Goal: Task Accomplishment & Management: Use online tool/utility

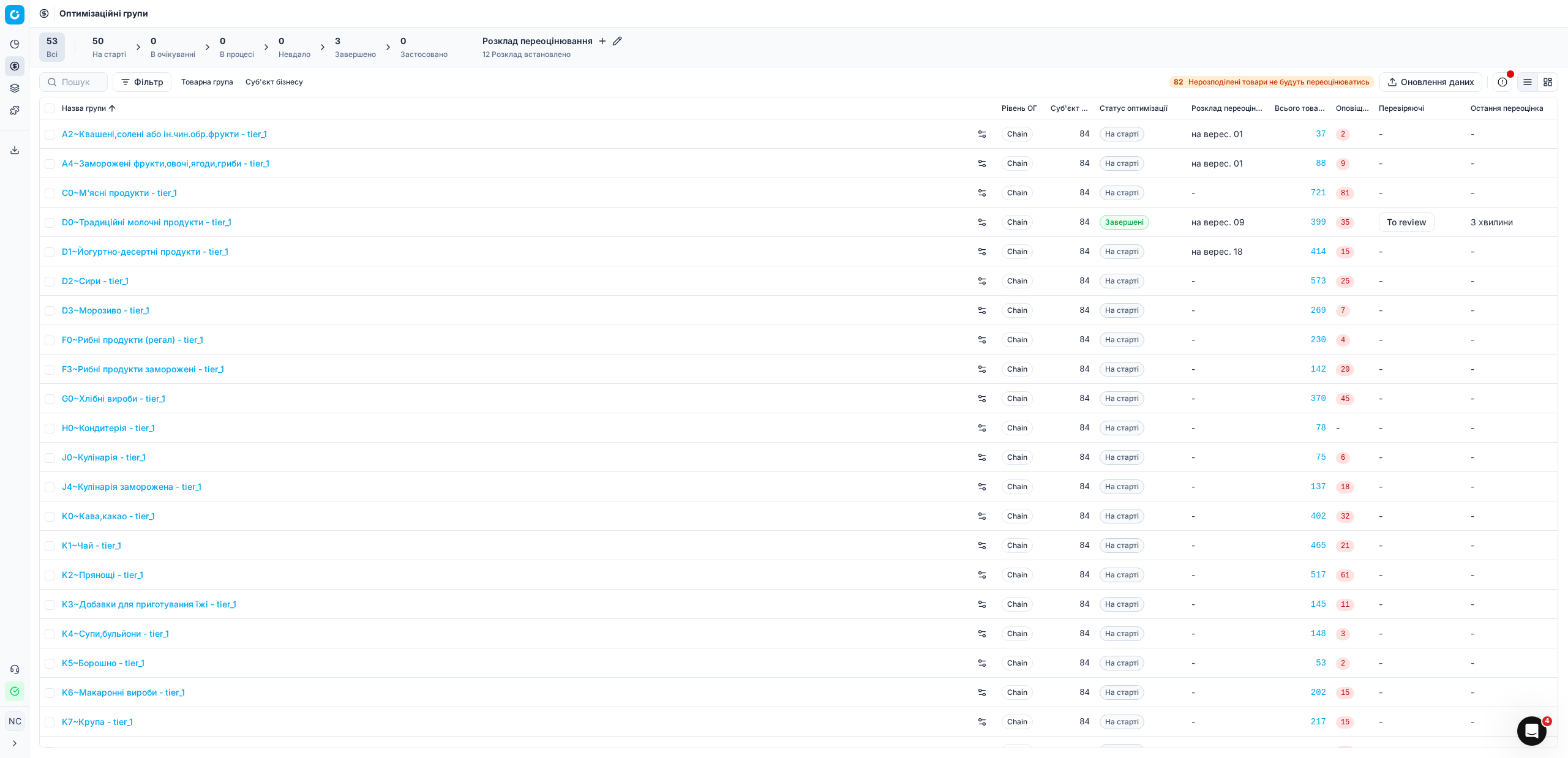
click at [347, 54] on div "Завершено" at bounding box center [355, 54] width 41 height 10
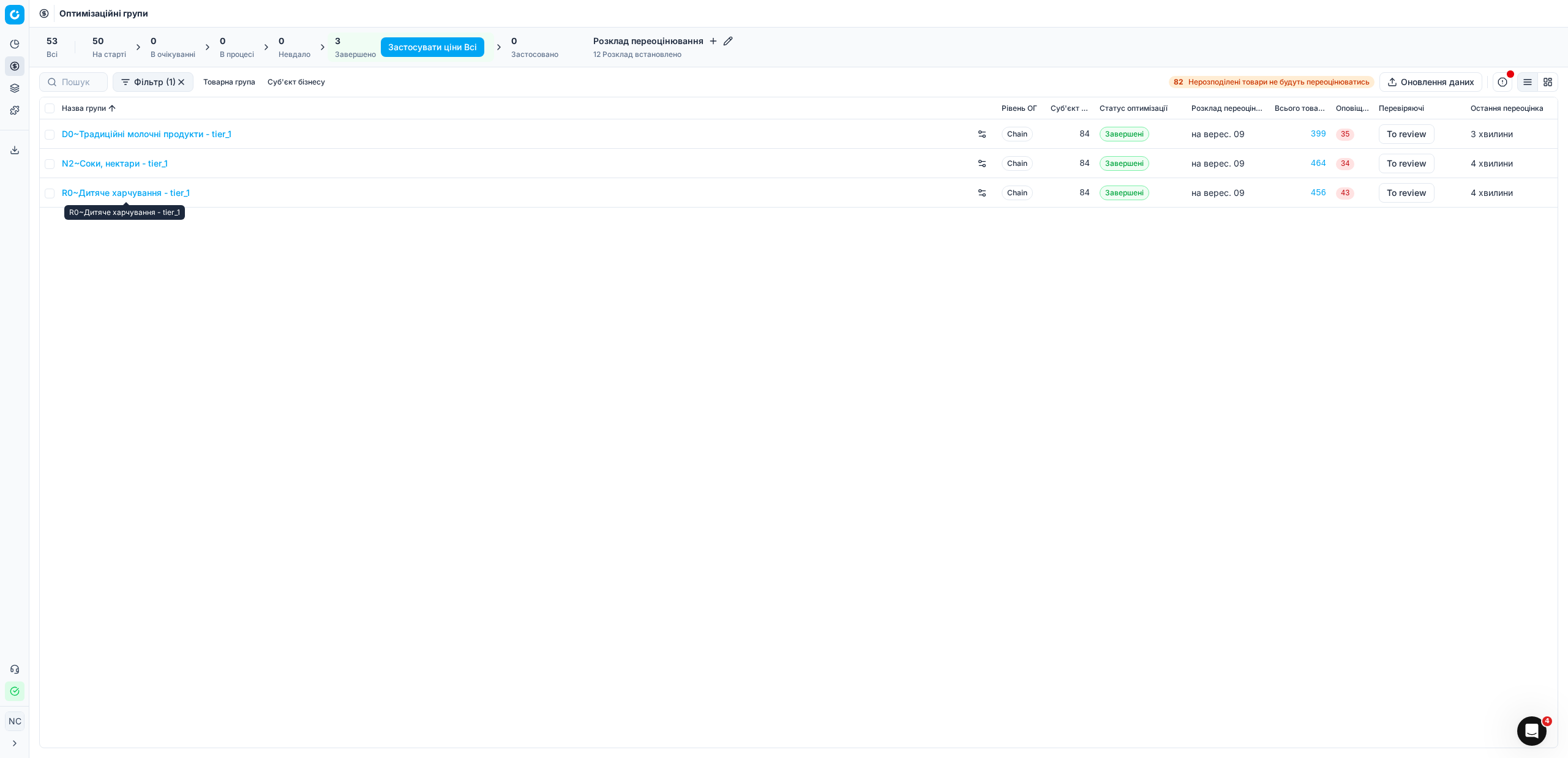
click at [148, 195] on link "R0~Дитяче харчування - tier_1" at bounding box center [126, 193] width 128 height 12
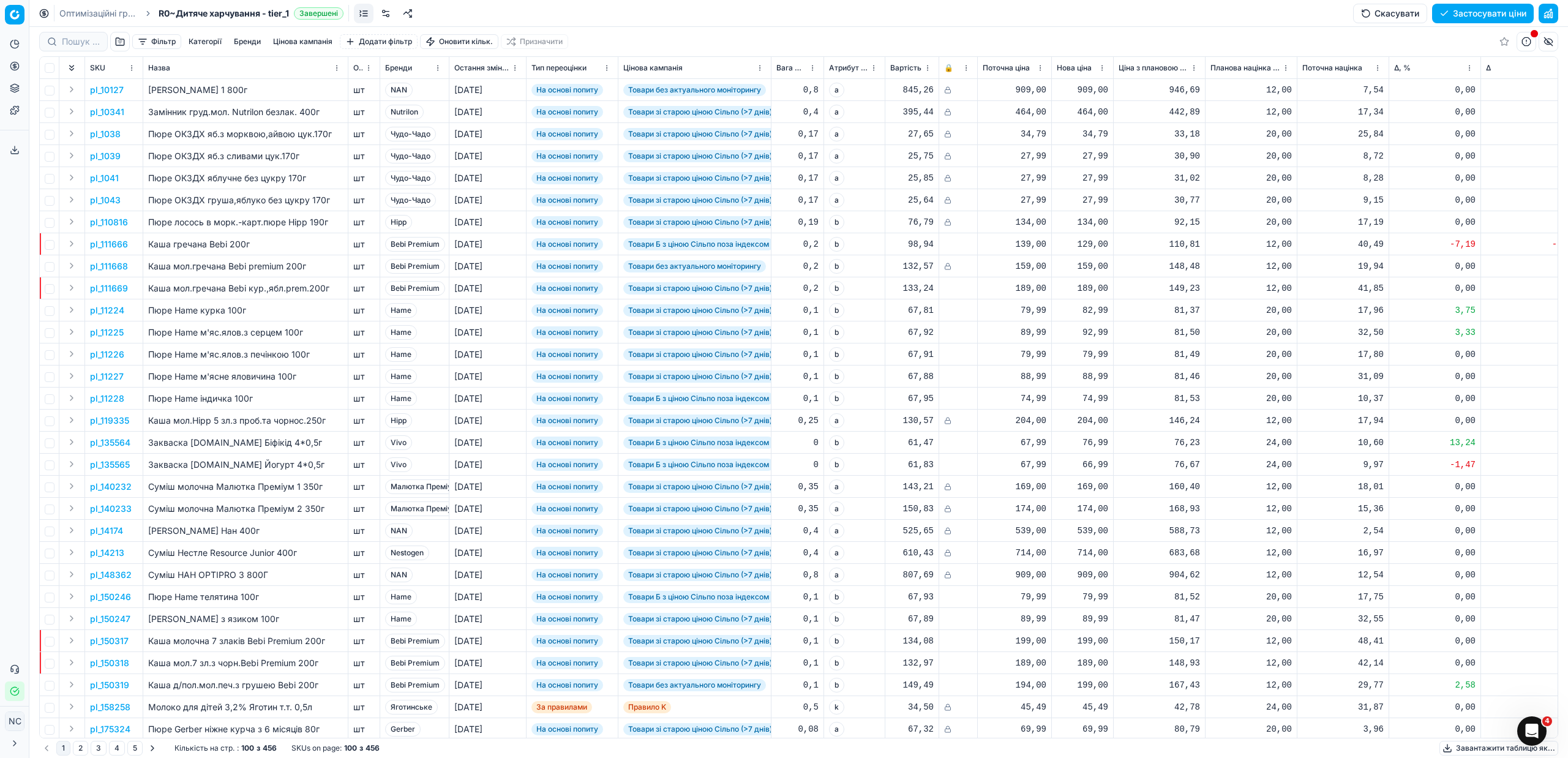
click at [115, 41] on button "button" at bounding box center [120, 41] width 20 height 20
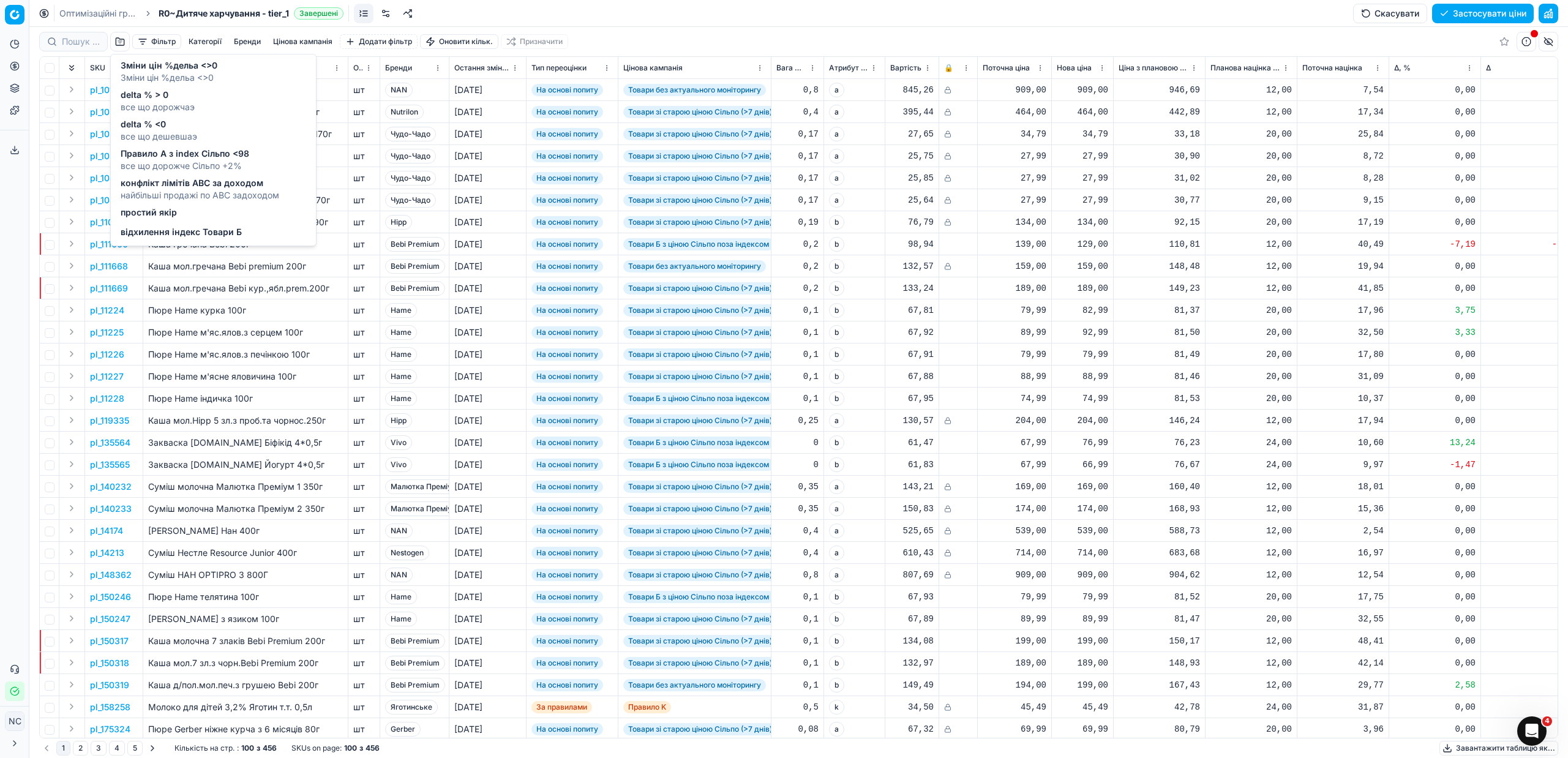
click at [165, 102] on span "все що дорожчаэ" at bounding box center [157, 107] width 74 height 12
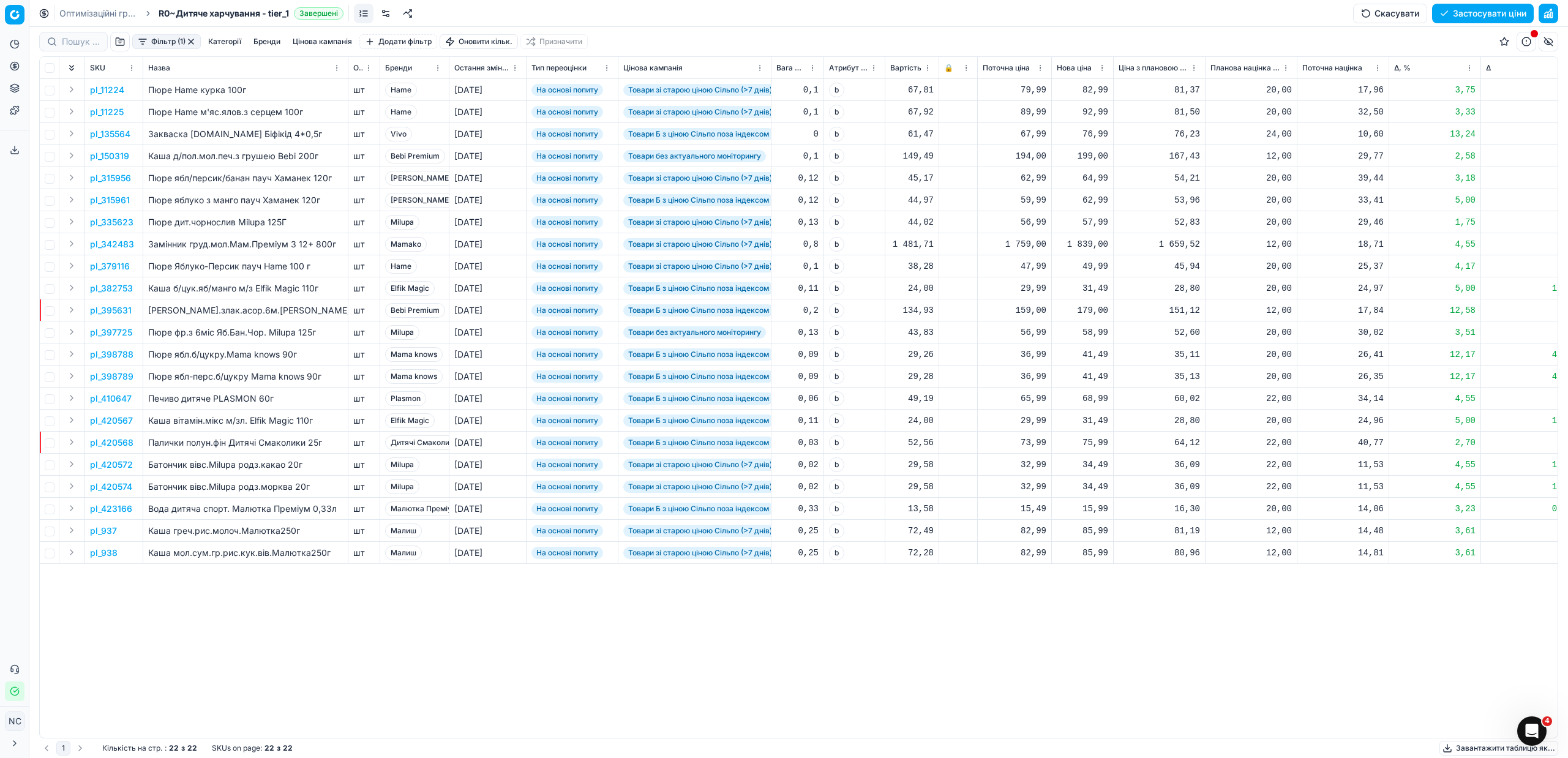
click at [141, 39] on button "Фільтр (1)" at bounding box center [167, 41] width 68 height 15
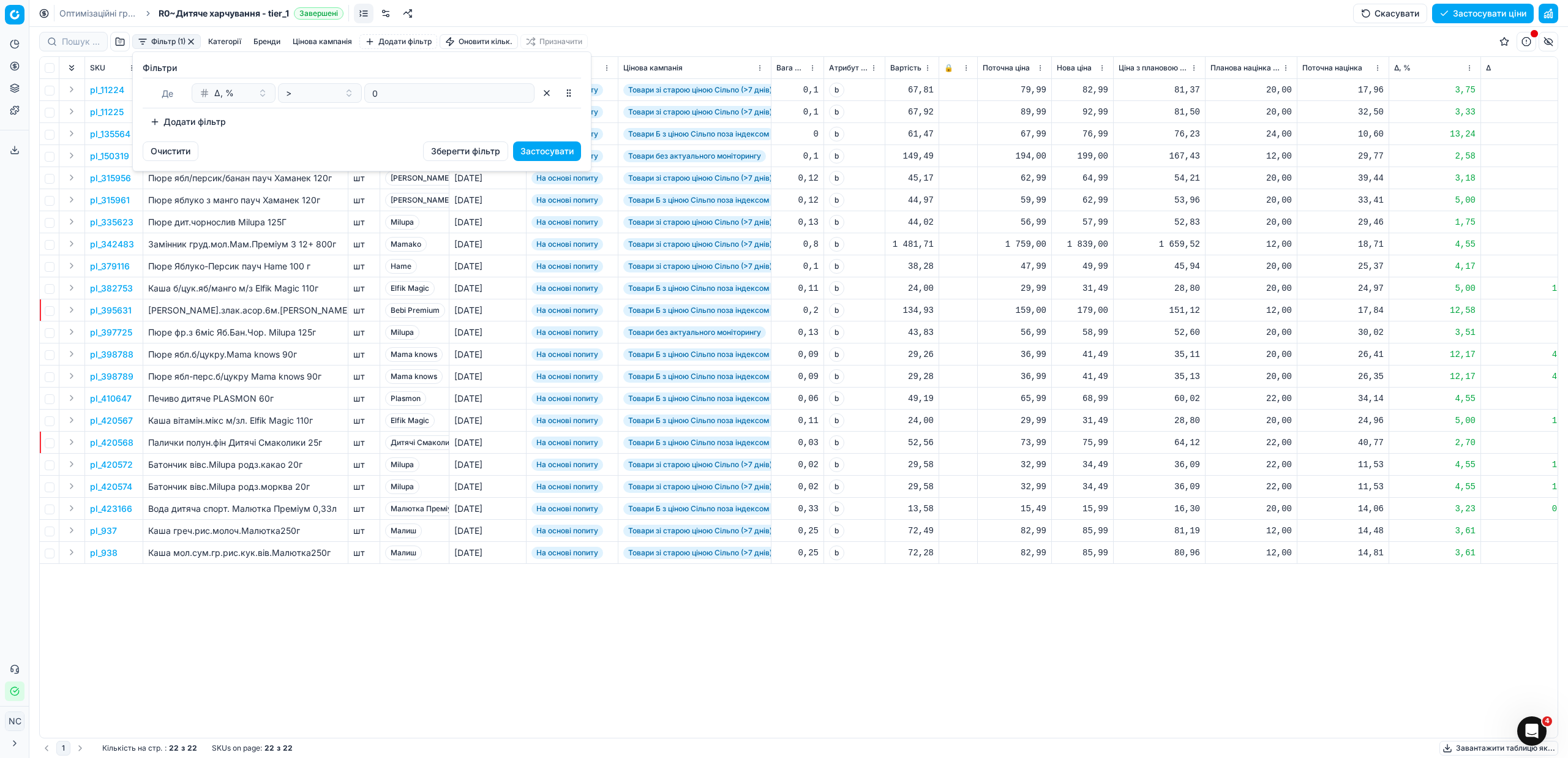
click at [152, 122] on button "Додати фільтр" at bounding box center [188, 122] width 91 height 20
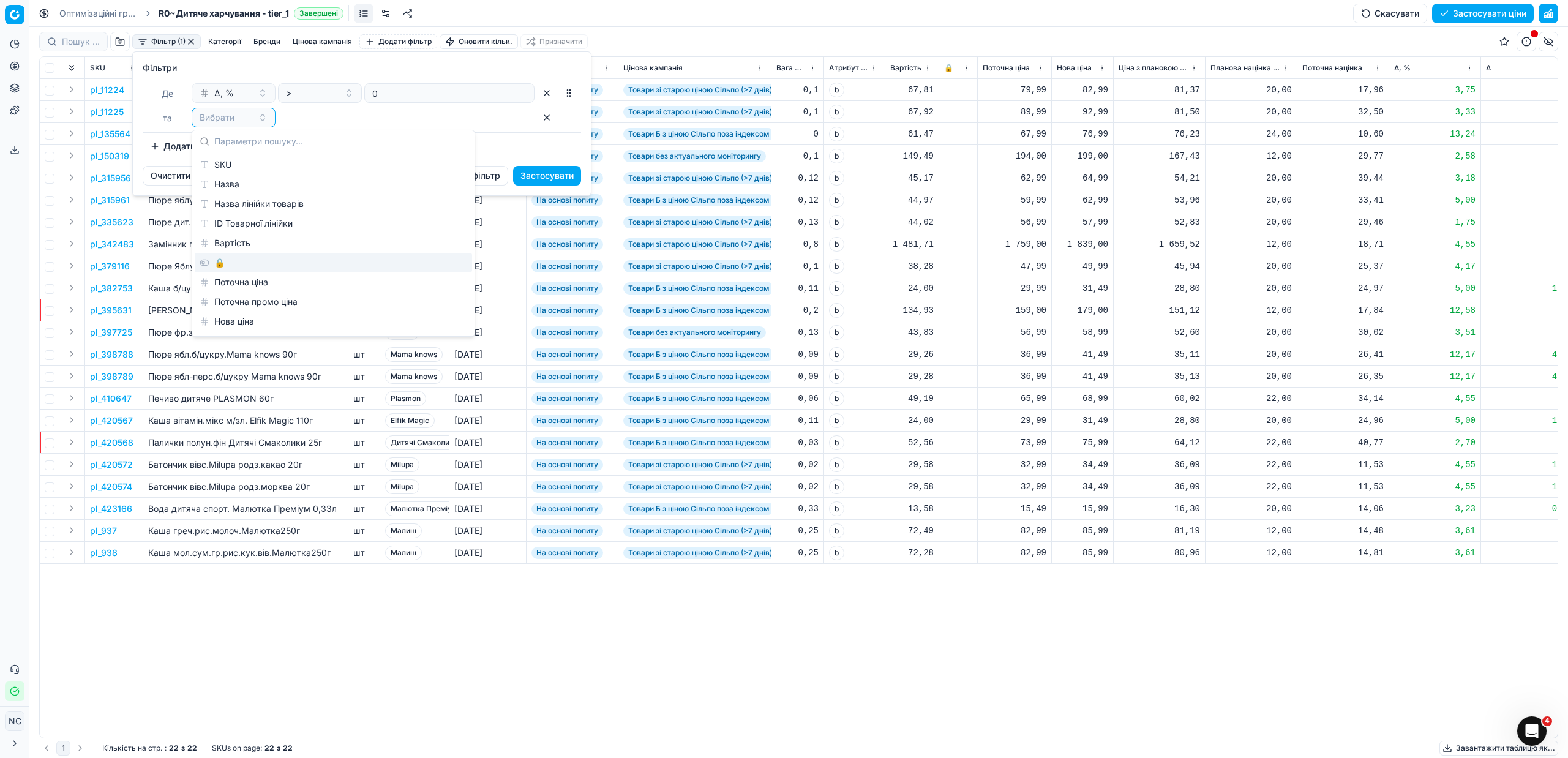
click at [252, 261] on div "🔒" at bounding box center [333, 263] width 277 height 20
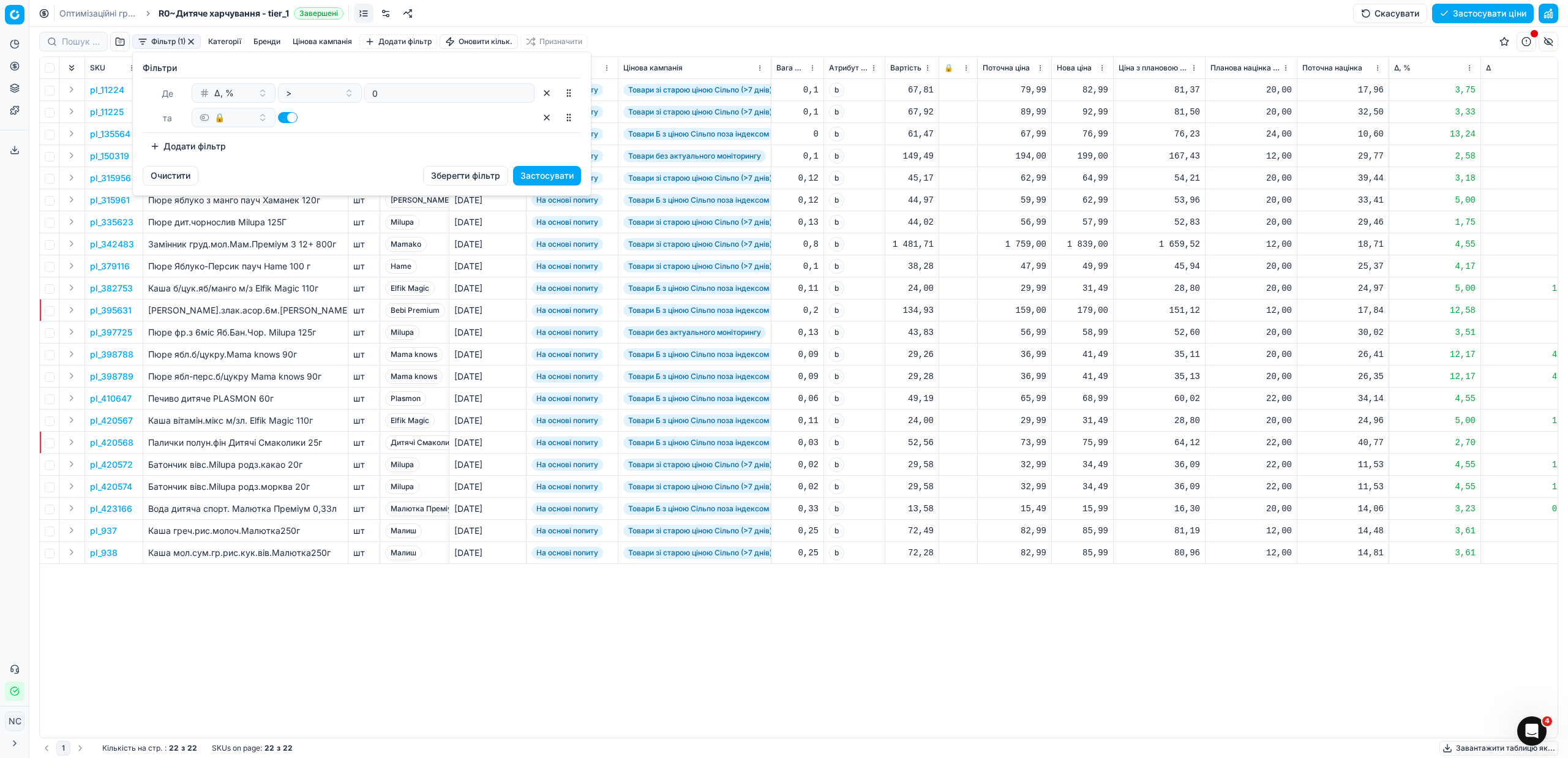
click at [283, 116] on button "button" at bounding box center [287, 117] width 20 height 11
checkbox input "false"
click at [565, 180] on button "Застосувати" at bounding box center [547, 176] width 68 height 20
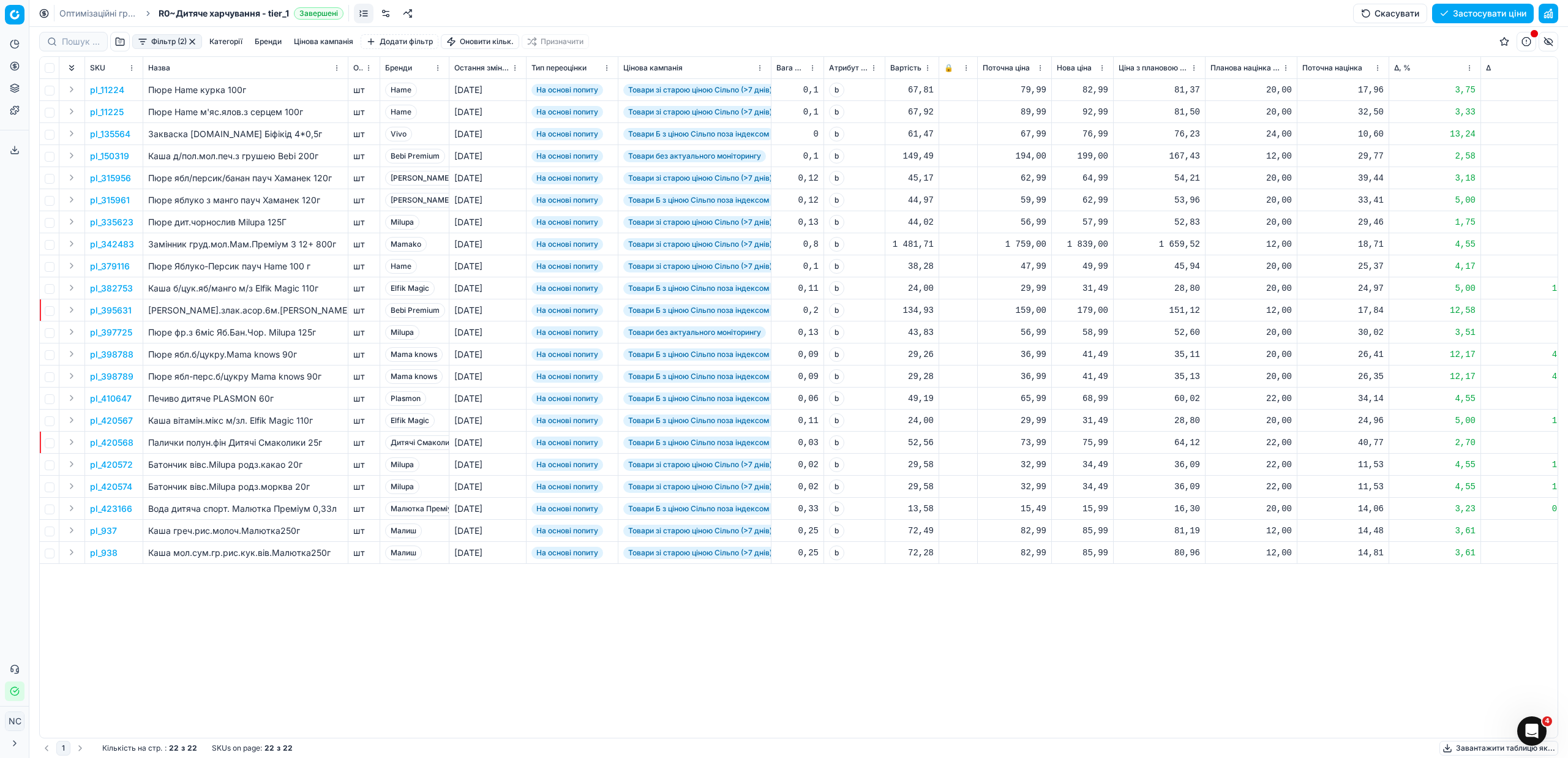
click at [311, 41] on button "Цінова кампанія" at bounding box center [323, 41] width 69 height 15
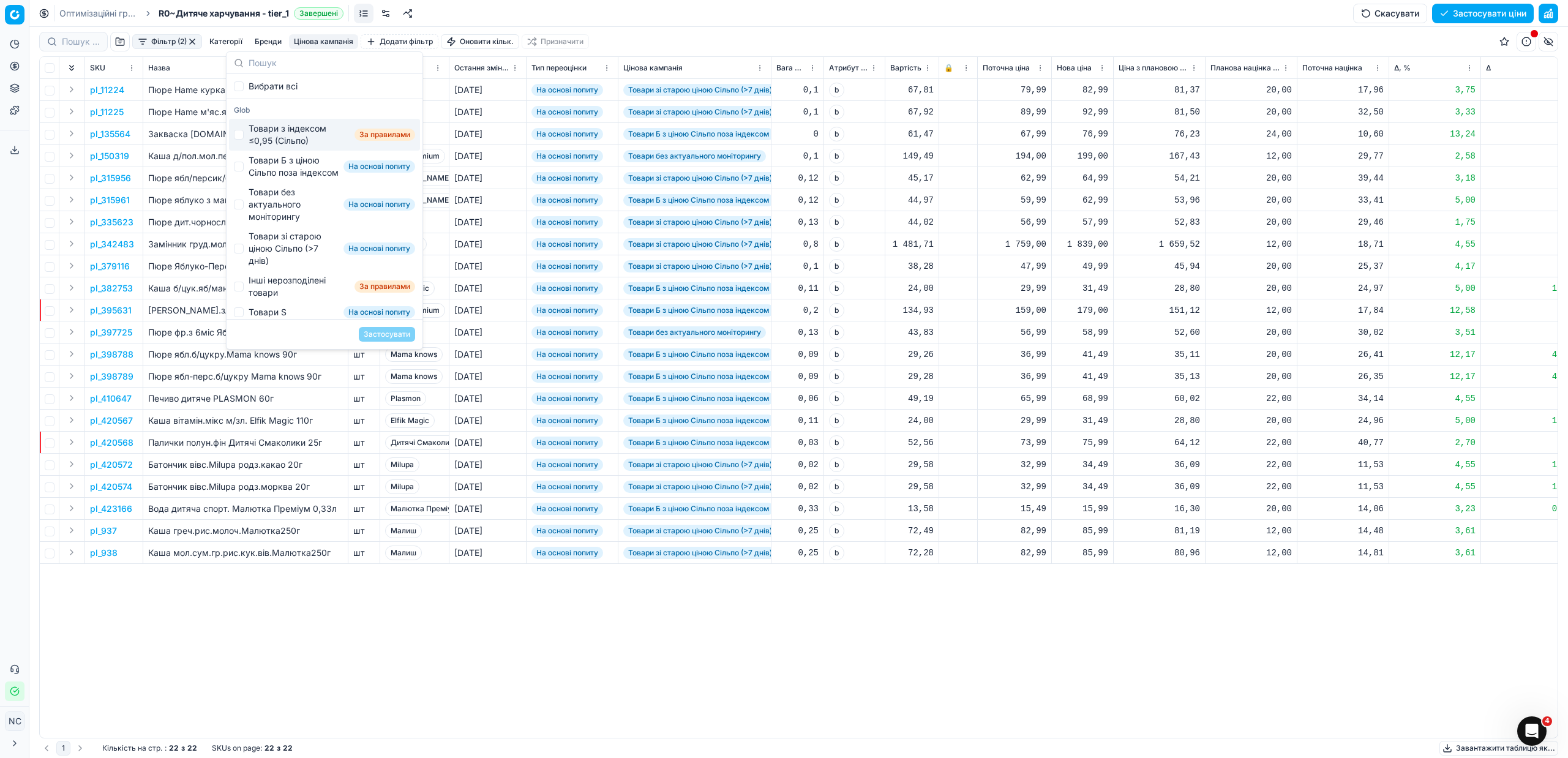
click at [270, 131] on div "Товари з індексом ≤0,95 (Сільпо)" at bounding box center [299, 134] width 101 height 25
checkbox input "true"
drag, startPoint x: 390, startPoint y: 329, endPoint x: 417, endPoint y: 344, distance: 30.9
click at [390, 330] on button "Застосувати" at bounding box center [387, 334] width 56 height 15
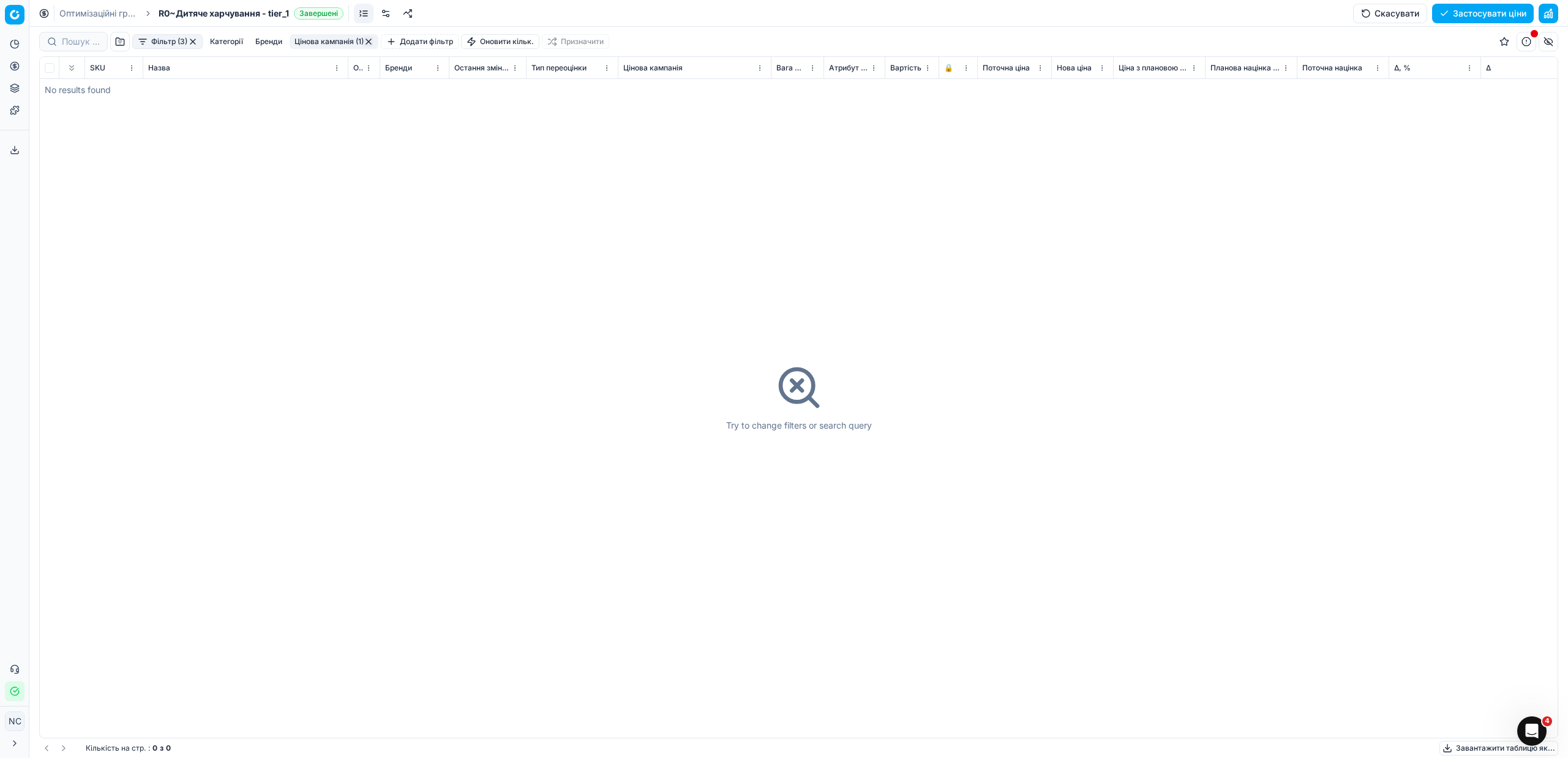
click at [339, 42] on button "Цінова кампанія (1)" at bounding box center [334, 41] width 89 height 15
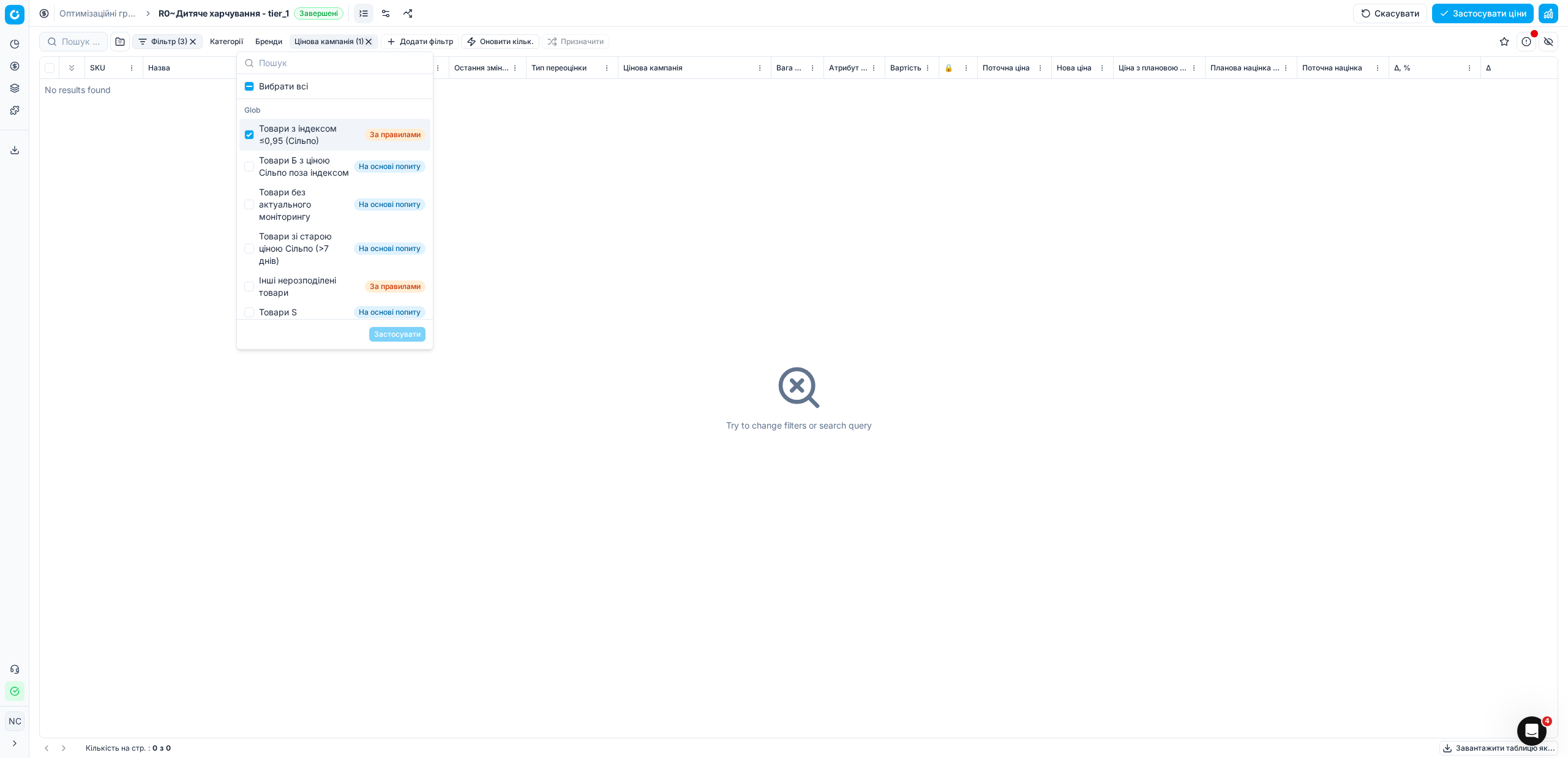
click at [289, 124] on div "Товари з індексом ≤0,95 (Сільпо)" at bounding box center [309, 134] width 101 height 25
checkbox input "false"
click at [292, 162] on div "Товари Б з ціною Сільпо поза індексом" at bounding box center [304, 166] width 90 height 25
checkbox input "true"
click at [391, 330] on button "Застосувати" at bounding box center [397, 334] width 56 height 15
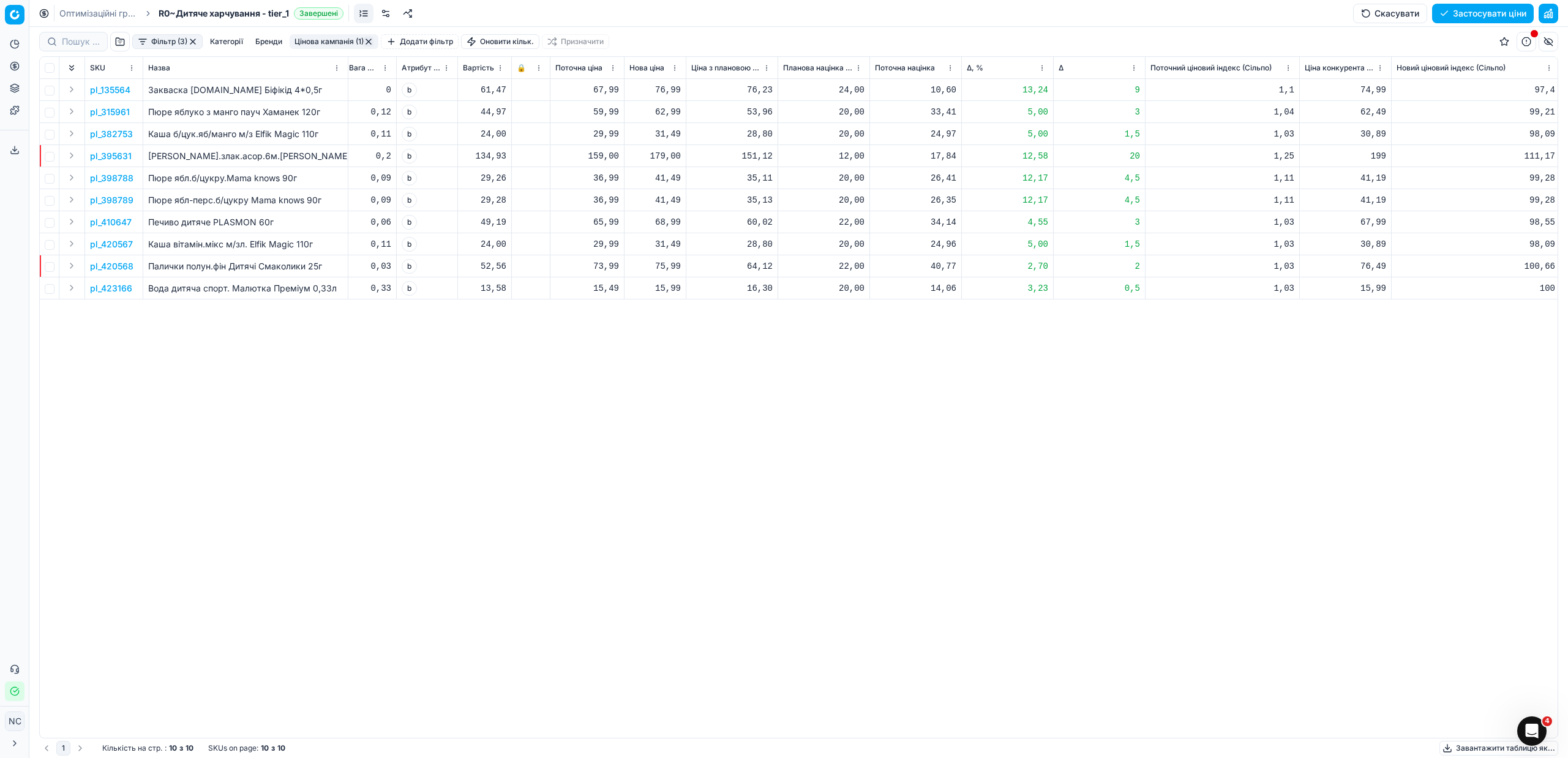
scroll to position [0, 453]
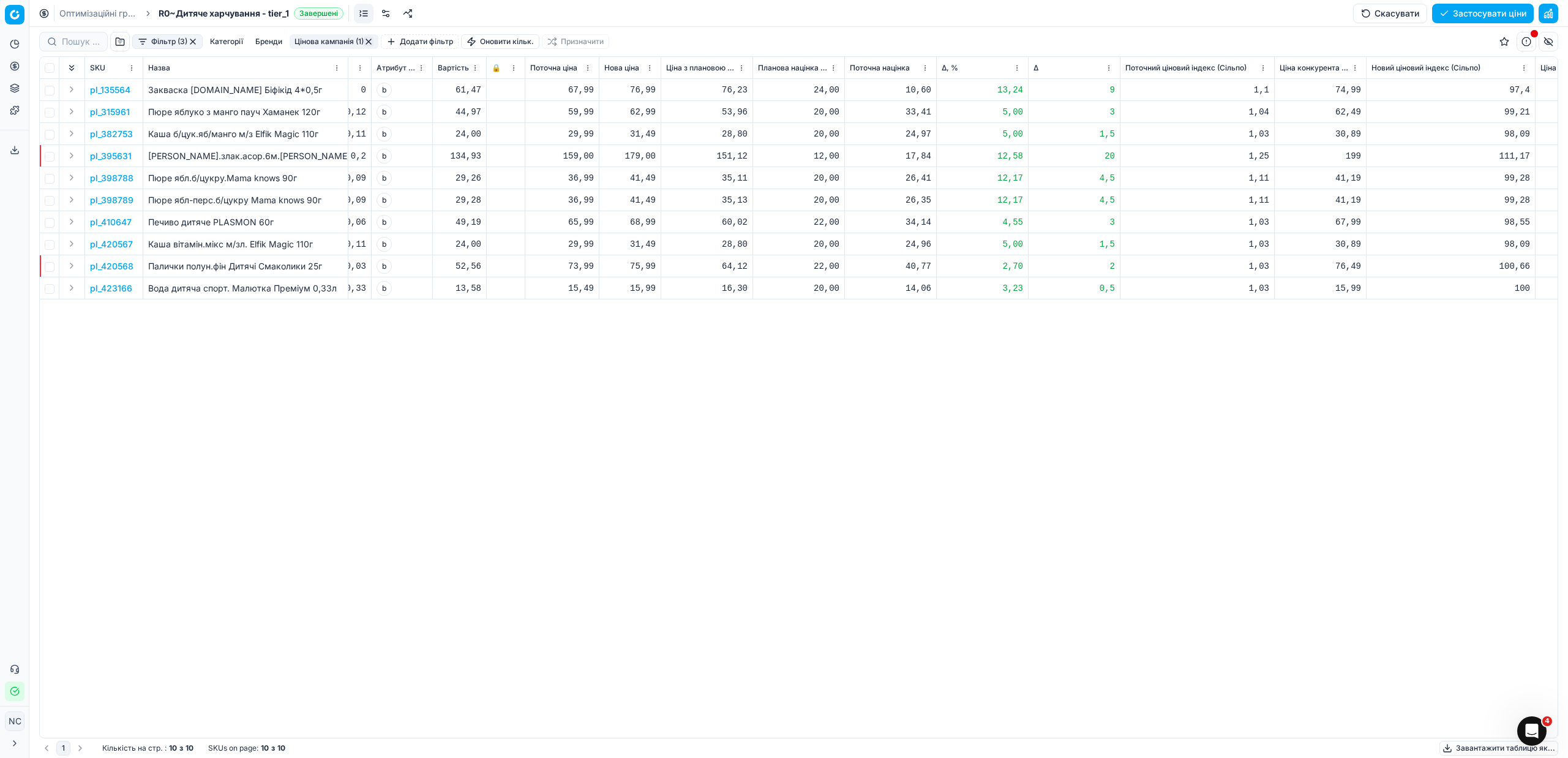
click at [115, 157] on p "pl_395631" at bounding box center [111, 156] width 42 height 12
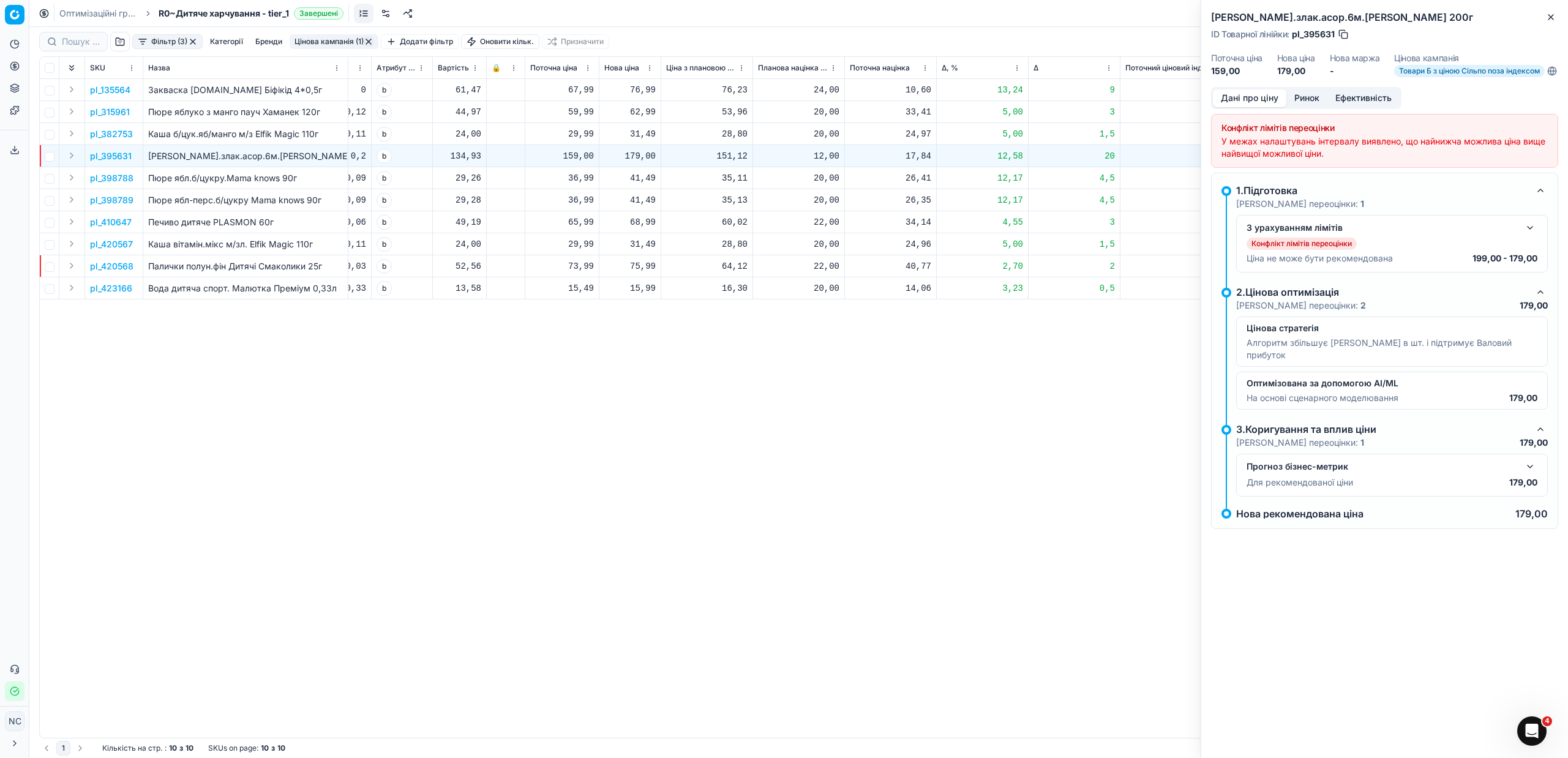
click at [1309, 101] on button "Ринок" at bounding box center [1307, 98] width 41 height 18
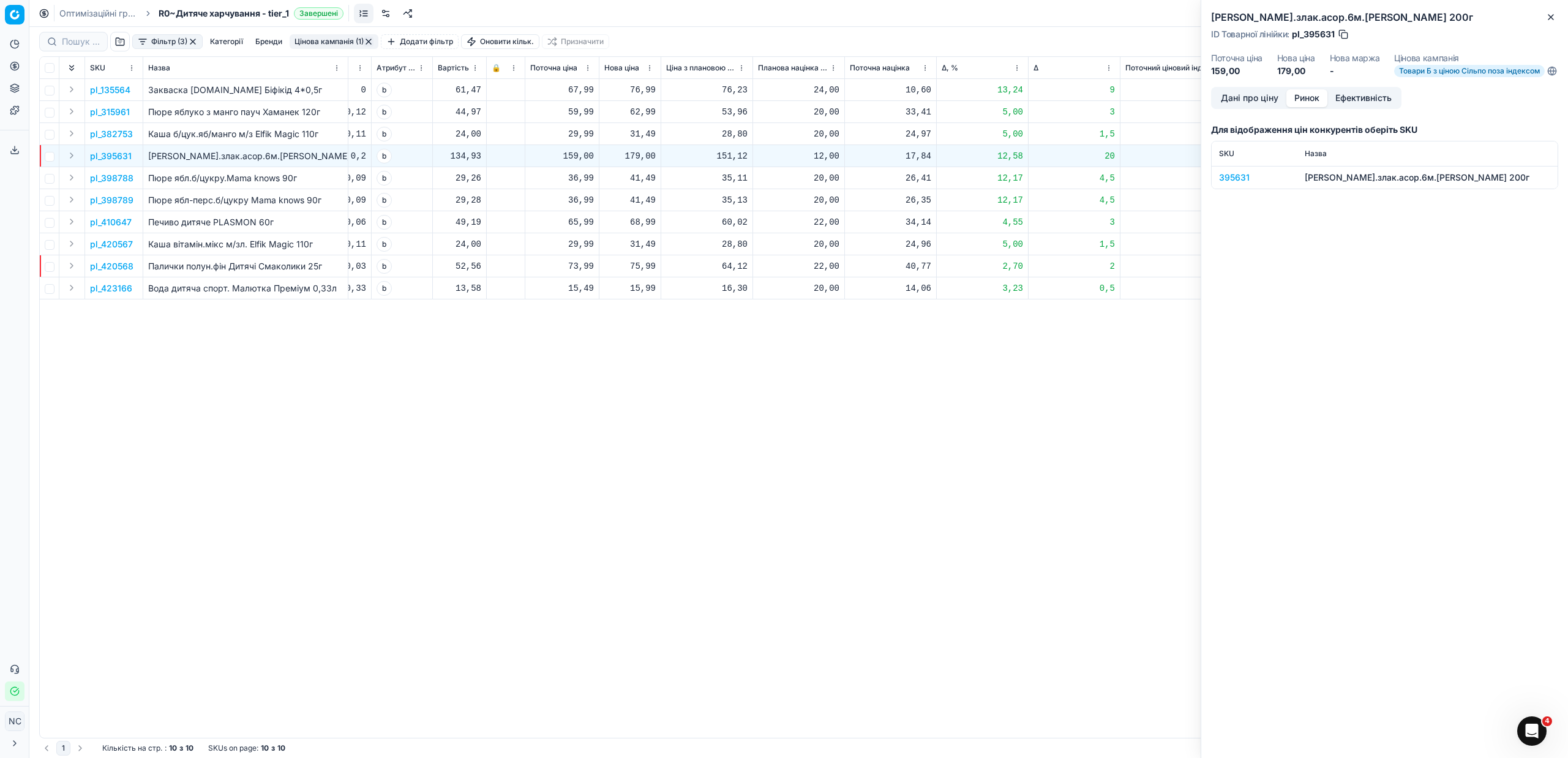
click at [1237, 184] on div "395631" at bounding box center [1255, 177] width 71 height 12
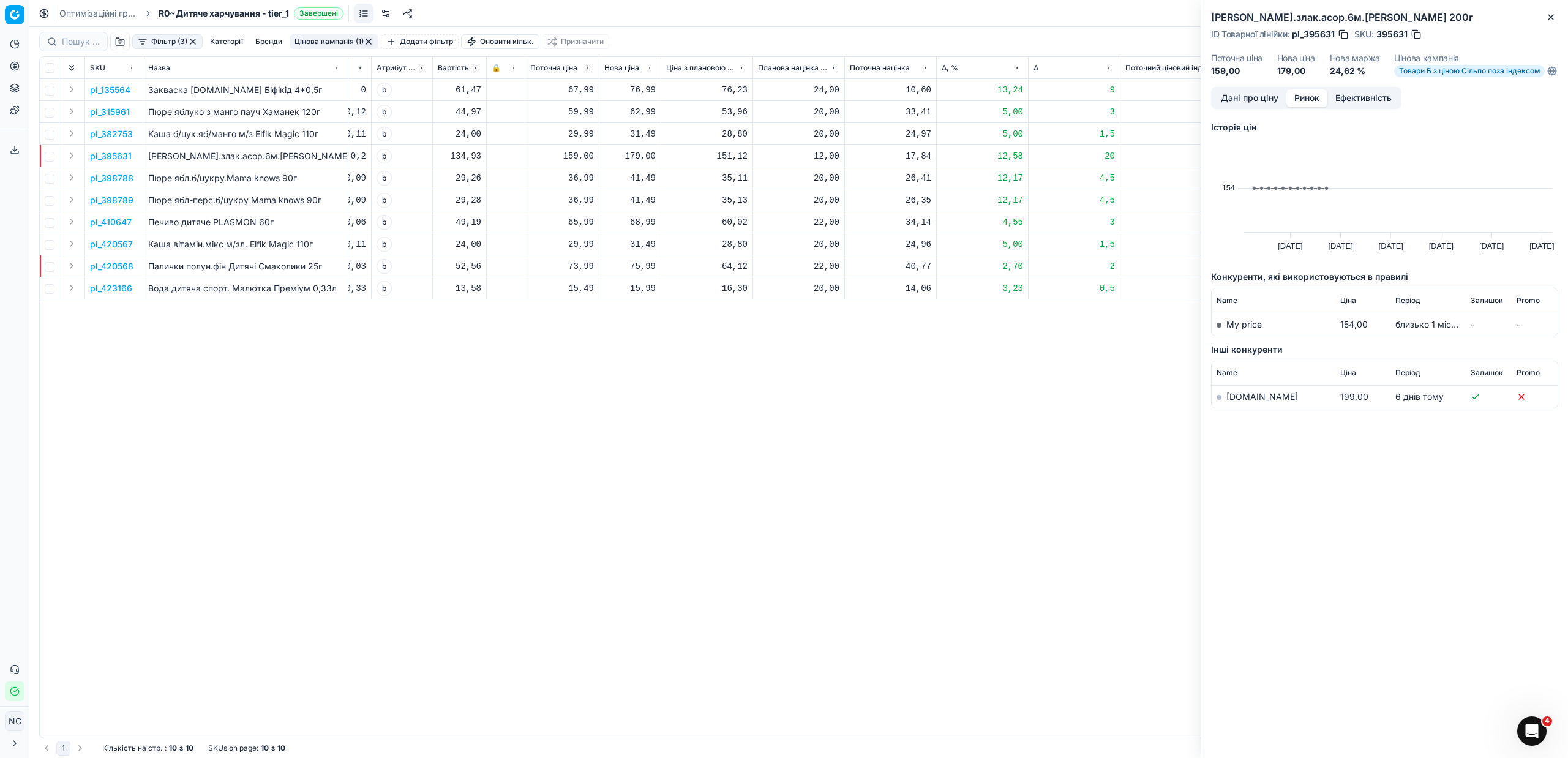
click at [1236, 402] on link "[DOMAIN_NAME]" at bounding box center [1262, 396] width 72 height 10
click at [1416, 36] on button "button" at bounding box center [1416, 34] width 12 height 12
click at [1552, 13] on icon "button" at bounding box center [1550, 16] width 10 height 10
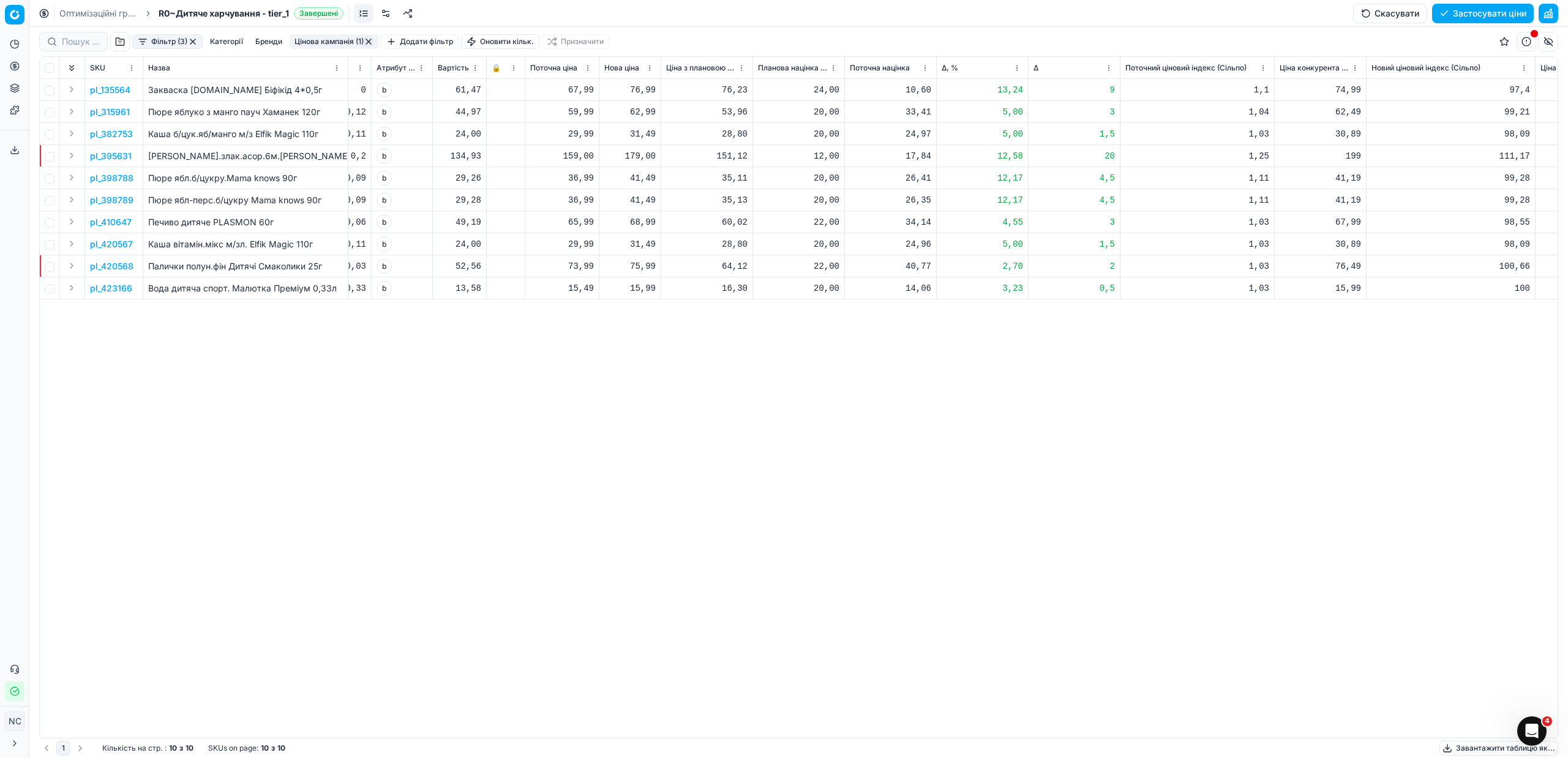
click at [642, 160] on div "179,00" at bounding box center [630, 156] width 51 height 12
click at [640, 160] on div "179,00" at bounding box center [630, 156] width 51 height 12
click at [640, 160] on div "179,00" at bounding box center [630, 156] width 51 height 12
type input "139.00"
click at [314, 40] on button "Цінова кампанія (1)" at bounding box center [334, 41] width 89 height 15
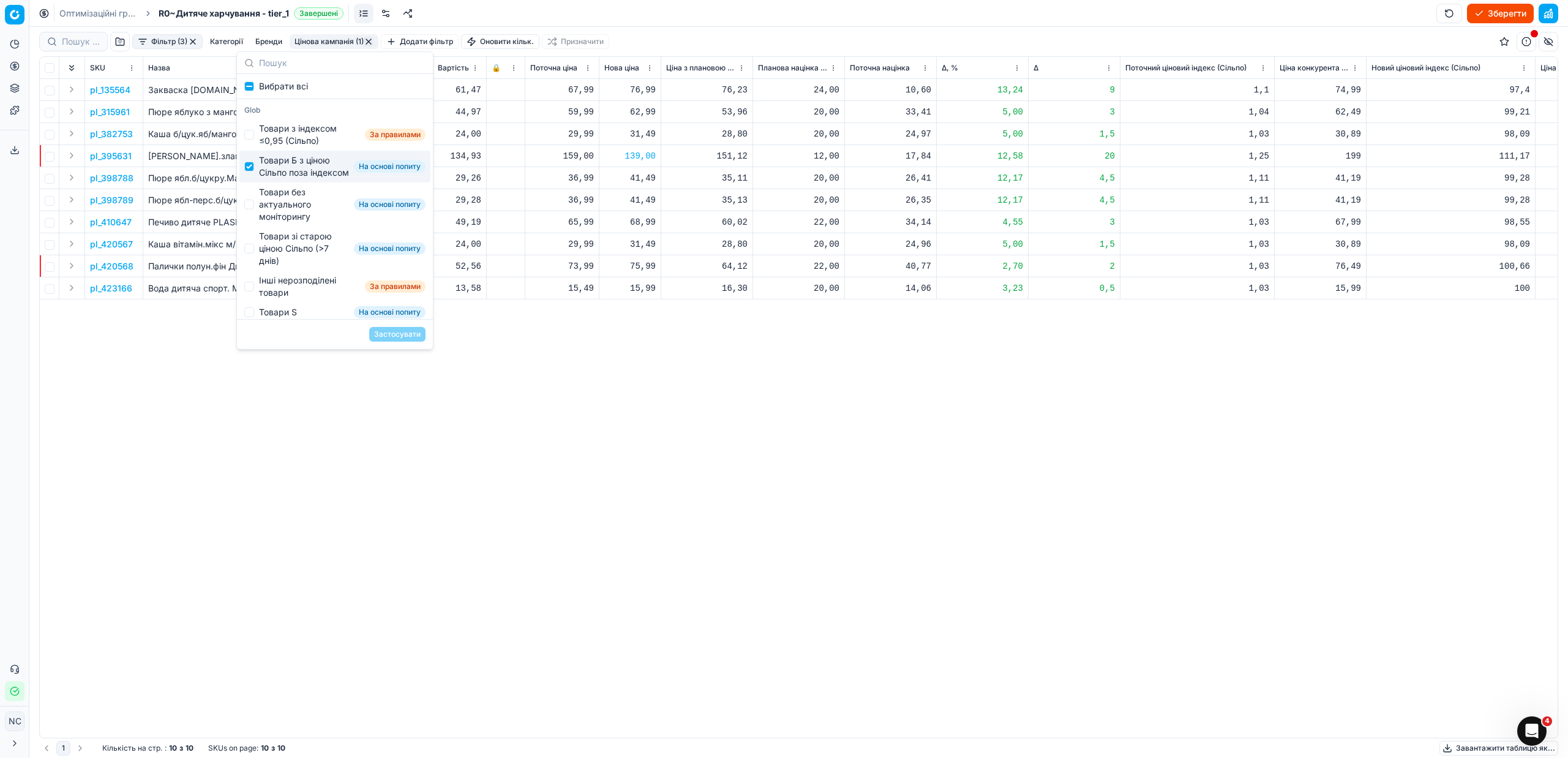
click at [259, 172] on div "Товари Б з ціною Сільпо поза індексом" at bounding box center [304, 166] width 90 height 25
checkbox input "false"
click at [273, 216] on div "Товари без актуального моніторингу" at bounding box center [304, 205] width 90 height 37
checkbox input "true"
click at [406, 330] on button "Застосувати" at bounding box center [397, 334] width 56 height 15
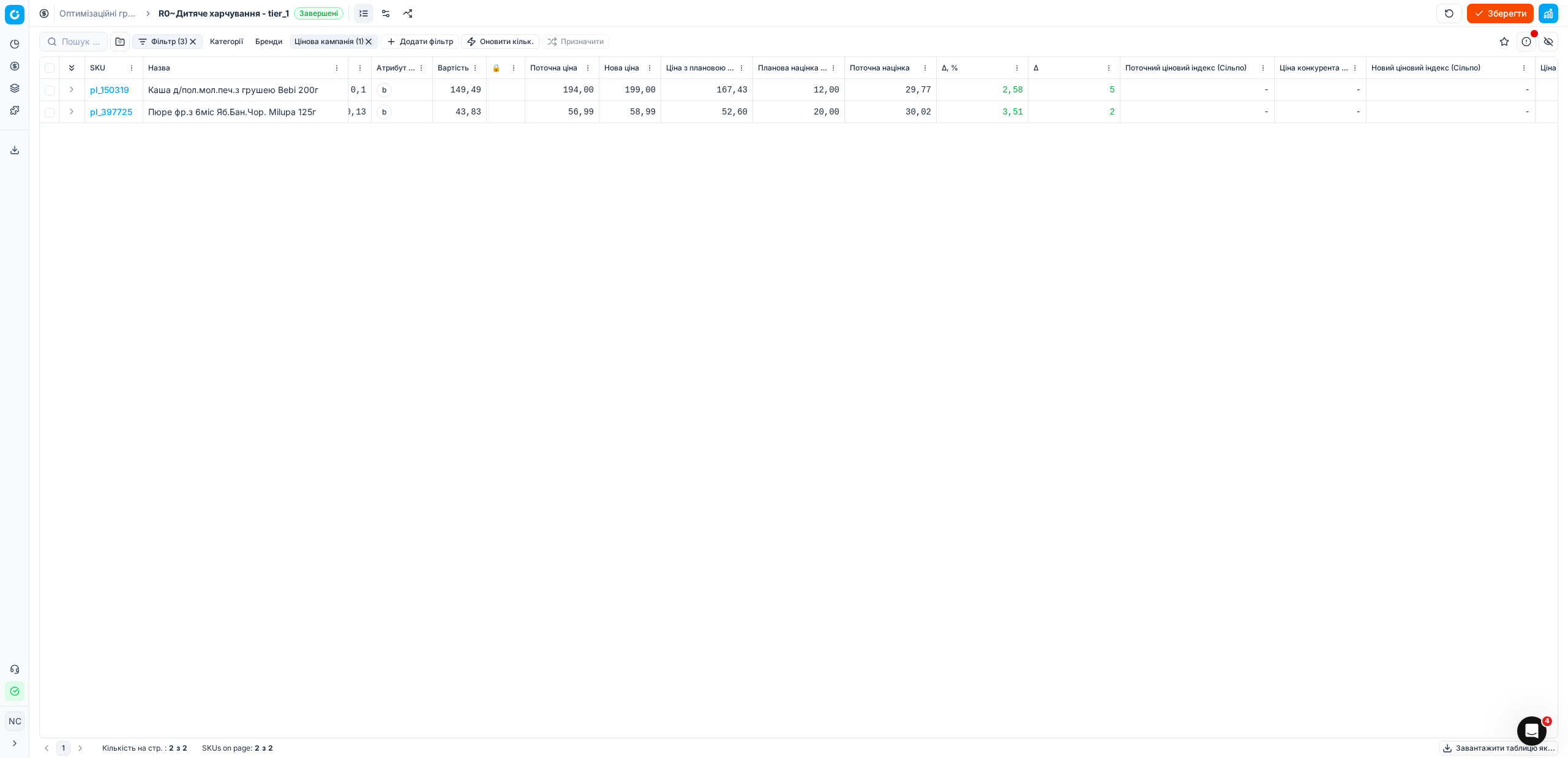
click at [122, 88] on p "pl_150319" at bounding box center [110, 89] width 39 height 12
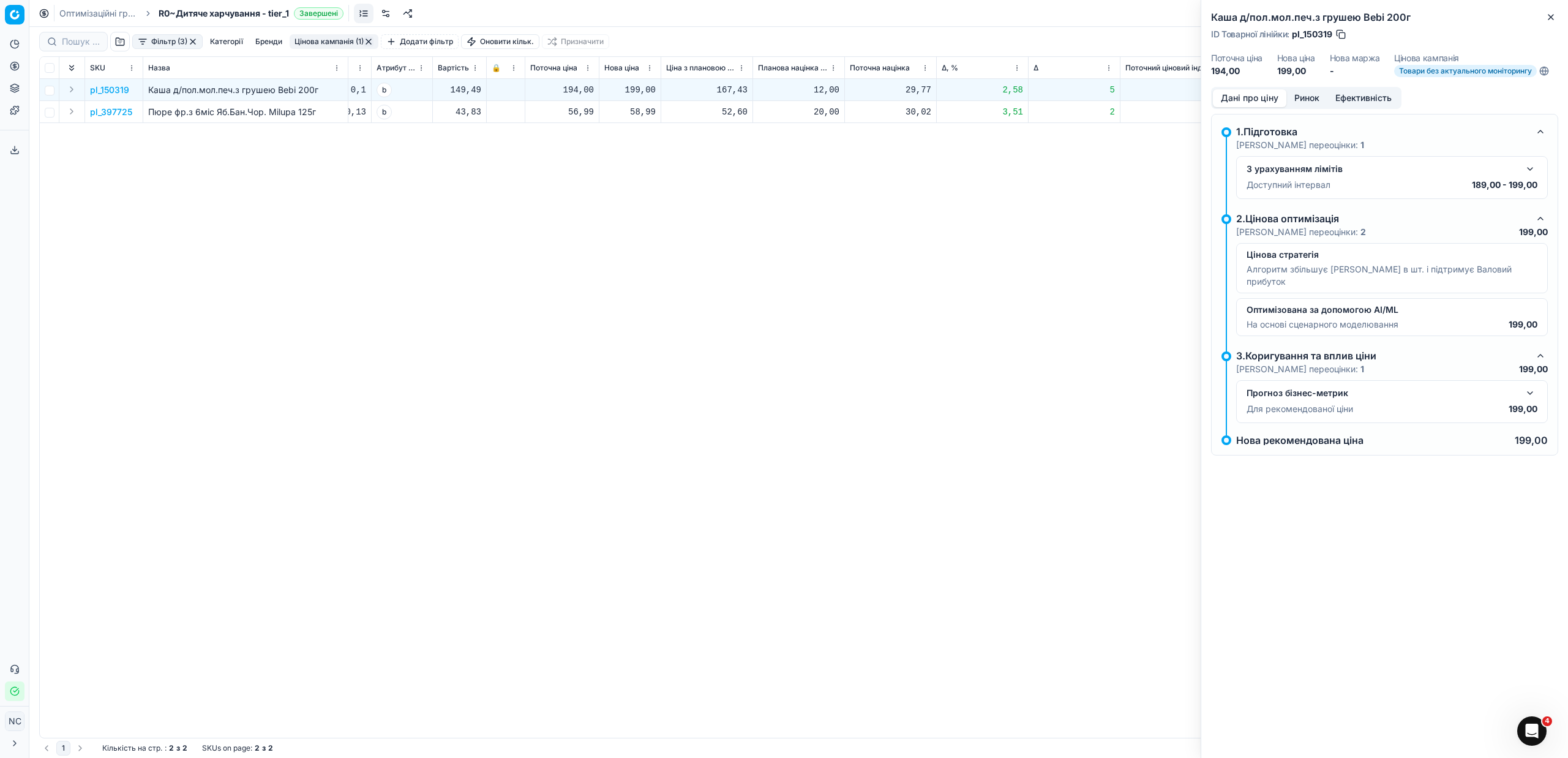
click at [1309, 98] on button "Ринок" at bounding box center [1307, 98] width 41 height 18
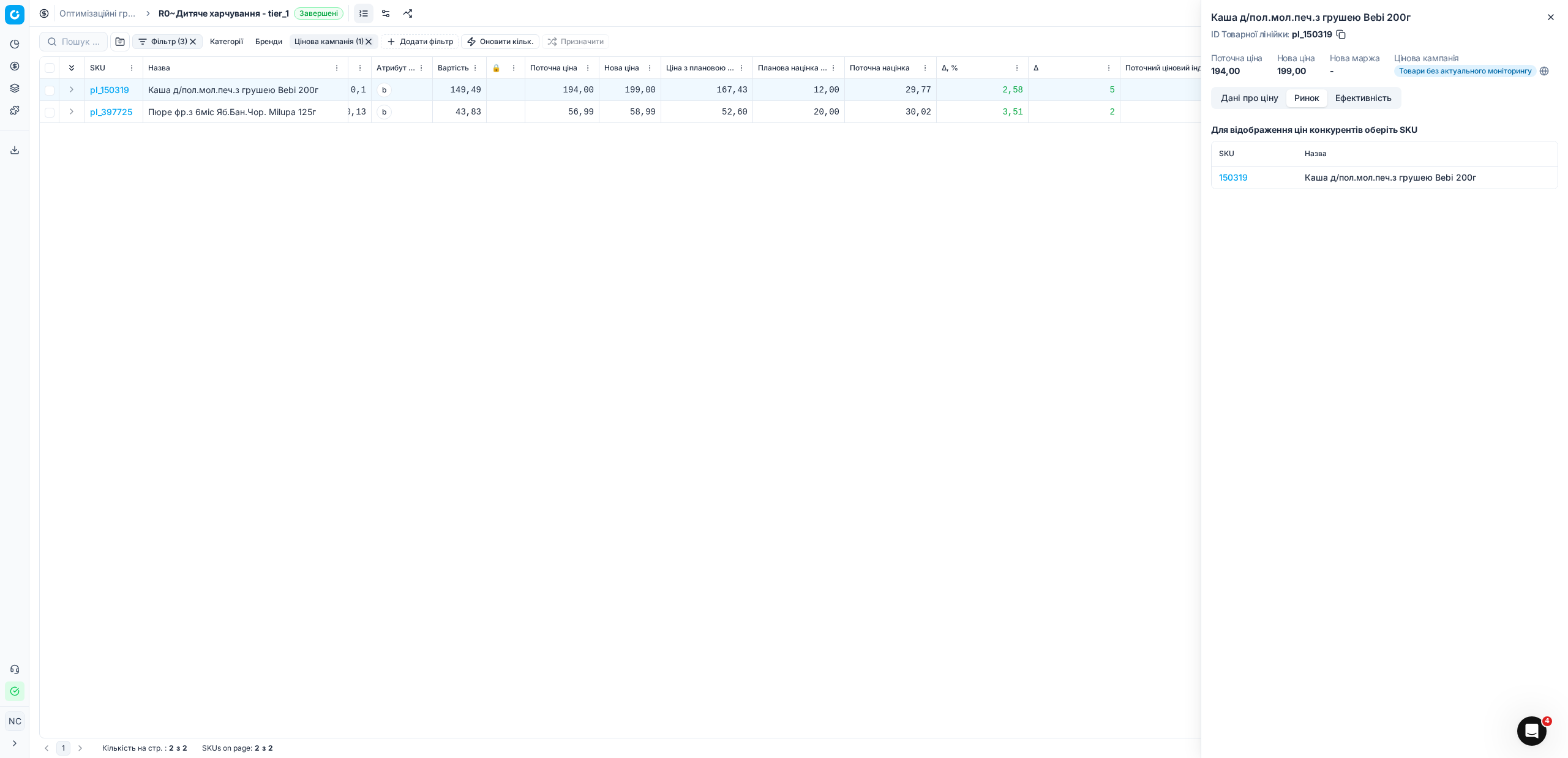
click at [1237, 180] on div "150319" at bounding box center [1255, 177] width 71 height 12
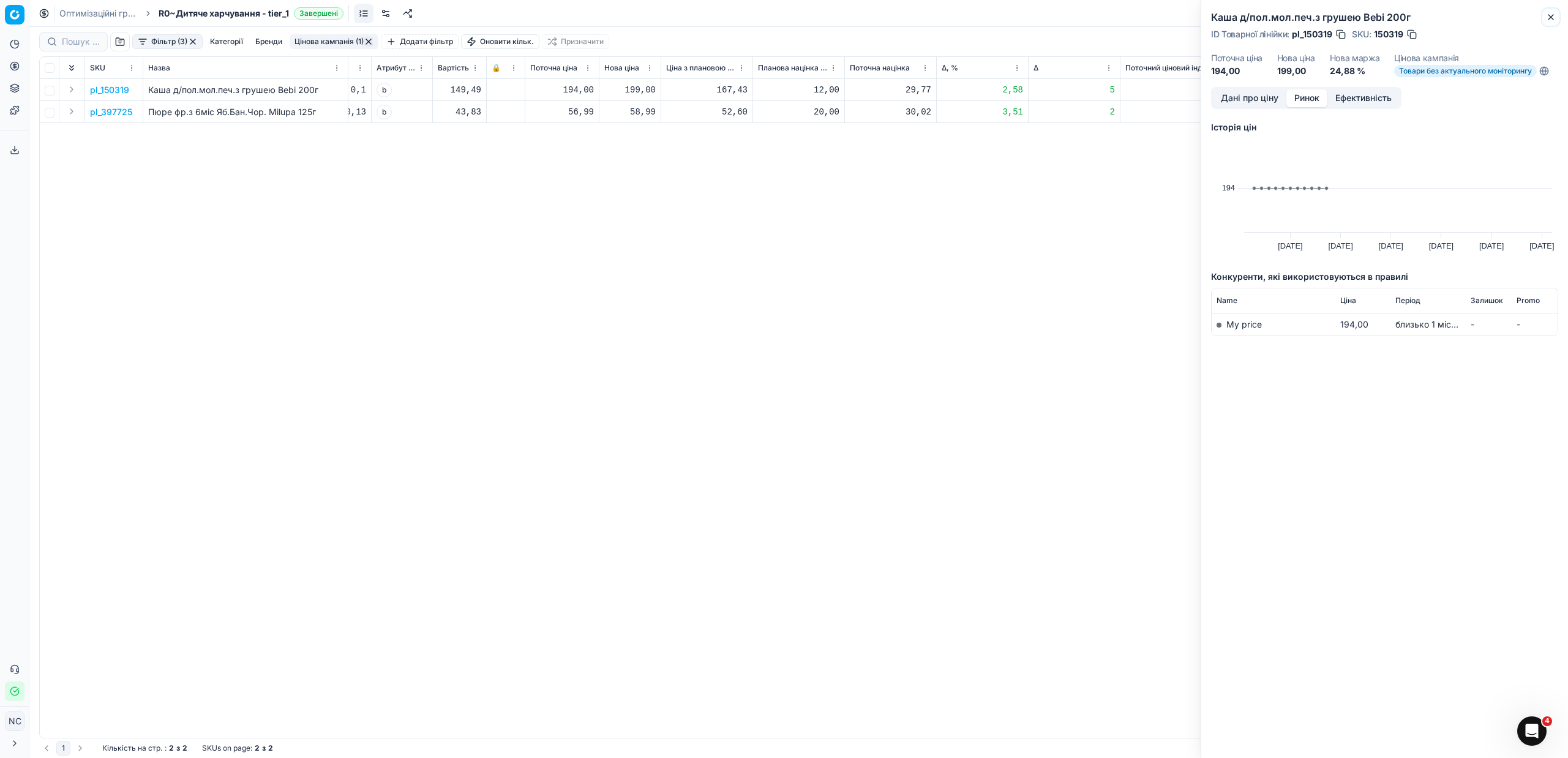
click at [1550, 18] on icon "button" at bounding box center [1550, 16] width 10 height 10
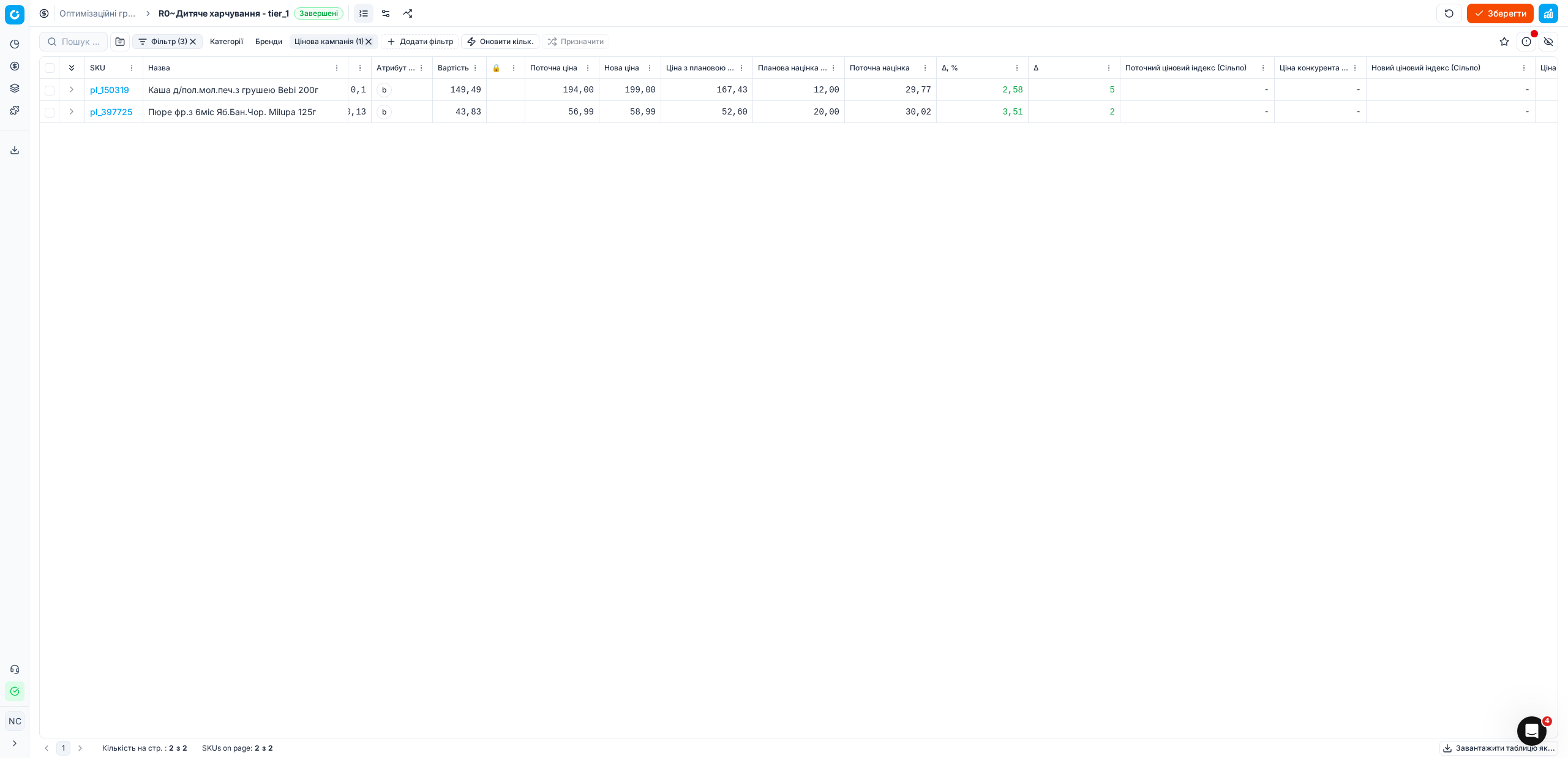
click at [321, 42] on button "Цінова кампанія (1)" at bounding box center [334, 41] width 89 height 15
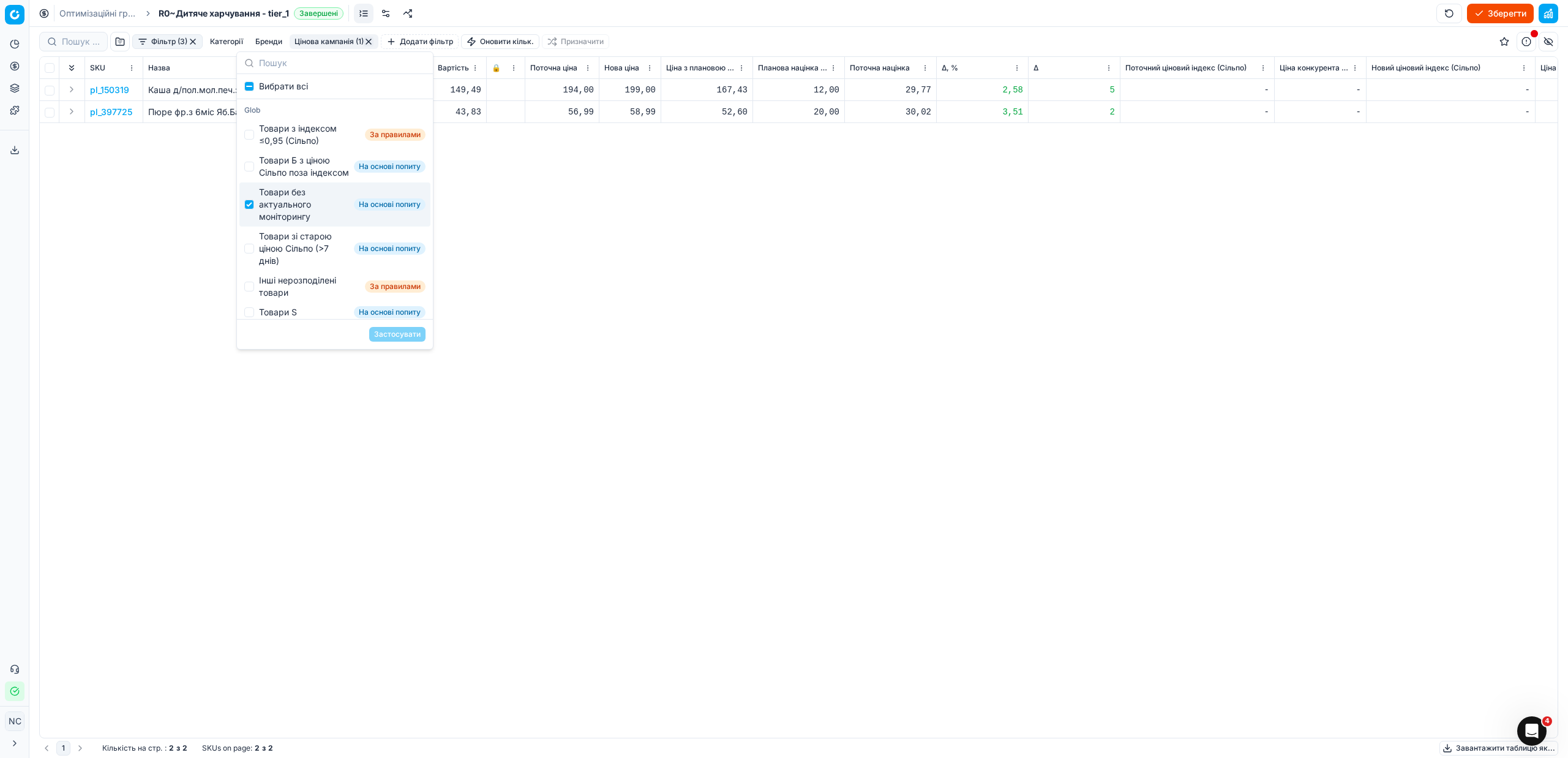
click at [283, 210] on div "Товари без актуального моніторингу" at bounding box center [304, 205] width 90 height 37
checkbox input "false"
click at [303, 254] on div "Товари зі старою ціною Сільпо (>7 днів)" at bounding box center [304, 249] width 90 height 37
checkbox input "true"
click at [386, 330] on button "Застосувати" at bounding box center [397, 334] width 56 height 15
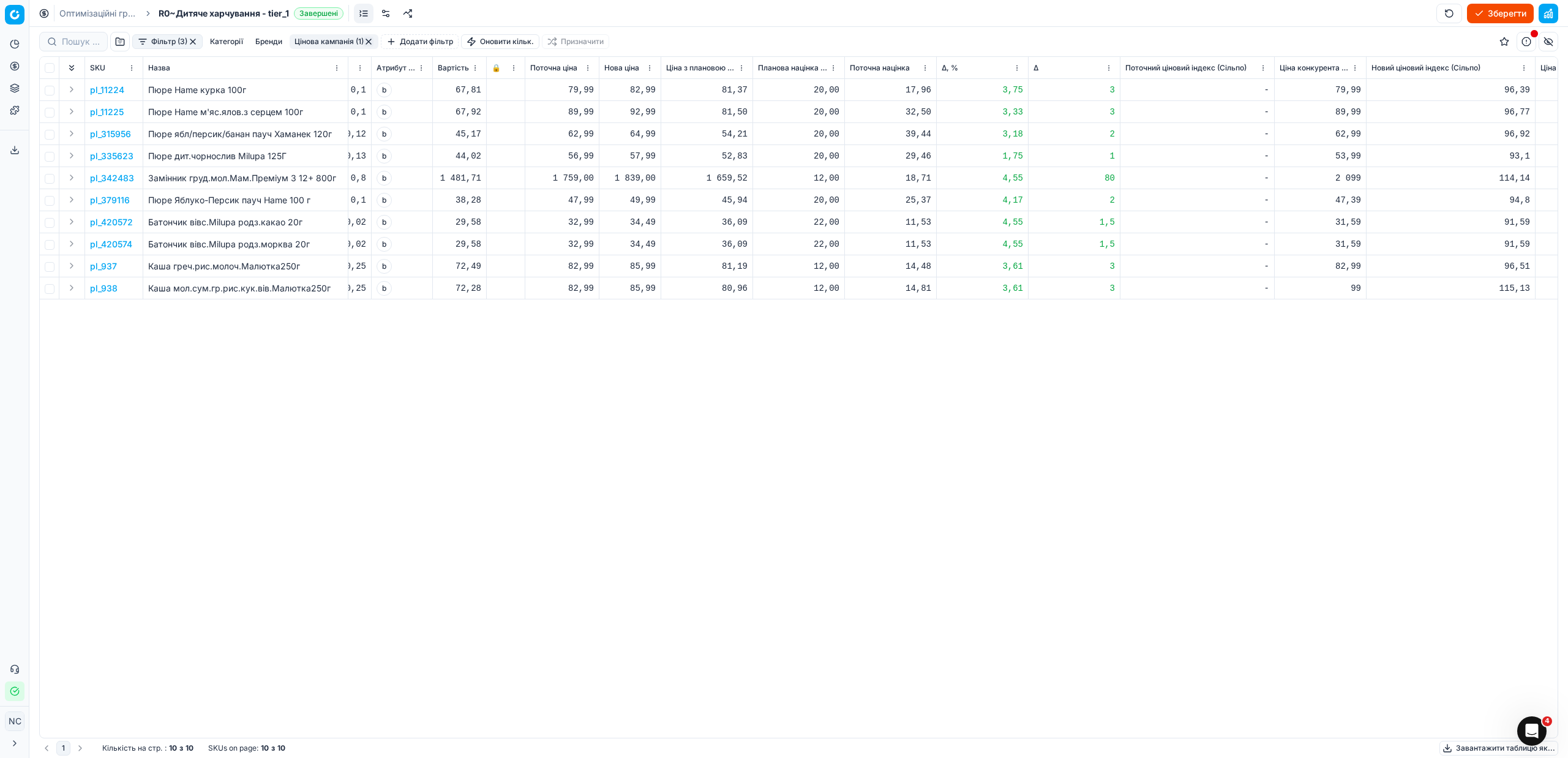
click at [114, 91] on p "pl_11224" at bounding box center [107, 89] width 34 height 12
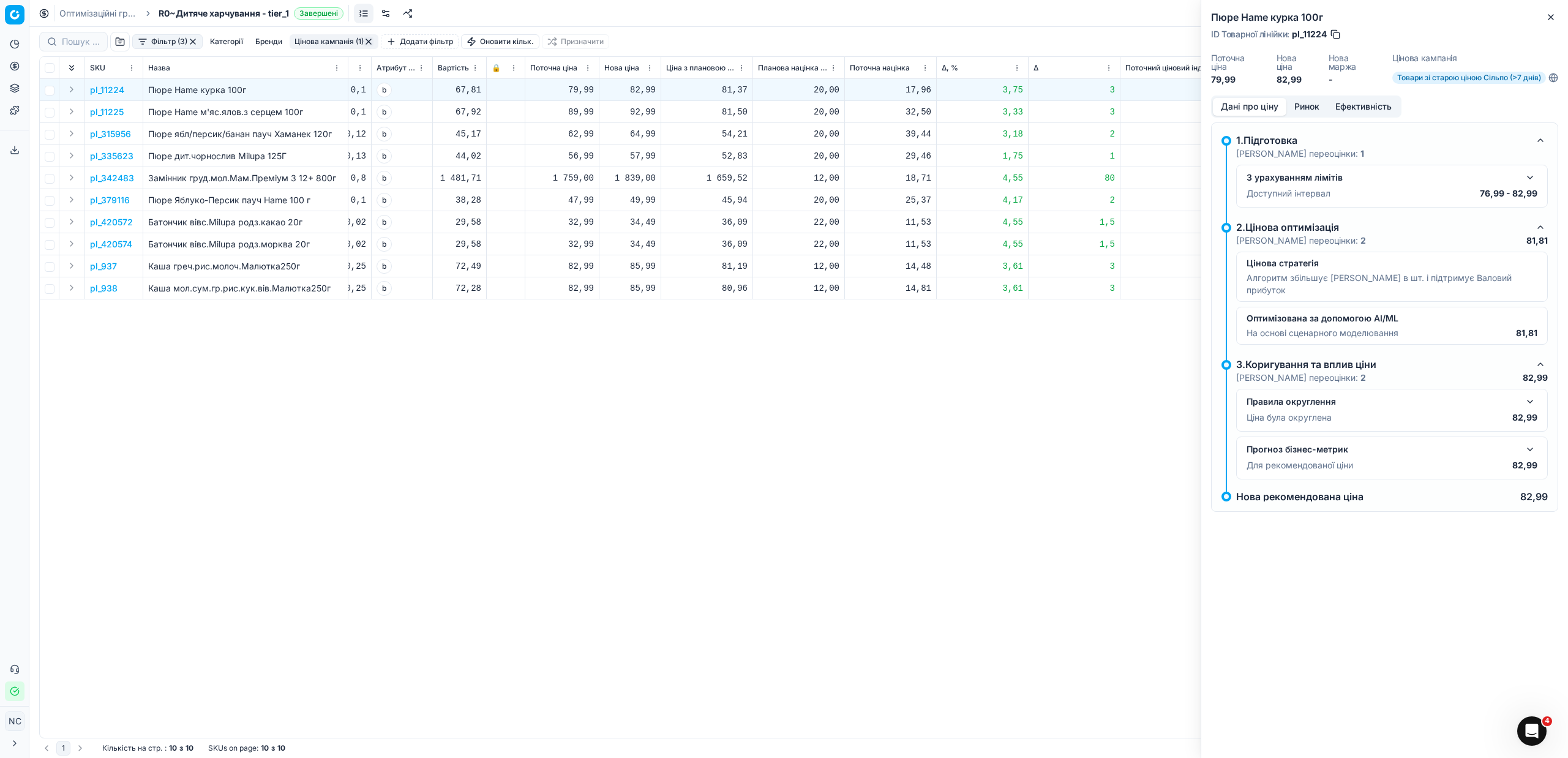
click at [1314, 112] on button "Ринок" at bounding box center [1307, 107] width 41 height 18
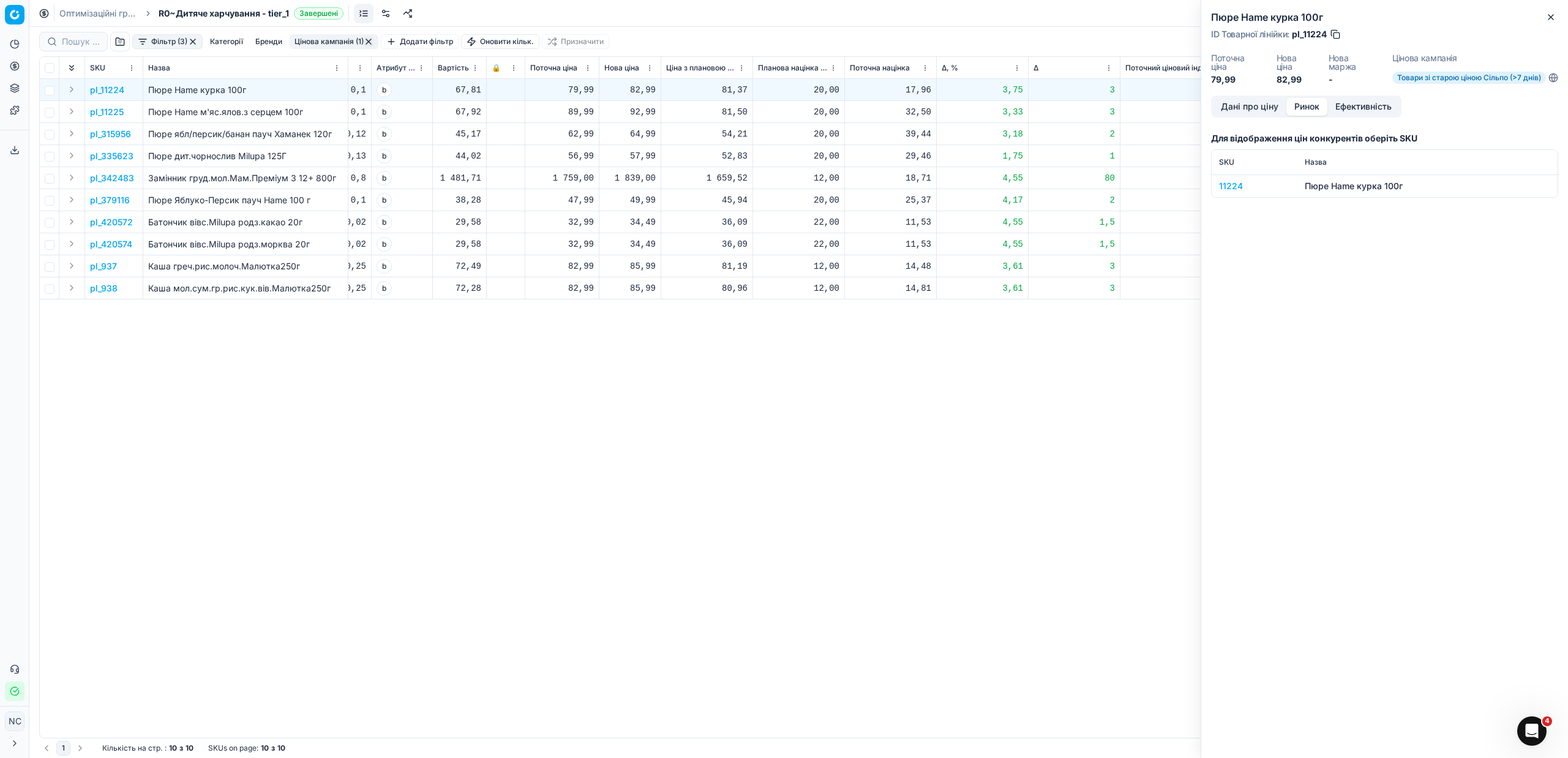
click at [1226, 186] on div "11224" at bounding box center [1255, 186] width 71 height 12
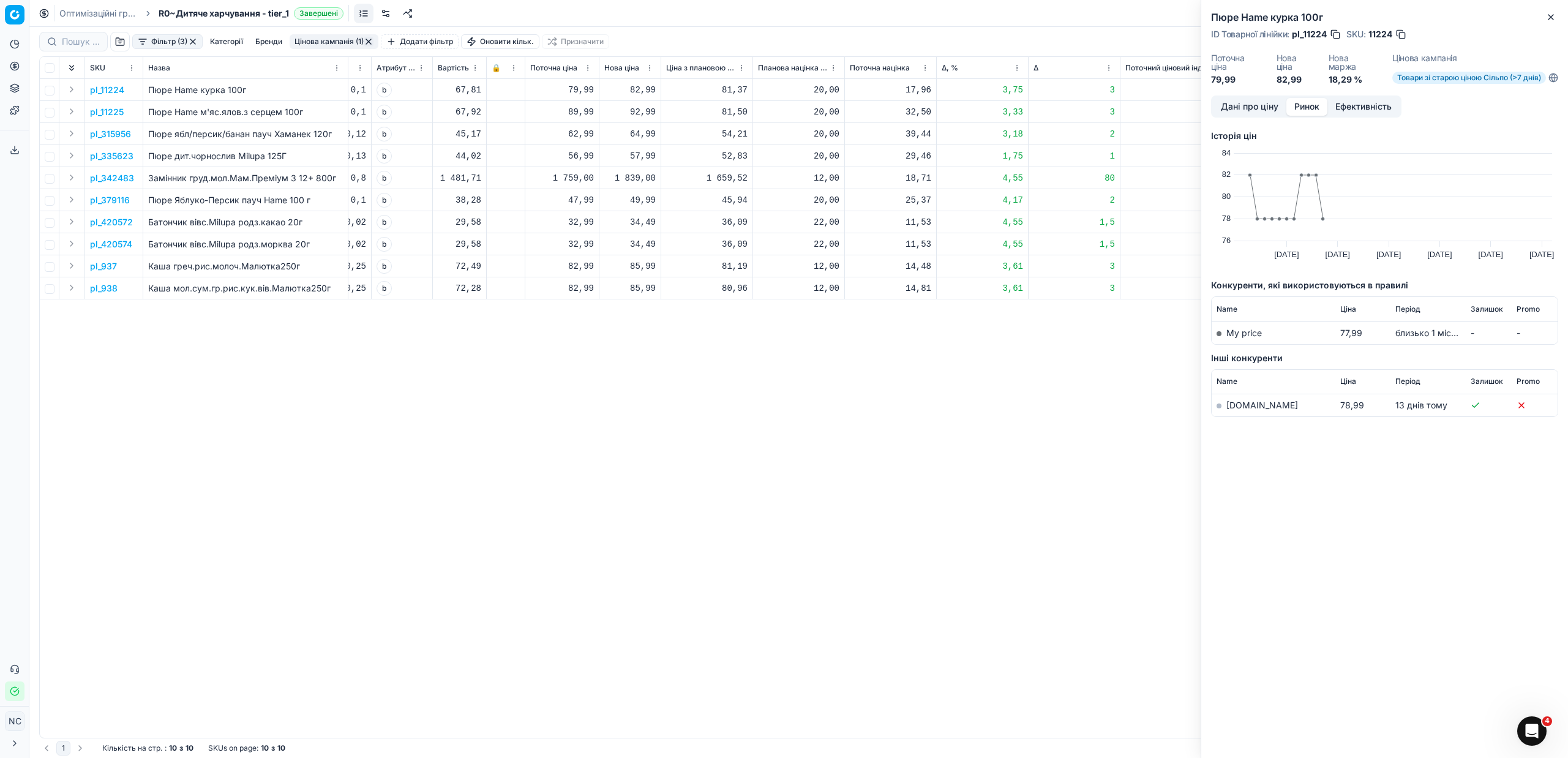
click at [1238, 406] on link "[DOMAIN_NAME]" at bounding box center [1262, 405] width 72 height 10
drag, startPoint x: 656, startPoint y: 80, endPoint x: 1122, endPoint y: 380, distance: 554.2
click at [1120, 382] on div "SKU Назва Одиниці виміру Бренди Остання зміна ціни Тип переоцінки Цінова кампан…" at bounding box center [799, 398] width 1518 height 681
click at [1555, 16] on icon "button" at bounding box center [1550, 16] width 10 height 10
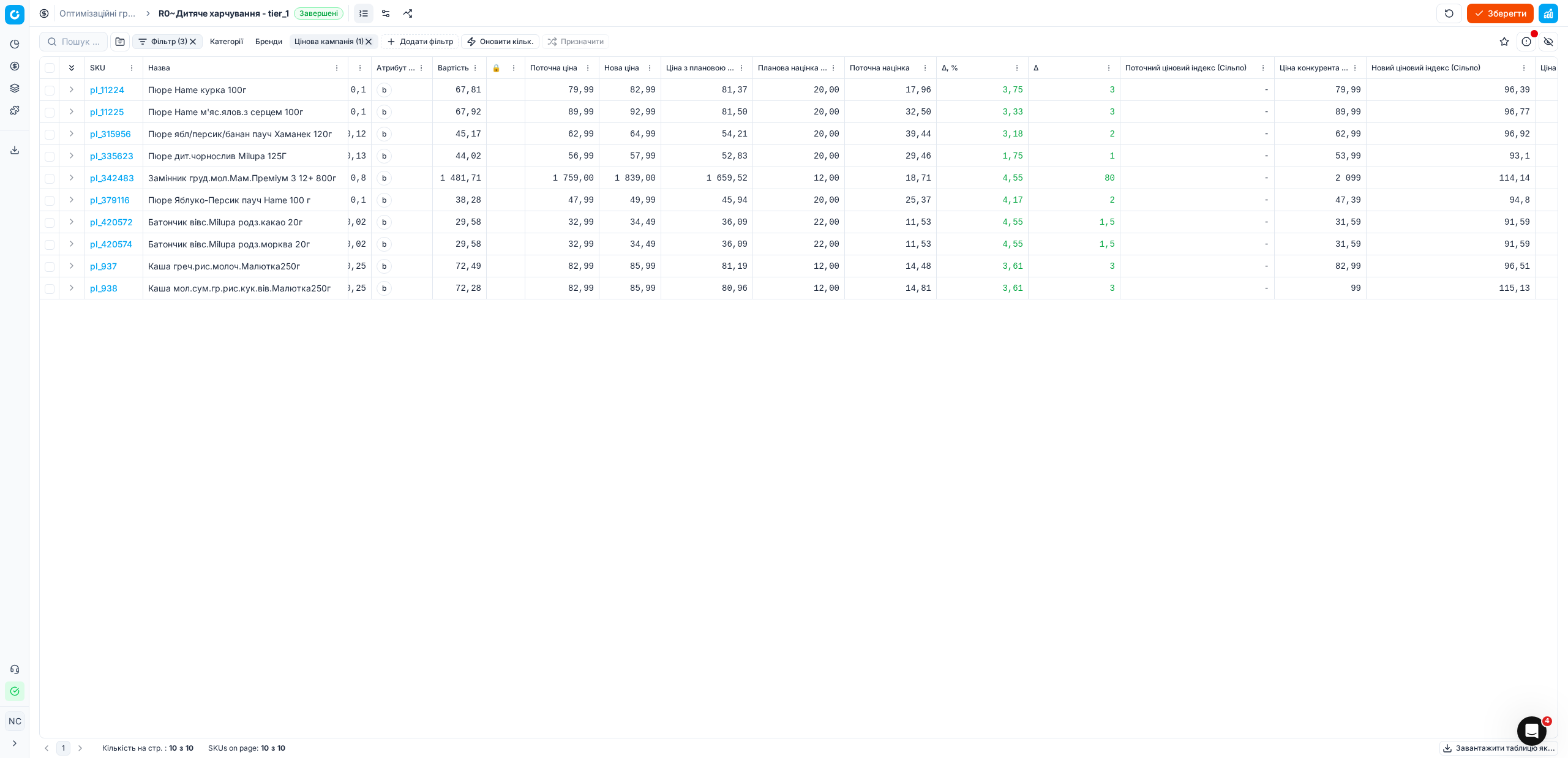
click at [108, 178] on p "pl_342483" at bounding box center [112, 178] width 44 height 12
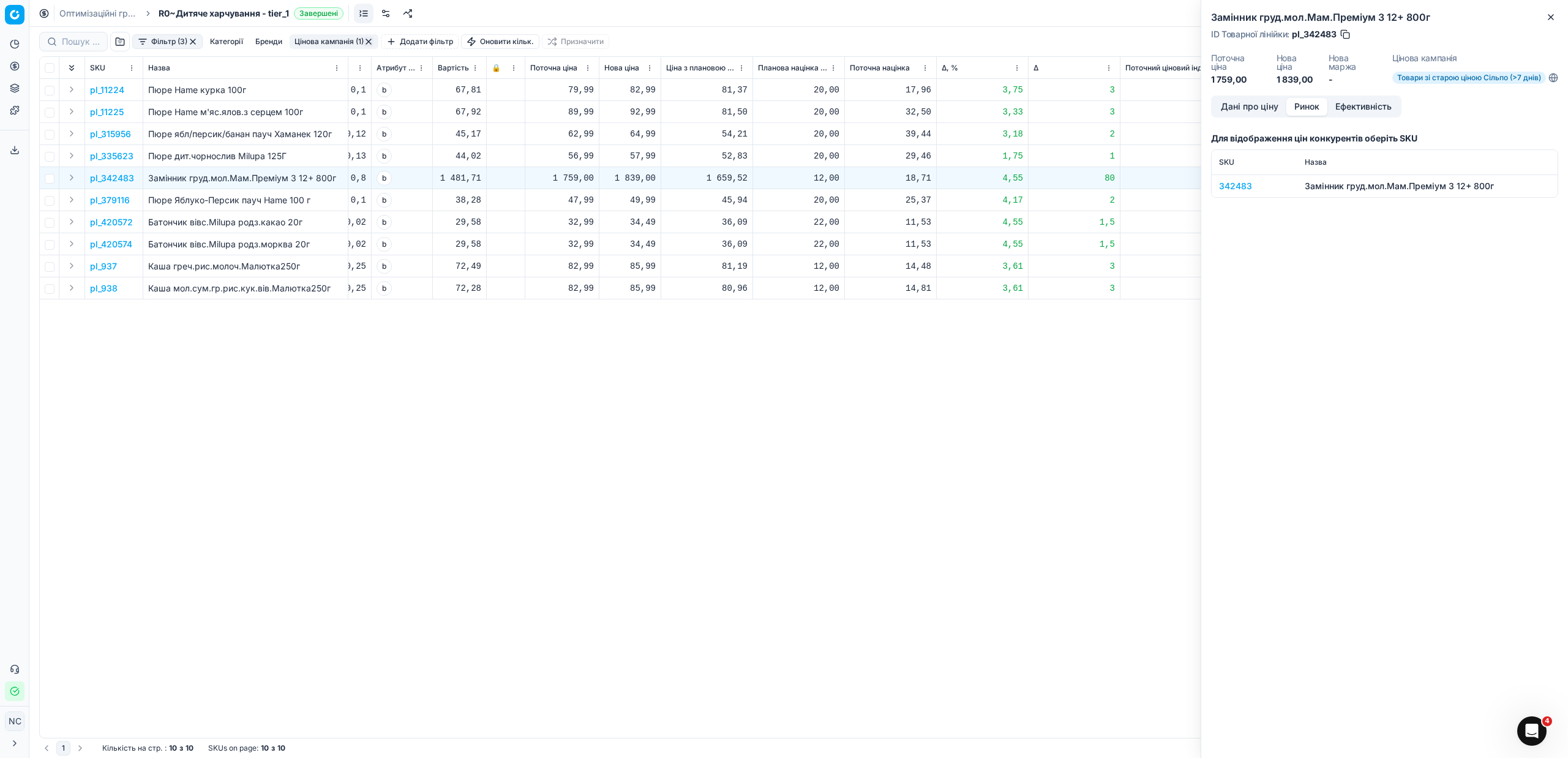
click at [1323, 107] on button "Ринок" at bounding box center [1307, 107] width 41 height 18
click at [1244, 186] on div "342483" at bounding box center [1255, 186] width 71 height 12
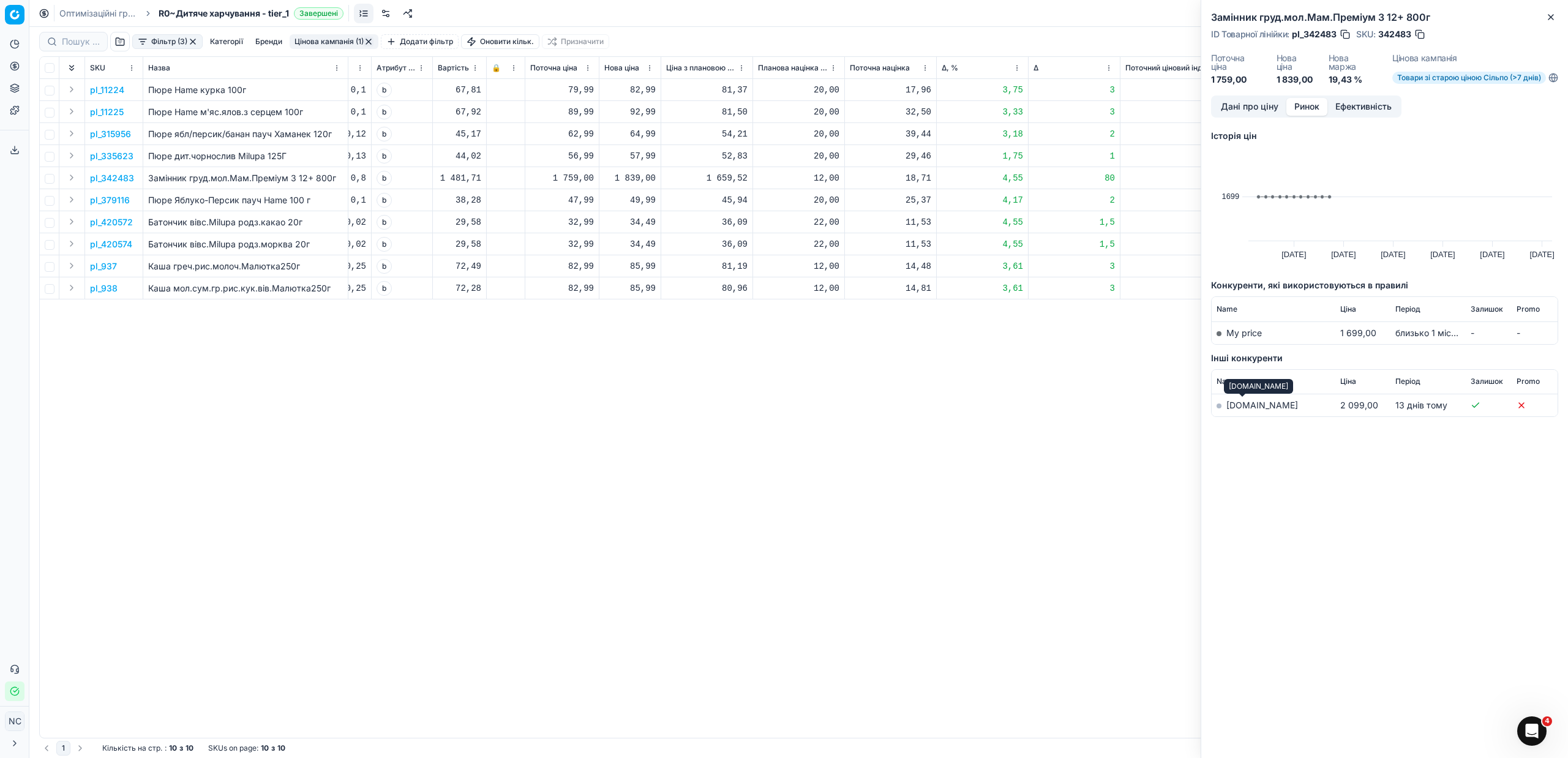
click at [1242, 404] on link "[DOMAIN_NAME]" at bounding box center [1262, 405] width 72 height 10
click at [1422, 37] on button "button" at bounding box center [1420, 34] width 12 height 12
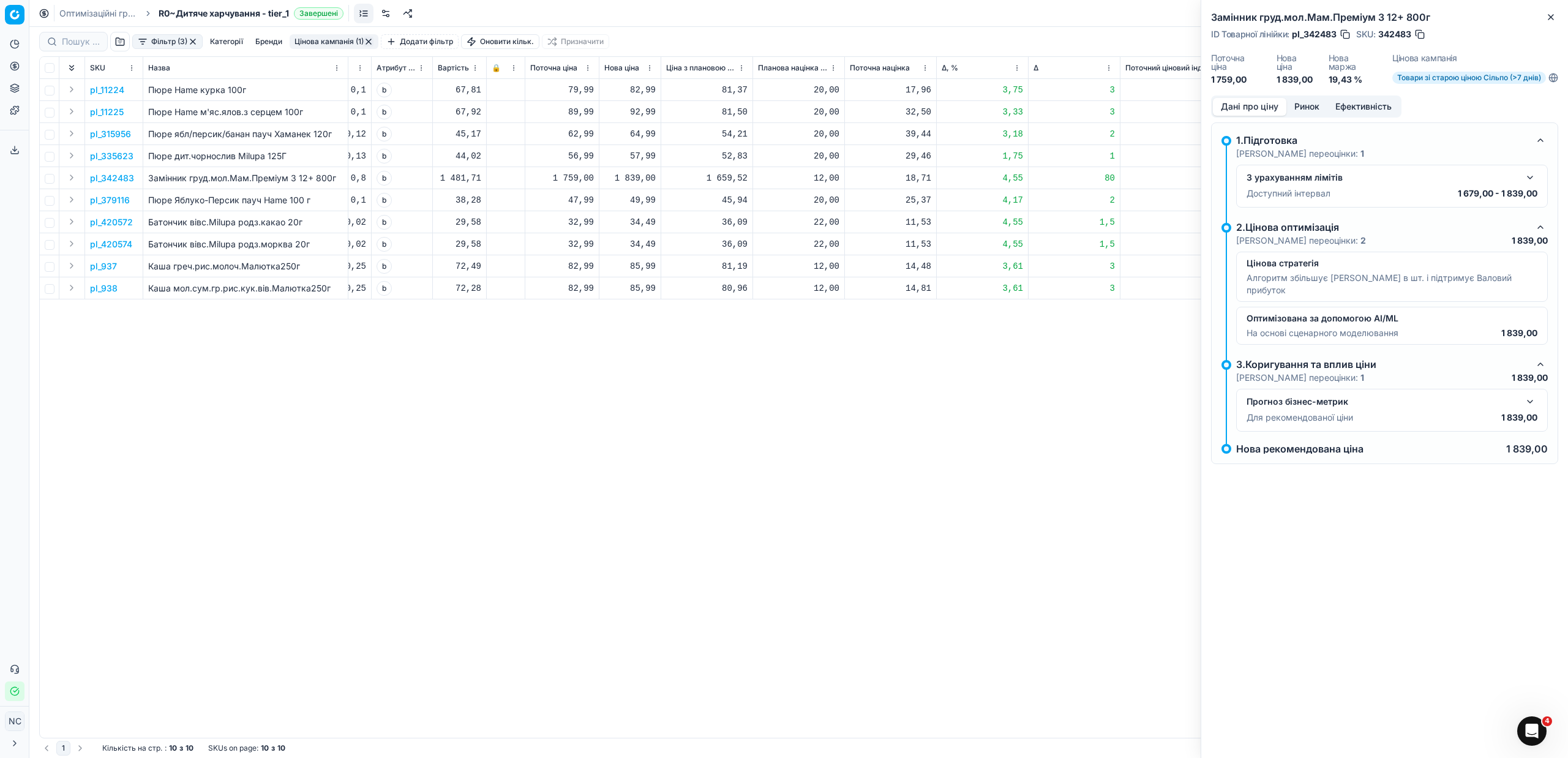
click at [1245, 107] on button "Дані про ціну" at bounding box center [1250, 107] width 74 height 18
click at [628, 181] on div "1 839,00" at bounding box center [630, 178] width 51 height 12
type input "1679.00"
click at [795, 429] on div "pl_11224 Пюре Hame курка 100г Hame [DATE] На основі попиту Товари зі старою цін…" at bounding box center [346, 408] width 1518 height 659
click at [1556, 18] on button "Close" at bounding box center [1550, 16] width 15 height 15
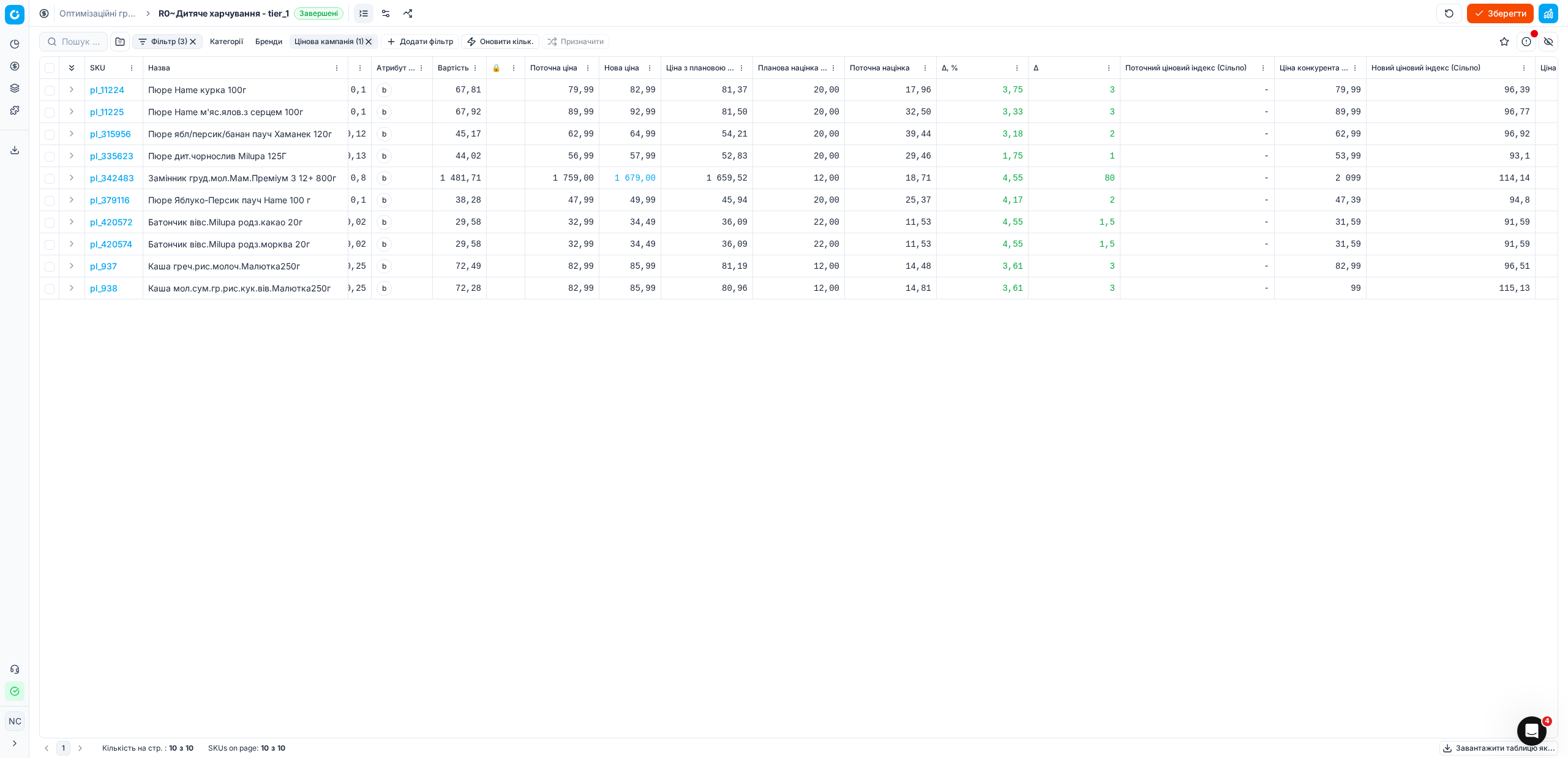
click at [108, 289] on p "pl_938" at bounding box center [103, 288] width 27 height 12
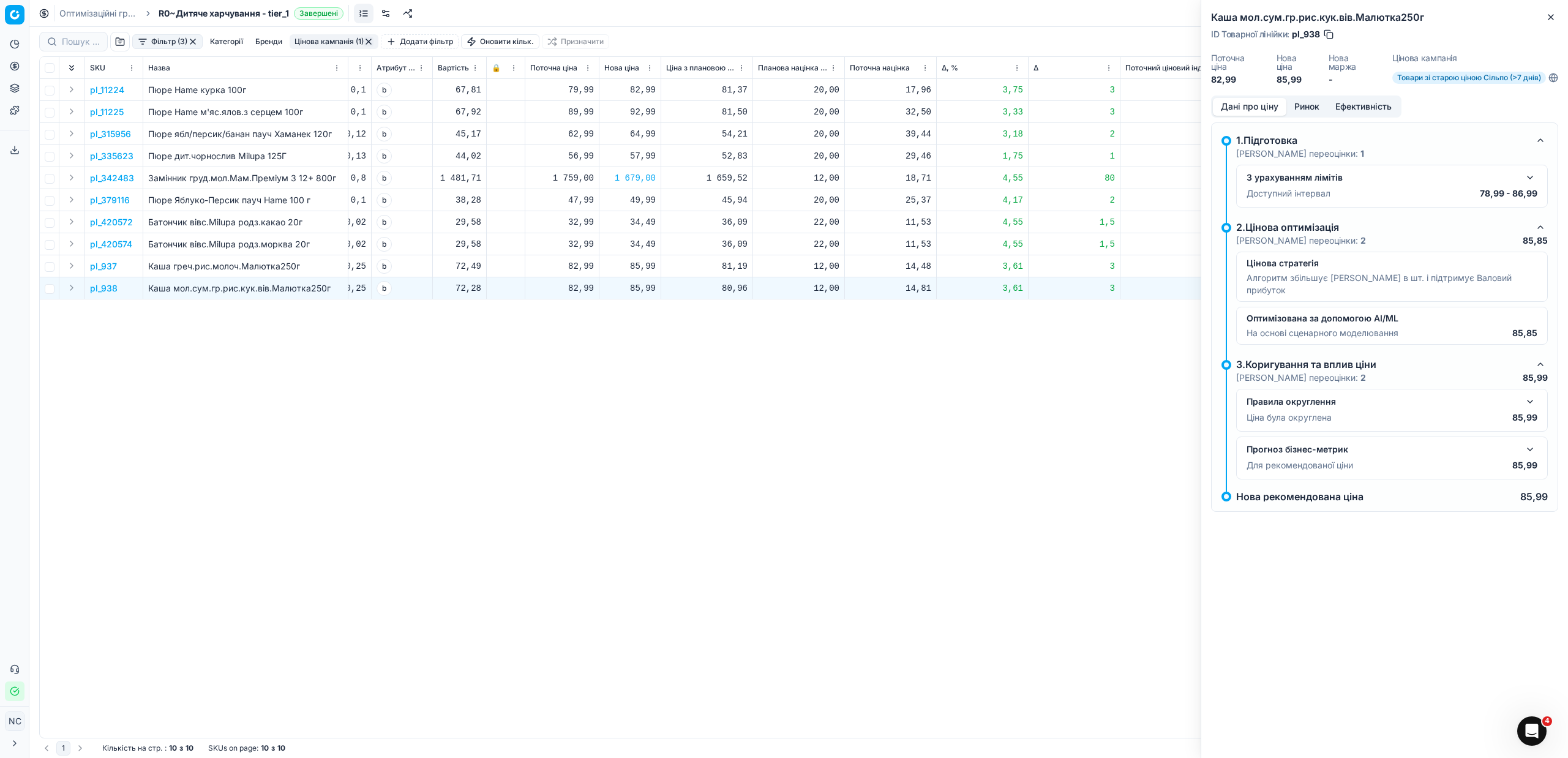
click at [1301, 106] on button "Ринок" at bounding box center [1307, 107] width 41 height 18
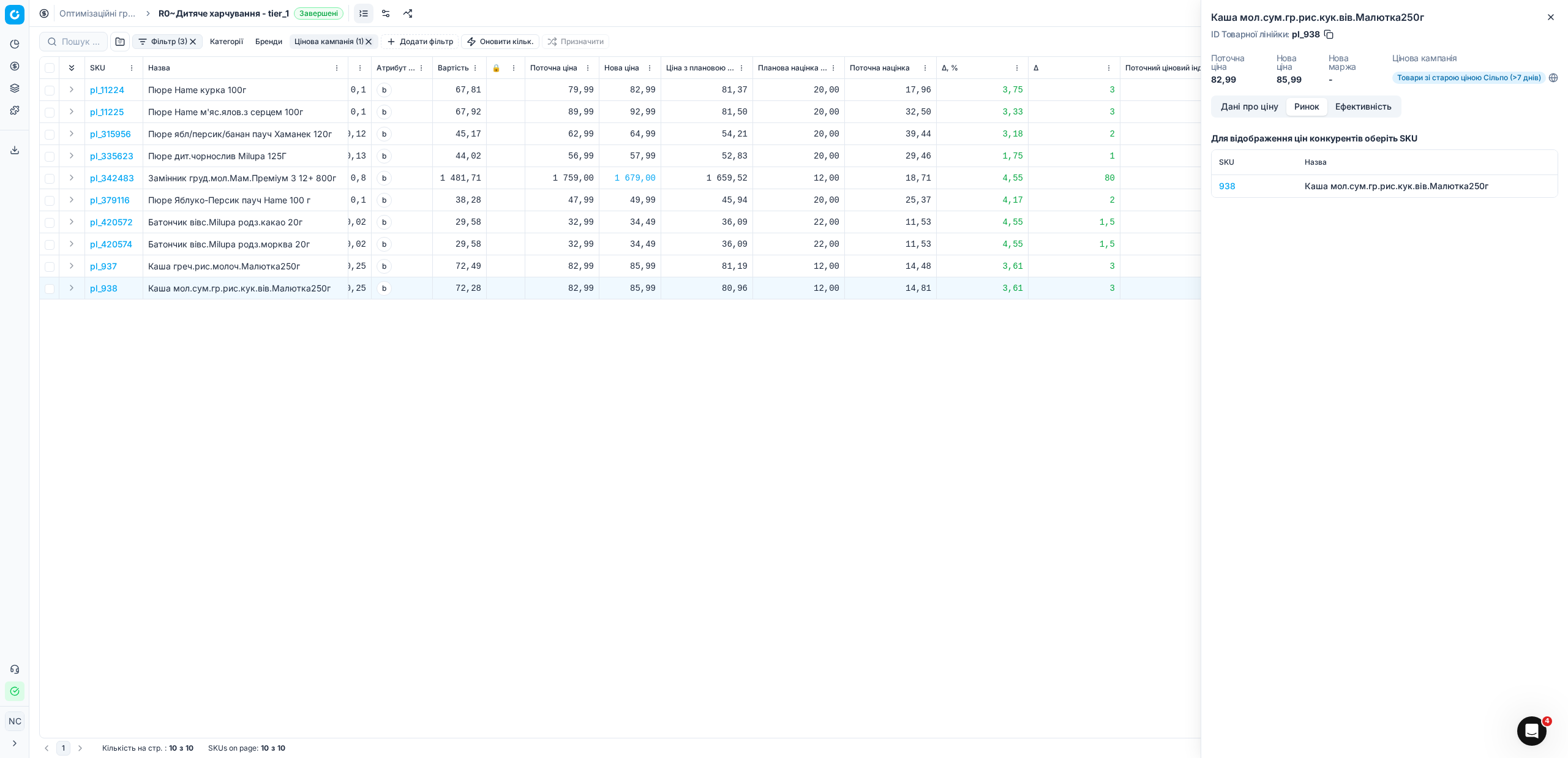
click at [1222, 190] on div "938" at bounding box center [1255, 186] width 71 height 12
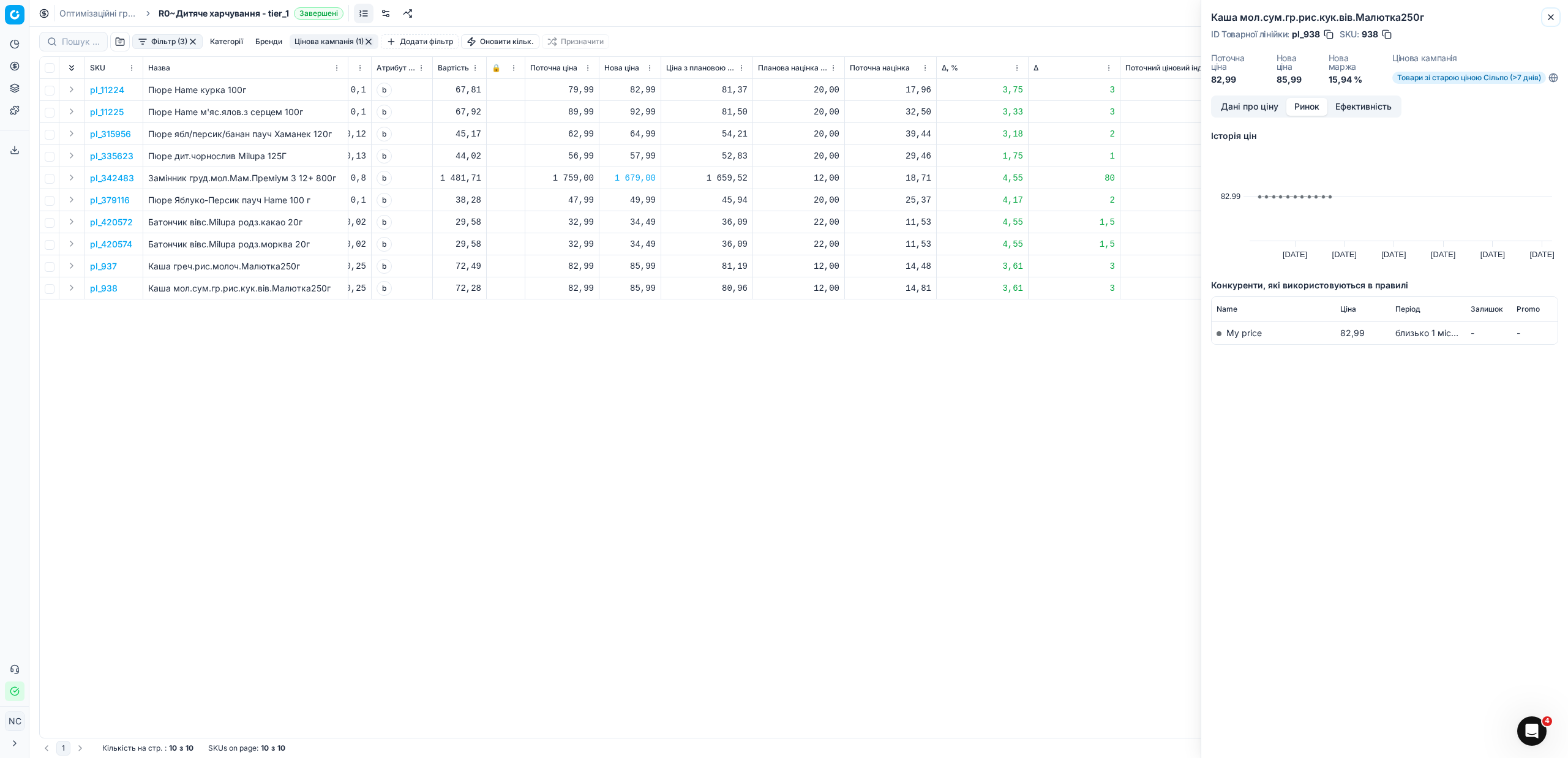
click at [1554, 16] on icon "button" at bounding box center [1550, 16] width 10 height 10
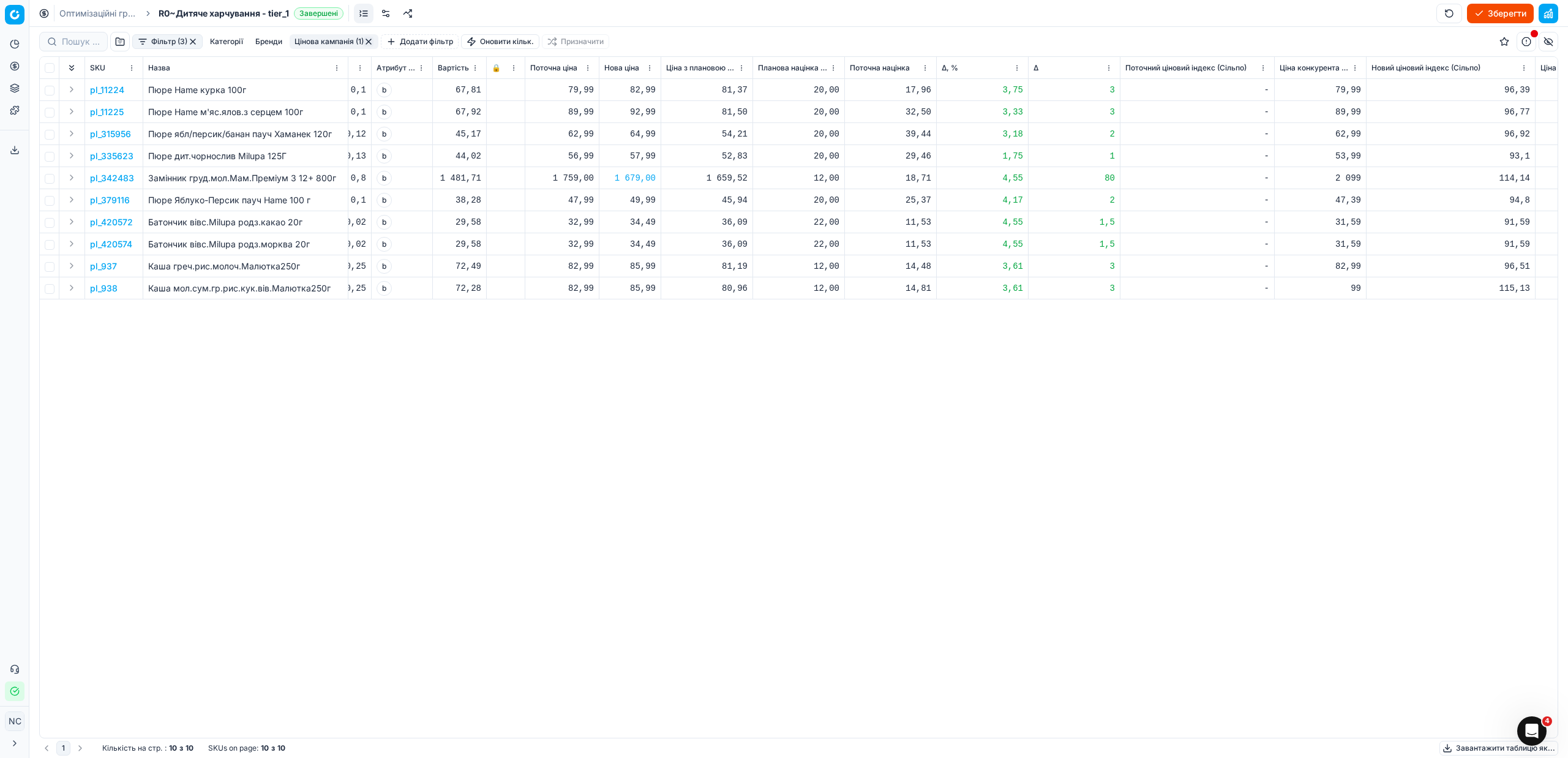
click at [332, 42] on button "Цінова кампанія (1)" at bounding box center [334, 41] width 89 height 15
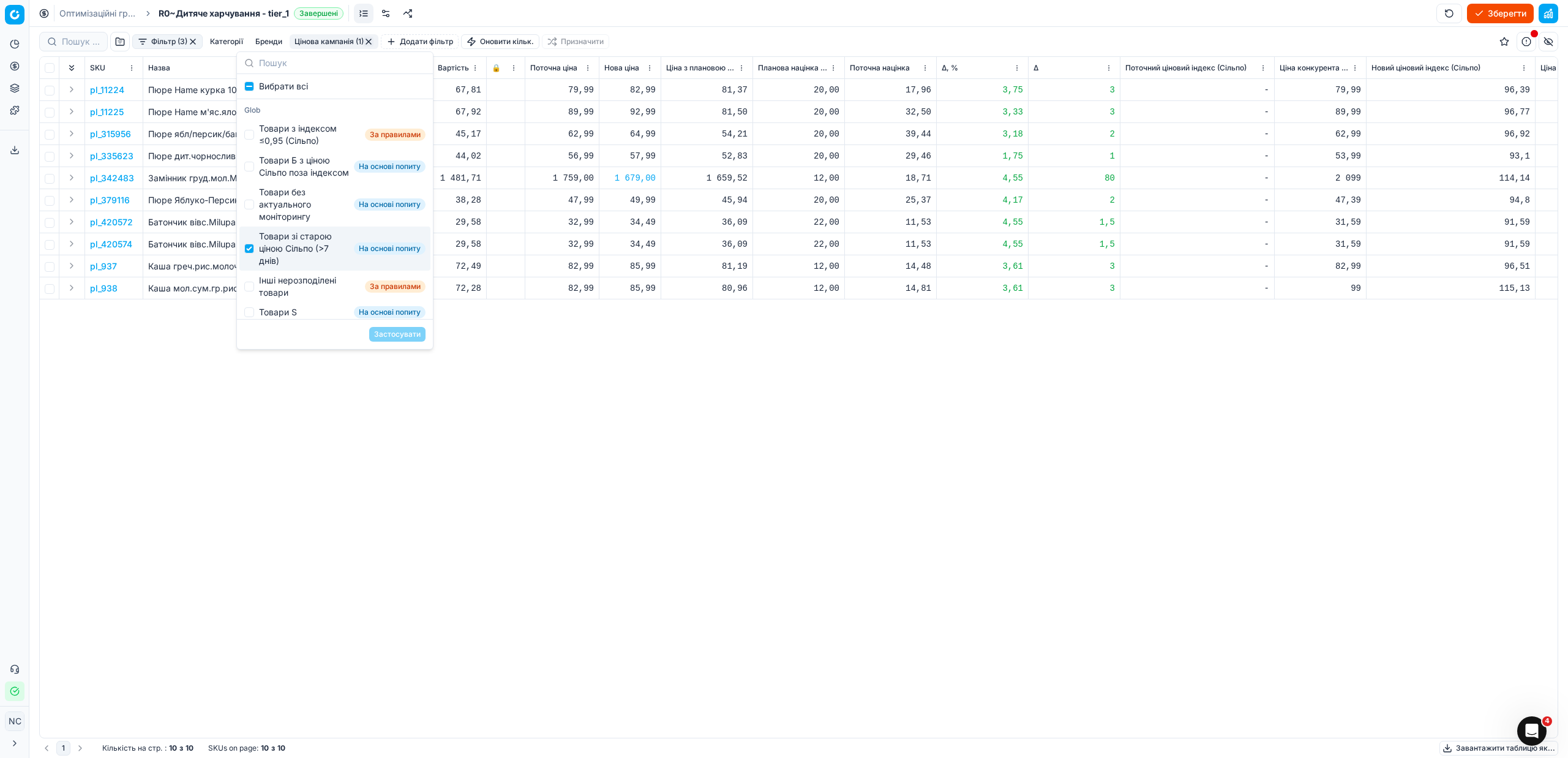
drag, startPoint x: 285, startPoint y: 258, endPoint x: 287, endPoint y: 263, distance: 5.4
click at [286, 258] on div "Товари зі старою ціною Сільпо (>7 днів)" at bounding box center [304, 249] width 90 height 37
checkbox input "false"
click at [294, 295] on div "Інші нерозподілені товари" at bounding box center [309, 287] width 101 height 25
checkbox input "true"
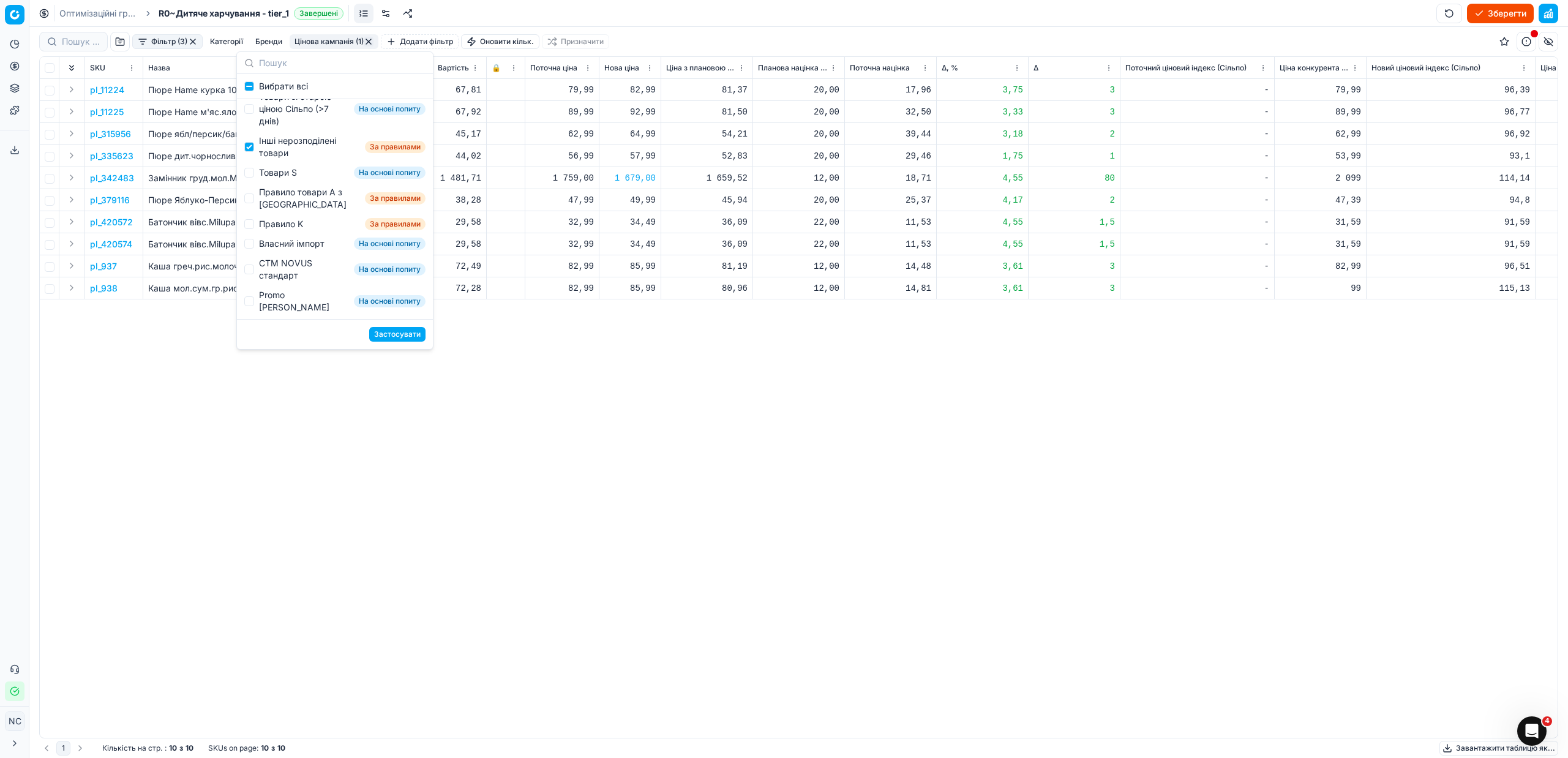
scroll to position [184, 0]
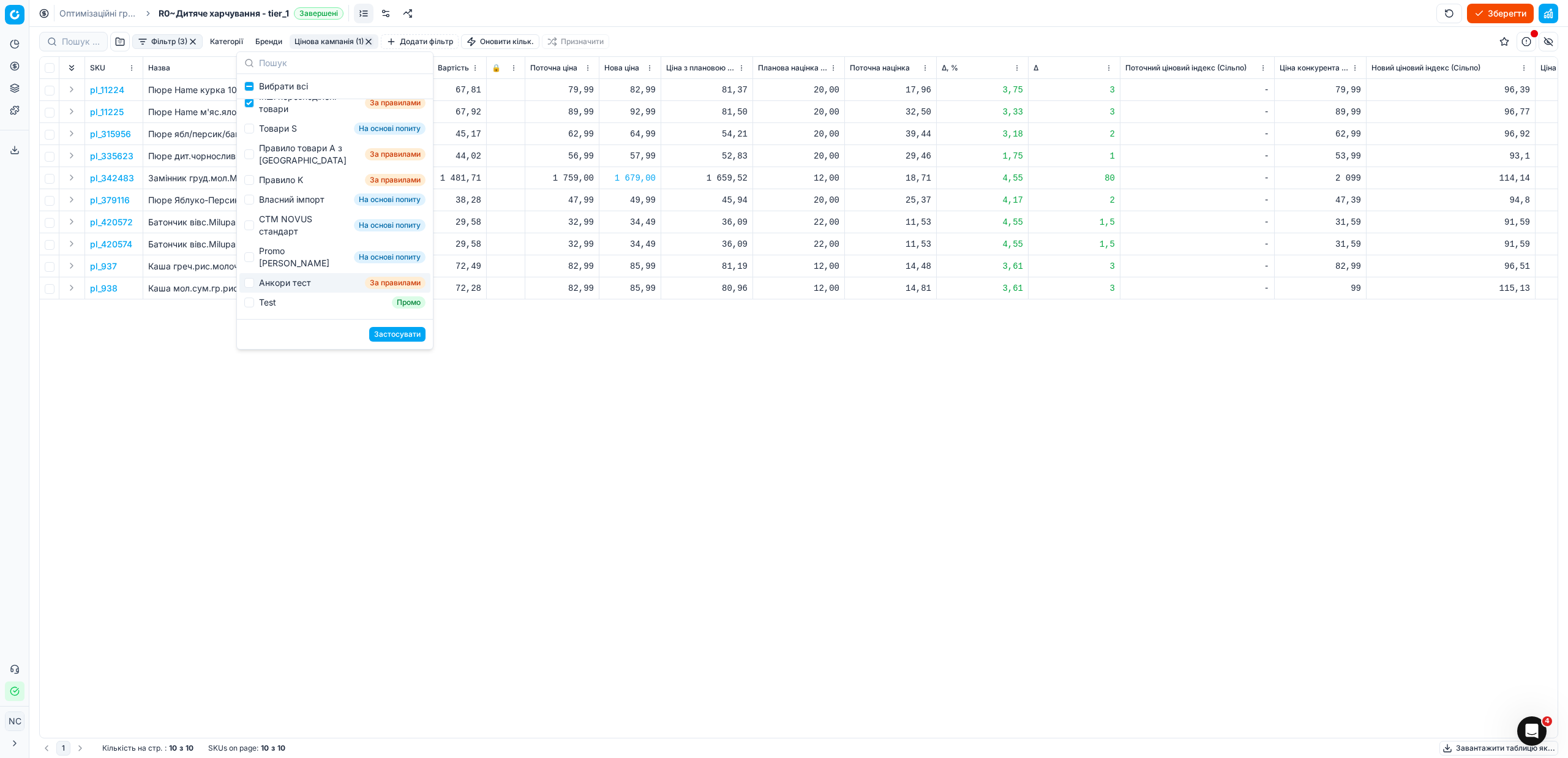
click at [389, 336] on button "Застосувати" at bounding box center [397, 334] width 56 height 15
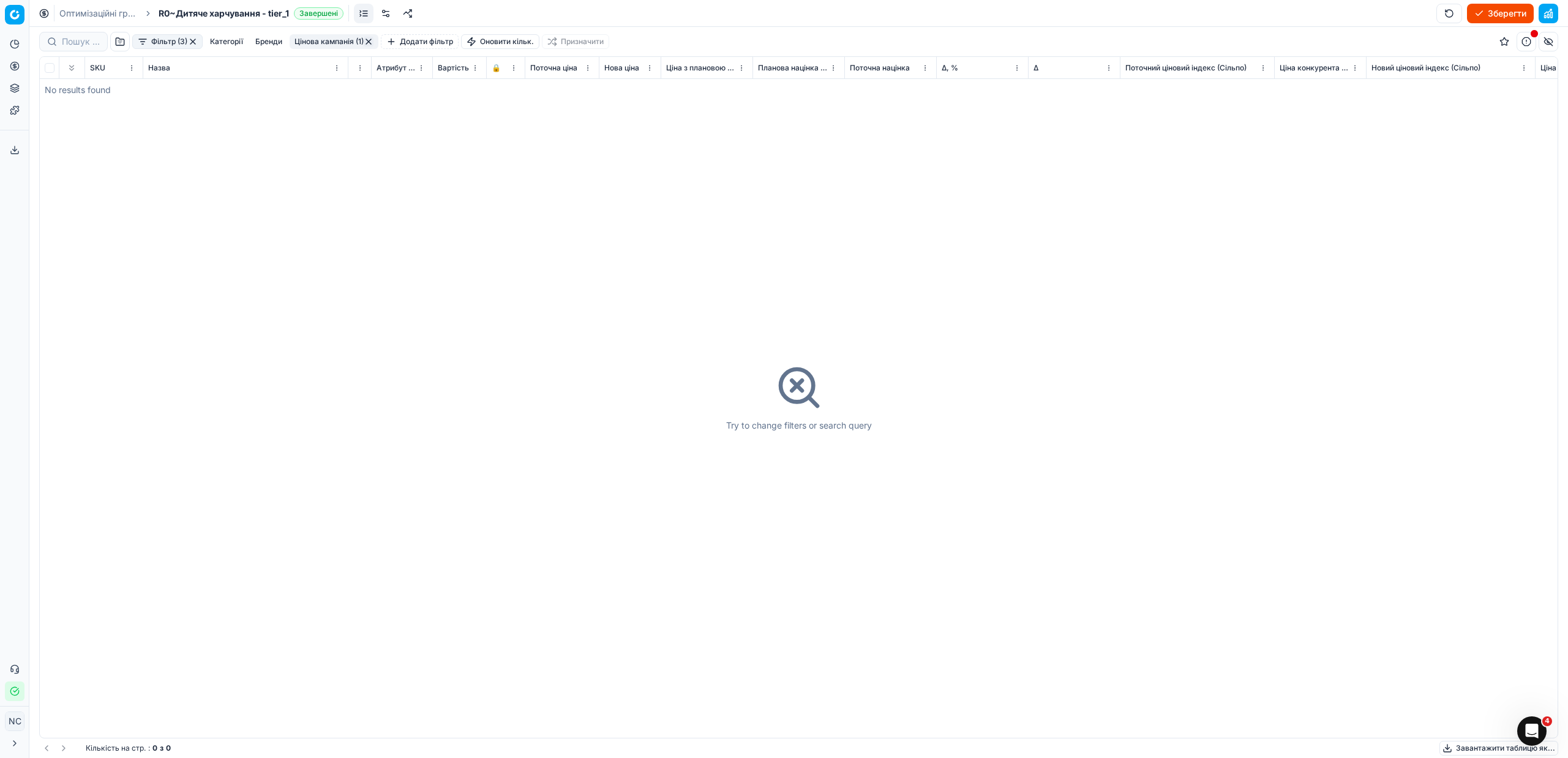
click at [365, 41] on button "button" at bounding box center [368, 41] width 10 height 10
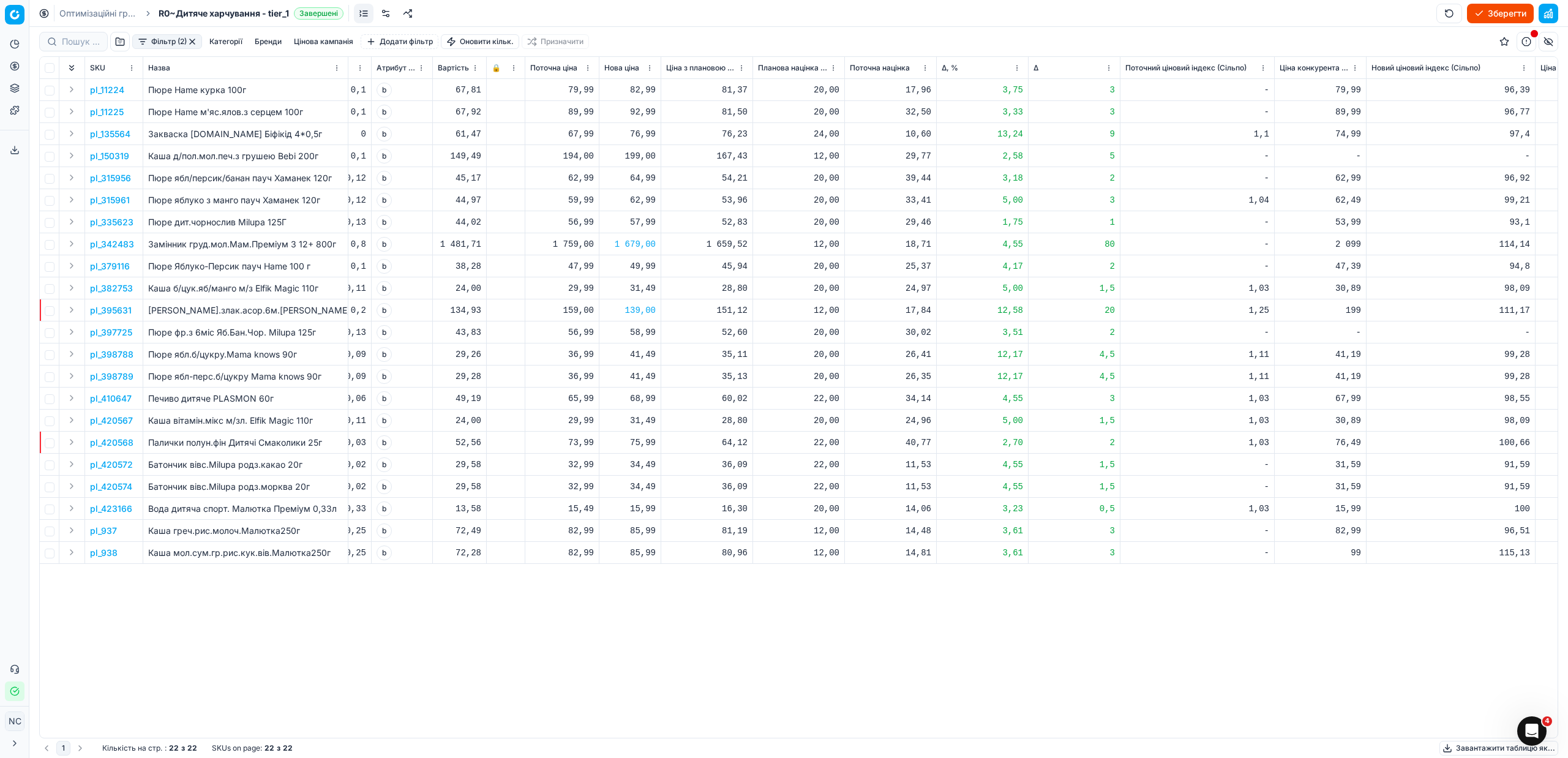
click at [145, 41] on button "Фільтр (2)" at bounding box center [167, 41] width 70 height 15
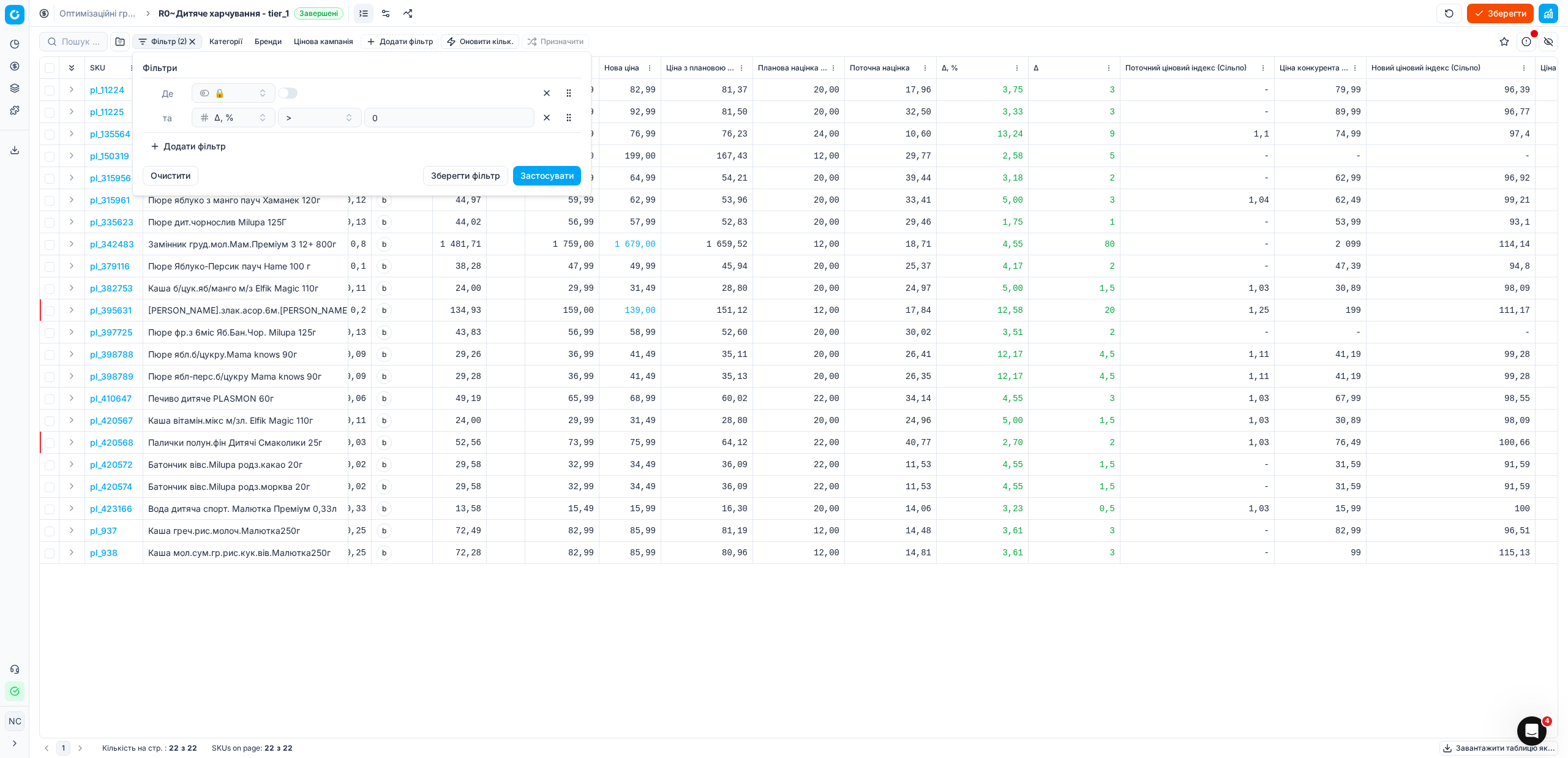
click at [113, 44] on html "Pricing platform Аналітика Цінова оптимізація Асортимент продукції Шаблони Серв…" at bounding box center [784, 379] width 1568 height 758
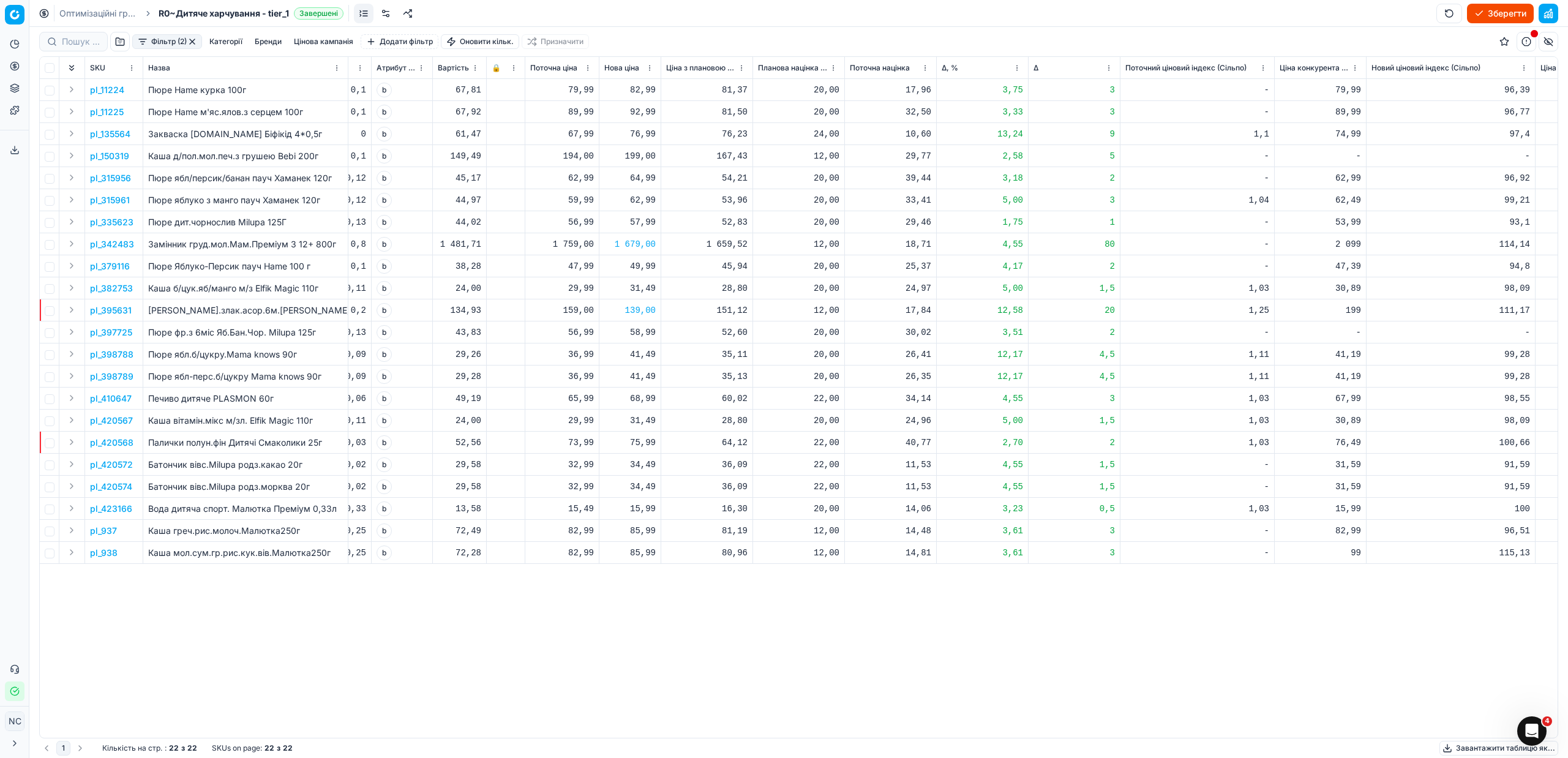
click at [117, 43] on button "button" at bounding box center [120, 41] width 20 height 20
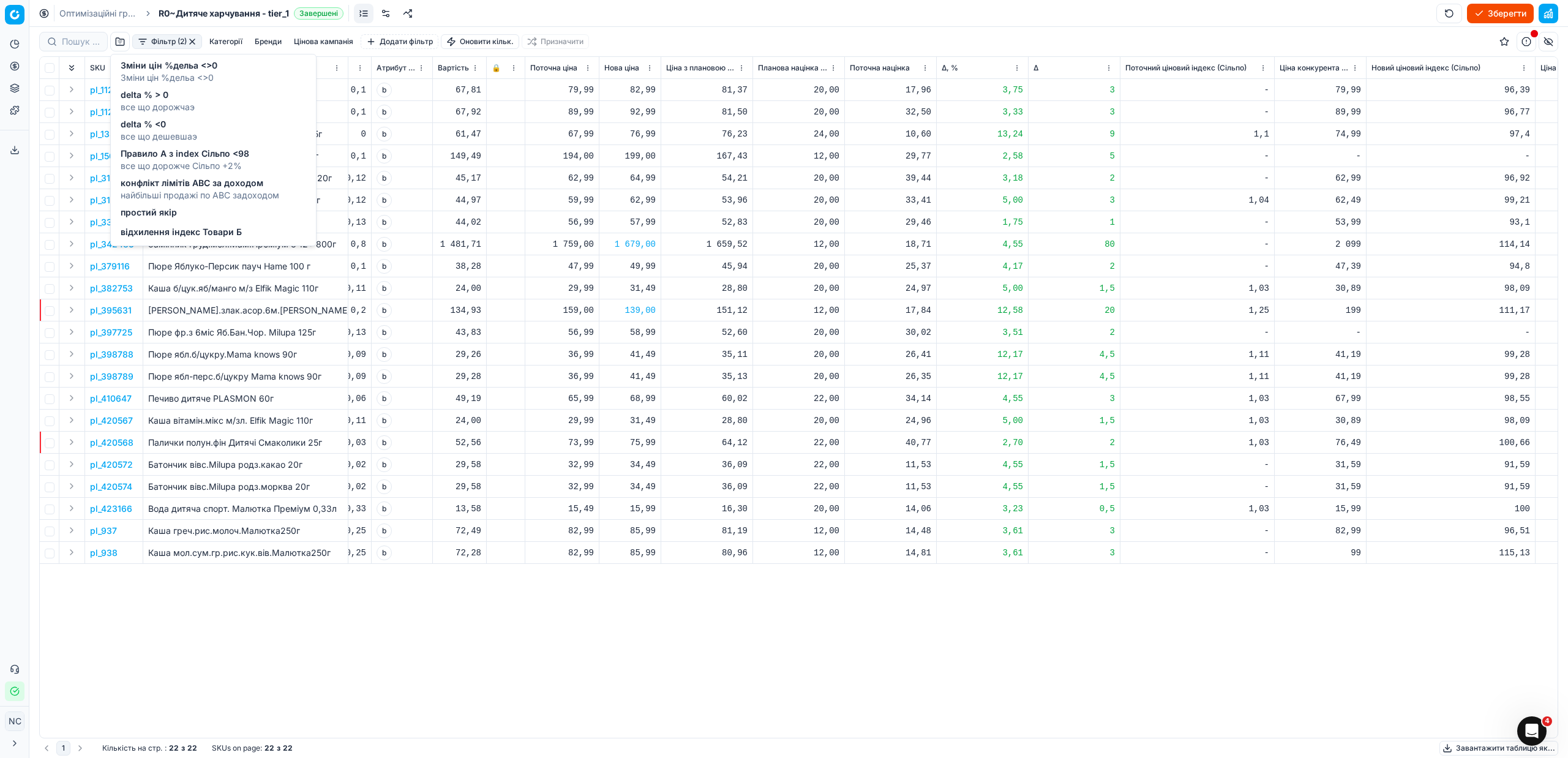
click at [169, 133] on span "все що дешевшаэ" at bounding box center [159, 136] width 77 height 12
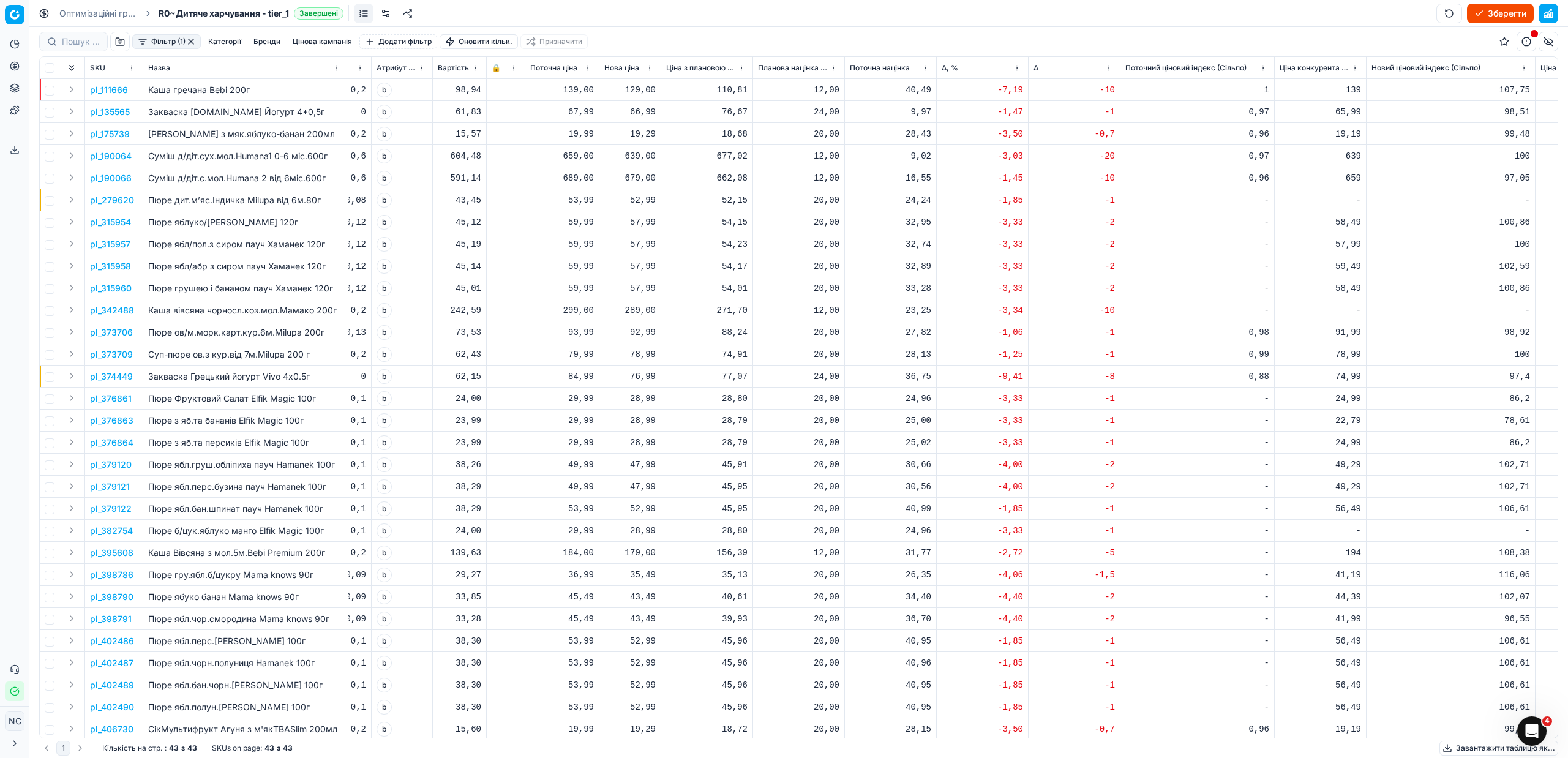
click at [322, 42] on button "Цінова кампанія" at bounding box center [322, 41] width 69 height 15
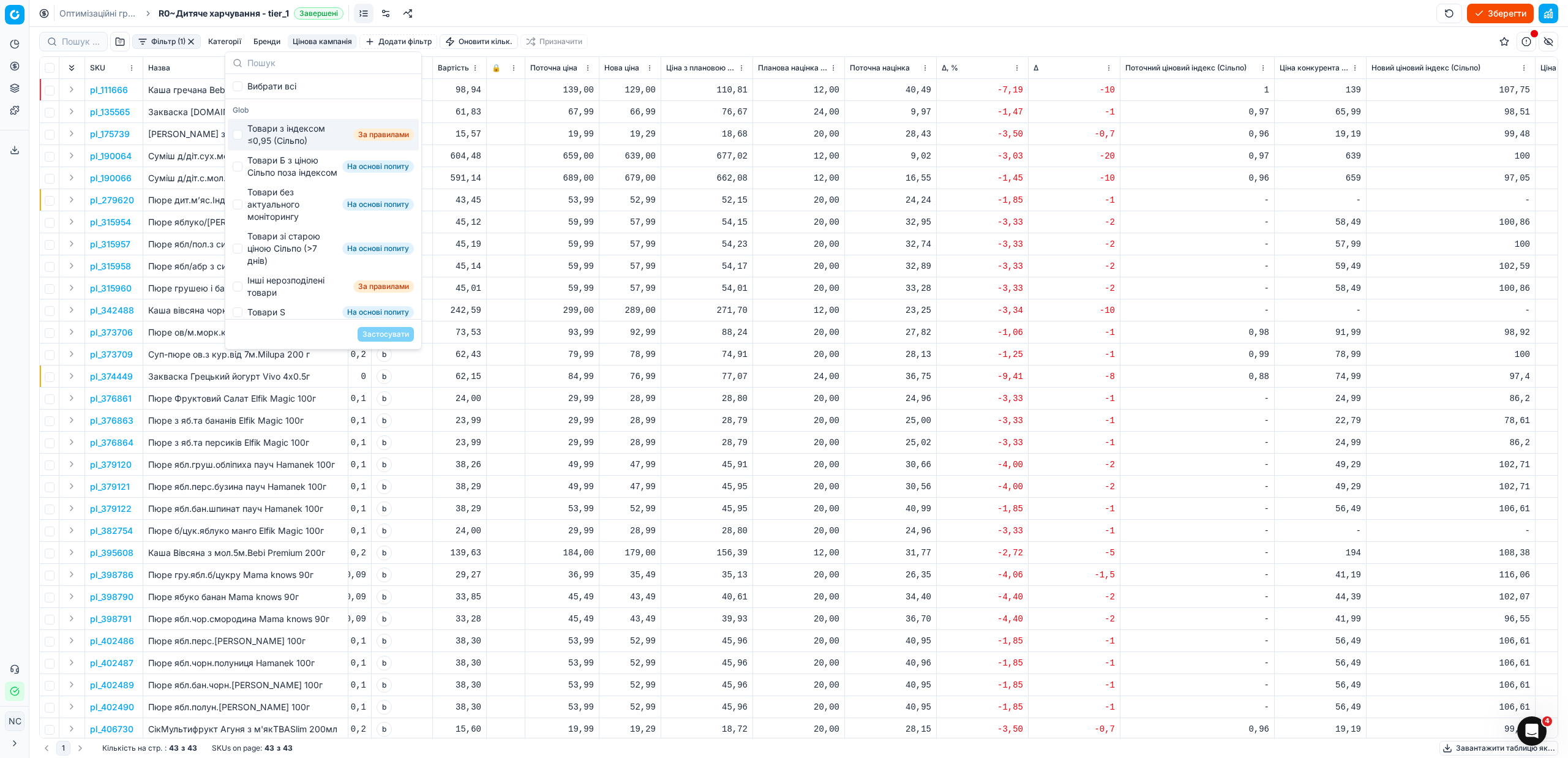
click at [288, 128] on div "Товари з індексом ≤0,95 (Сільпо)" at bounding box center [297, 134] width 101 height 25
checkbox input "true"
click at [375, 335] on button "Застосувати" at bounding box center [386, 334] width 56 height 15
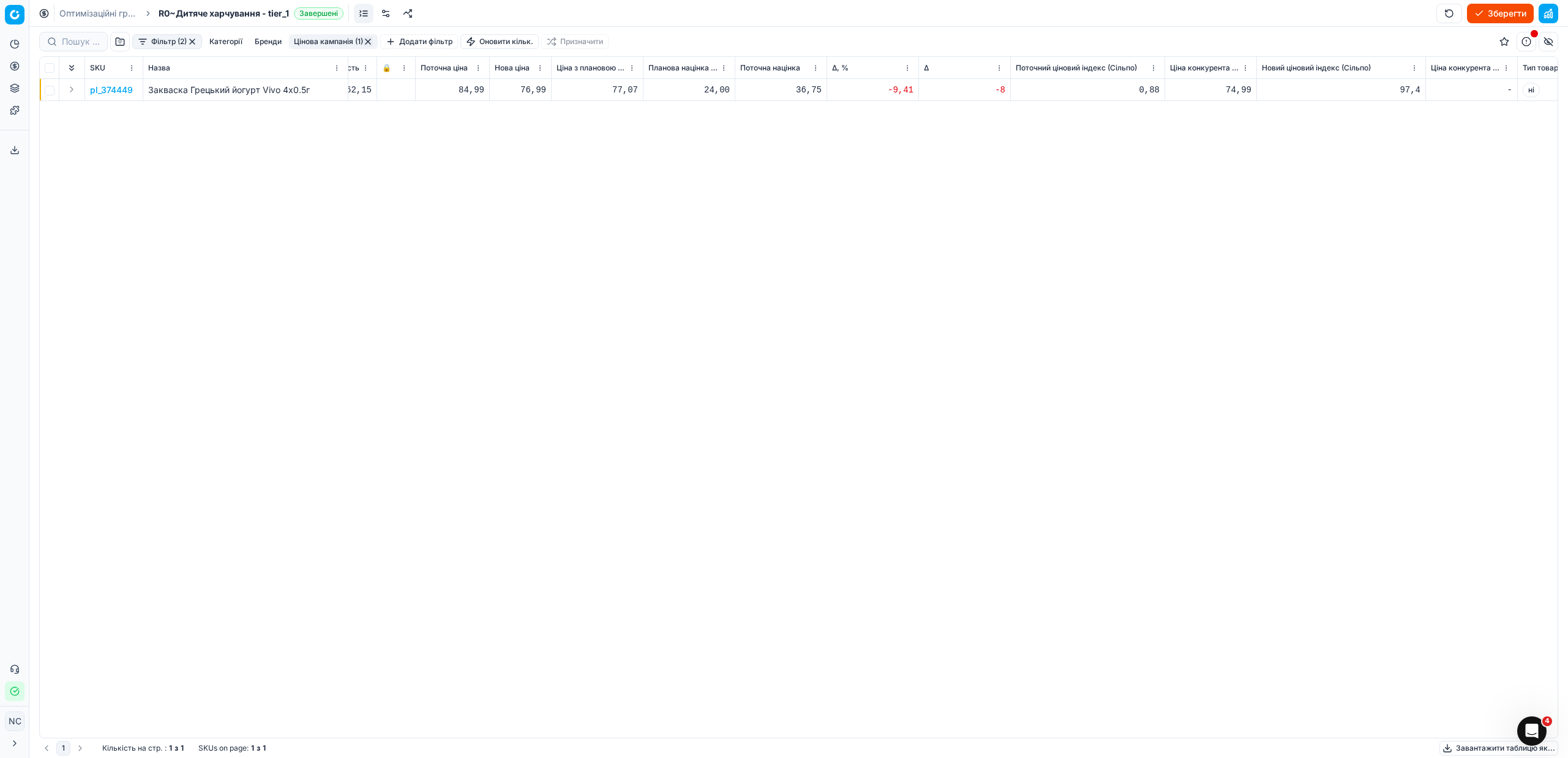
scroll to position [0, 562]
click at [120, 91] on p "pl_374449" at bounding box center [112, 89] width 43 height 12
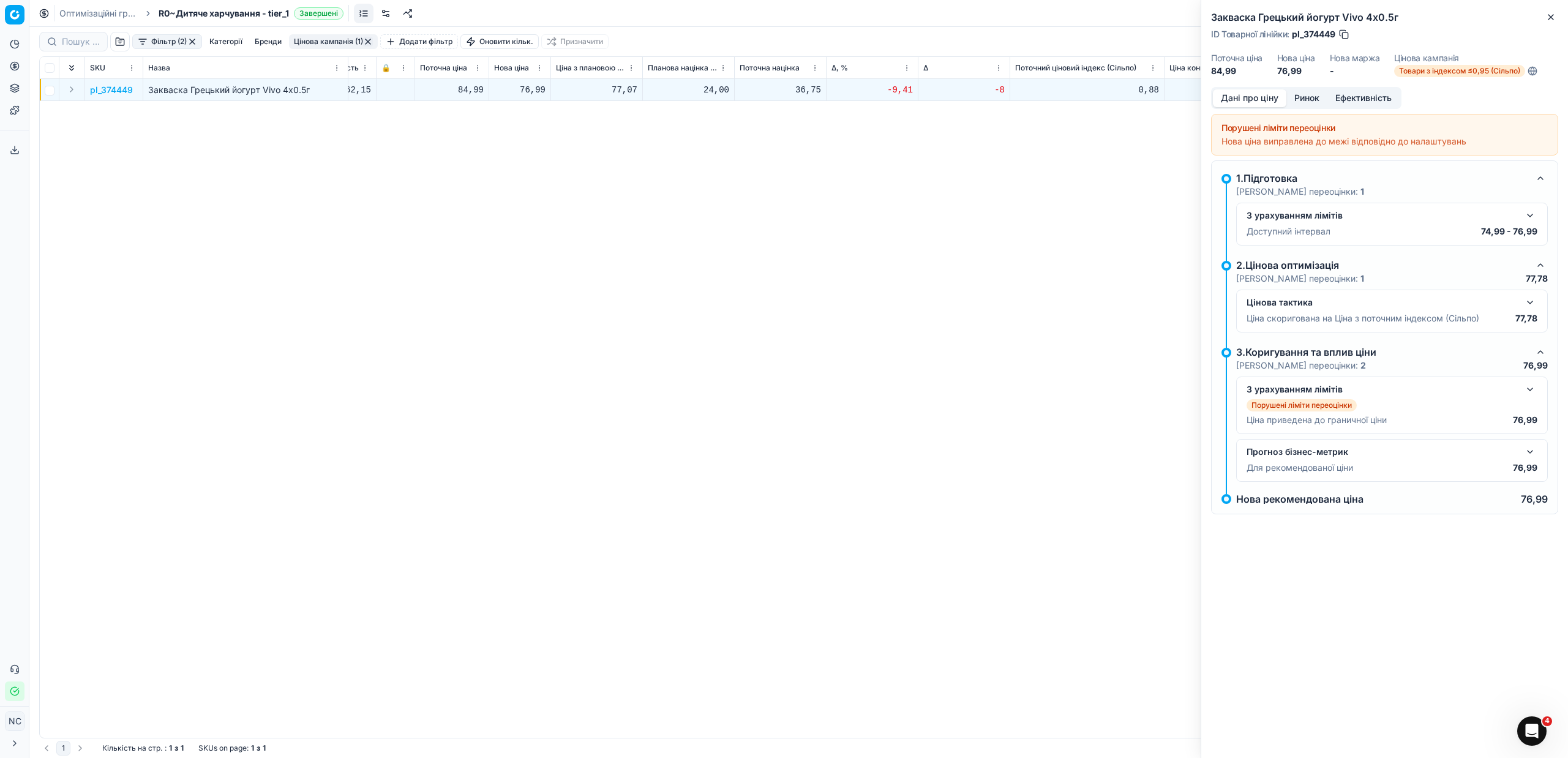
click at [1299, 97] on button "Ринок" at bounding box center [1307, 98] width 41 height 18
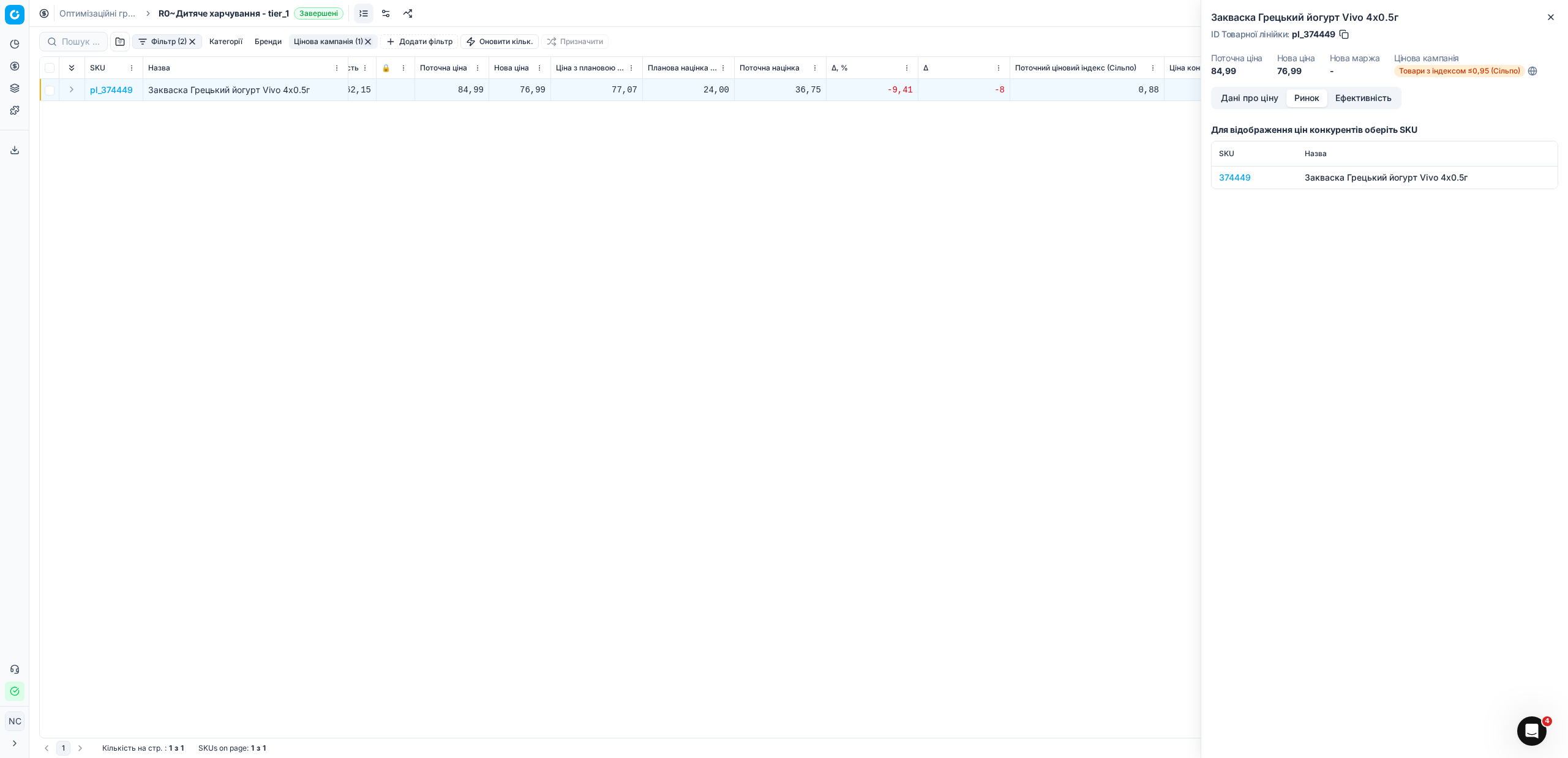
click at [1232, 182] on div "374449" at bounding box center [1255, 177] width 71 height 12
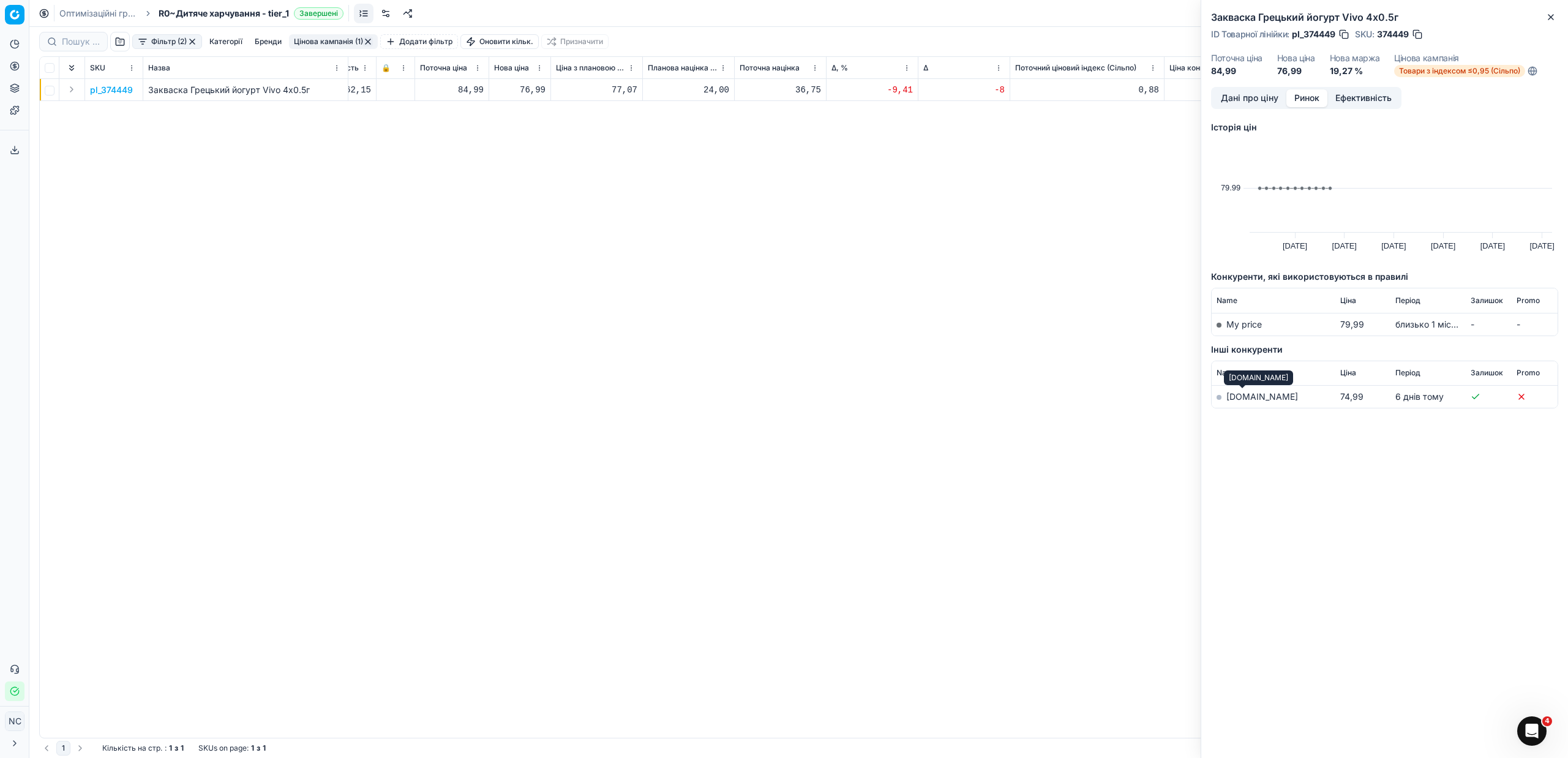
click at [1242, 400] on link "[DOMAIN_NAME]" at bounding box center [1262, 396] width 72 height 10
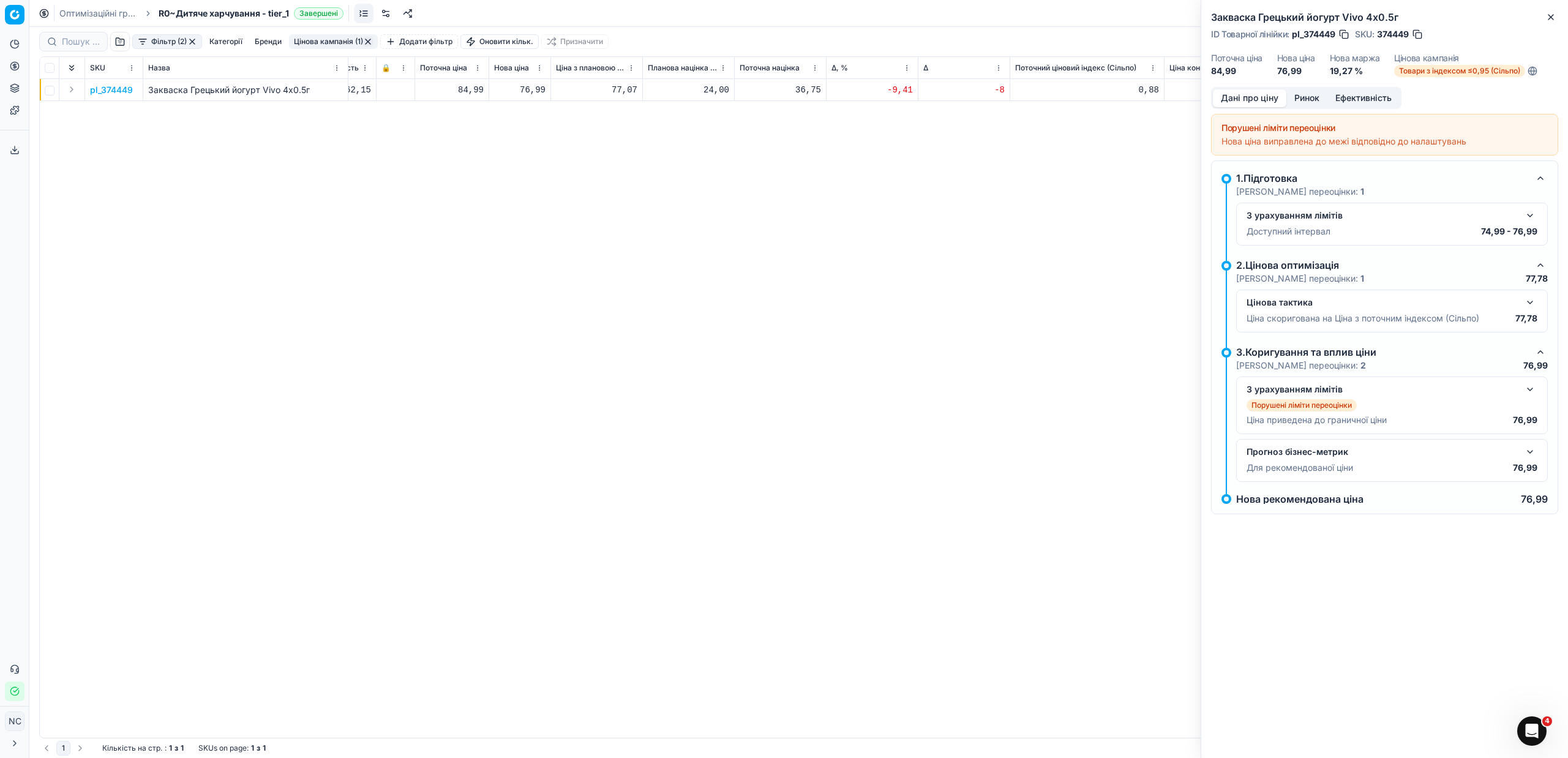
click at [1243, 96] on button "Дані про ціну" at bounding box center [1250, 98] width 74 height 18
click at [1551, 16] on icon "button" at bounding box center [1551, 17] width 5 height 5
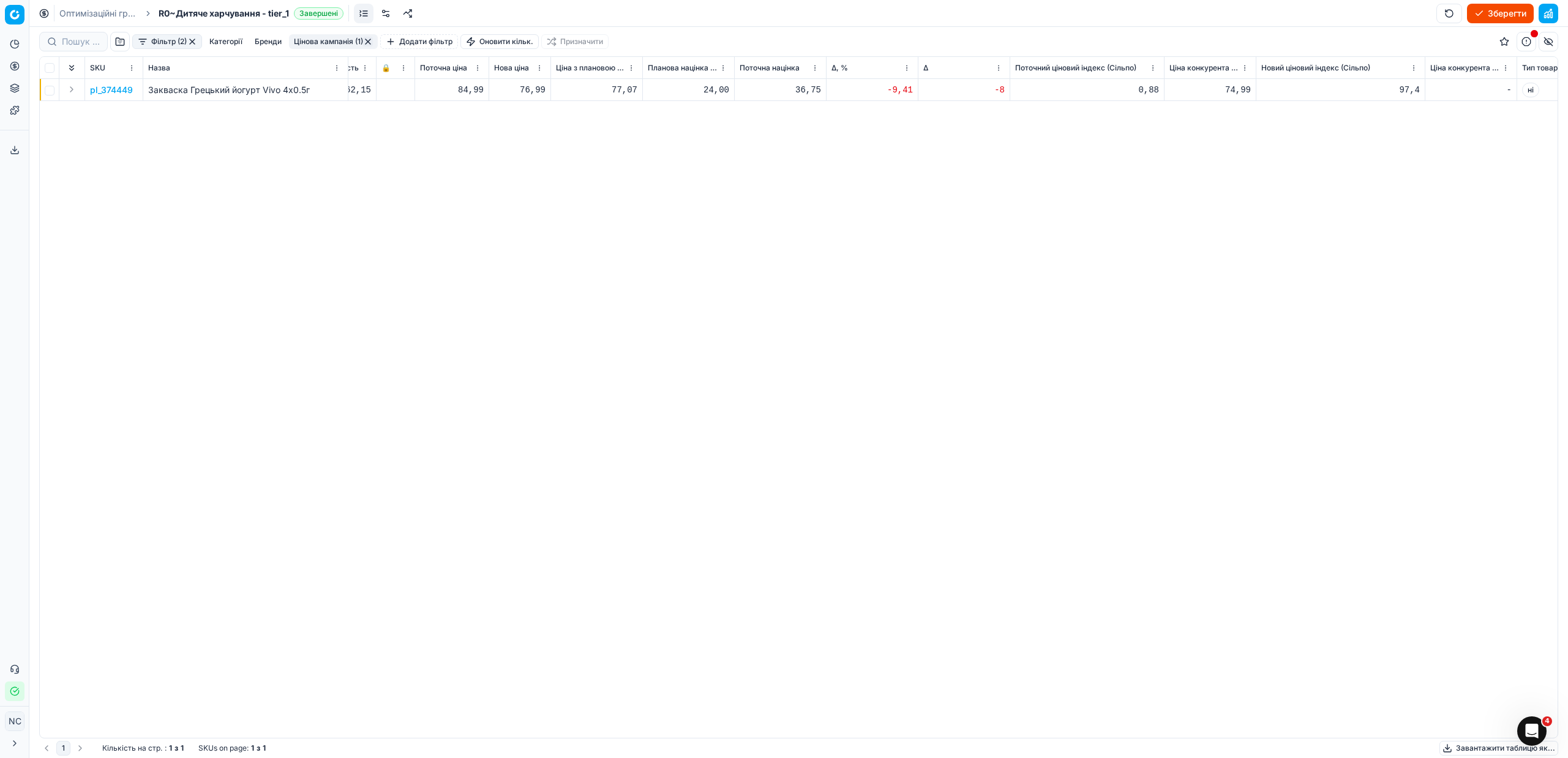
drag, startPoint x: 322, startPoint y: 36, endPoint x: 323, endPoint y: 42, distance: 6.1
click at [322, 35] on button "Цінова кампанія (1)" at bounding box center [334, 41] width 89 height 15
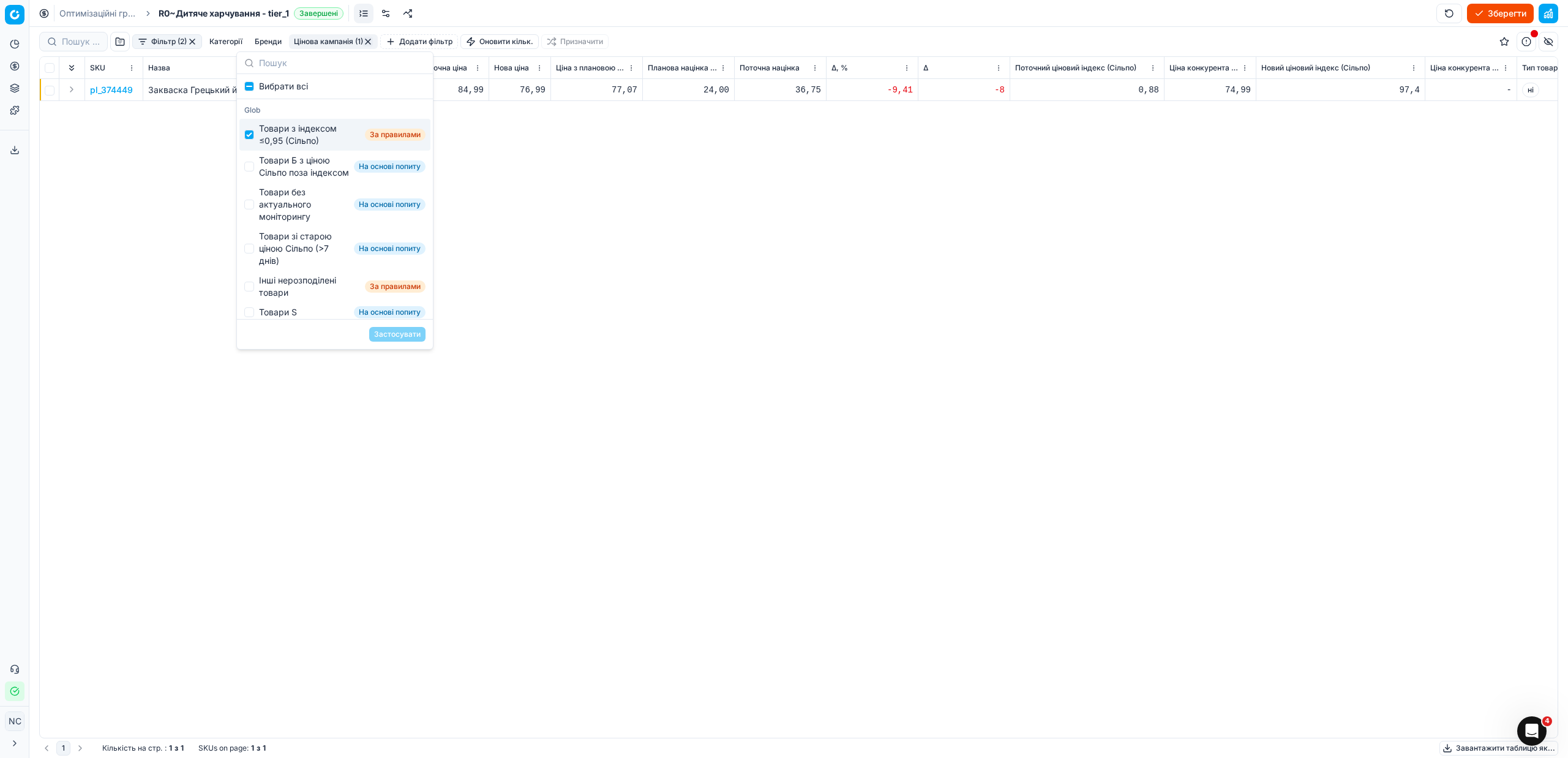
click at [293, 133] on div "Товари з індексом ≤0,95 (Сільпо)" at bounding box center [309, 134] width 101 height 25
checkbox input "false"
click at [279, 164] on div "Товари Б з ціною Сільпо поза індексом" at bounding box center [304, 166] width 90 height 25
checkbox input "true"
click at [389, 333] on button "Застосувати" at bounding box center [397, 334] width 56 height 15
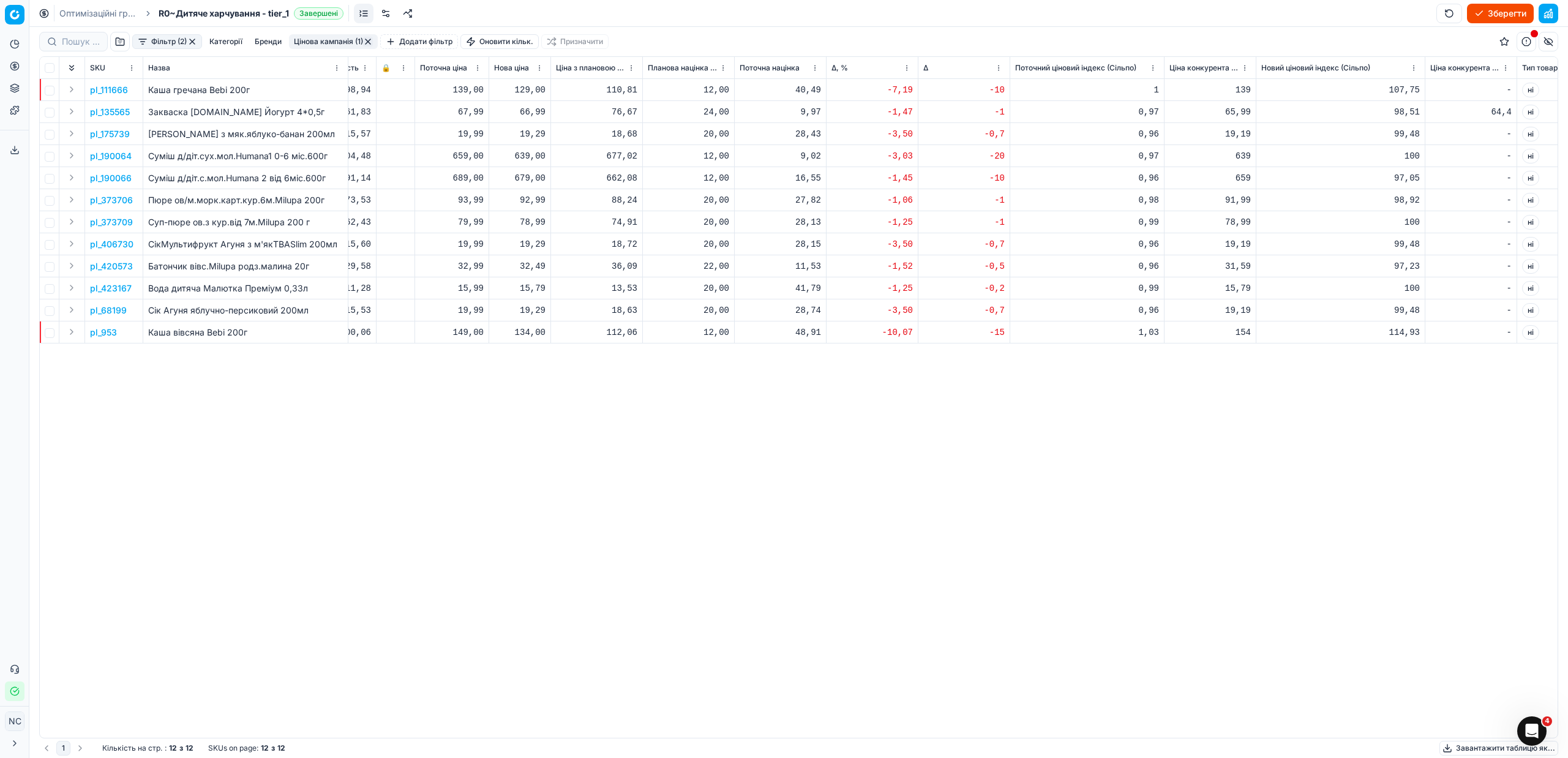
click at [118, 89] on p "pl_111666" at bounding box center [109, 89] width 38 height 12
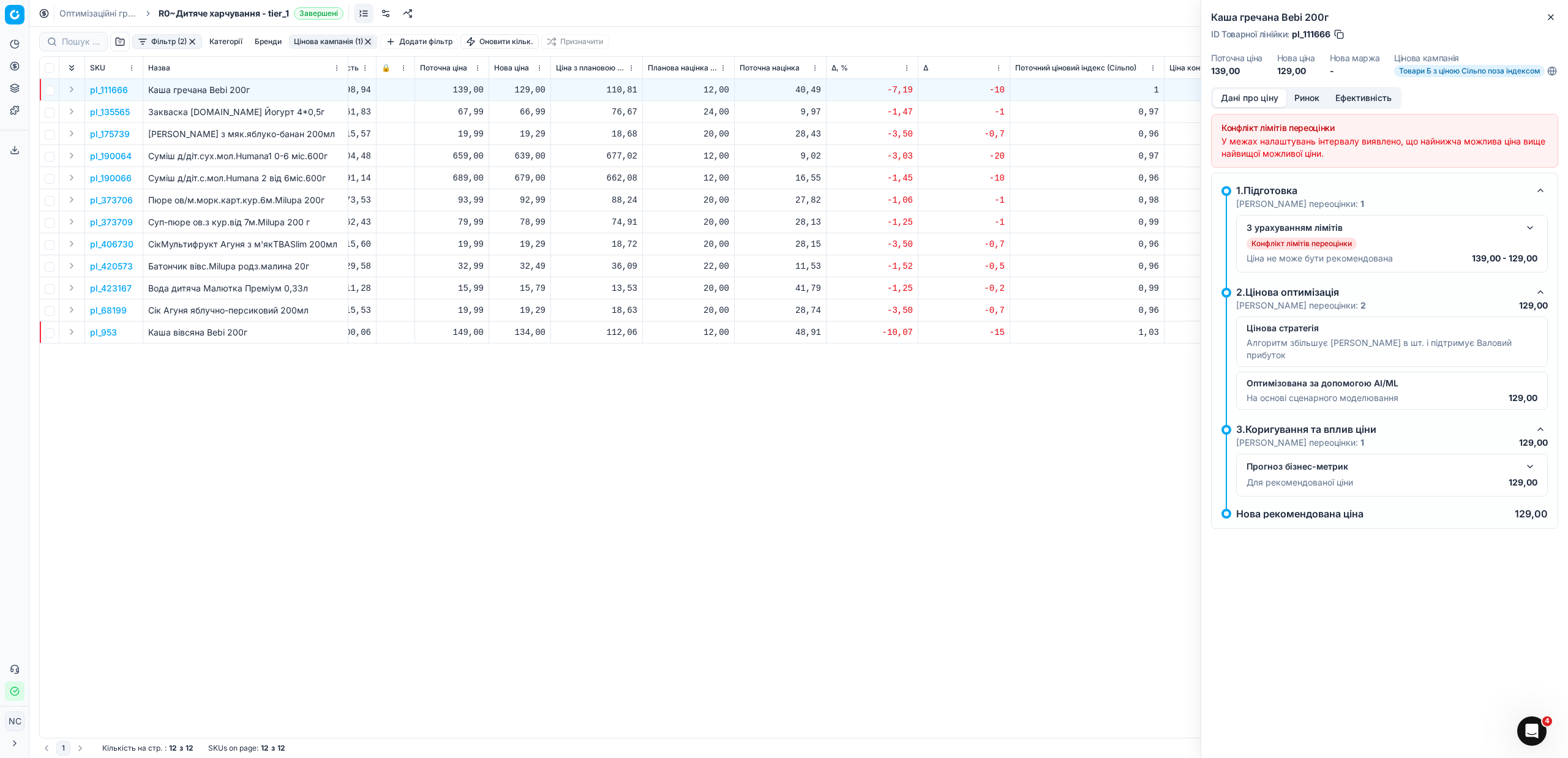
click at [1305, 107] on button "Ринок" at bounding box center [1307, 98] width 41 height 18
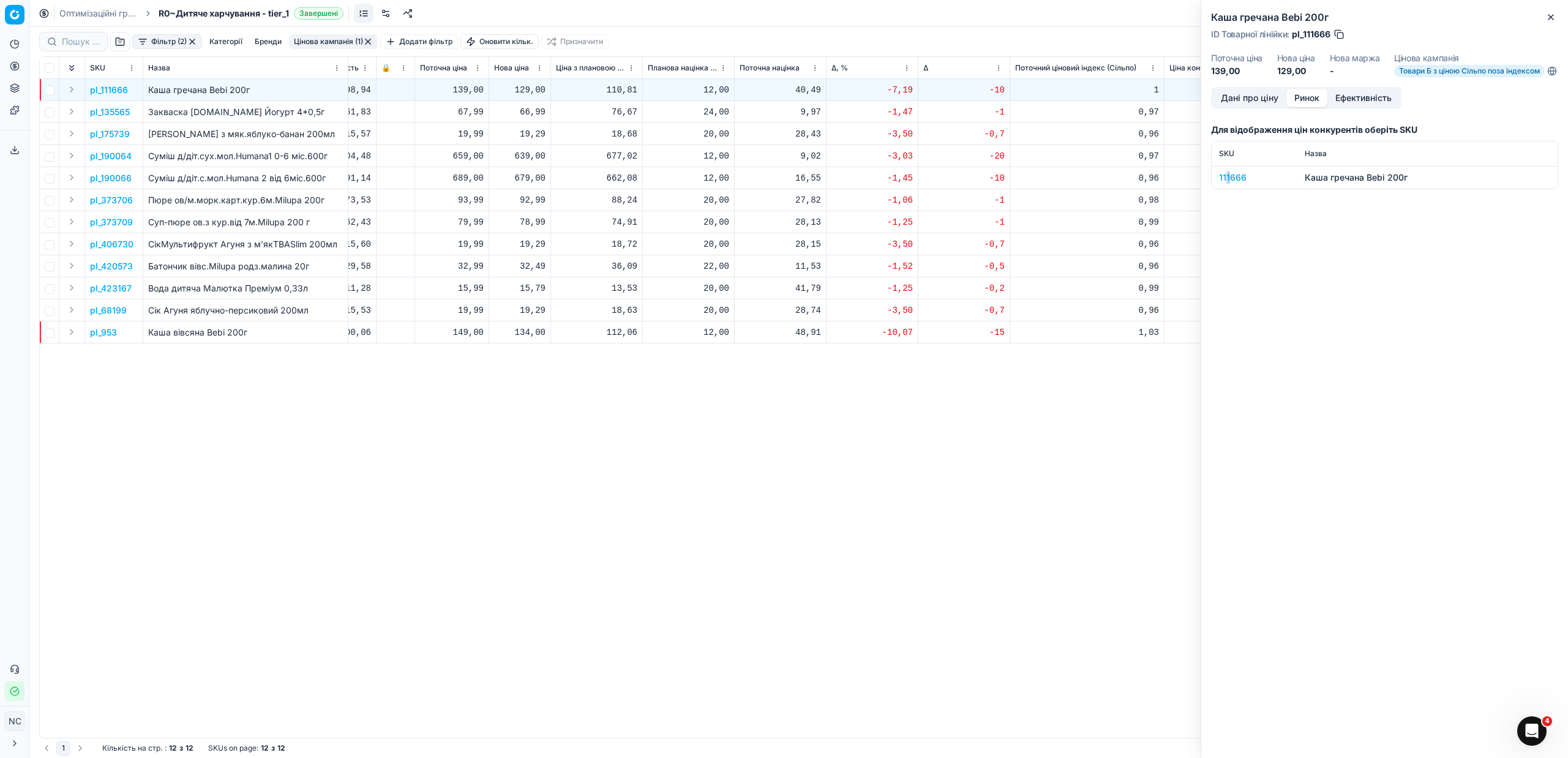
click at [1229, 184] on div "111666" at bounding box center [1255, 177] width 71 height 12
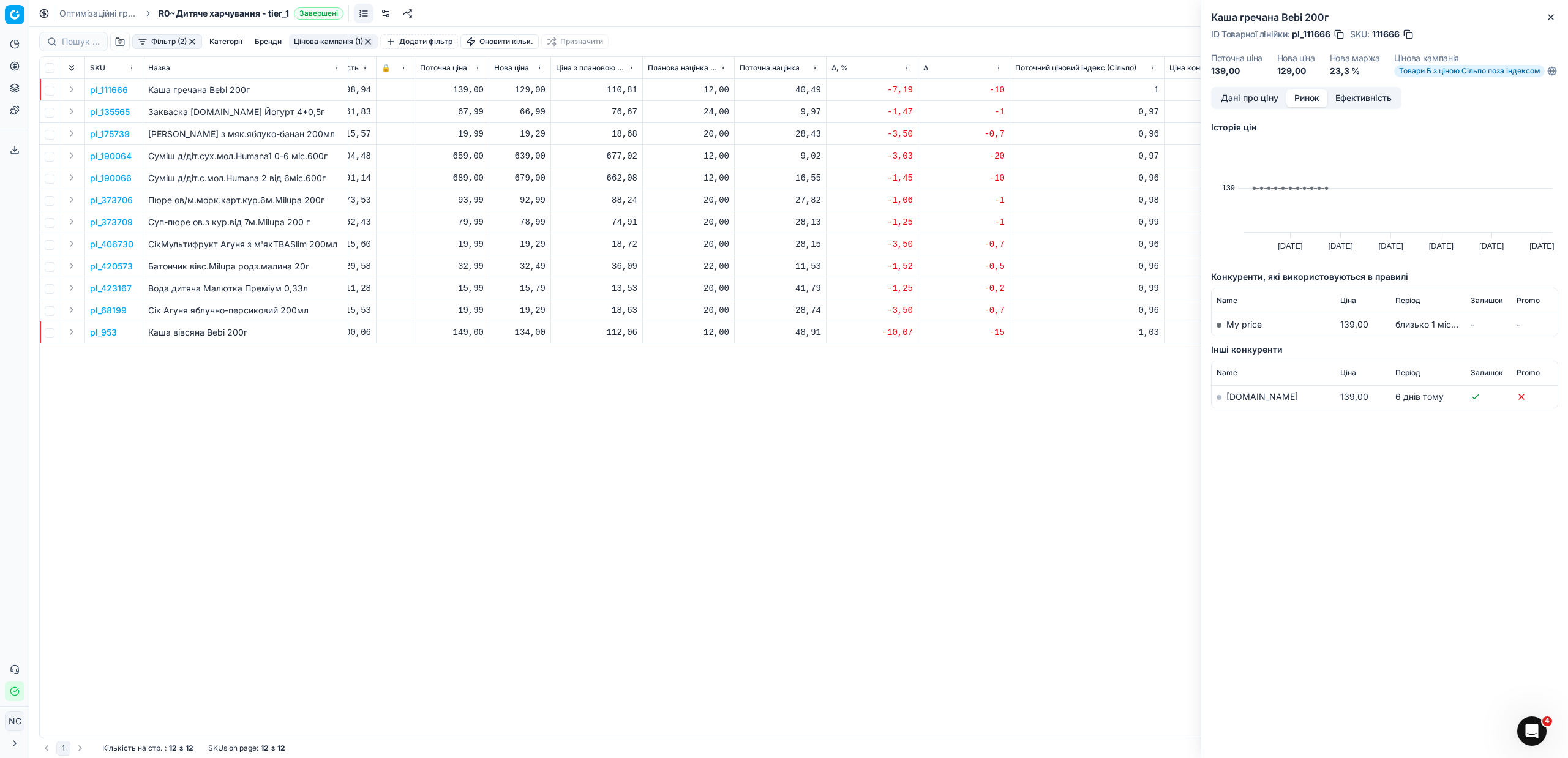
drag, startPoint x: 1239, startPoint y: 408, endPoint x: 1236, endPoint y: 401, distance: 7.6
click at [1238, 406] on td "[DOMAIN_NAME]" at bounding box center [1273, 397] width 124 height 23
click at [1234, 402] on link "[DOMAIN_NAME]" at bounding box center [1262, 396] width 72 height 10
click at [1312, 107] on button "Ринок" at bounding box center [1307, 98] width 41 height 18
click at [1240, 402] on link "[DOMAIN_NAME]" at bounding box center [1262, 396] width 72 height 10
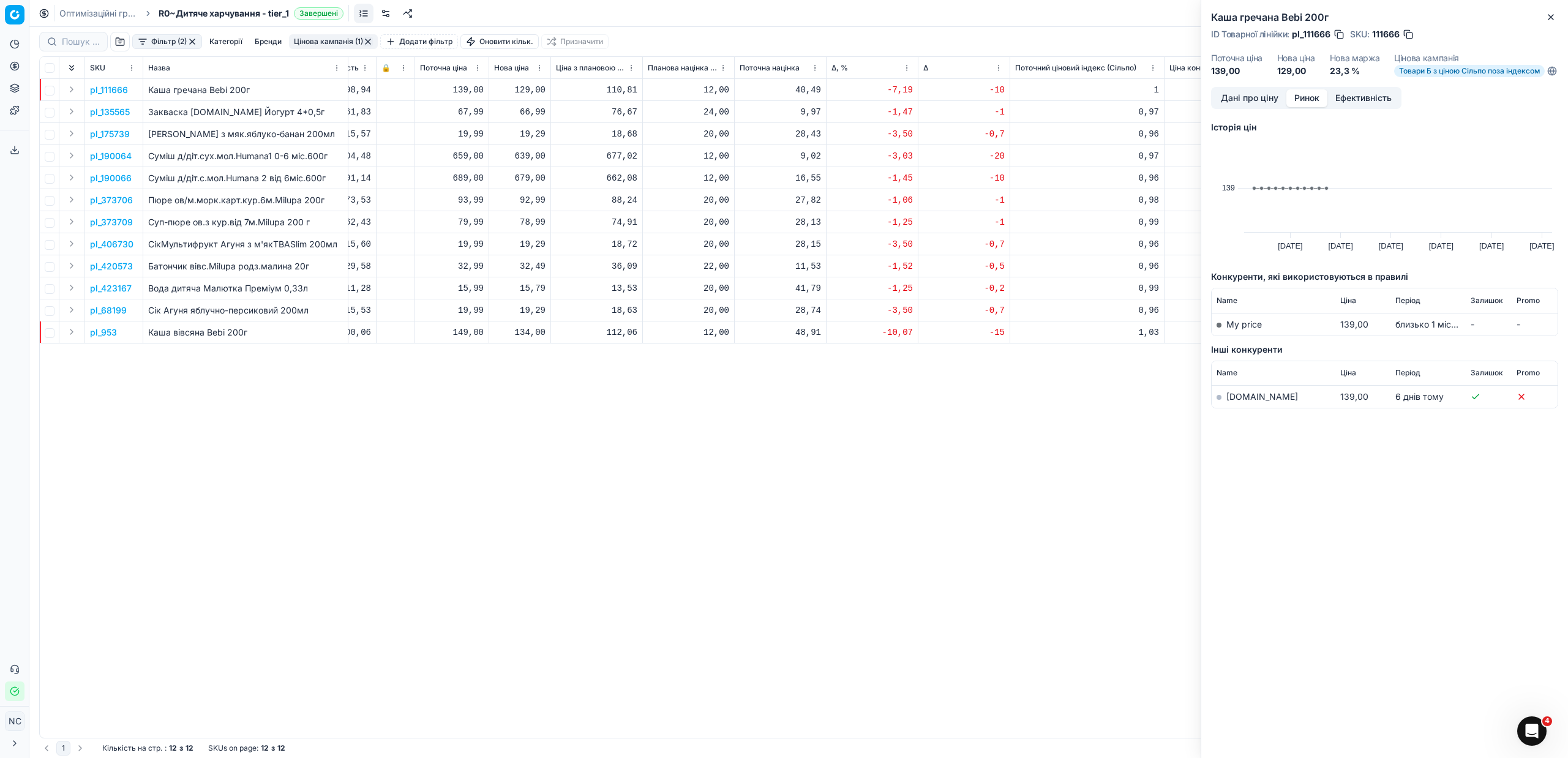
click at [1410, 36] on button "button" at bounding box center [1408, 34] width 12 height 12
click at [1556, 18] on button "Close" at bounding box center [1550, 16] width 15 height 15
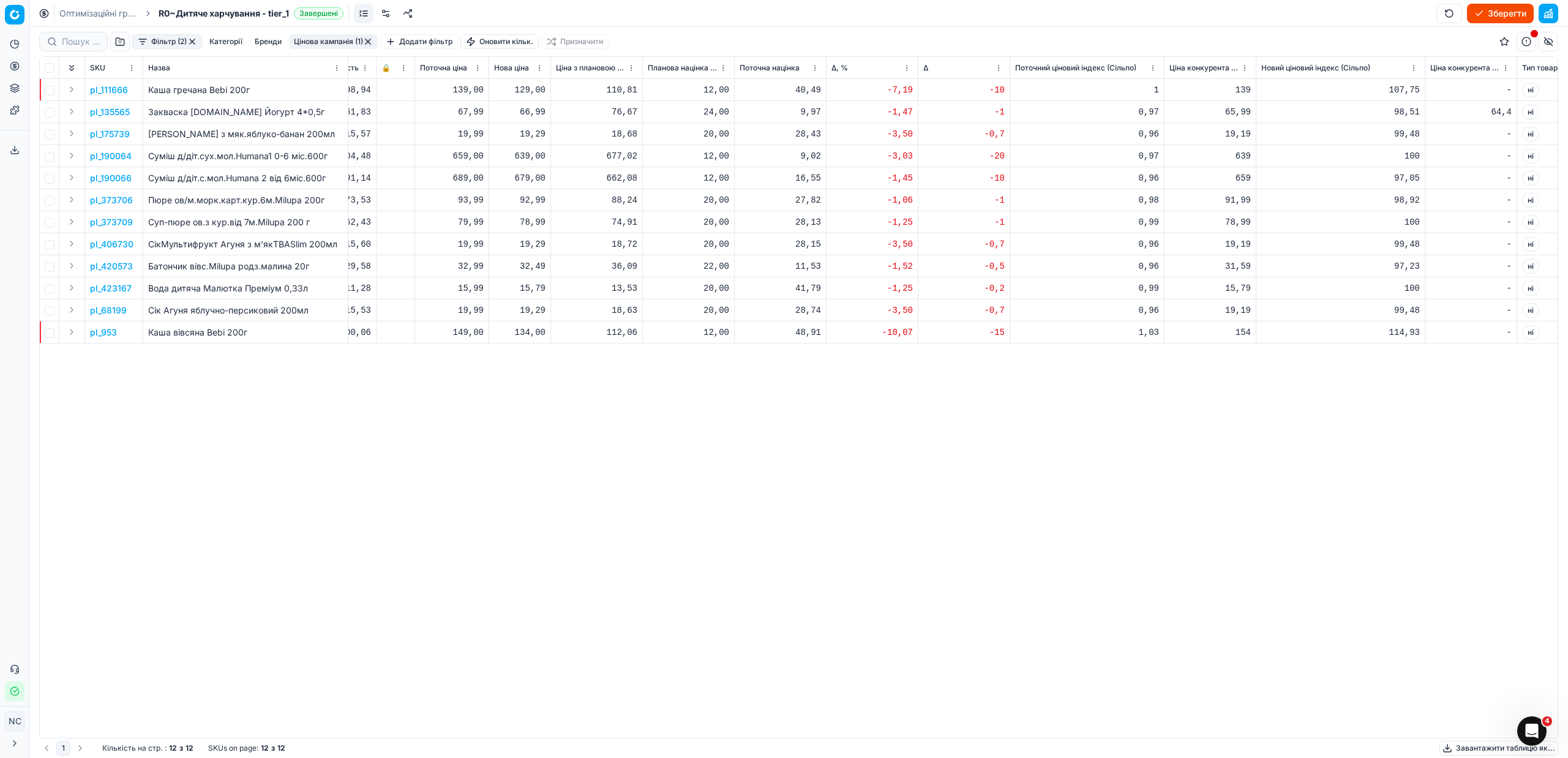
click at [123, 175] on p "pl_190066" at bounding box center [111, 178] width 42 height 12
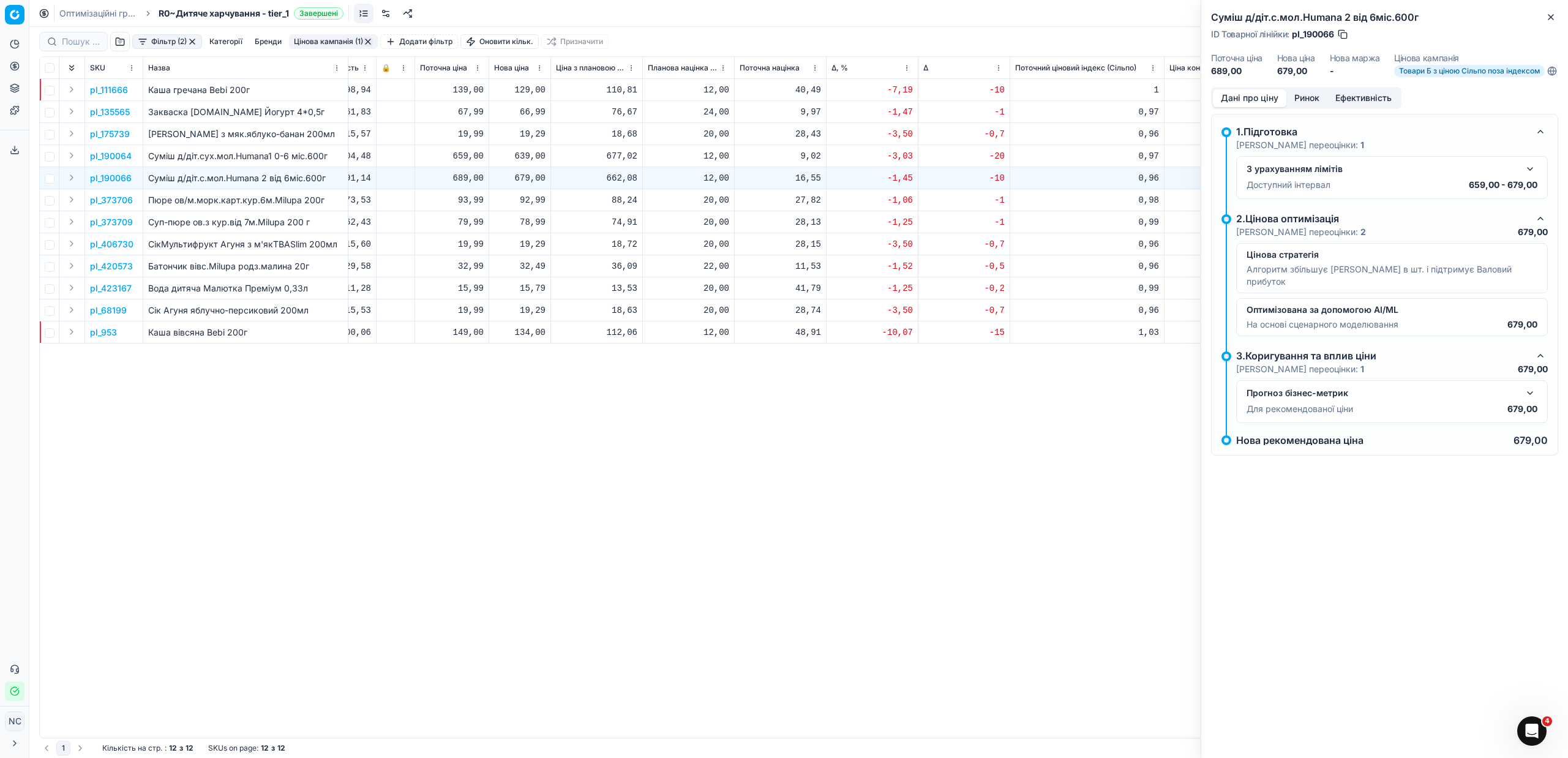
click at [1304, 107] on button "Ринок" at bounding box center [1307, 98] width 41 height 18
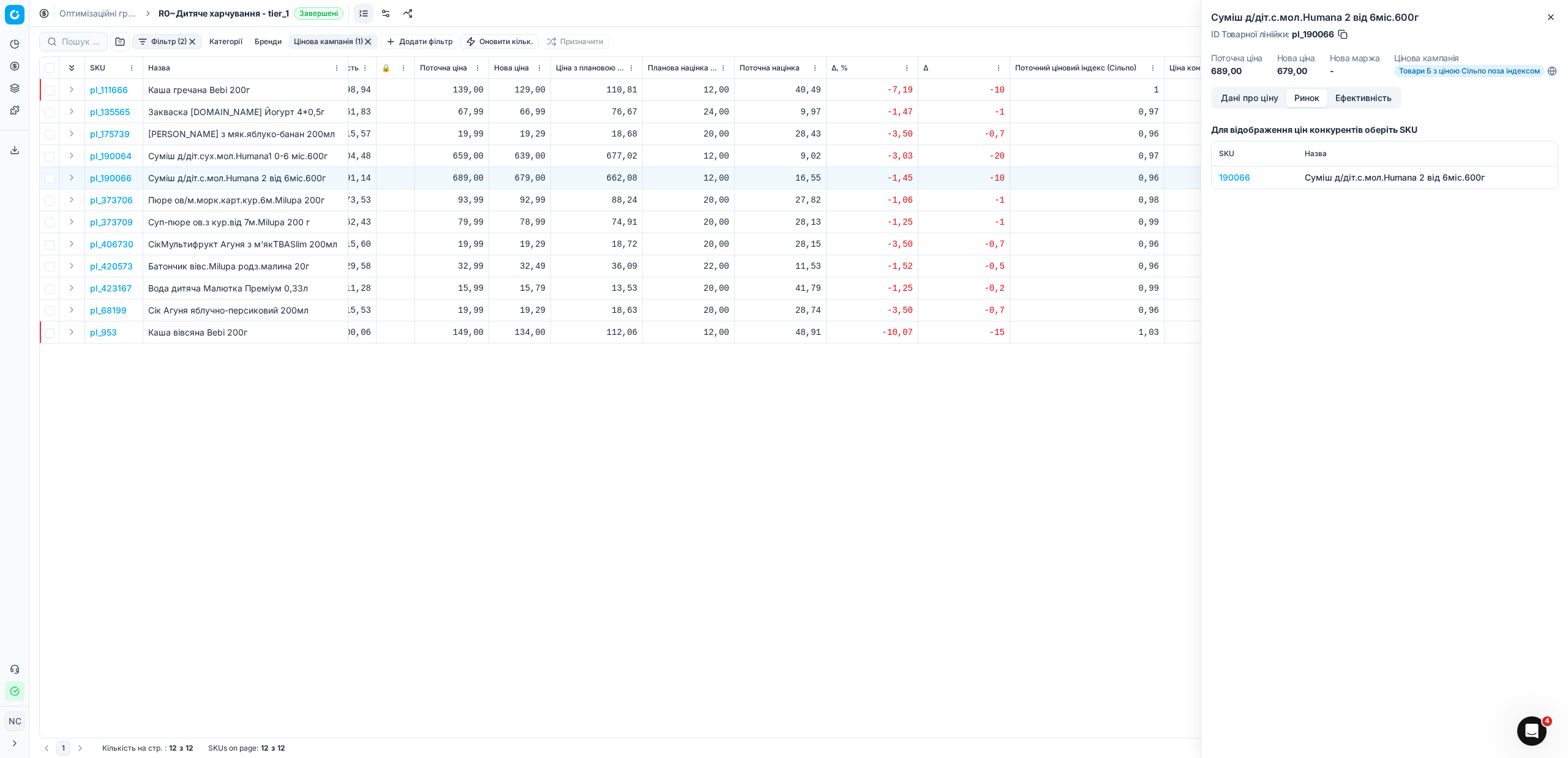
click at [1240, 182] on div "190066" at bounding box center [1255, 177] width 71 height 12
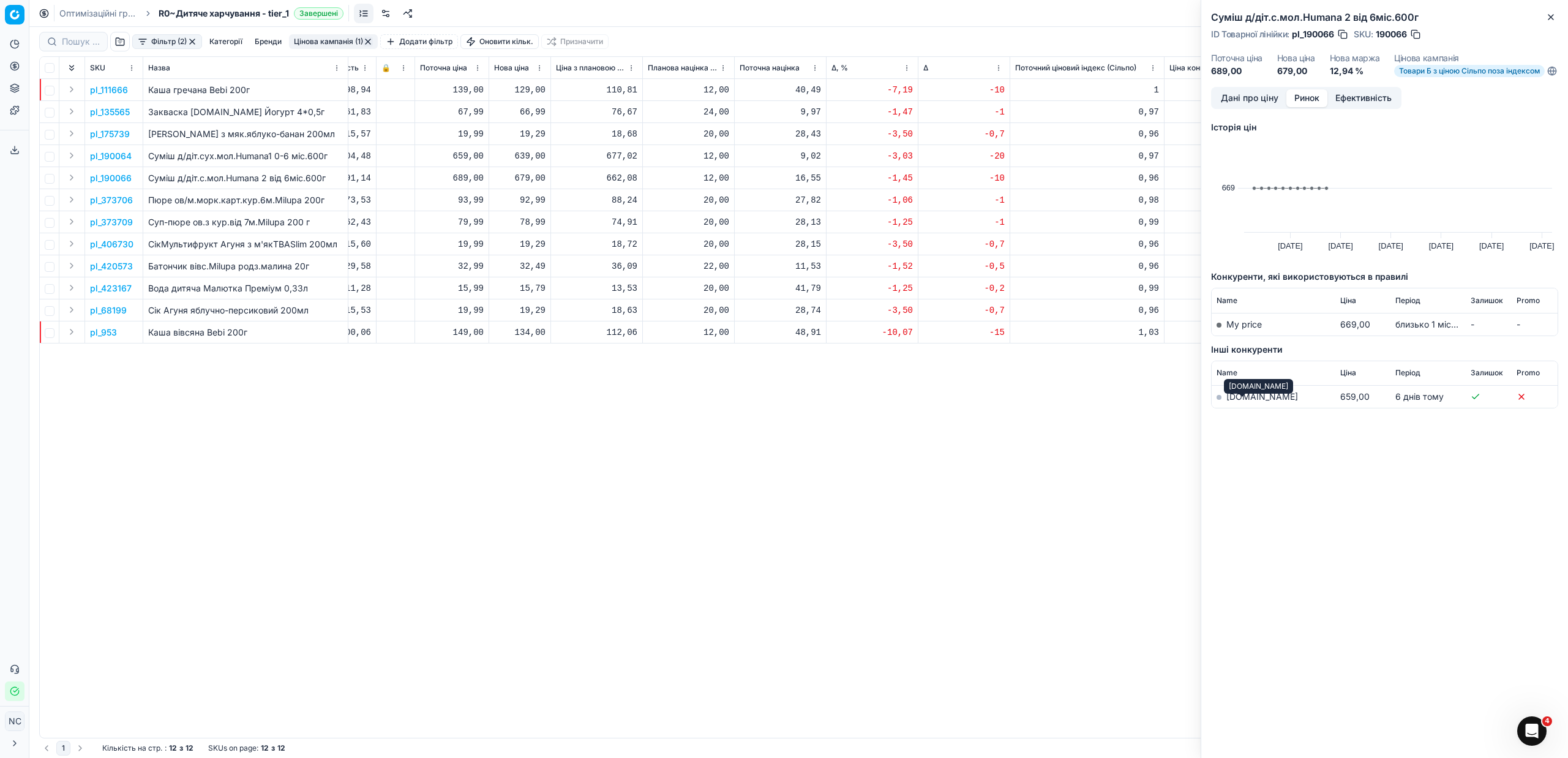
click at [1238, 402] on link "[DOMAIN_NAME]" at bounding box center [1262, 396] width 72 height 10
click at [1556, 19] on button "Close" at bounding box center [1550, 16] width 15 height 15
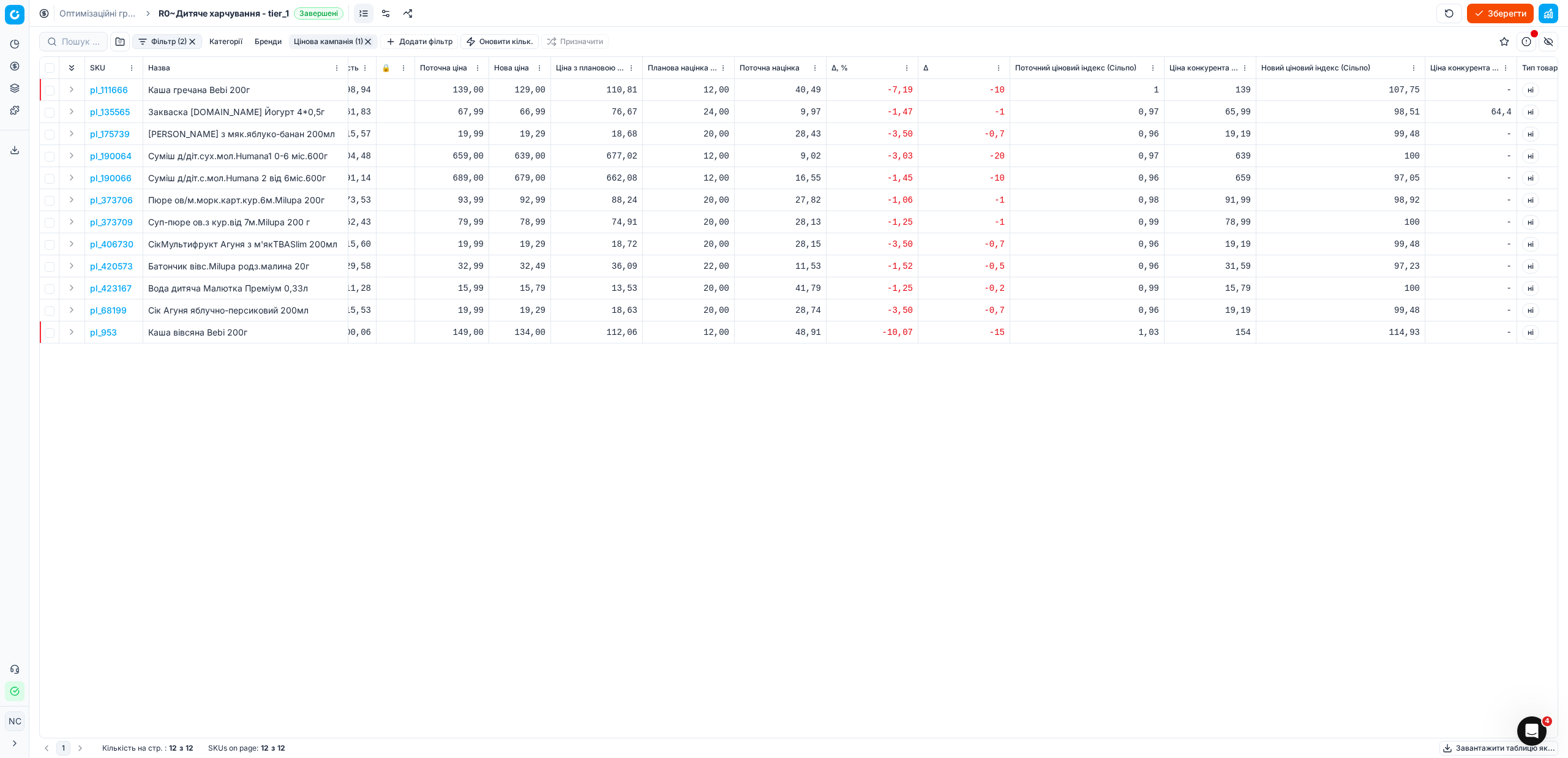
click at [103, 332] on p "pl_953" at bounding box center [103, 332] width 27 height 12
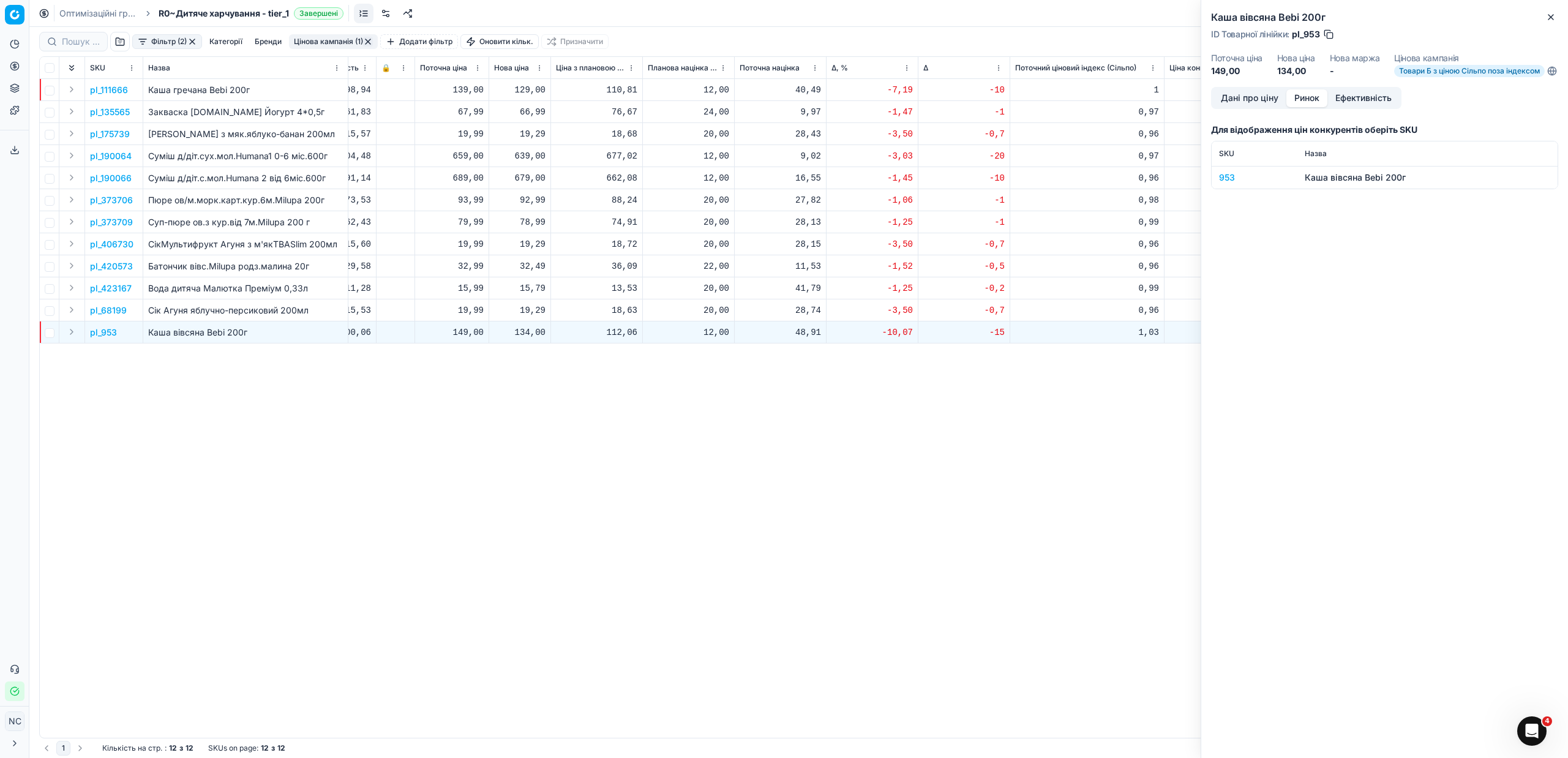
drag, startPoint x: 1306, startPoint y: 104, endPoint x: 1303, endPoint y: 116, distance: 12.4
click at [1307, 105] on button "Ринок" at bounding box center [1307, 98] width 41 height 18
click at [1223, 184] on div "953" at bounding box center [1255, 177] width 71 height 12
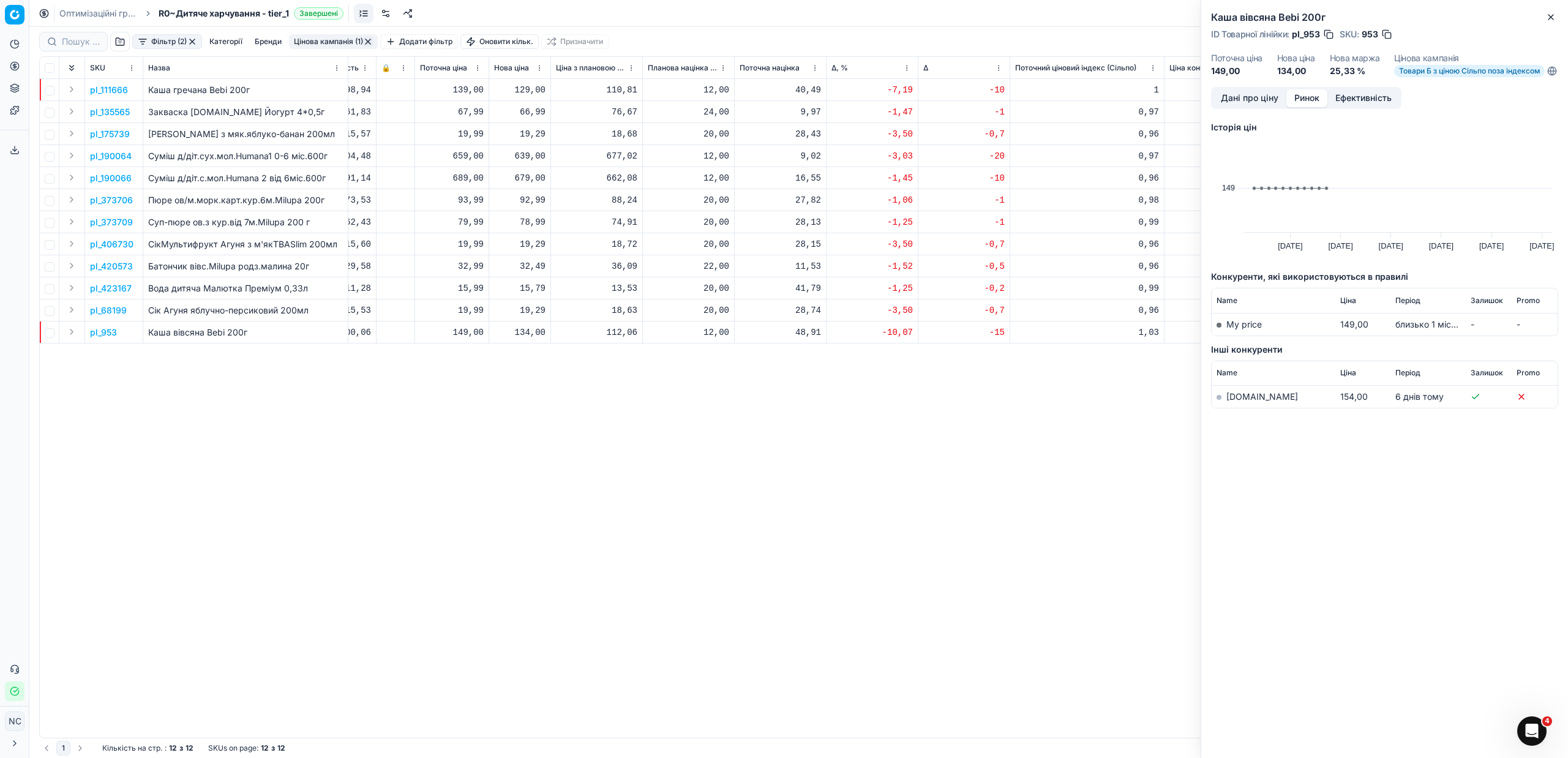
click at [1242, 402] on link "[DOMAIN_NAME]" at bounding box center [1262, 396] width 72 height 10
click at [1554, 13] on icon "button" at bounding box center [1550, 16] width 10 height 10
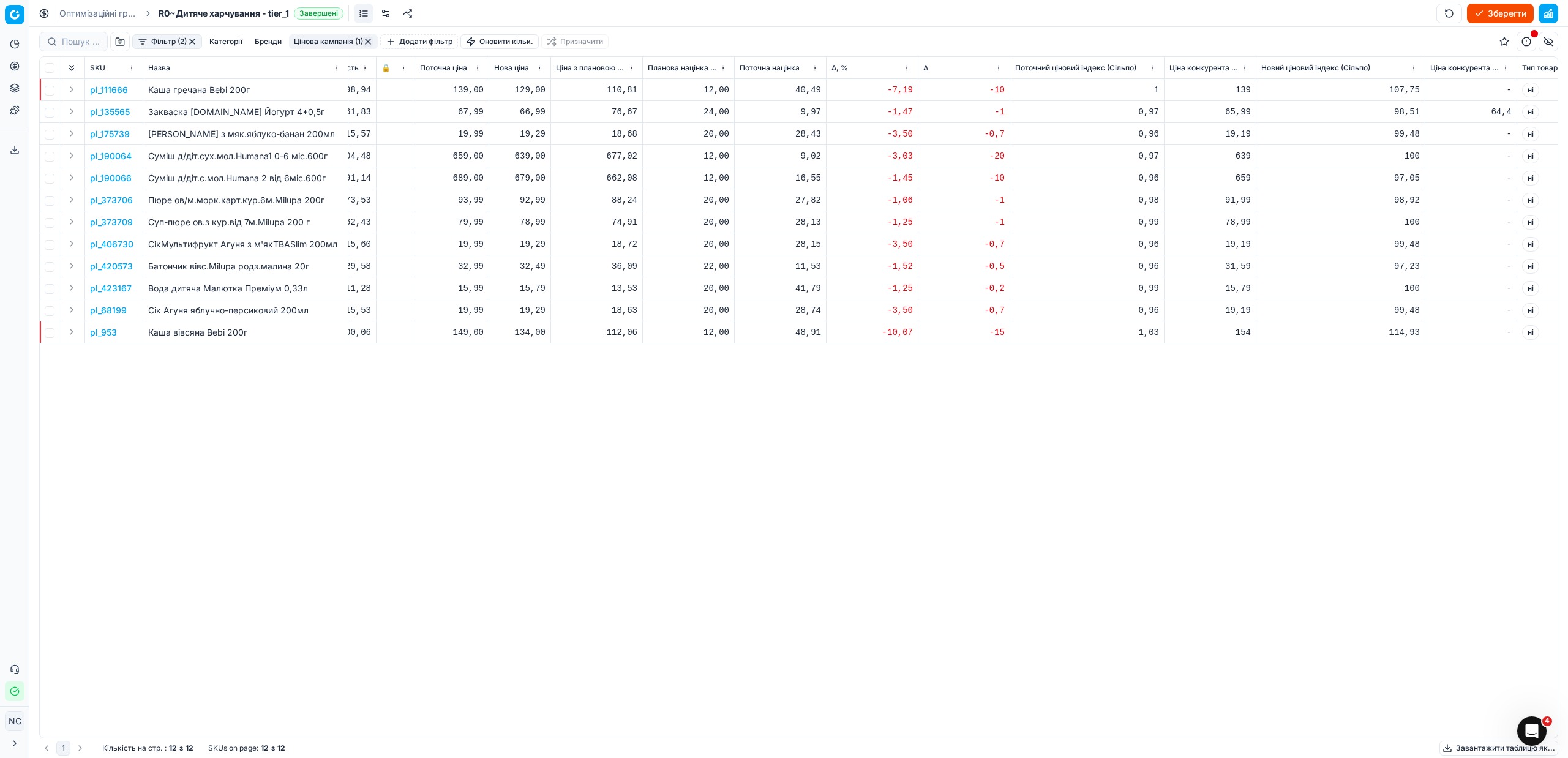
click at [342, 47] on button "Цінова кампанія (1)" at bounding box center [334, 41] width 89 height 15
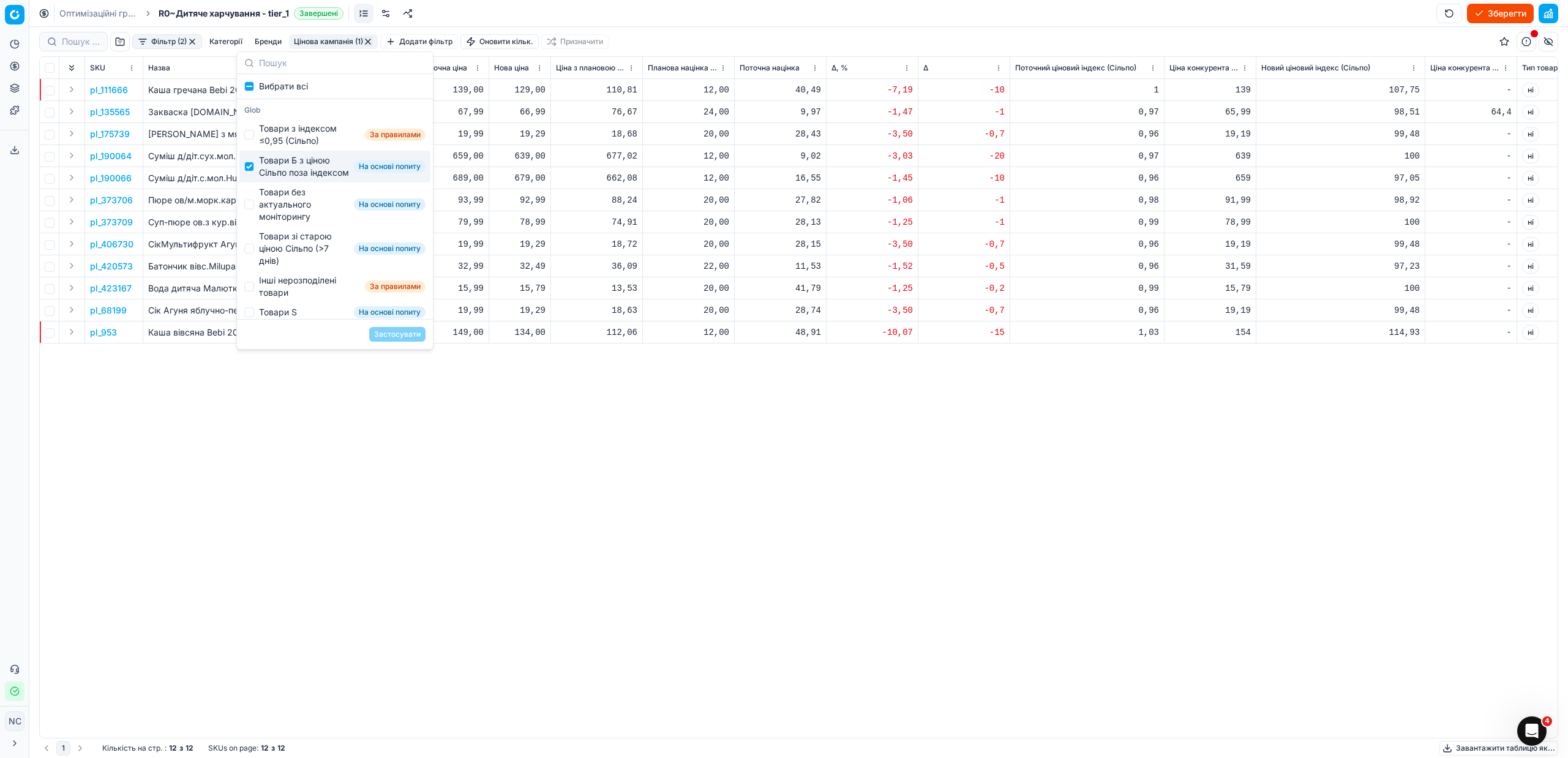
click at [293, 163] on div "Товари Б з ціною Сільпо поза індексом" at bounding box center [304, 166] width 90 height 25
checkbox input "false"
click at [292, 215] on div "Товари без актуального моніторингу" at bounding box center [304, 205] width 90 height 37
checkbox input "true"
click at [391, 332] on button "Застосувати" at bounding box center [397, 334] width 56 height 15
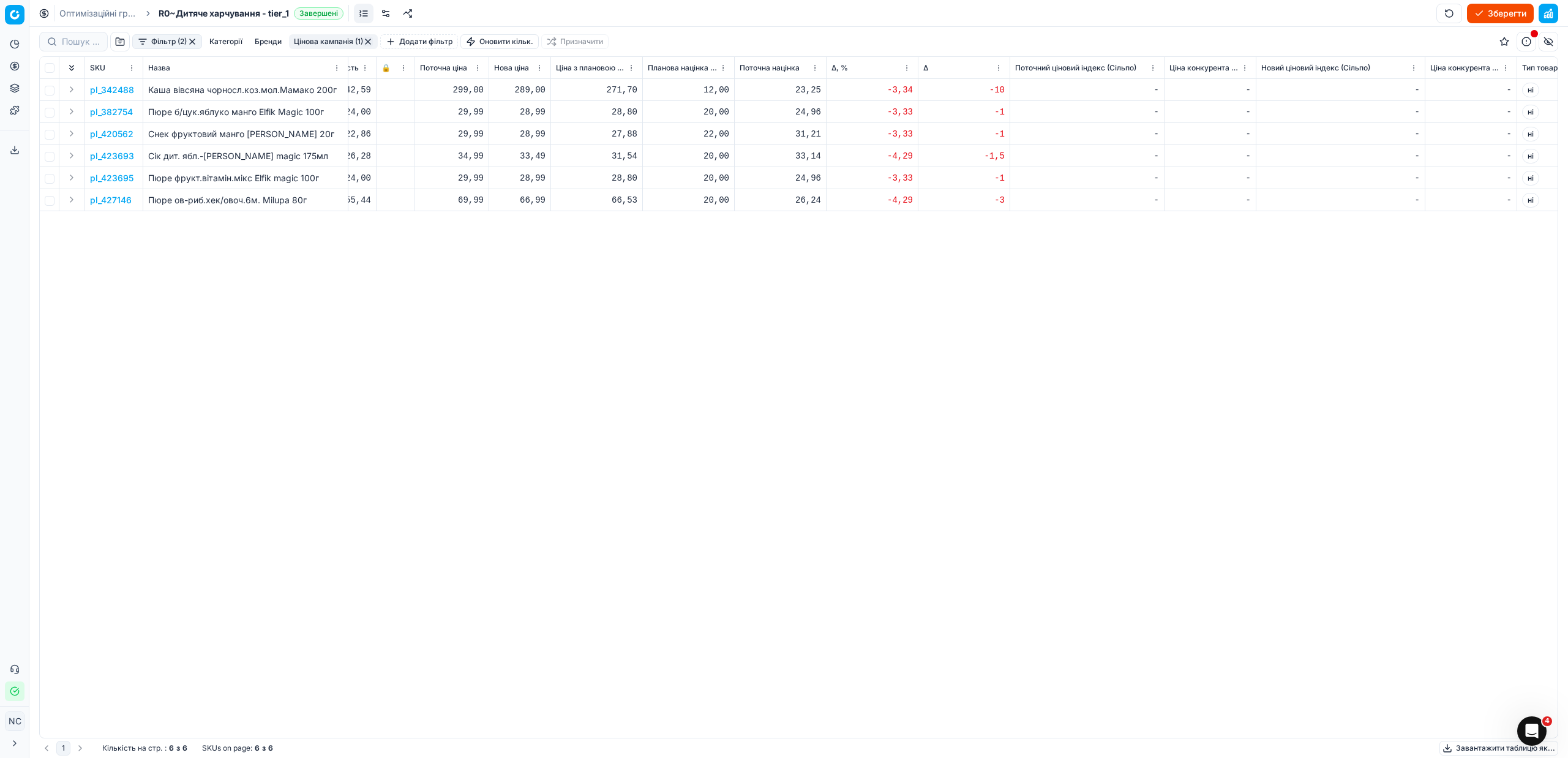
click at [318, 41] on button "Цінова кампанія (1)" at bounding box center [334, 41] width 89 height 15
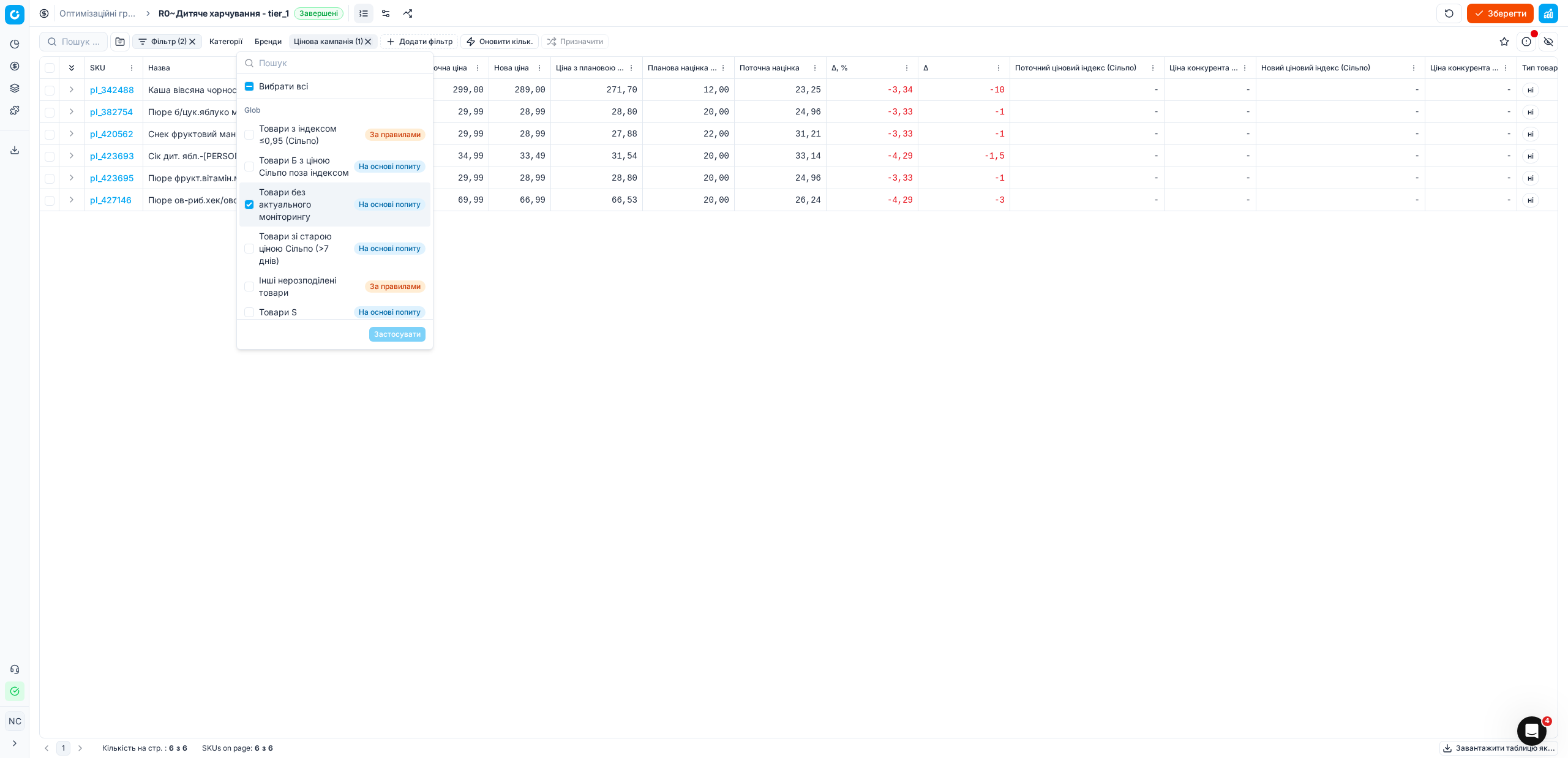
click at [290, 213] on div "Товари без актуального моніторингу" at bounding box center [304, 205] width 90 height 37
checkbox input "false"
click at [301, 259] on div "Товари зі старою ціною Сільпо (>7 днів)" at bounding box center [304, 249] width 90 height 37
checkbox input "true"
drag, startPoint x: 393, startPoint y: 334, endPoint x: 456, endPoint y: 339, distance: 63.2
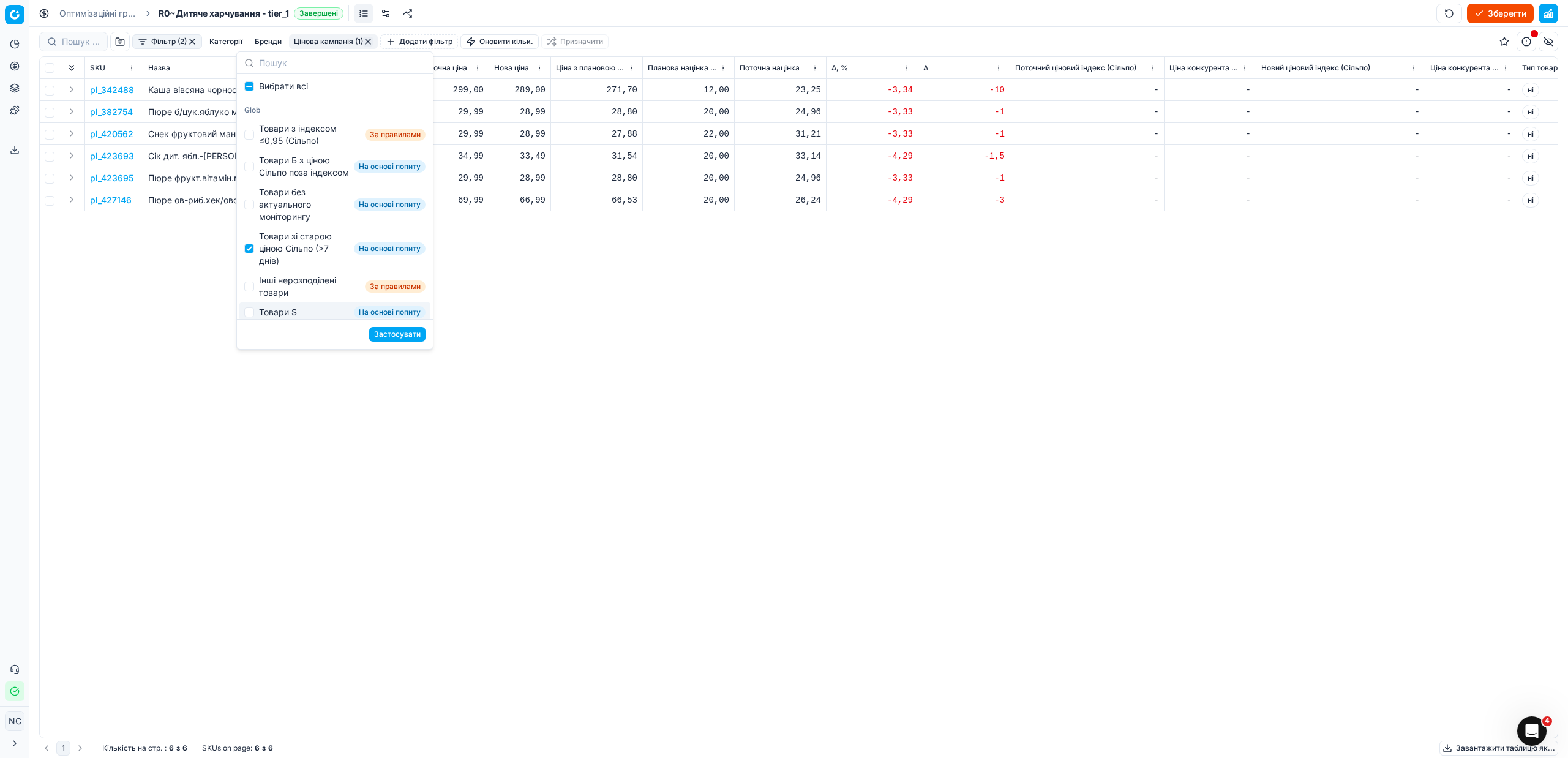
click at [394, 334] on button "Застосувати" at bounding box center [397, 334] width 56 height 15
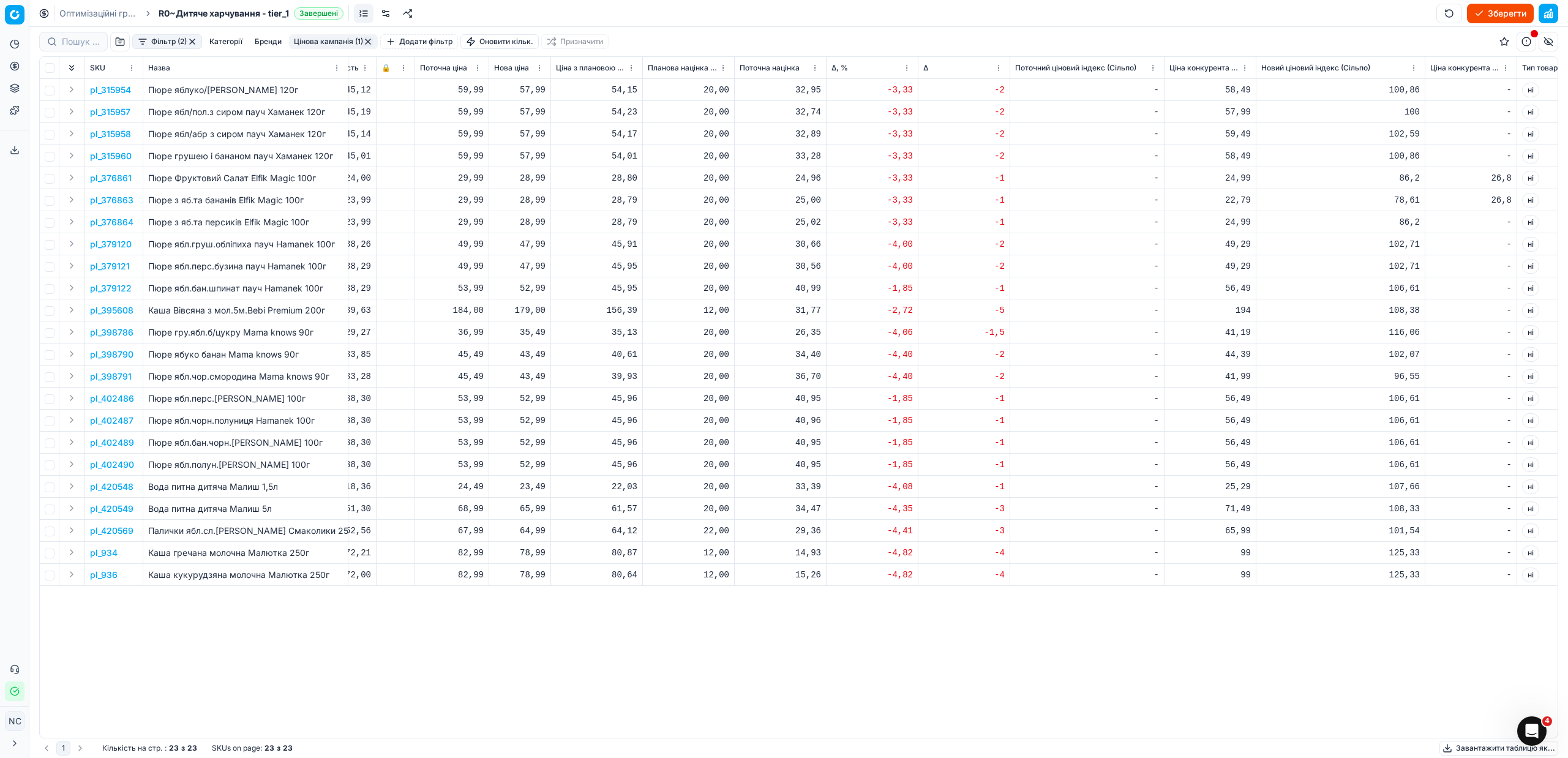
click at [112, 553] on p "pl_934" at bounding box center [103, 552] width 27 height 12
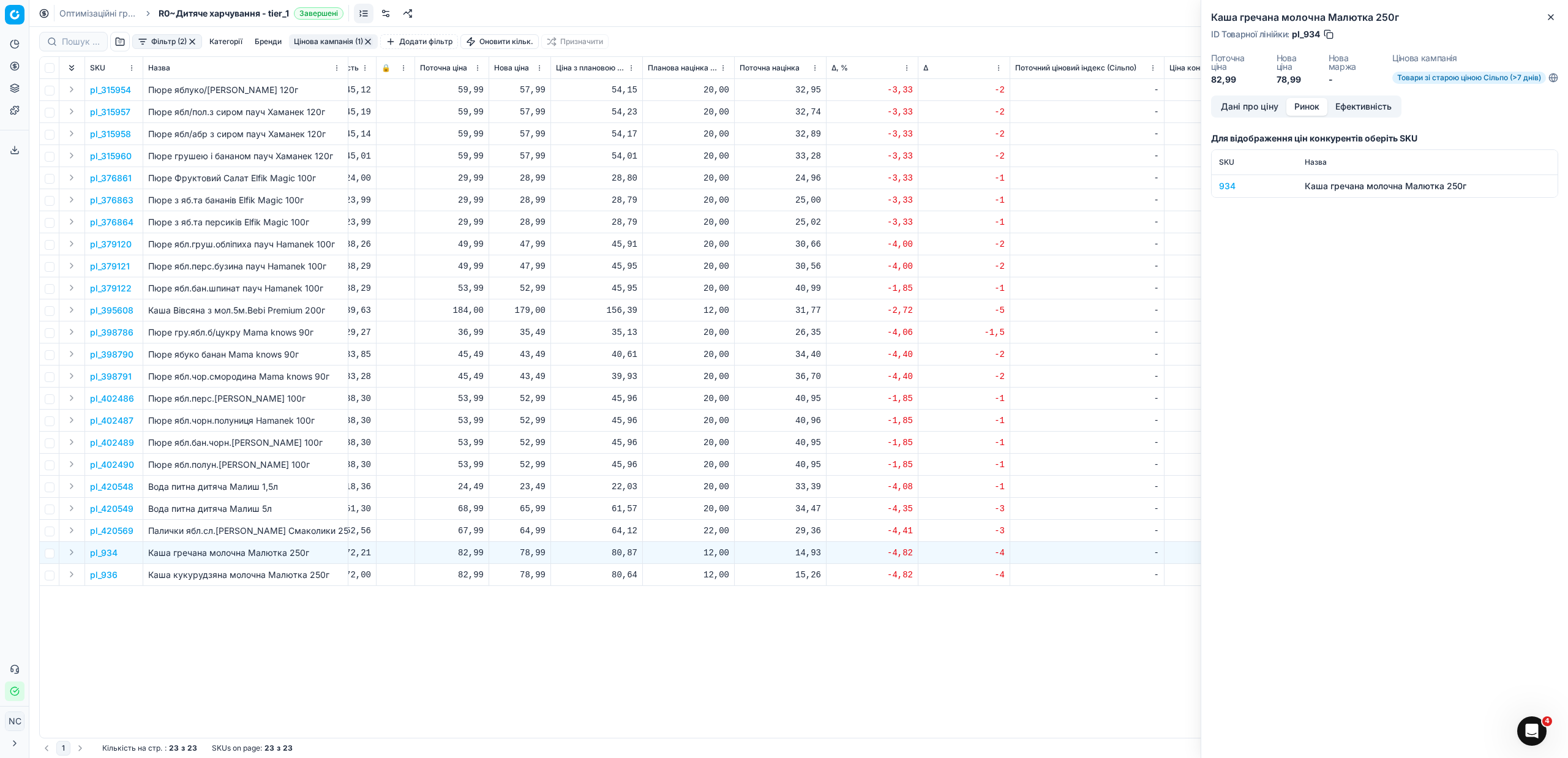
click at [1302, 101] on button "Ринок" at bounding box center [1307, 107] width 41 height 18
click at [1230, 189] on div "934" at bounding box center [1255, 186] width 71 height 12
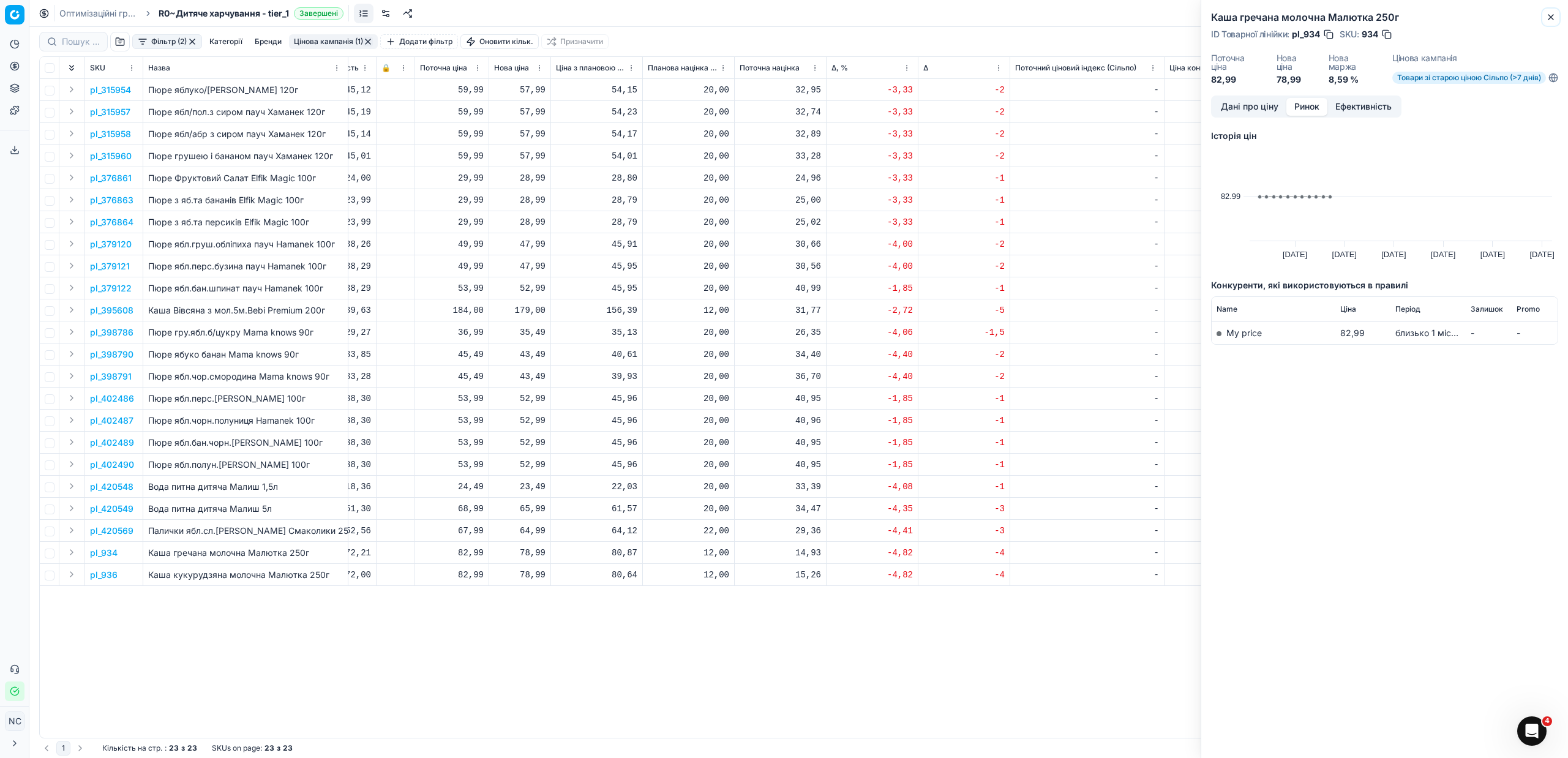
click at [1548, 12] on icon "button" at bounding box center [1550, 16] width 10 height 10
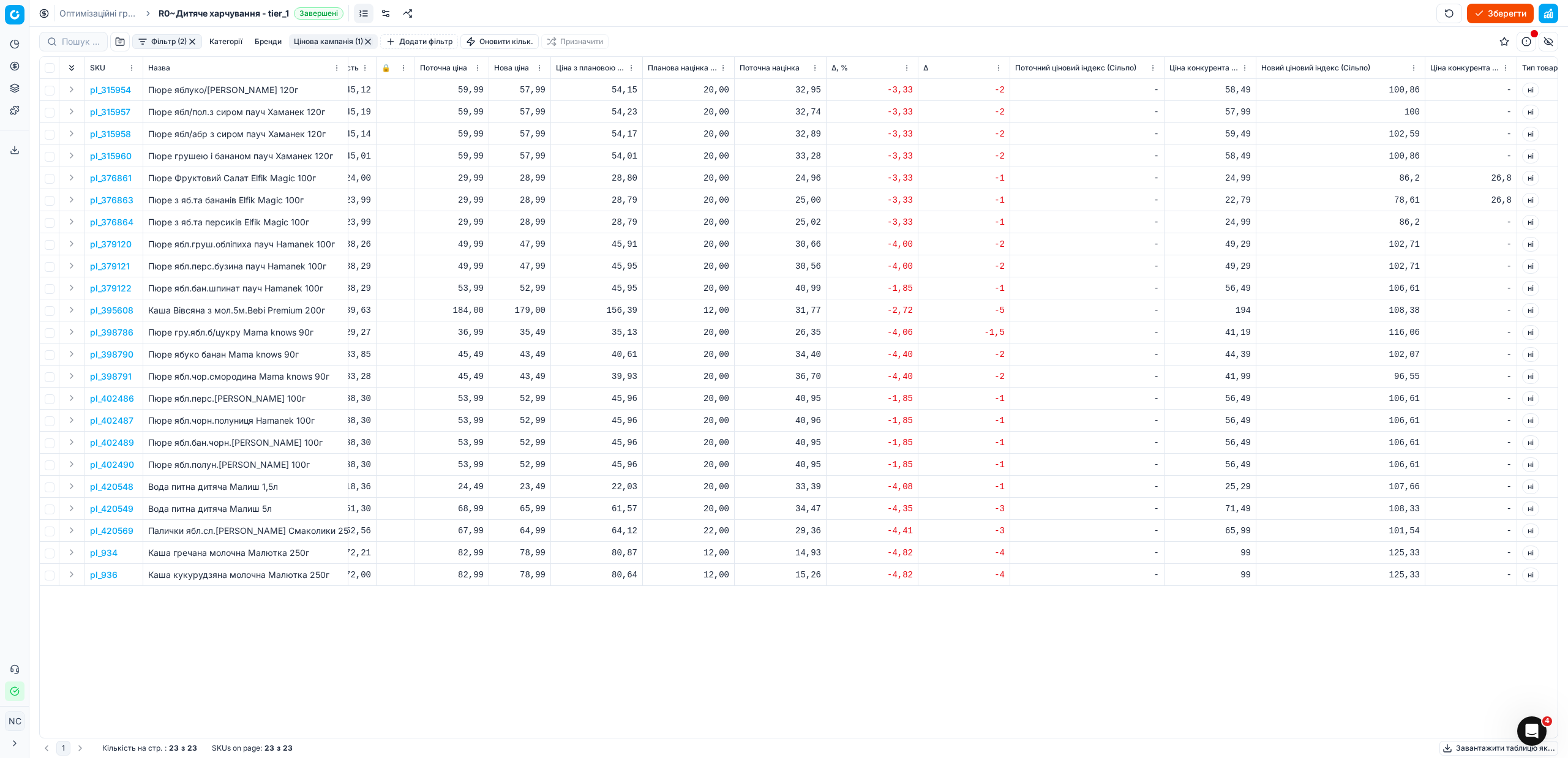
click at [322, 41] on button "Цінова кампанія (1)" at bounding box center [334, 41] width 89 height 15
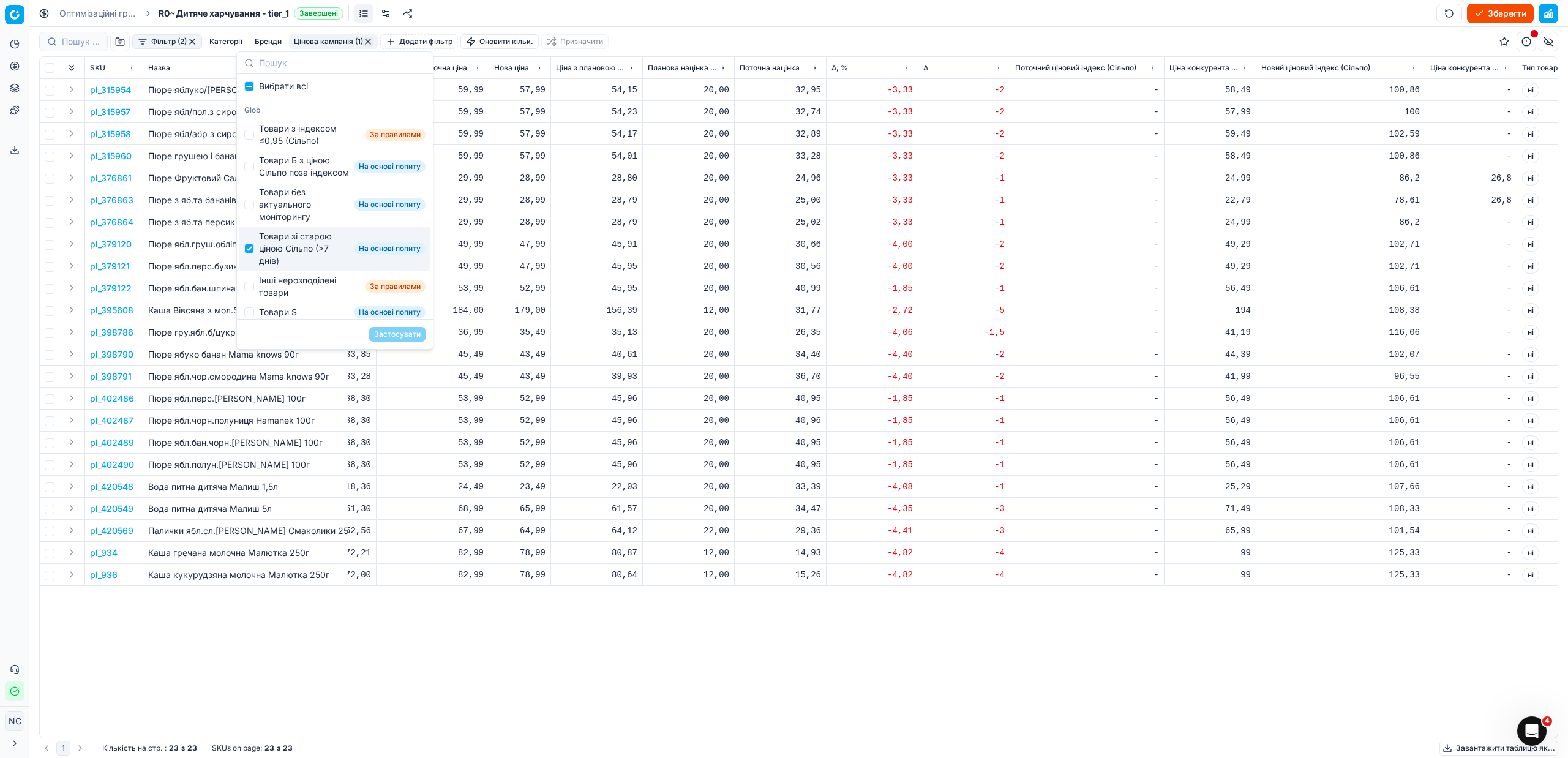
drag, startPoint x: 269, startPoint y: 258, endPoint x: 269, endPoint y: 284, distance: 26.0
click at [269, 259] on div "Товари зі старою ціною Сільпо (>7 днів)" at bounding box center [304, 249] width 90 height 37
checkbox input "false"
click at [271, 296] on div "Інші нерозподілені товари" at bounding box center [309, 287] width 101 height 25
checkbox input "true"
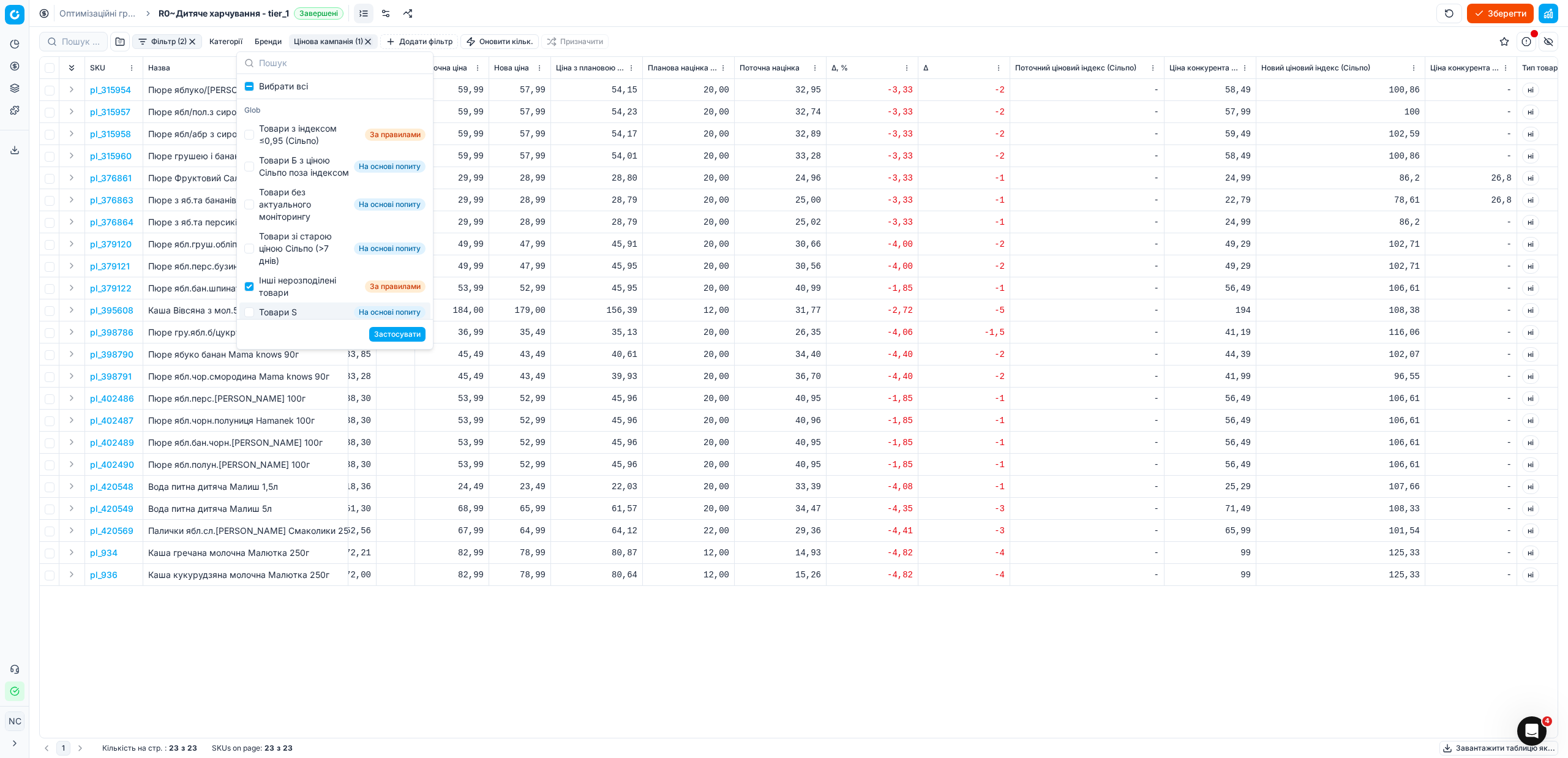
drag, startPoint x: 380, startPoint y: 332, endPoint x: 439, endPoint y: 401, distance: 90.8
click at [380, 334] on button "Застосувати" at bounding box center [397, 334] width 56 height 15
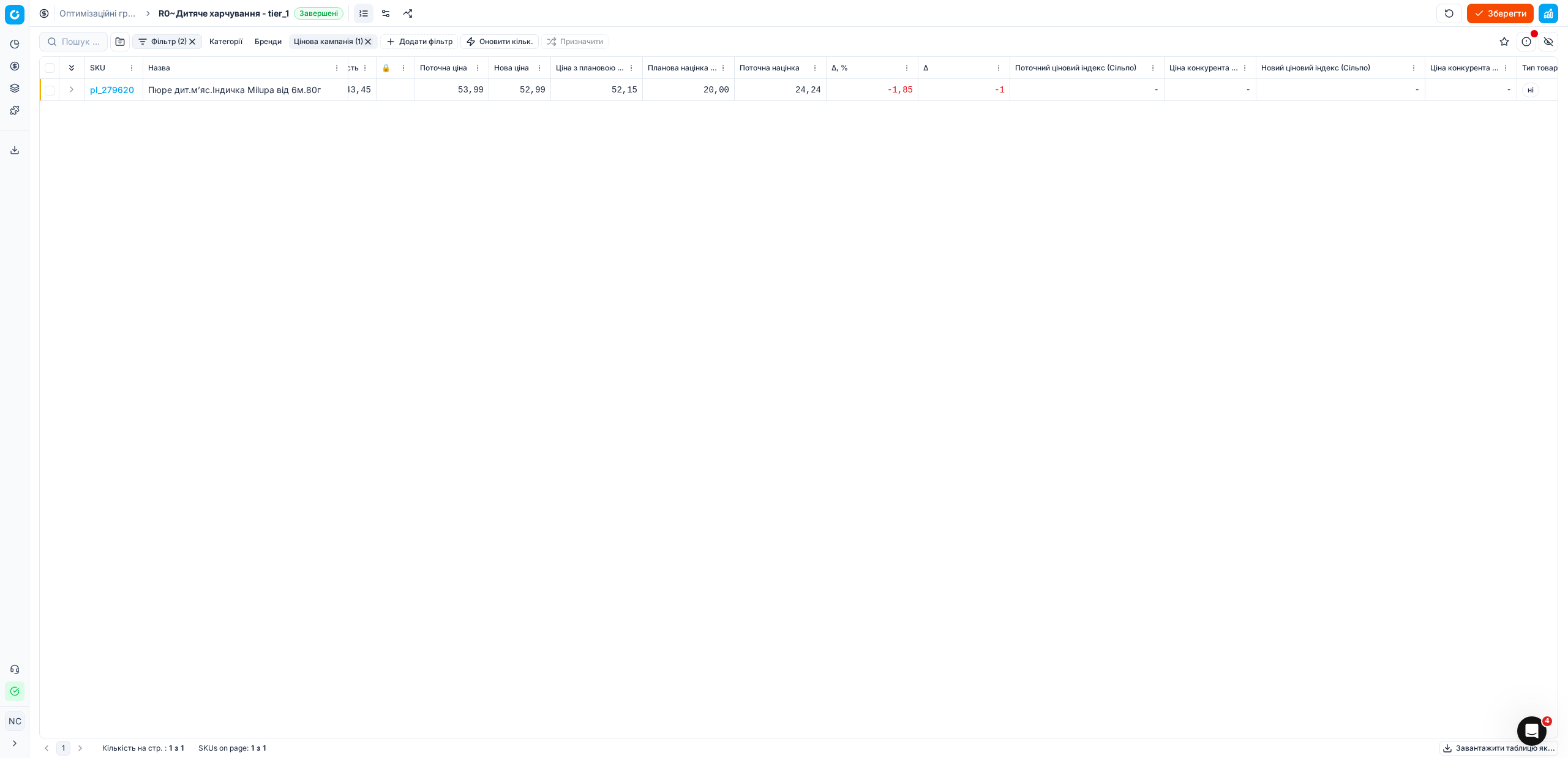
click at [370, 42] on button "button" at bounding box center [368, 41] width 10 height 10
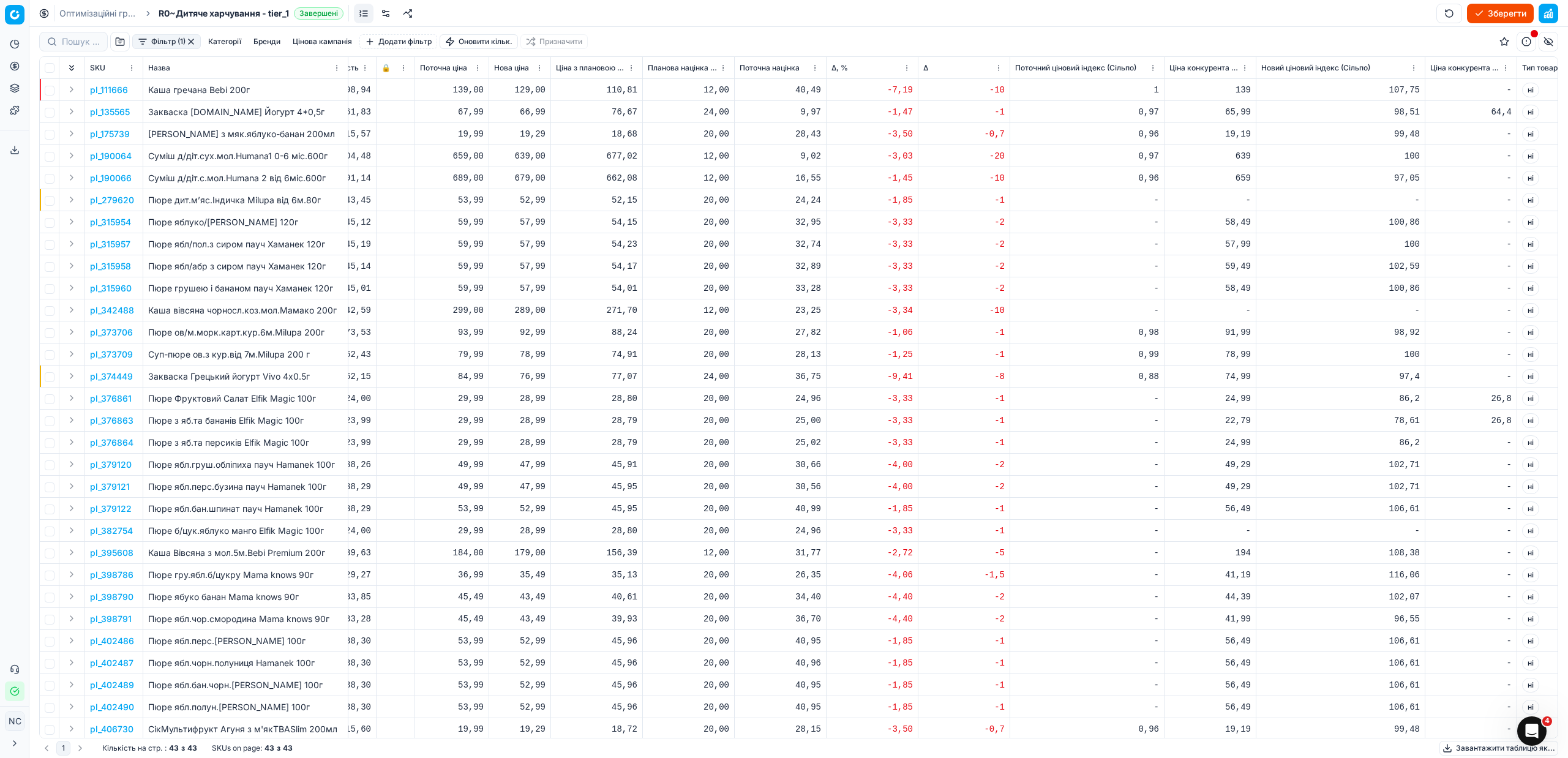
click at [194, 42] on button "button" at bounding box center [191, 41] width 10 height 10
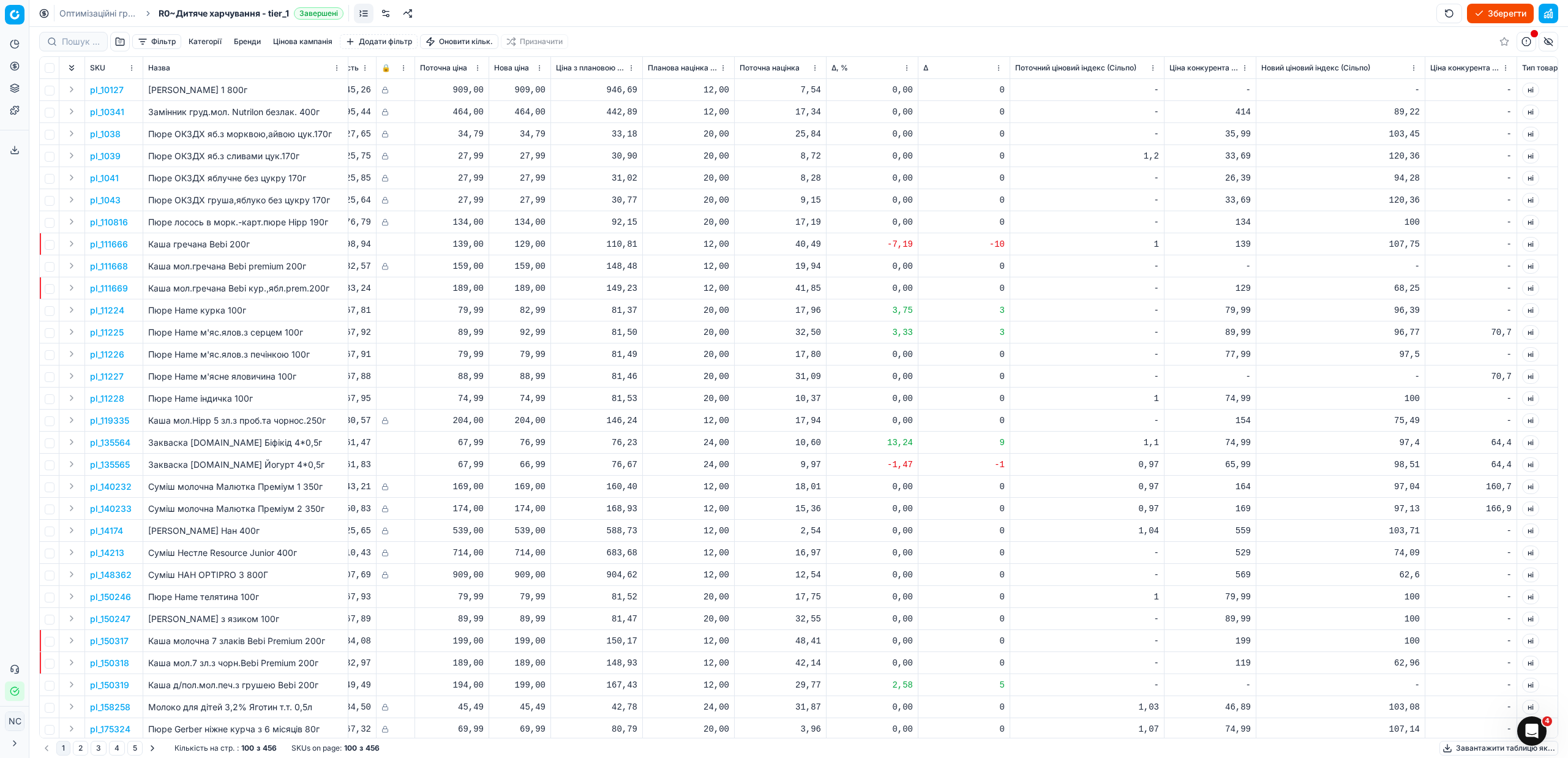
click at [119, 44] on button "button" at bounding box center [120, 41] width 20 height 20
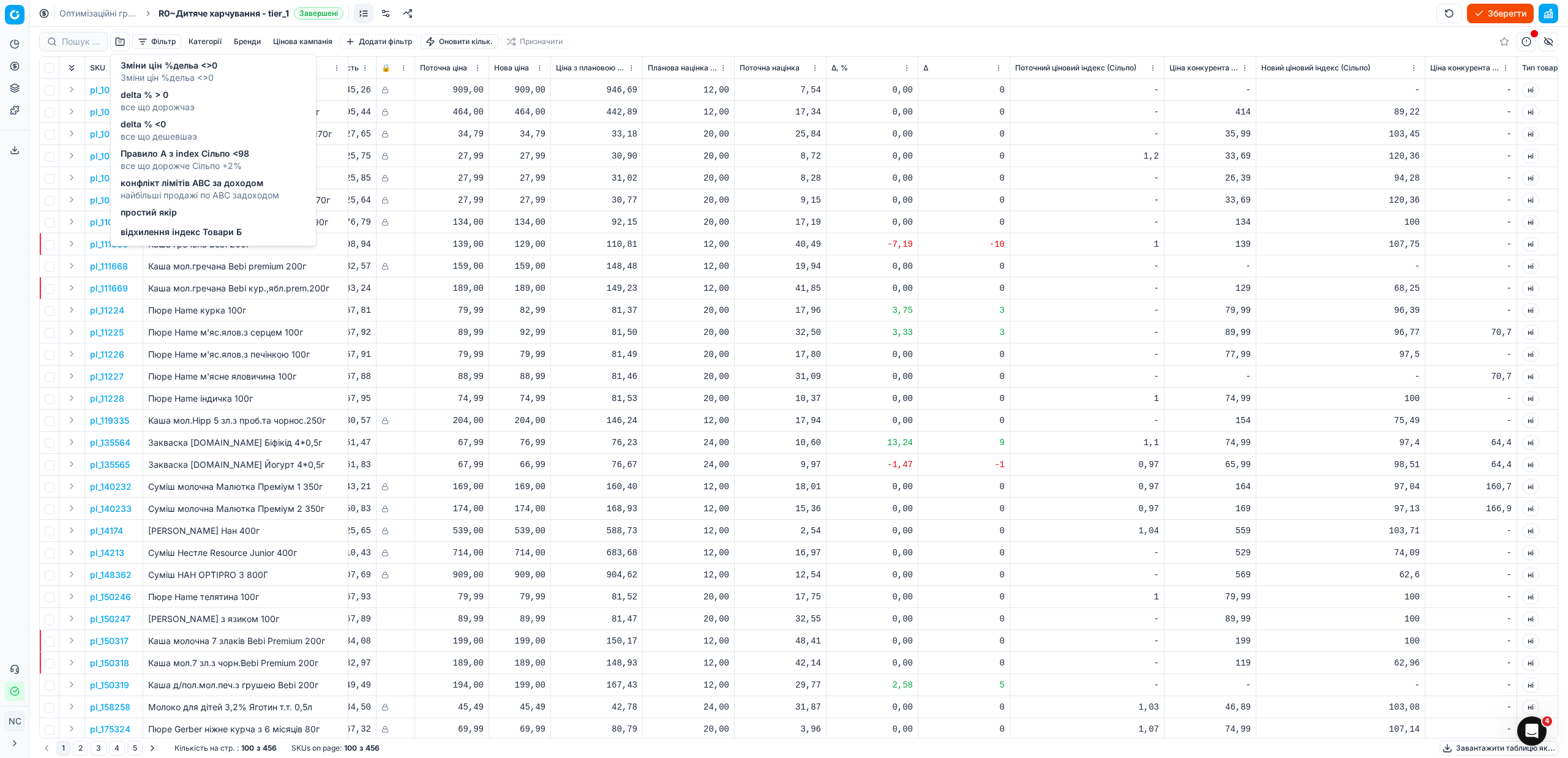
click at [155, 155] on span "Правило А з index Сільпо <98" at bounding box center [185, 154] width 129 height 12
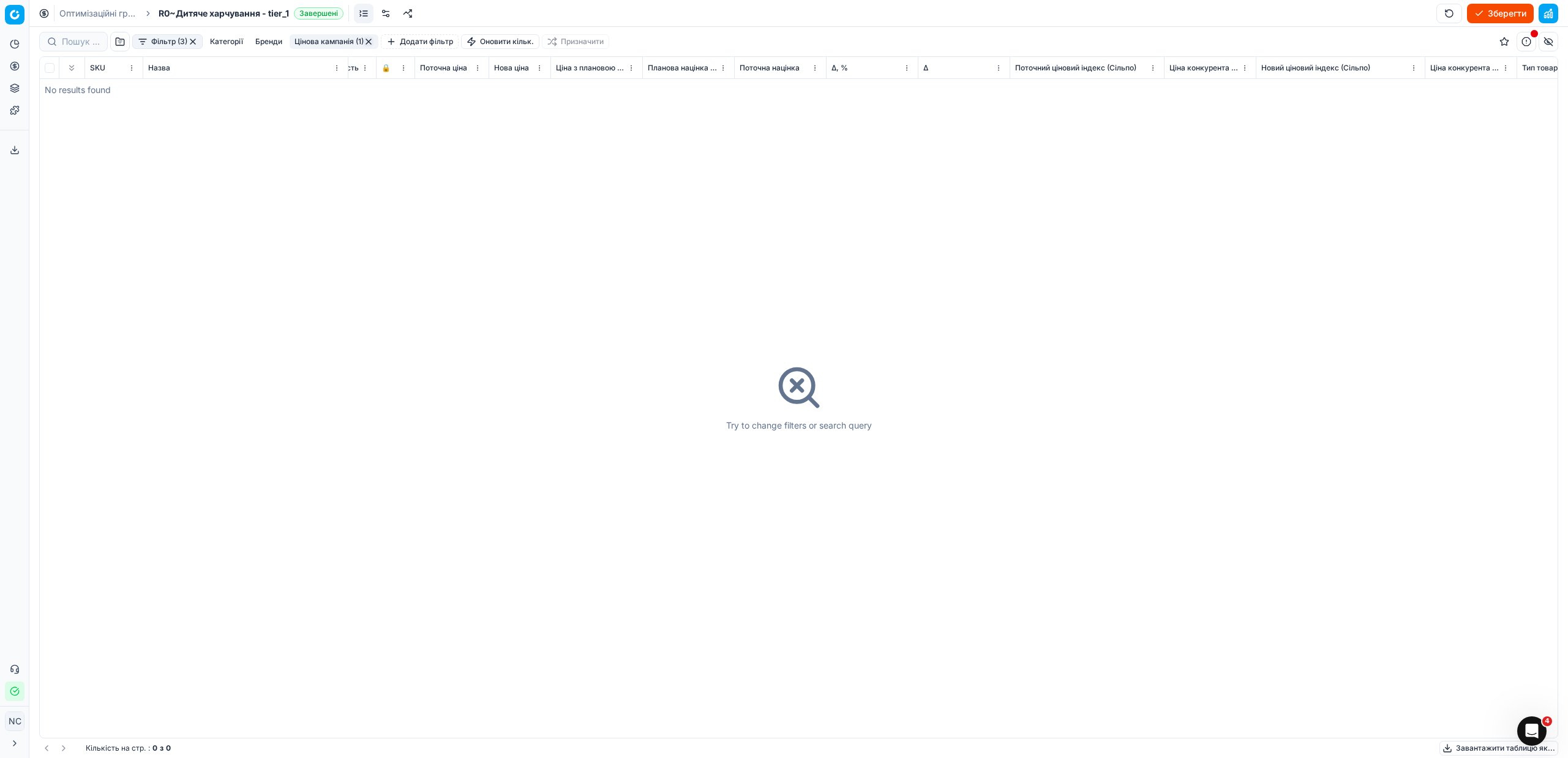
click at [193, 42] on button "button" at bounding box center [192, 41] width 10 height 10
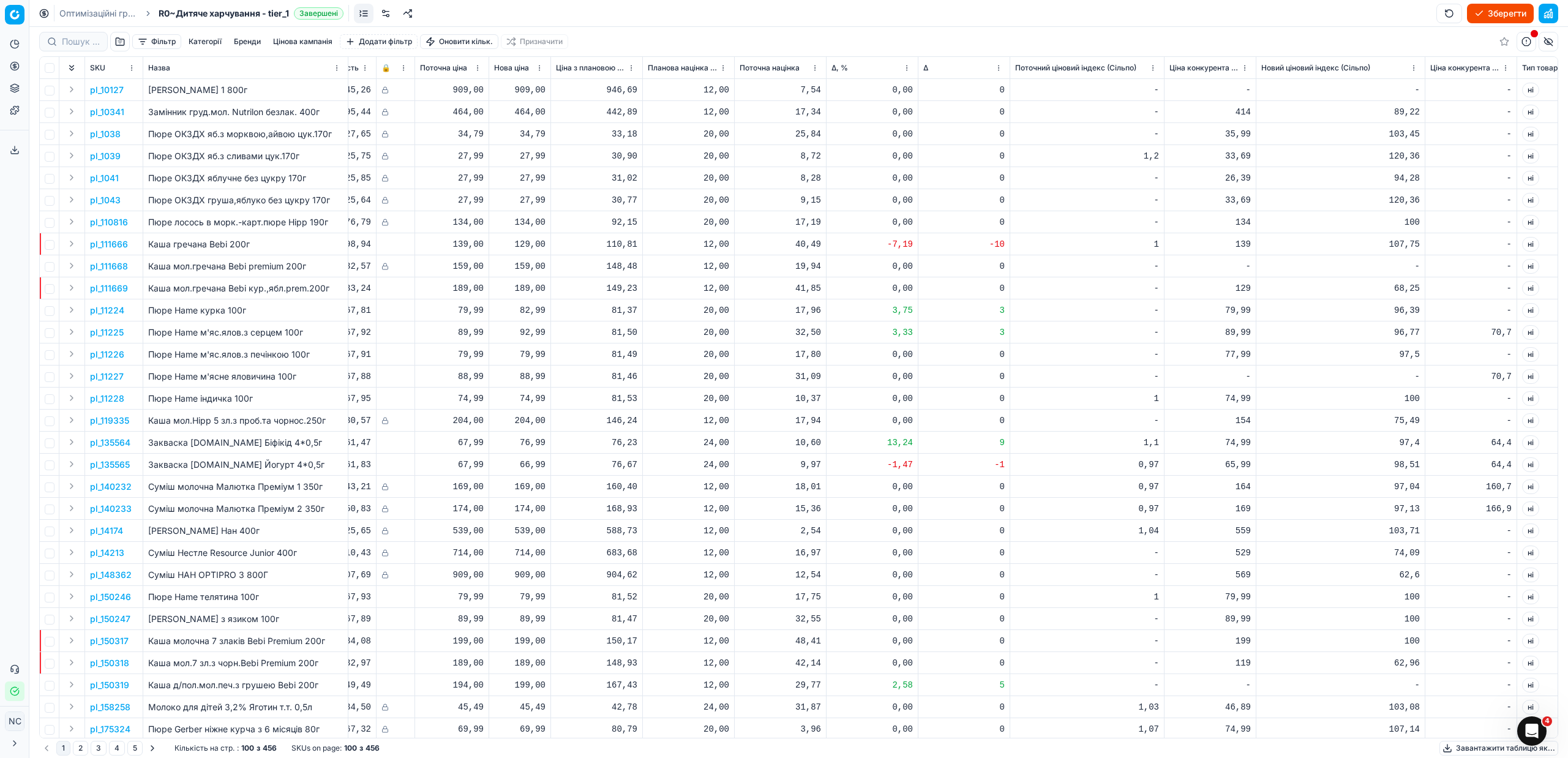
click at [119, 44] on button "button" at bounding box center [120, 41] width 20 height 20
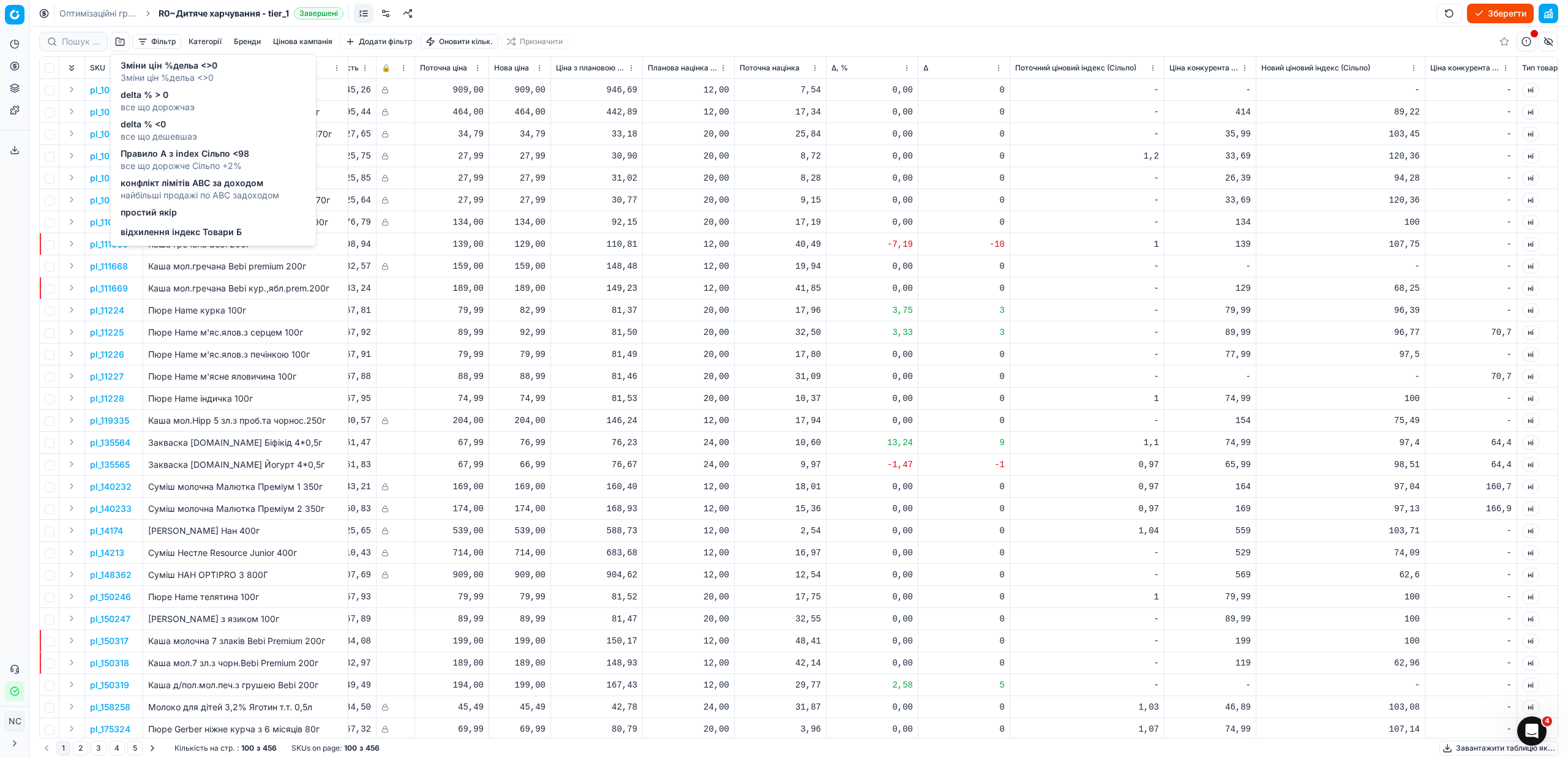
click at [171, 182] on span "конфлікт лімітів ABC за доходом" at bounding box center [200, 183] width 159 height 12
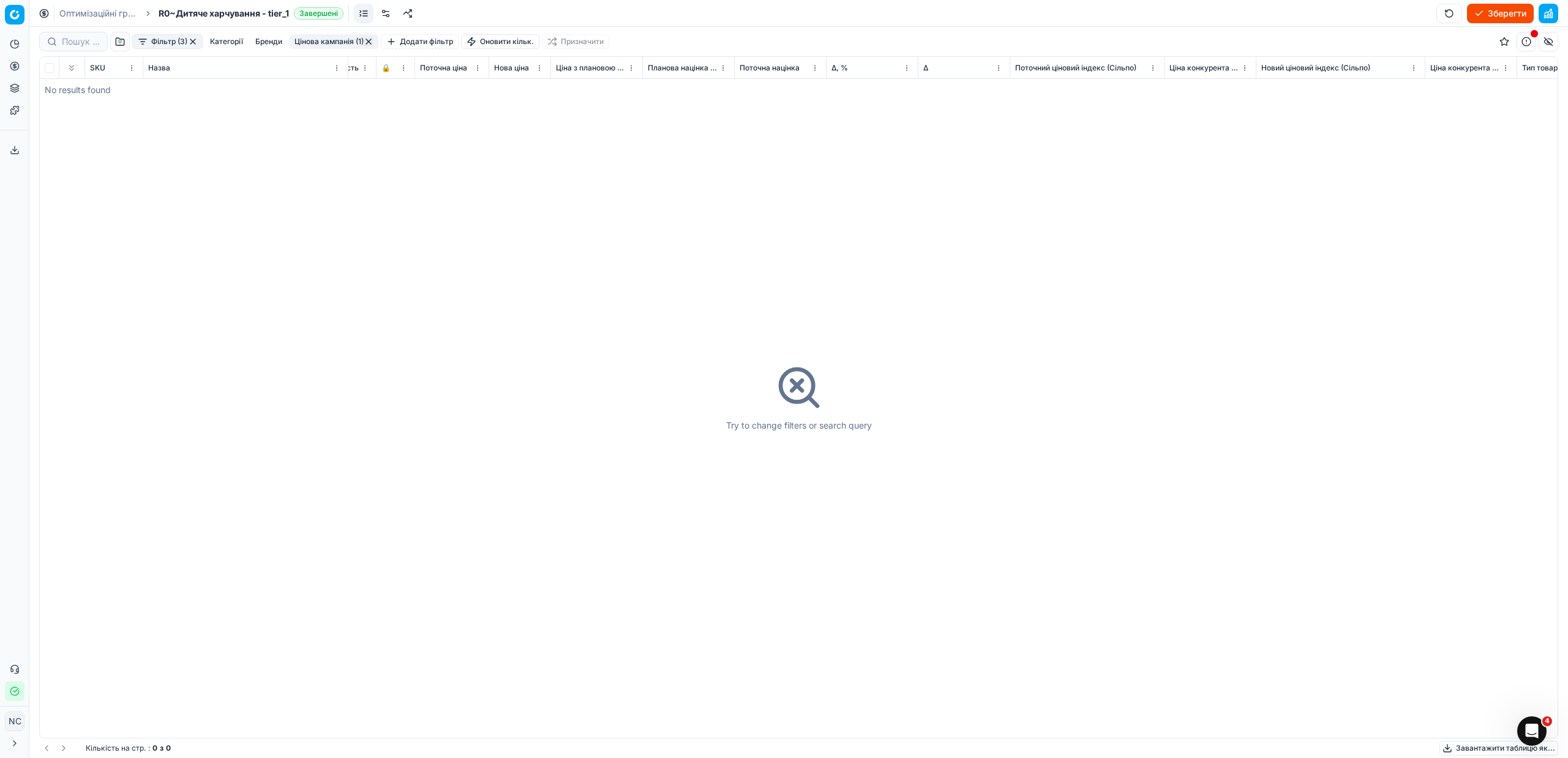
drag, startPoint x: 195, startPoint y: 40, endPoint x: 165, endPoint y: 54, distance: 33.1
click at [194, 44] on button "button" at bounding box center [192, 41] width 10 height 10
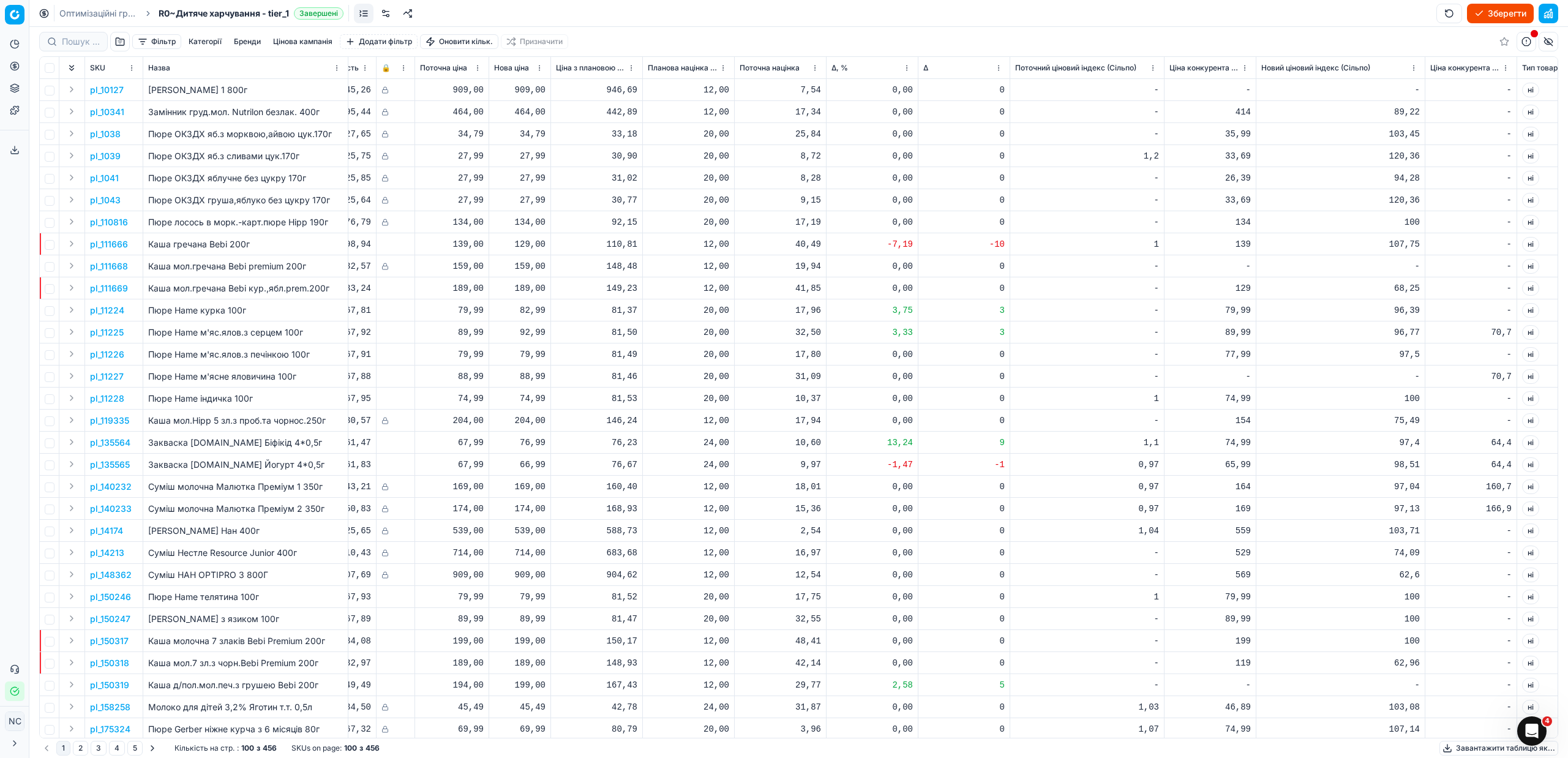
click at [122, 41] on button "button" at bounding box center [120, 41] width 20 height 20
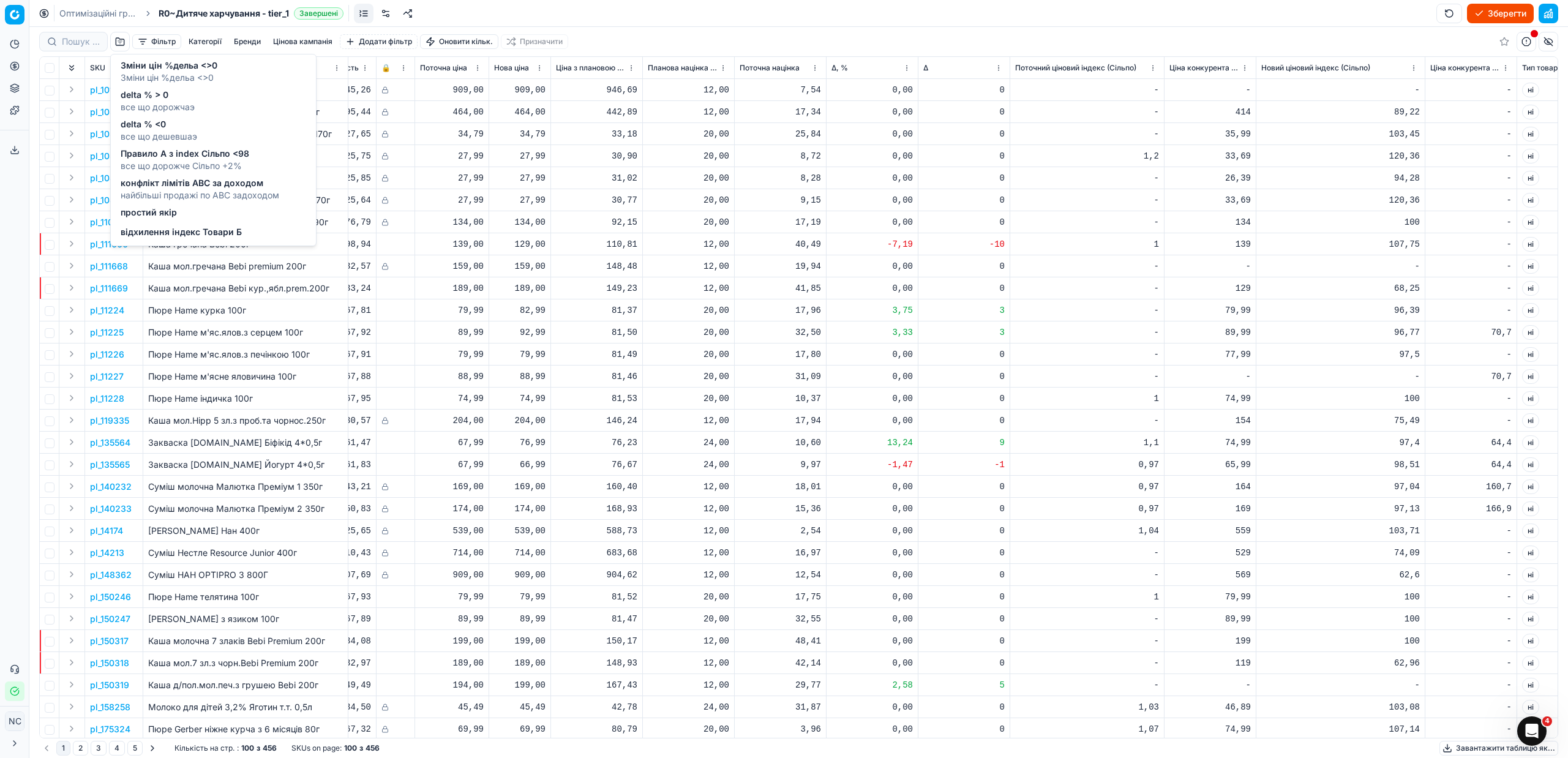
click at [211, 235] on span "відхилення індекс Товари Б" at bounding box center [181, 232] width 121 height 12
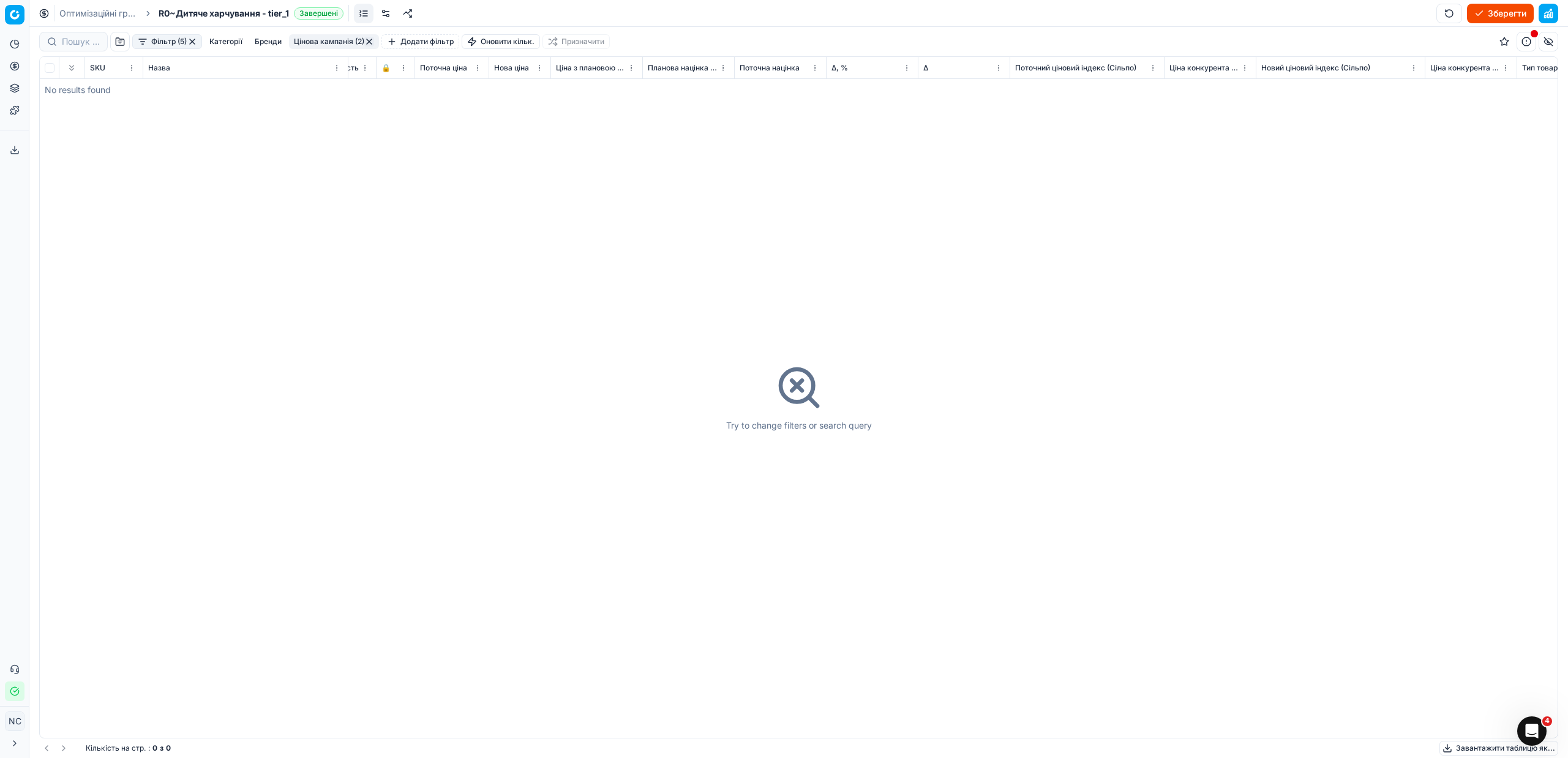
click at [191, 41] on button "button" at bounding box center [191, 41] width 10 height 10
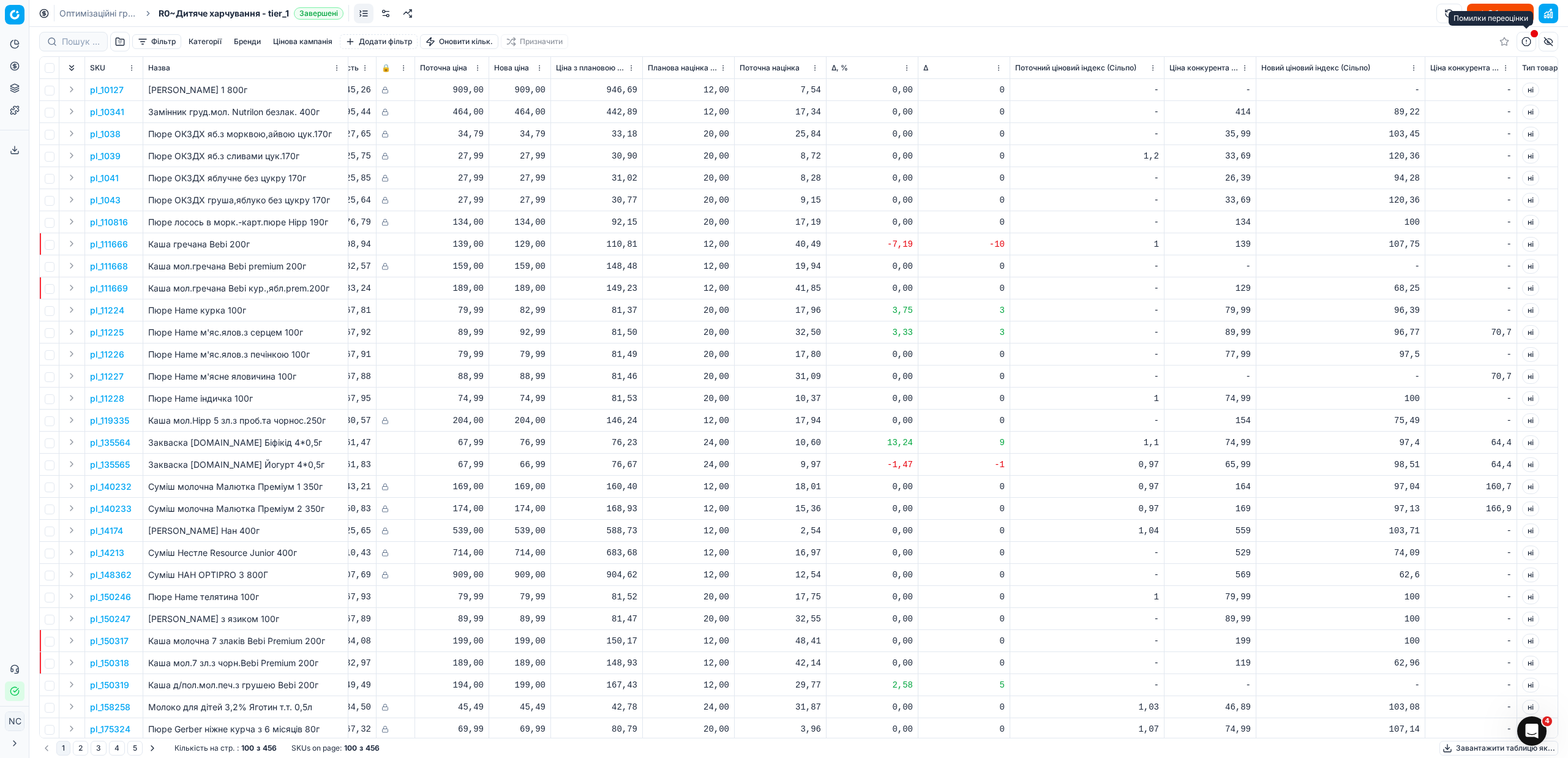
drag, startPoint x: 1527, startPoint y: 42, endPoint x: 1512, endPoint y: 50, distance: 17.0
click at [1527, 41] on button "button" at bounding box center [1526, 41] width 20 height 20
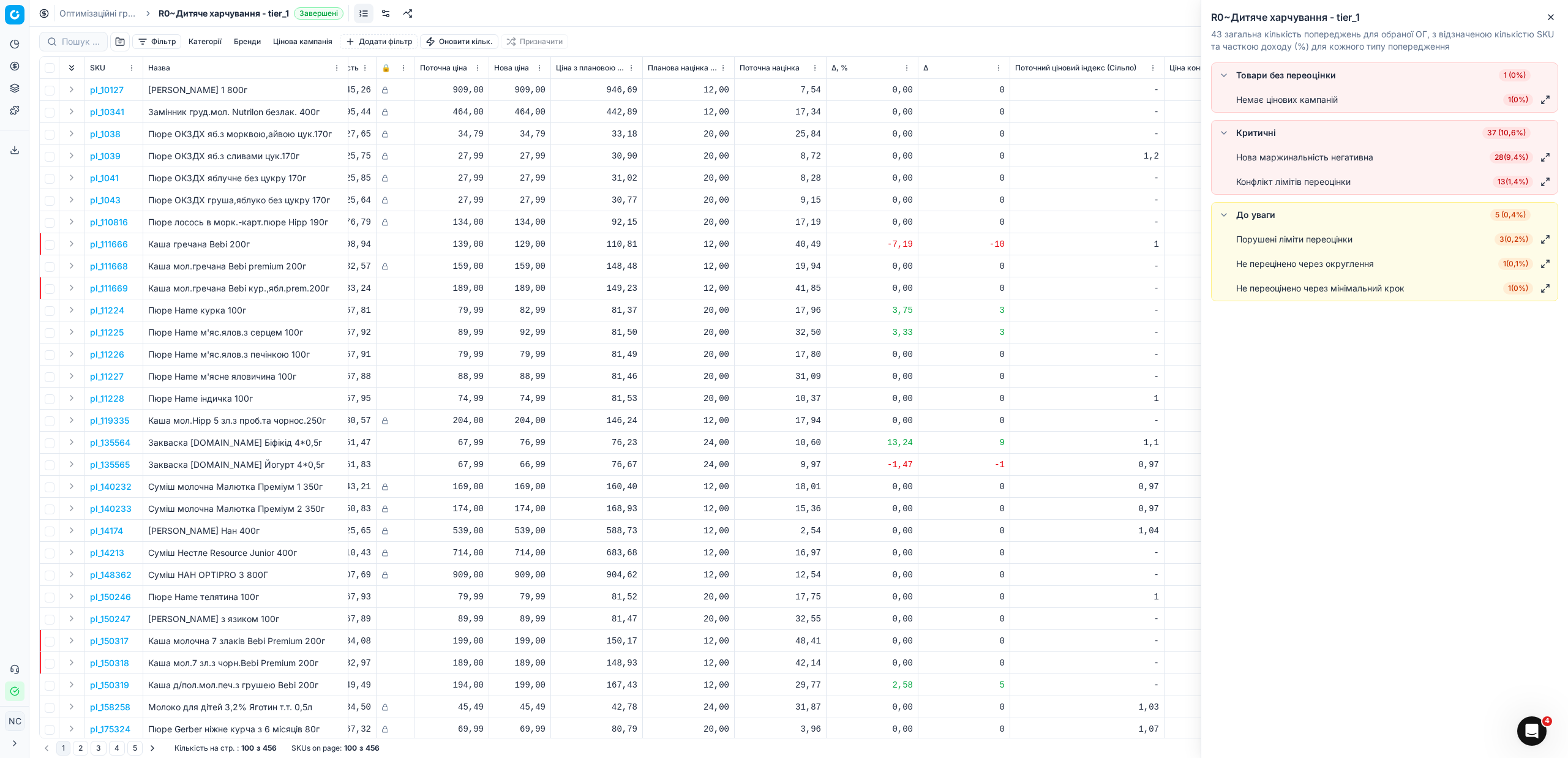
drag, startPoint x: 1513, startPoint y: 155, endPoint x: 1319, endPoint y: 262, distance: 221.6
click at [1512, 157] on span "28 ( 9,4% )" at bounding box center [1511, 157] width 44 height 12
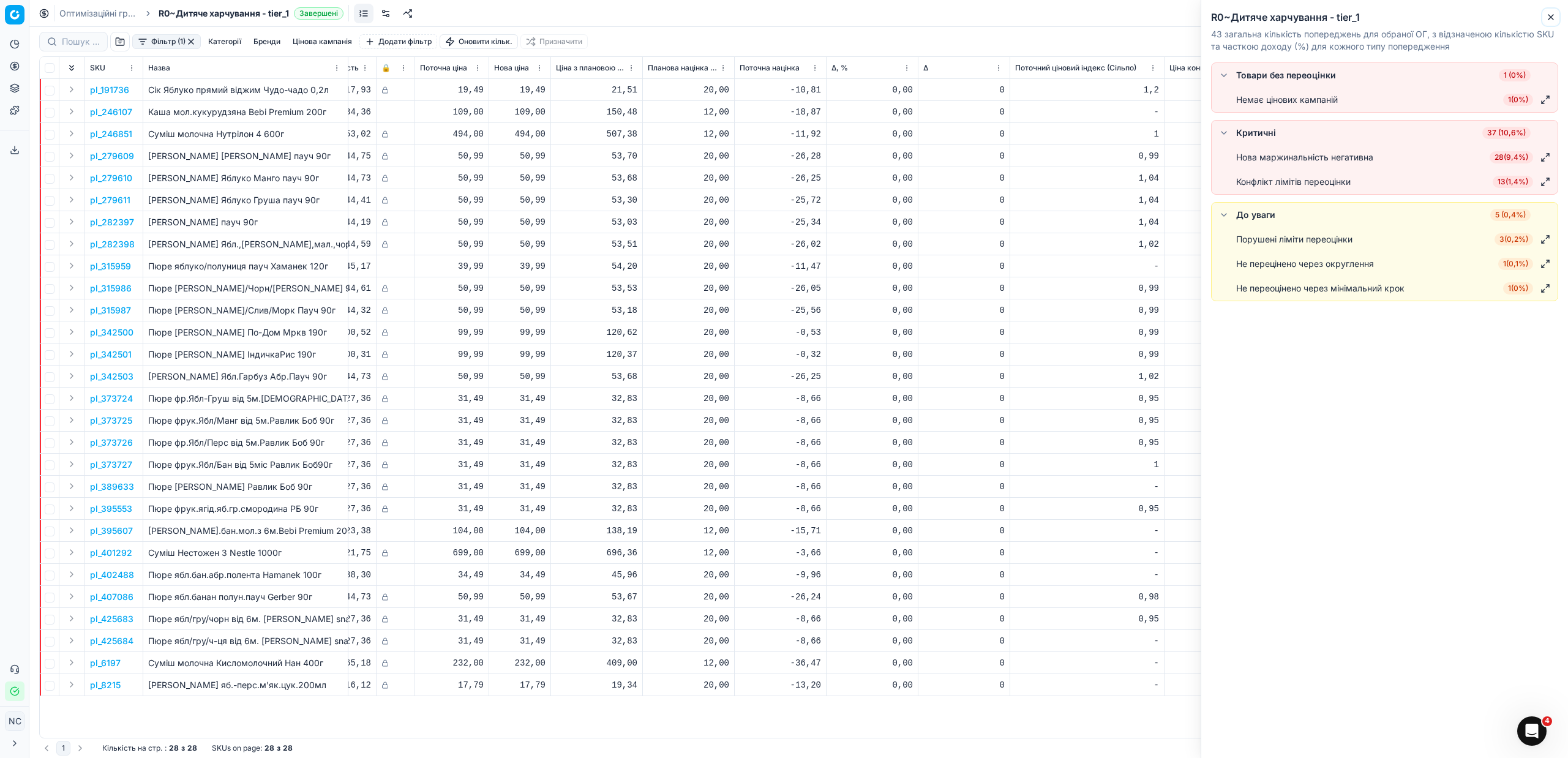
click at [1556, 14] on button "Close" at bounding box center [1550, 16] width 15 height 15
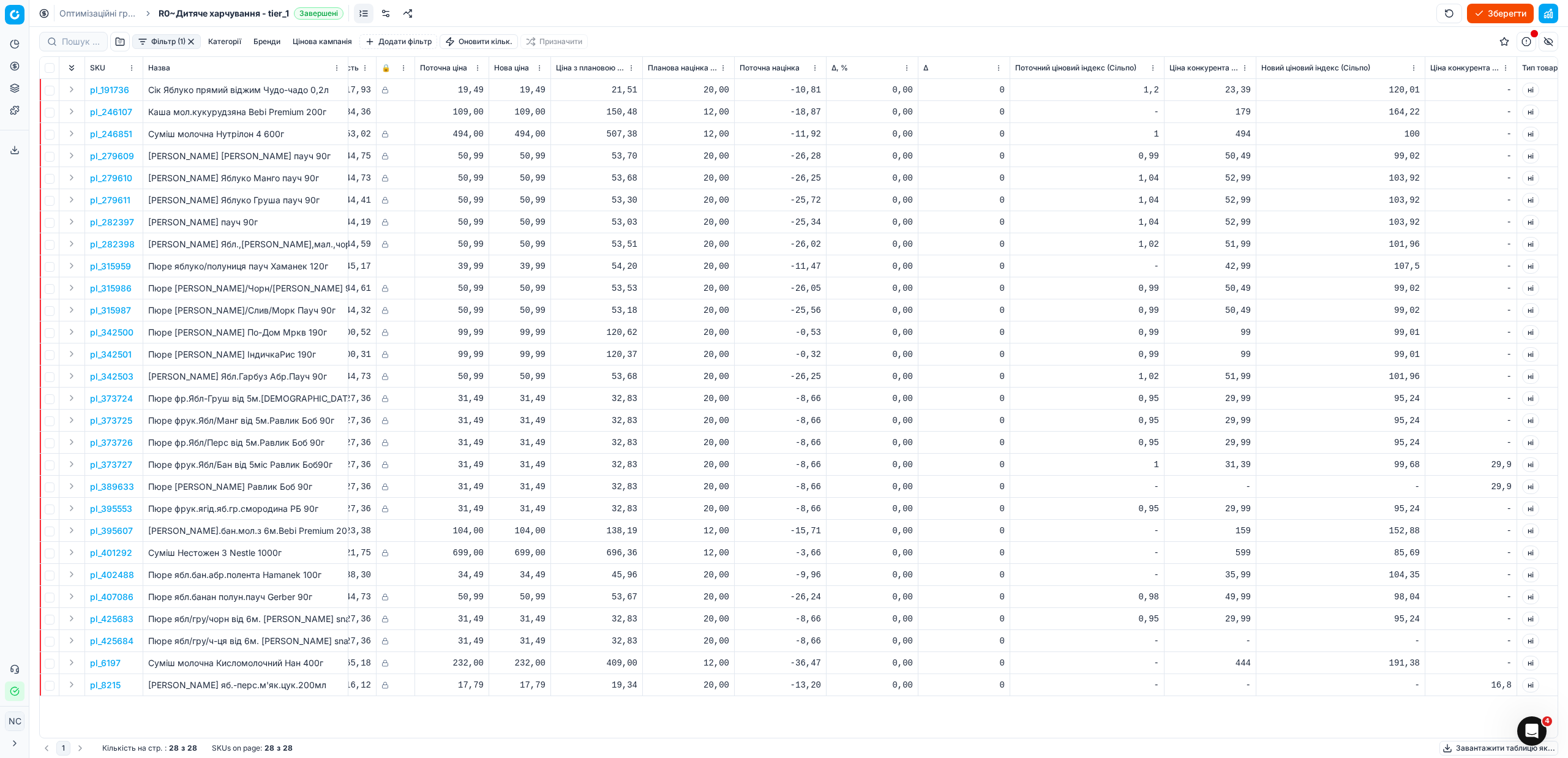
click at [153, 43] on button "Фільтр (1)" at bounding box center [167, 41] width 68 height 15
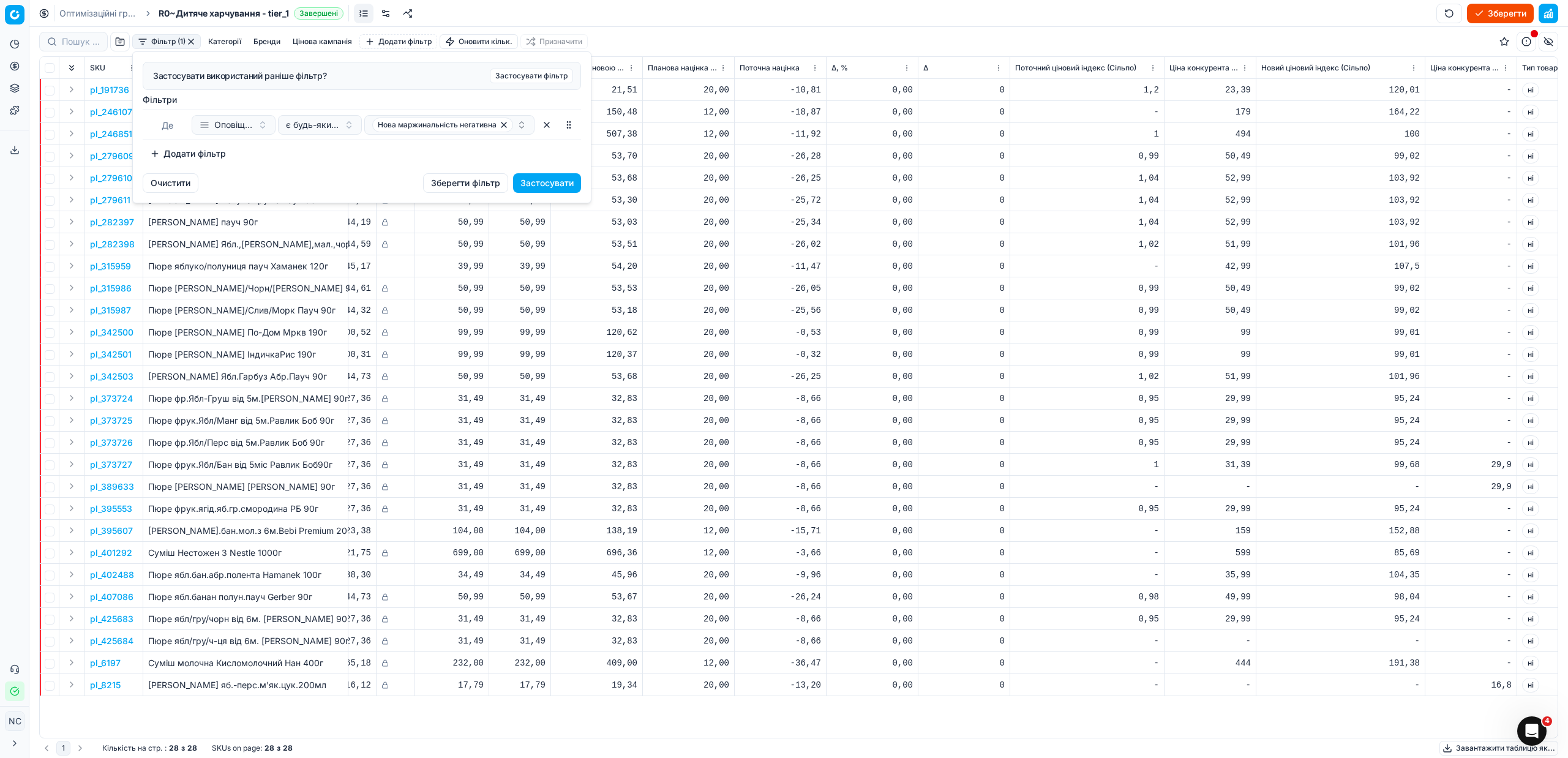
click at [163, 152] on button "Додати фільтр" at bounding box center [188, 154] width 91 height 20
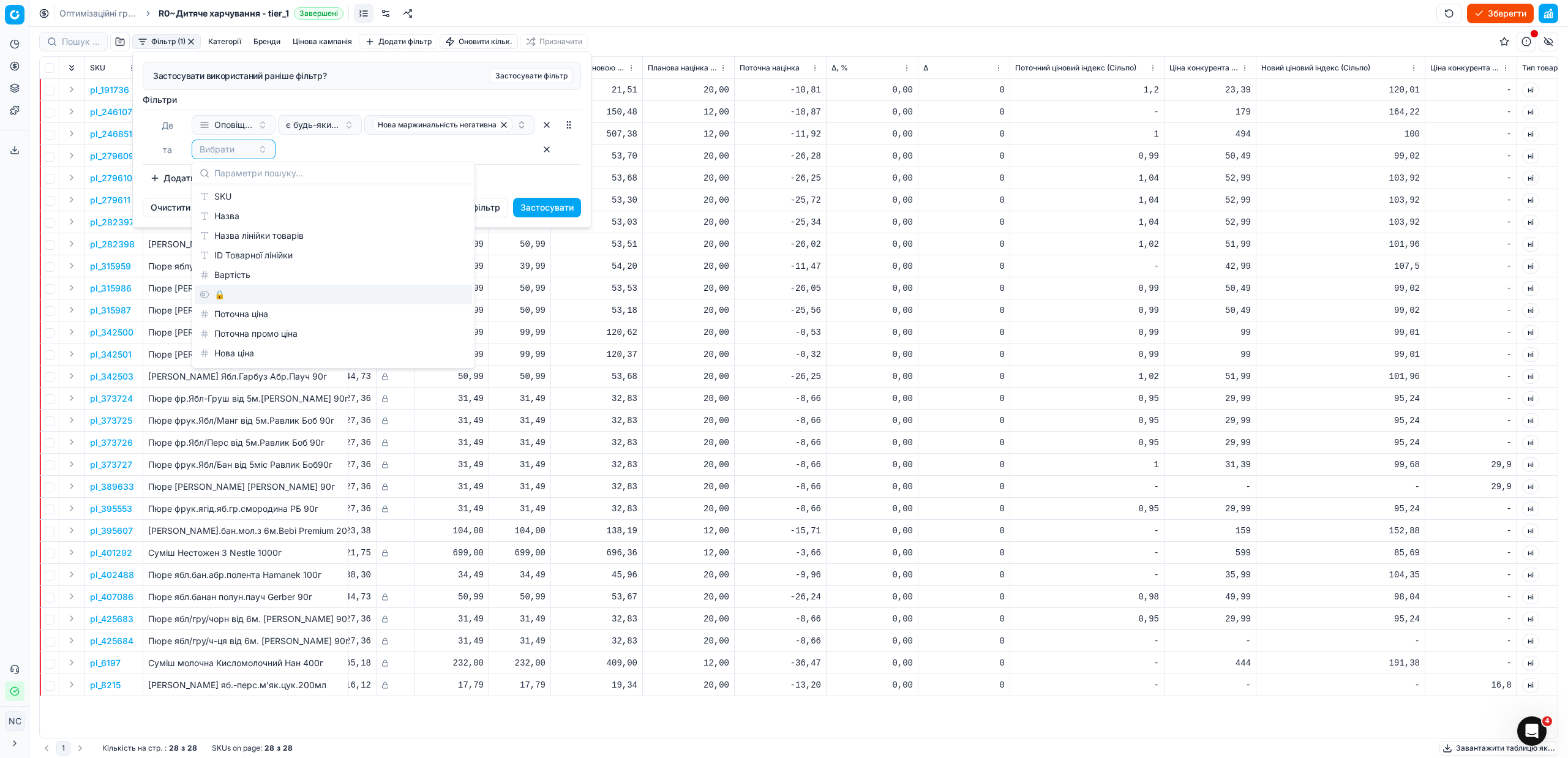
click at [217, 300] on div "🔒" at bounding box center [333, 294] width 277 height 20
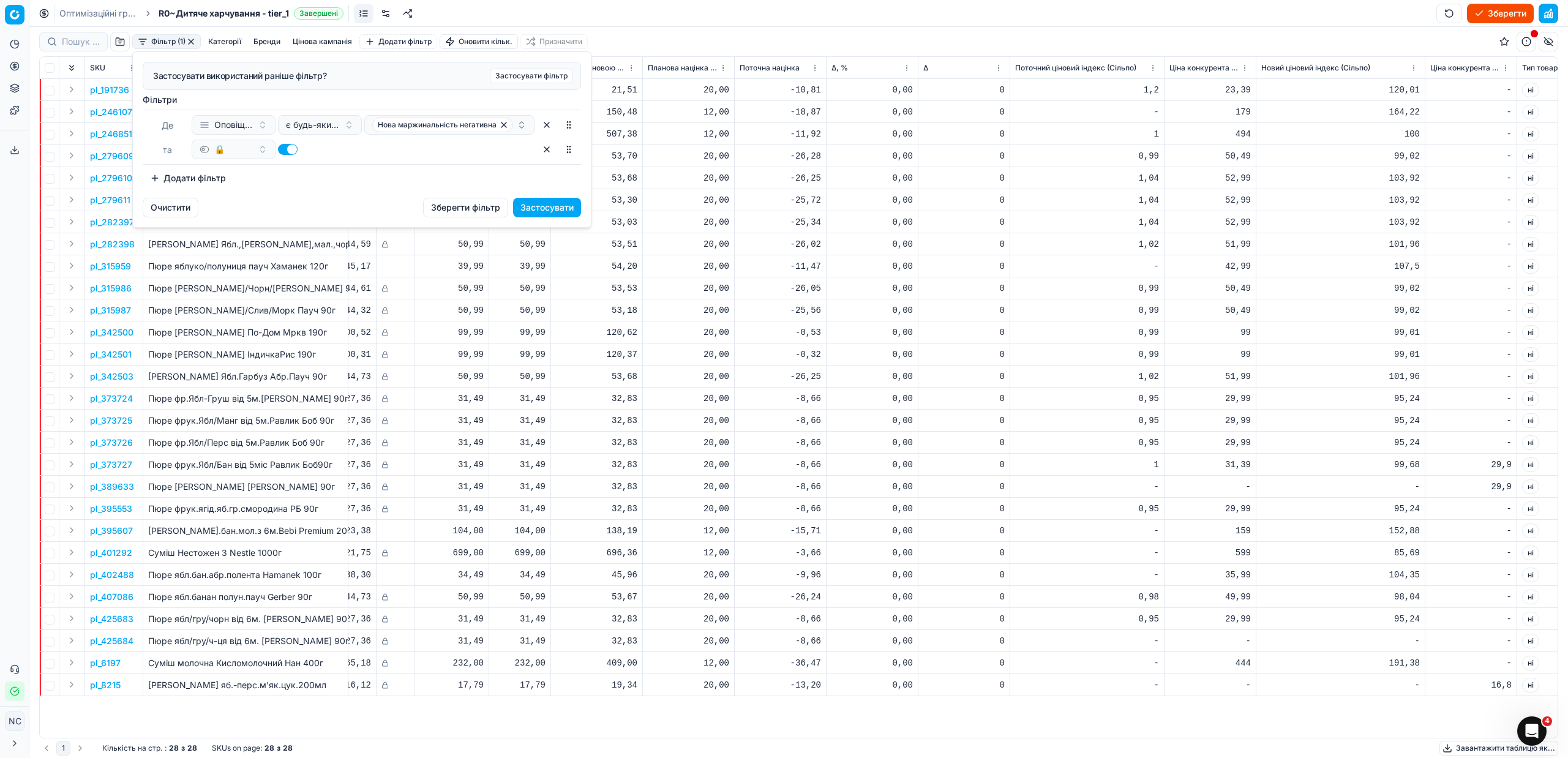
click at [284, 151] on button "button" at bounding box center [287, 149] width 20 height 11
checkbox input "false"
drag, startPoint x: 535, startPoint y: 204, endPoint x: 394, endPoint y: 422, distance: 259.6
click at [534, 205] on button "Застосувати" at bounding box center [547, 207] width 68 height 20
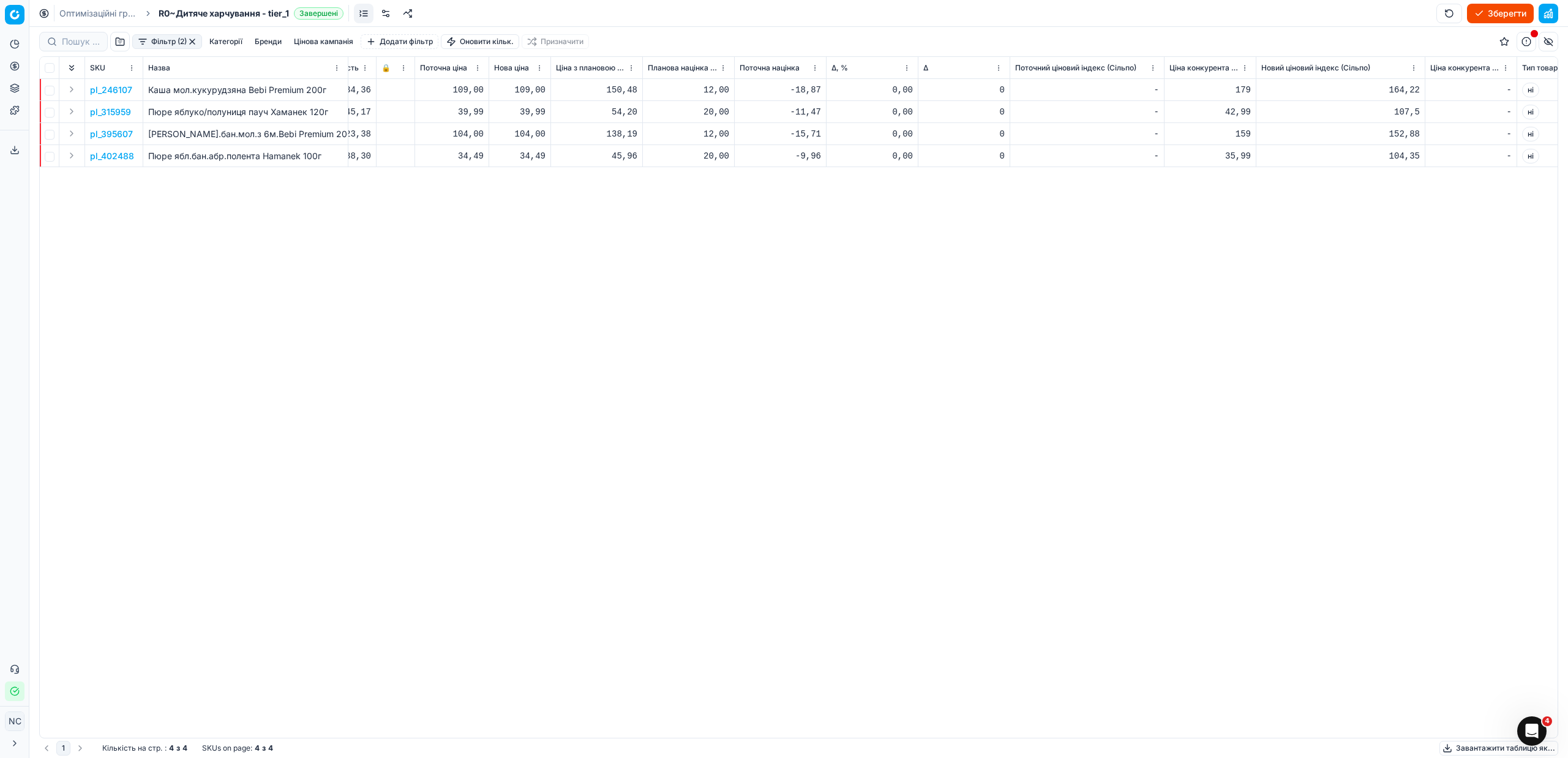
click at [114, 89] on p "pl_246107" at bounding box center [111, 89] width 42 height 12
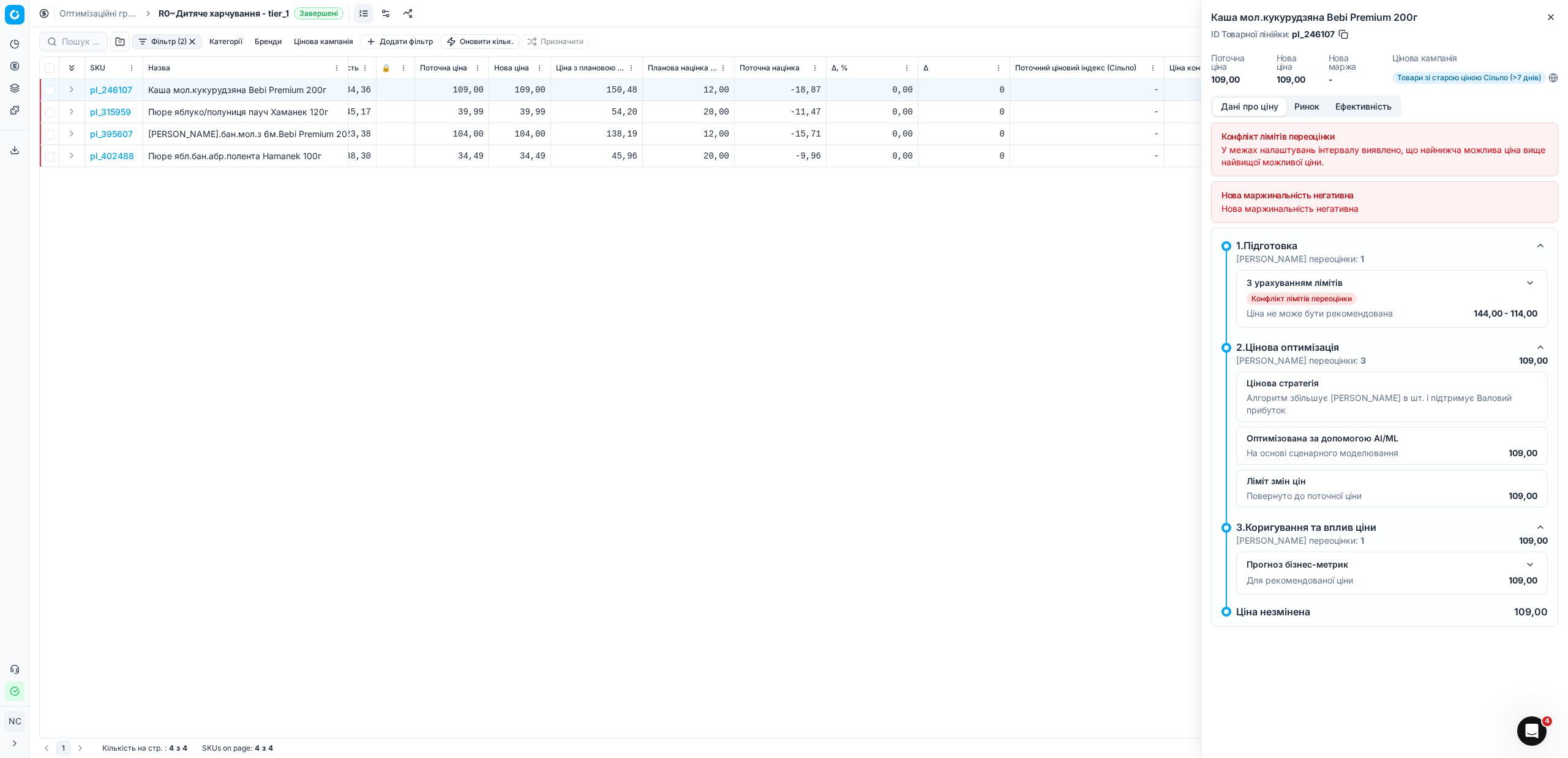
click at [1306, 108] on button "Ринок" at bounding box center [1307, 107] width 41 height 18
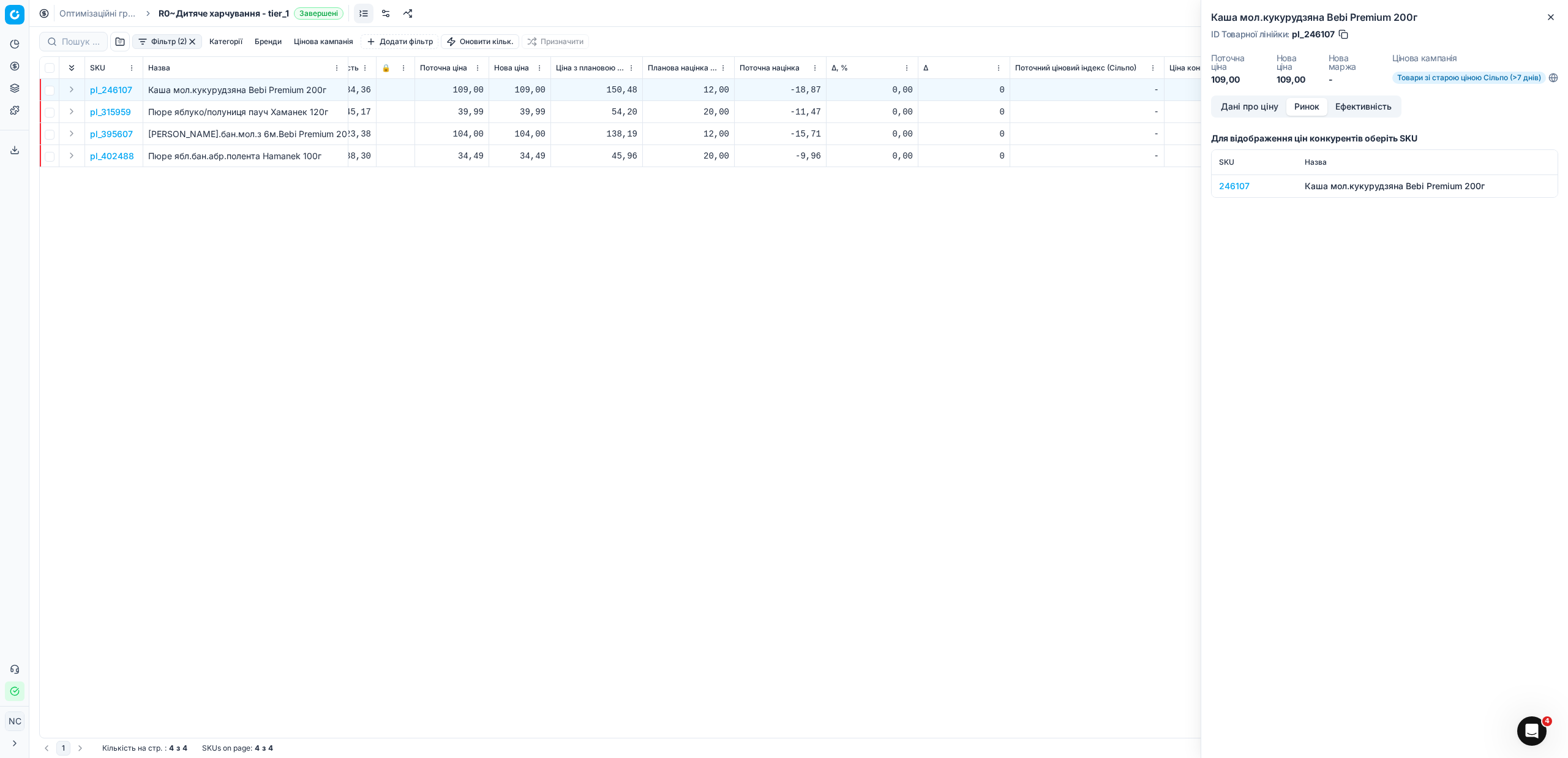
click at [1242, 190] on div "246107" at bounding box center [1255, 186] width 71 height 12
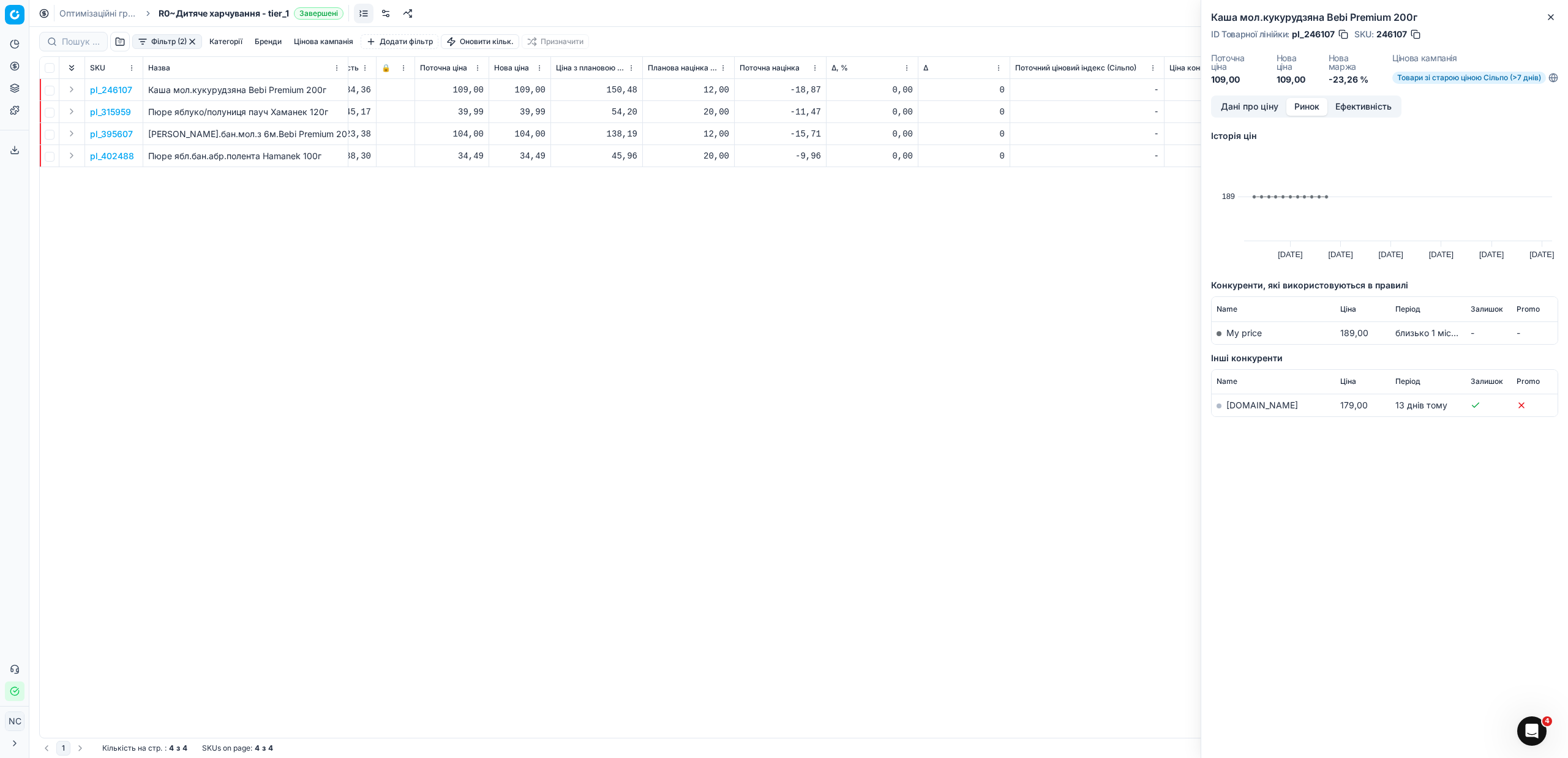
click at [1241, 405] on link "[DOMAIN_NAME]" at bounding box center [1262, 405] width 72 height 10
click at [1552, 15] on icon "button" at bounding box center [1550, 16] width 10 height 10
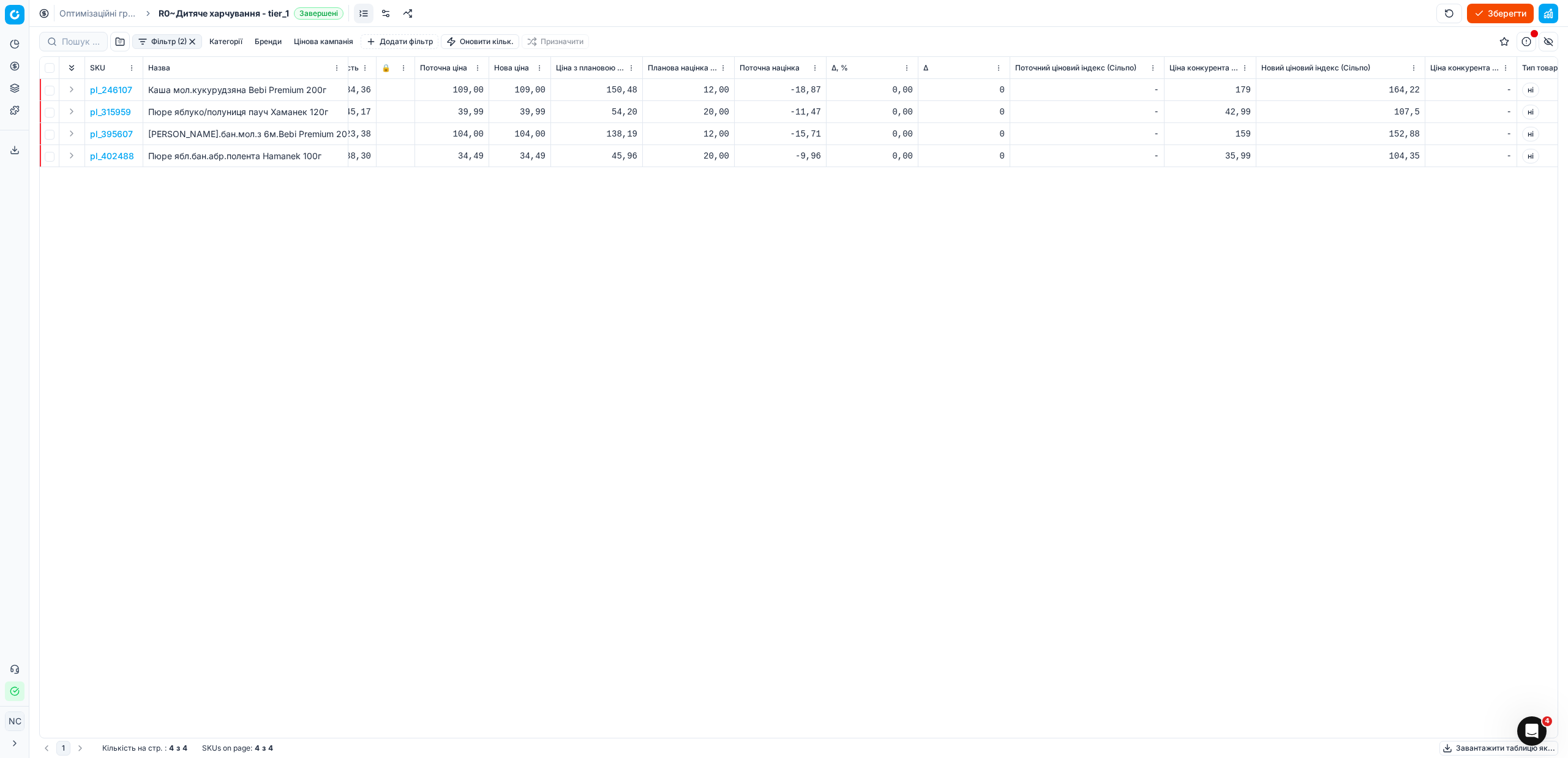
click at [530, 116] on div "39,99" at bounding box center [519, 112] width 51 height 12
drag, startPoint x: 887, startPoint y: 297, endPoint x: 874, endPoint y: 304, distance: 14.8
click at [886, 302] on div "pl_246107 Каша мол.кукурудзяна Bebi Premium 200г [DATE] На основі попиту Товари…" at bounding box center [236, 408] width 1518 height 659
click at [126, 134] on p "pl_395607" at bounding box center [112, 134] width 43 height 12
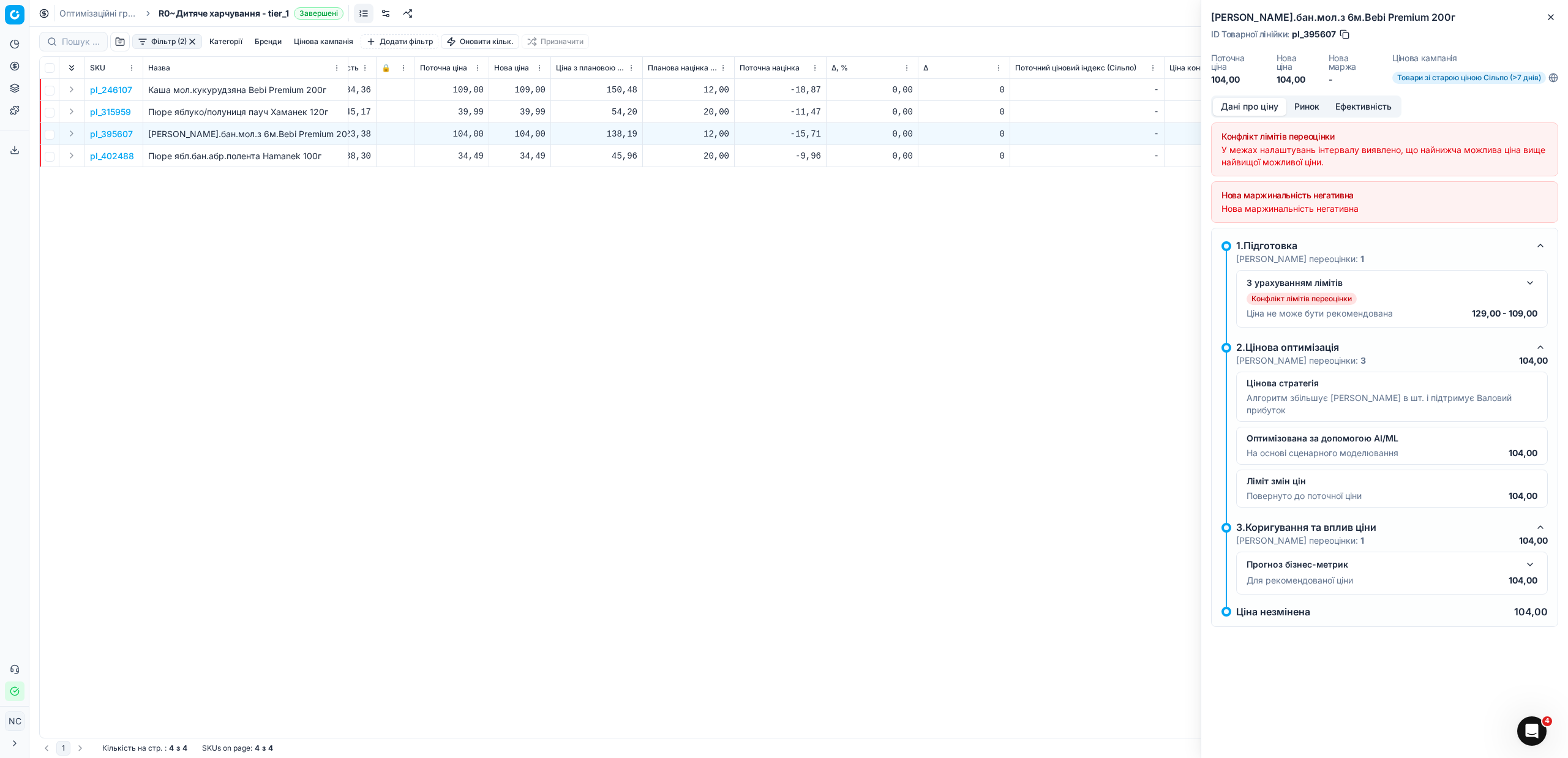
click at [1308, 104] on button "Ринок" at bounding box center [1307, 107] width 41 height 18
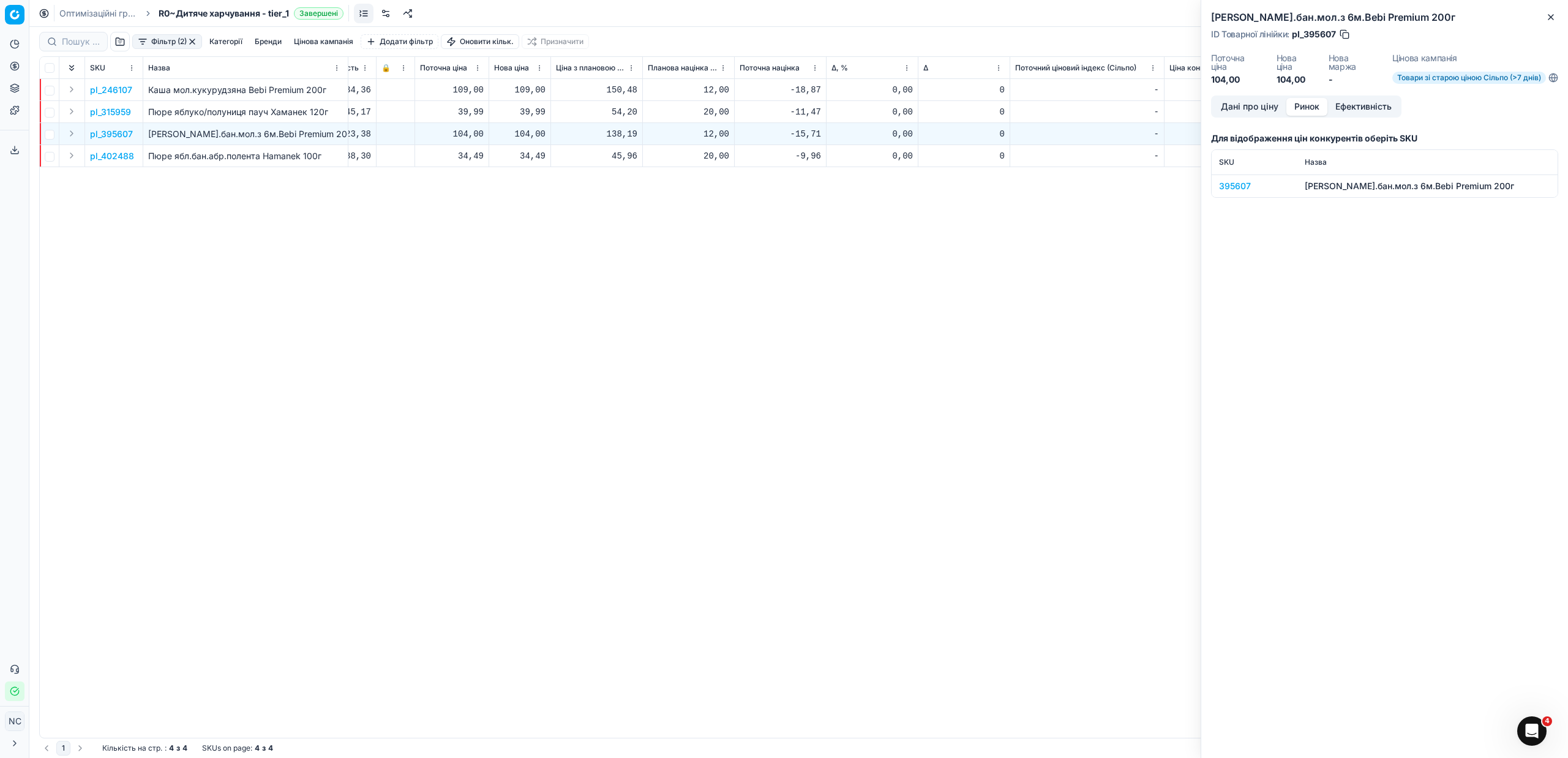
click at [1237, 183] on div "395607" at bounding box center [1255, 186] width 71 height 12
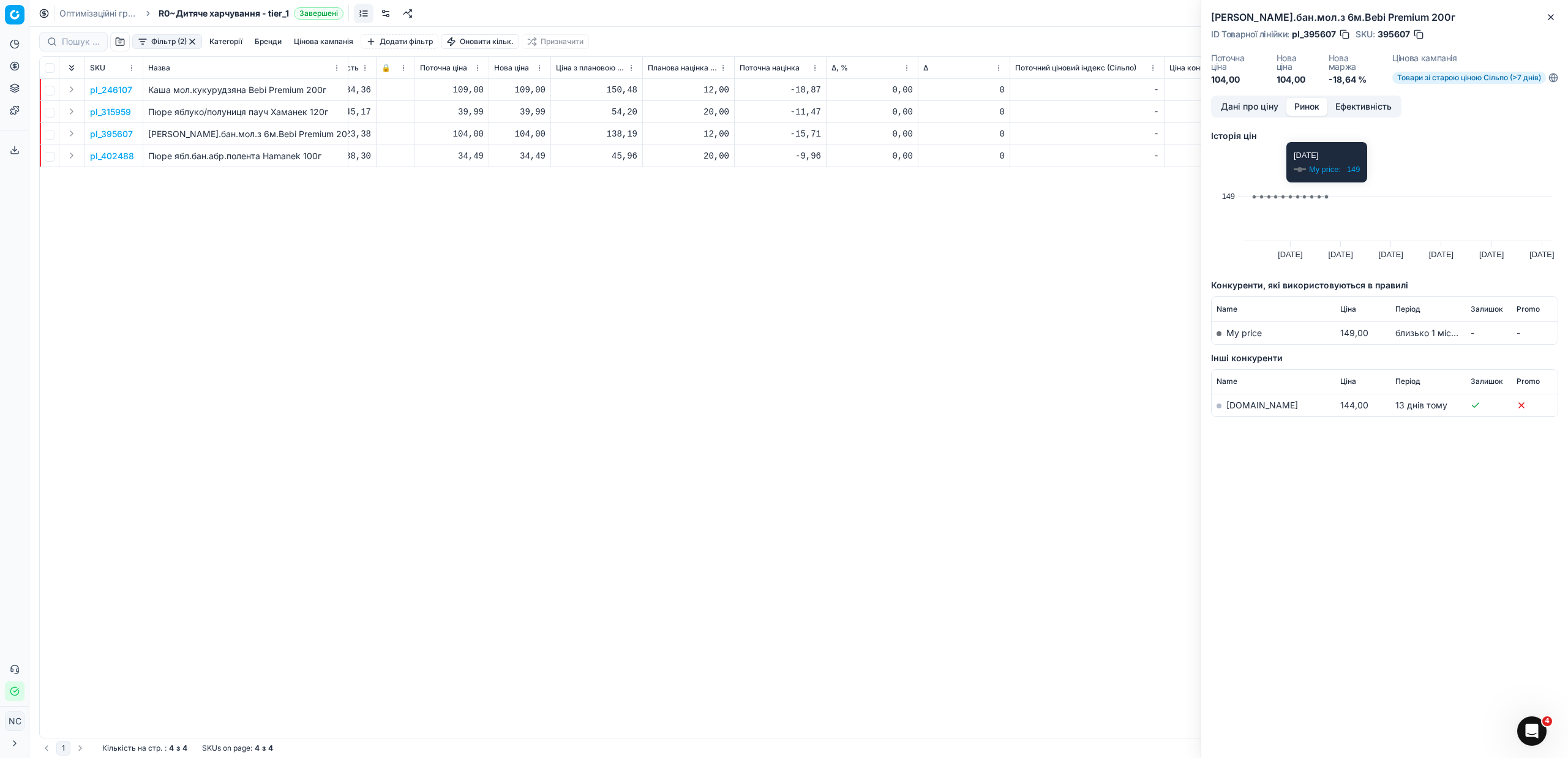
click at [1241, 409] on link "[DOMAIN_NAME]" at bounding box center [1262, 405] width 72 height 10
click at [1422, 33] on button "button" at bounding box center [1418, 34] width 12 height 12
click at [1547, 15] on icon "button" at bounding box center [1550, 16] width 10 height 10
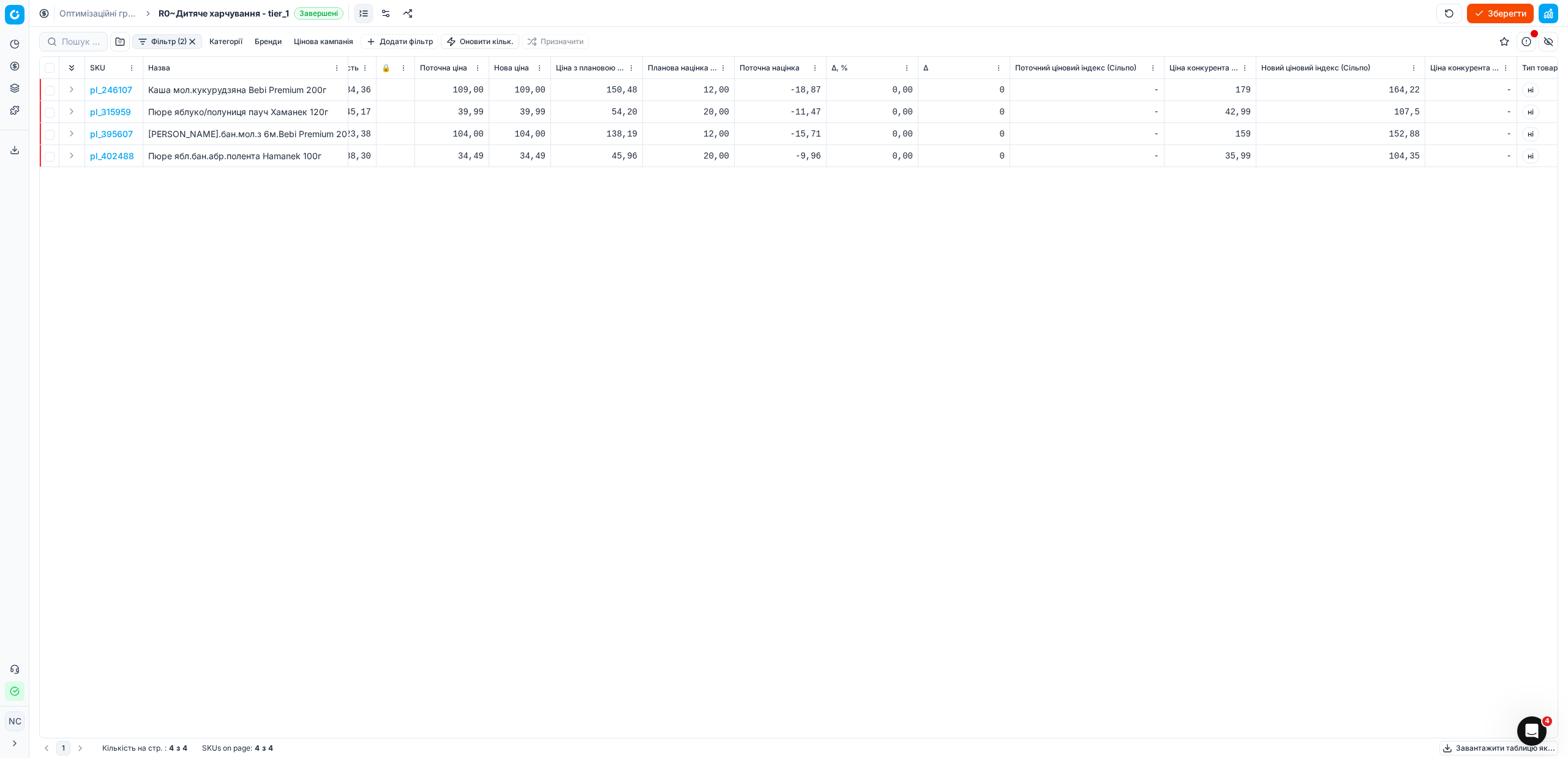
click at [115, 132] on p "pl_395607" at bounding box center [112, 134] width 43 height 12
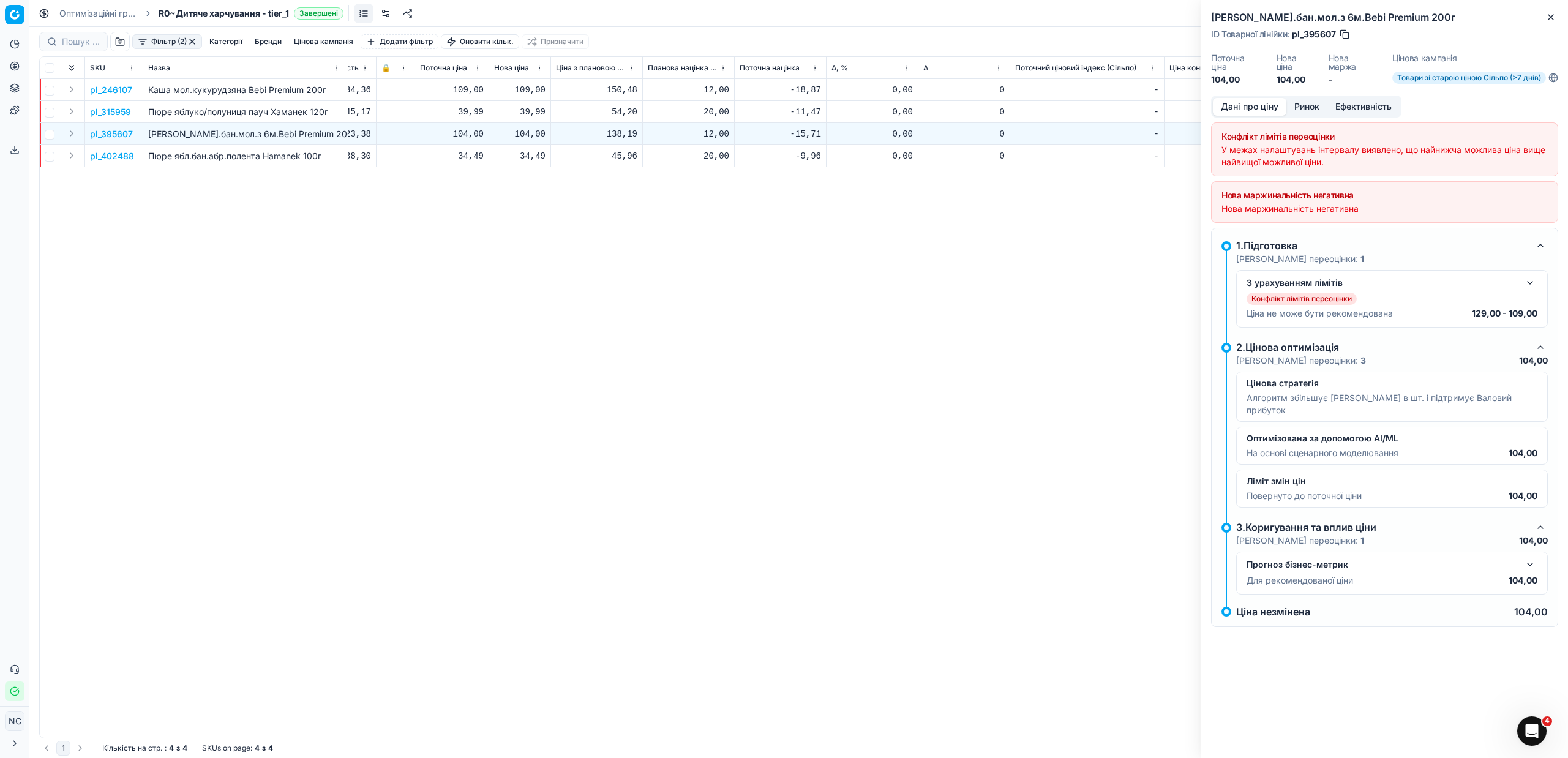
click at [1247, 107] on button "Дані про ціну" at bounding box center [1250, 107] width 74 height 18
click at [1547, 12] on icon "button" at bounding box center [1550, 16] width 10 height 10
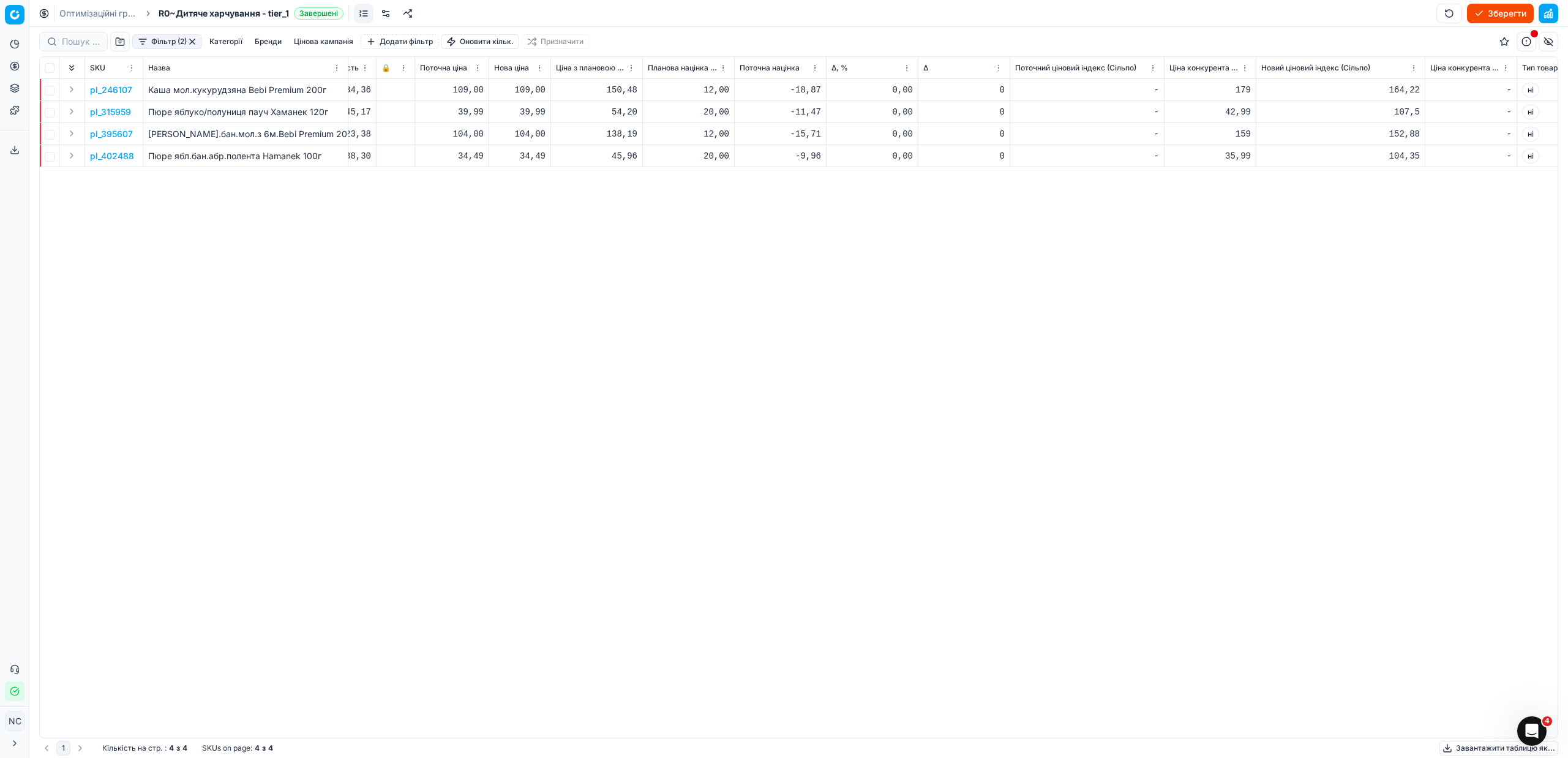
click at [539, 133] on div "104,00" at bounding box center [519, 134] width 51 height 12
type input "129.00"
click at [794, 335] on div "pl_246107 Каша мол.кукурудзяна Bebi Premium 200г [DATE] На основі попиту Товари…" at bounding box center [236, 408] width 1518 height 659
click at [113, 157] on p "pl_402488" at bounding box center [112, 156] width 44 height 12
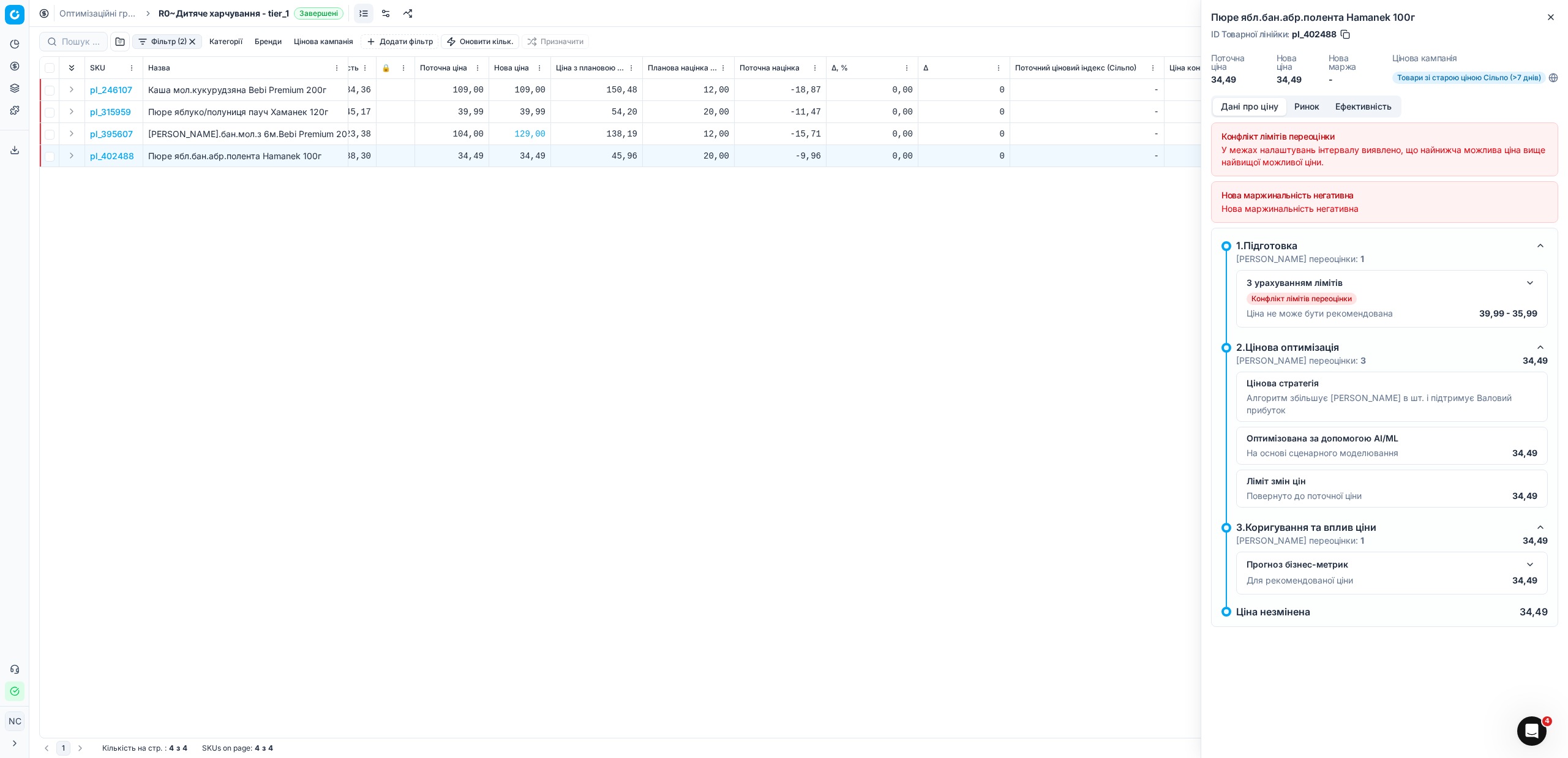
click at [1309, 115] on div "Дані про ціну Ринок Ефективність" at bounding box center [1306, 107] width 190 height 22
click at [1301, 102] on button "Ринок" at bounding box center [1307, 107] width 41 height 18
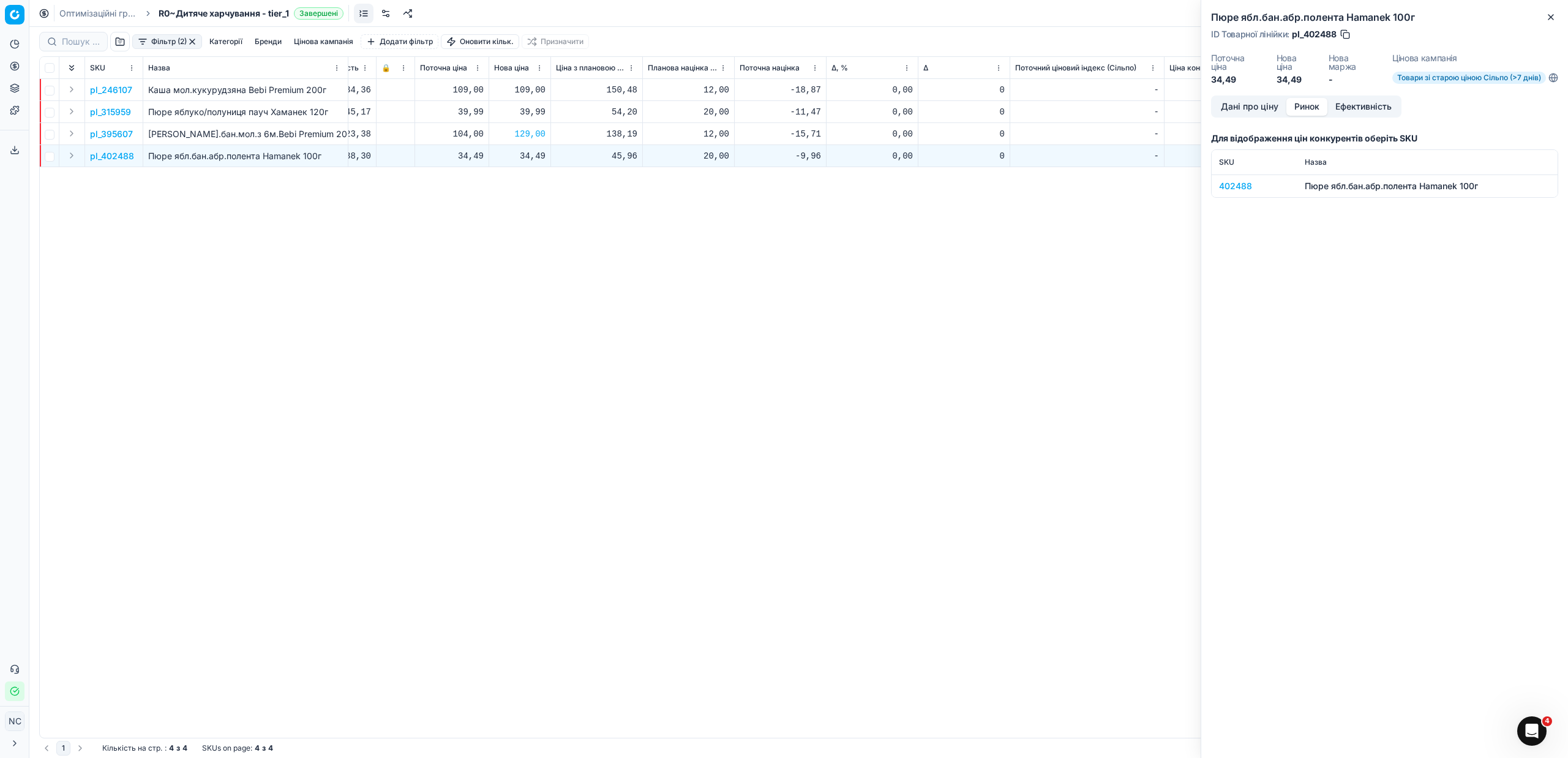
click at [1237, 187] on div "402488" at bounding box center [1255, 186] width 71 height 12
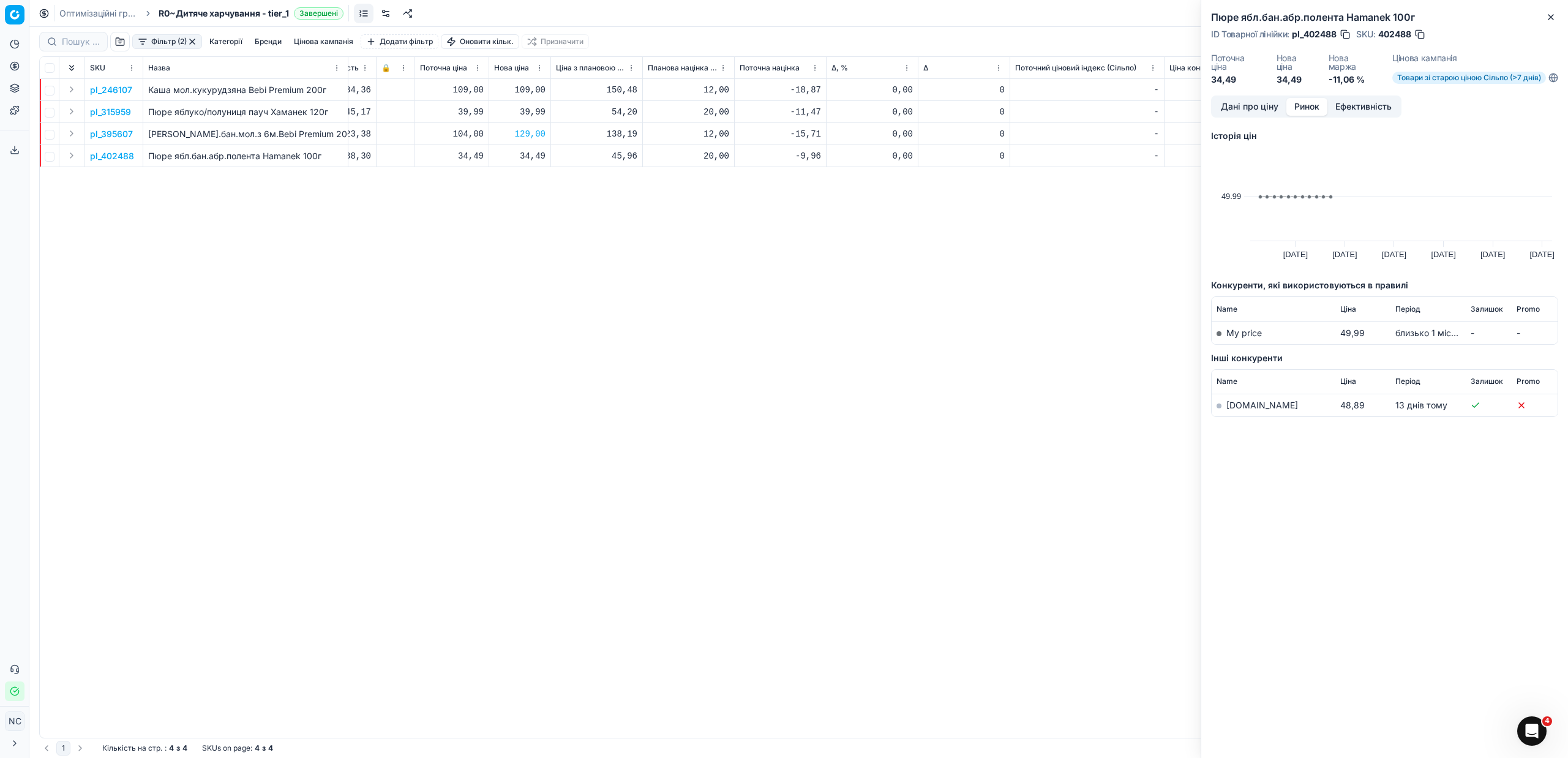
click at [1238, 403] on link "[DOMAIN_NAME]" at bounding box center [1262, 405] width 72 height 10
click at [1550, 18] on icon "button" at bounding box center [1550, 16] width 10 height 10
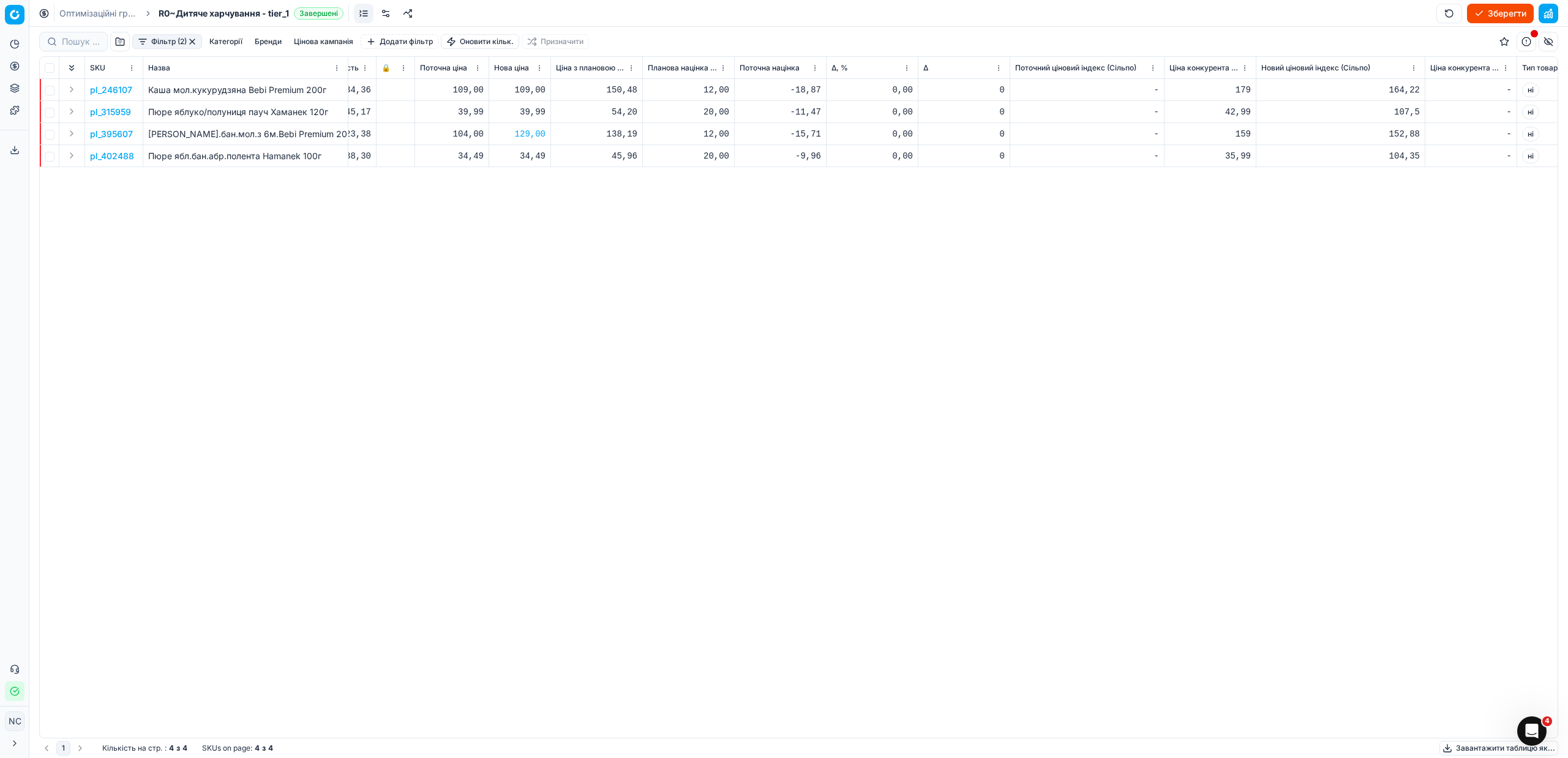
click at [130, 153] on p "pl_402488" at bounding box center [112, 156] width 44 height 12
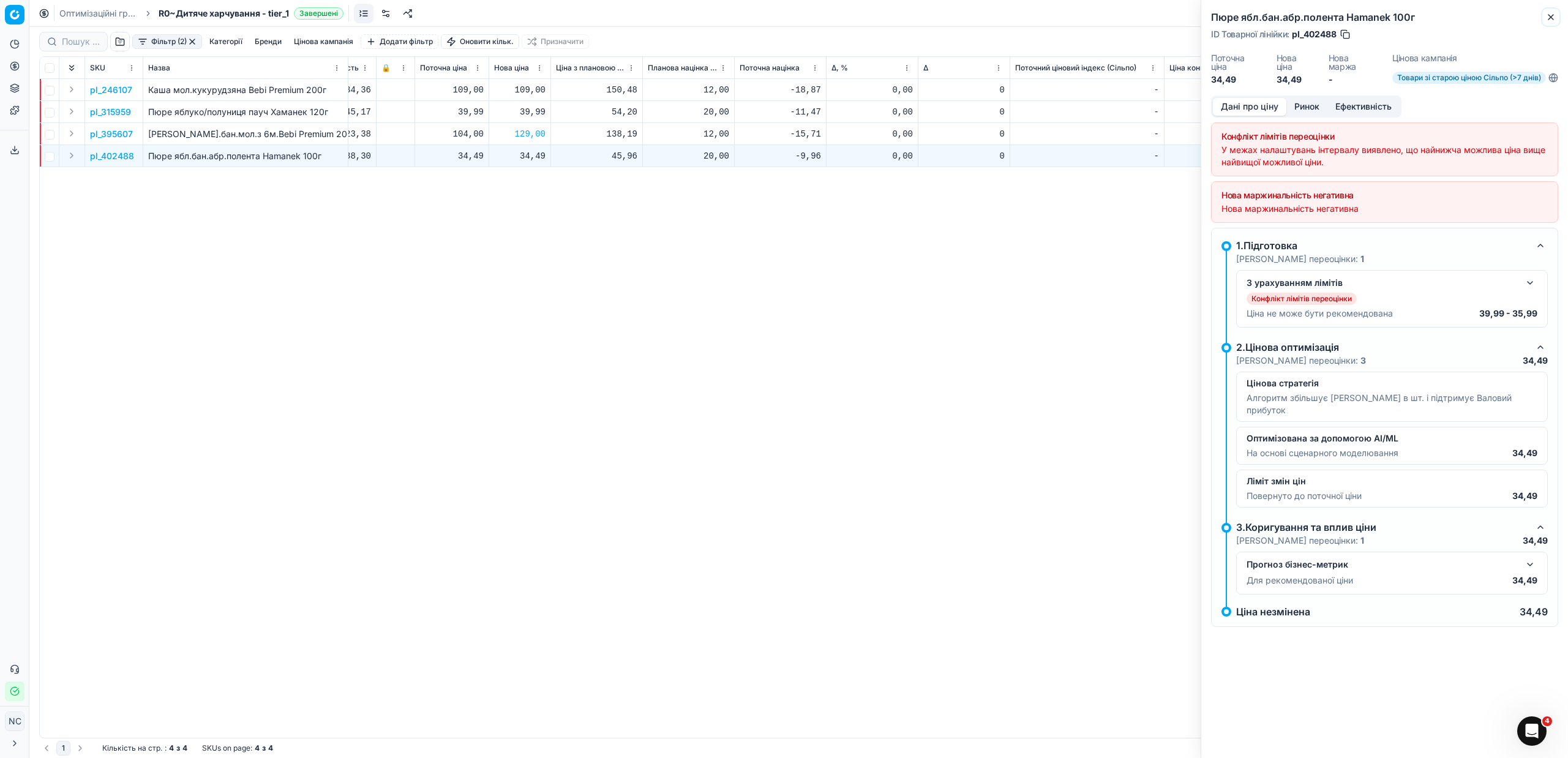
click at [1553, 17] on icon "button" at bounding box center [1550, 16] width 10 height 10
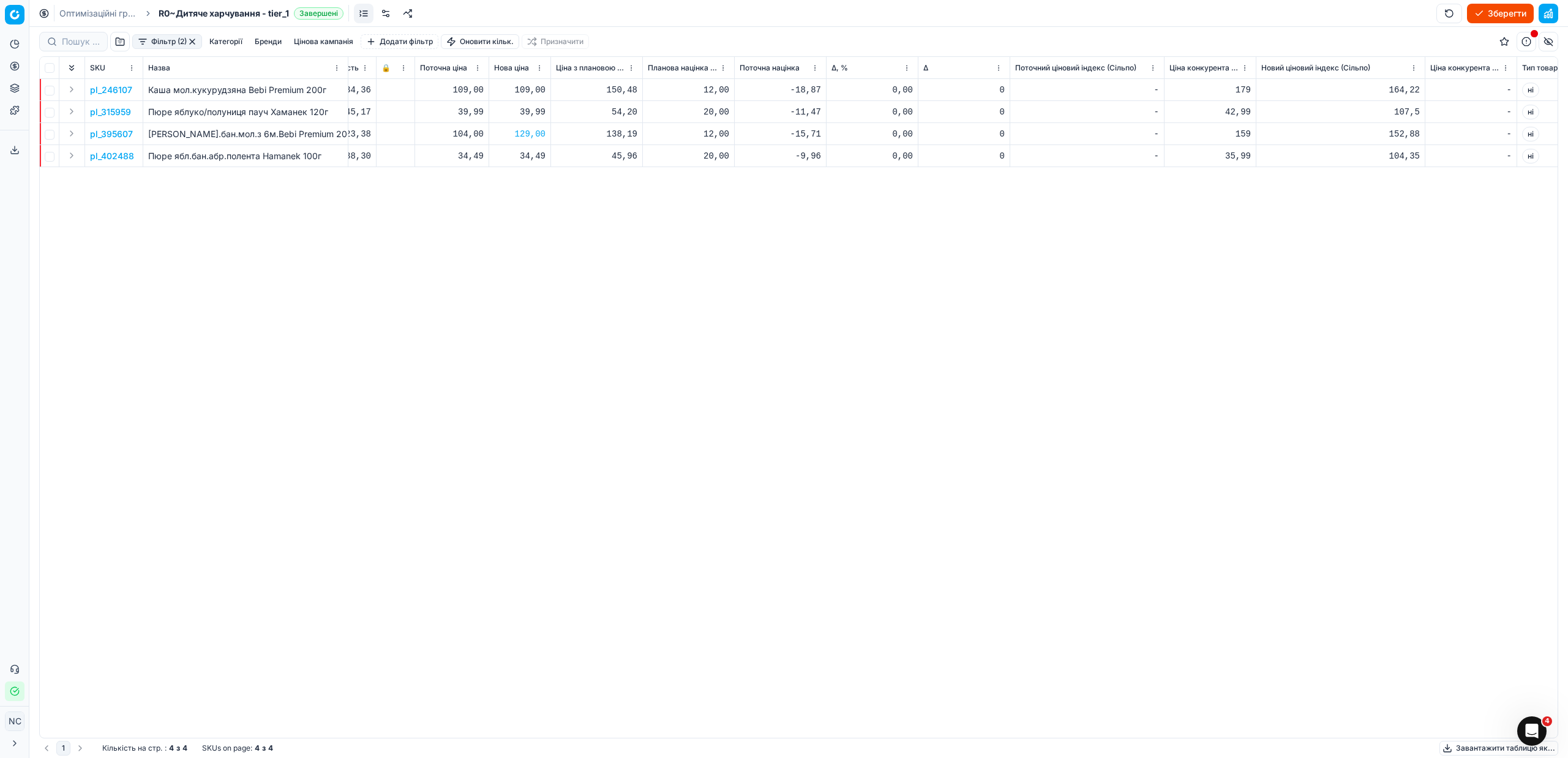
click at [524, 156] on div "34,49" at bounding box center [519, 156] width 51 height 12
type input "39.99"
click at [113, 110] on p "pl_315959" at bounding box center [110, 112] width 41 height 12
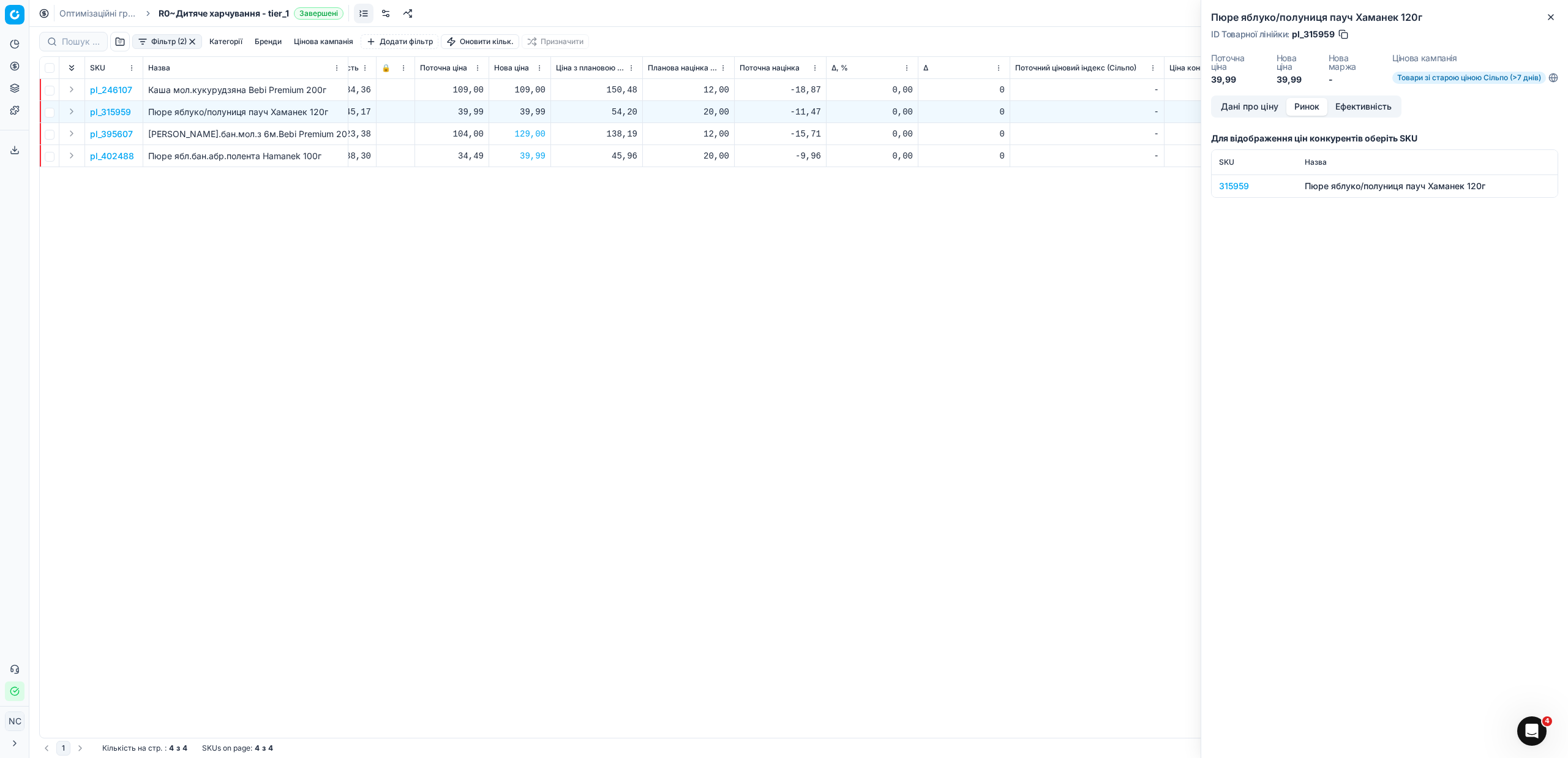
click at [1309, 103] on button "Ринок" at bounding box center [1307, 107] width 41 height 18
click at [1239, 186] on div "315959" at bounding box center [1255, 186] width 71 height 12
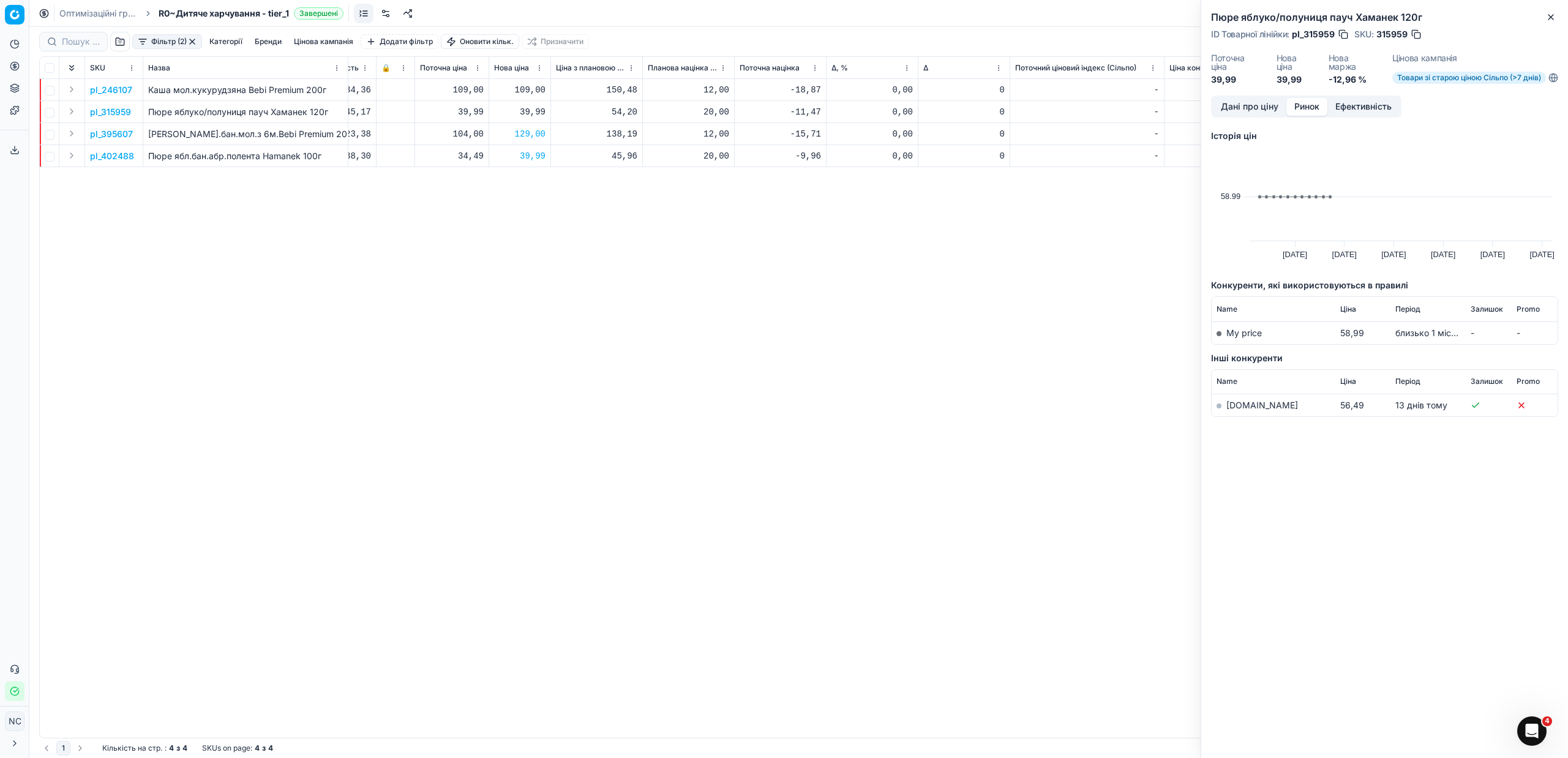
click at [1238, 401] on td "[DOMAIN_NAME]" at bounding box center [1273, 406] width 124 height 23
click at [1238, 406] on link "[DOMAIN_NAME]" at bounding box center [1262, 405] width 72 height 10
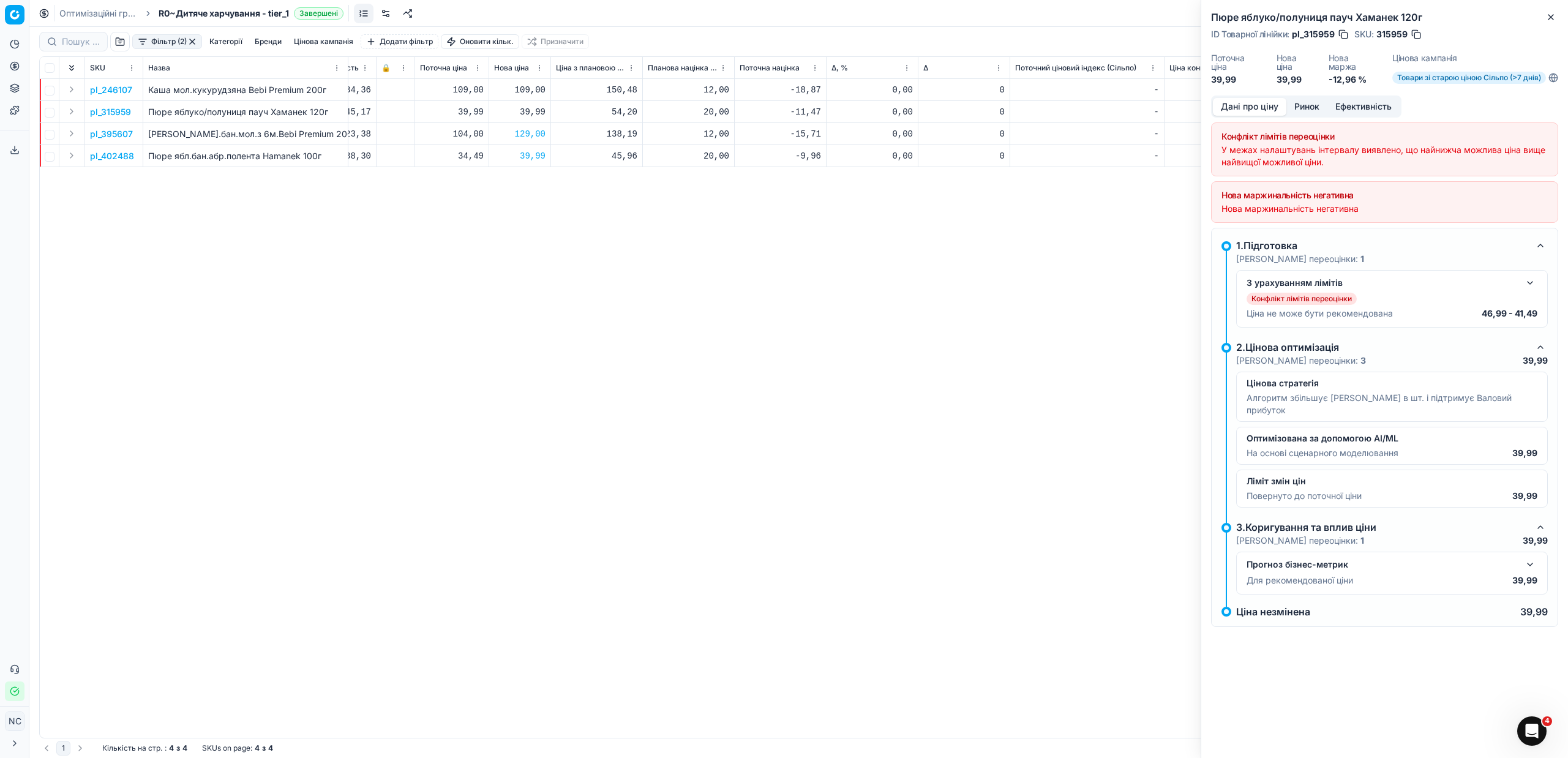
click at [1247, 110] on button "Дані про ціну" at bounding box center [1250, 107] width 74 height 18
click at [528, 114] on div "39,99" at bounding box center [519, 112] width 51 height 12
type input "3"
type input "42.99"
drag, startPoint x: 1549, startPoint y: 18, endPoint x: 1538, endPoint y: 18, distance: 11.0
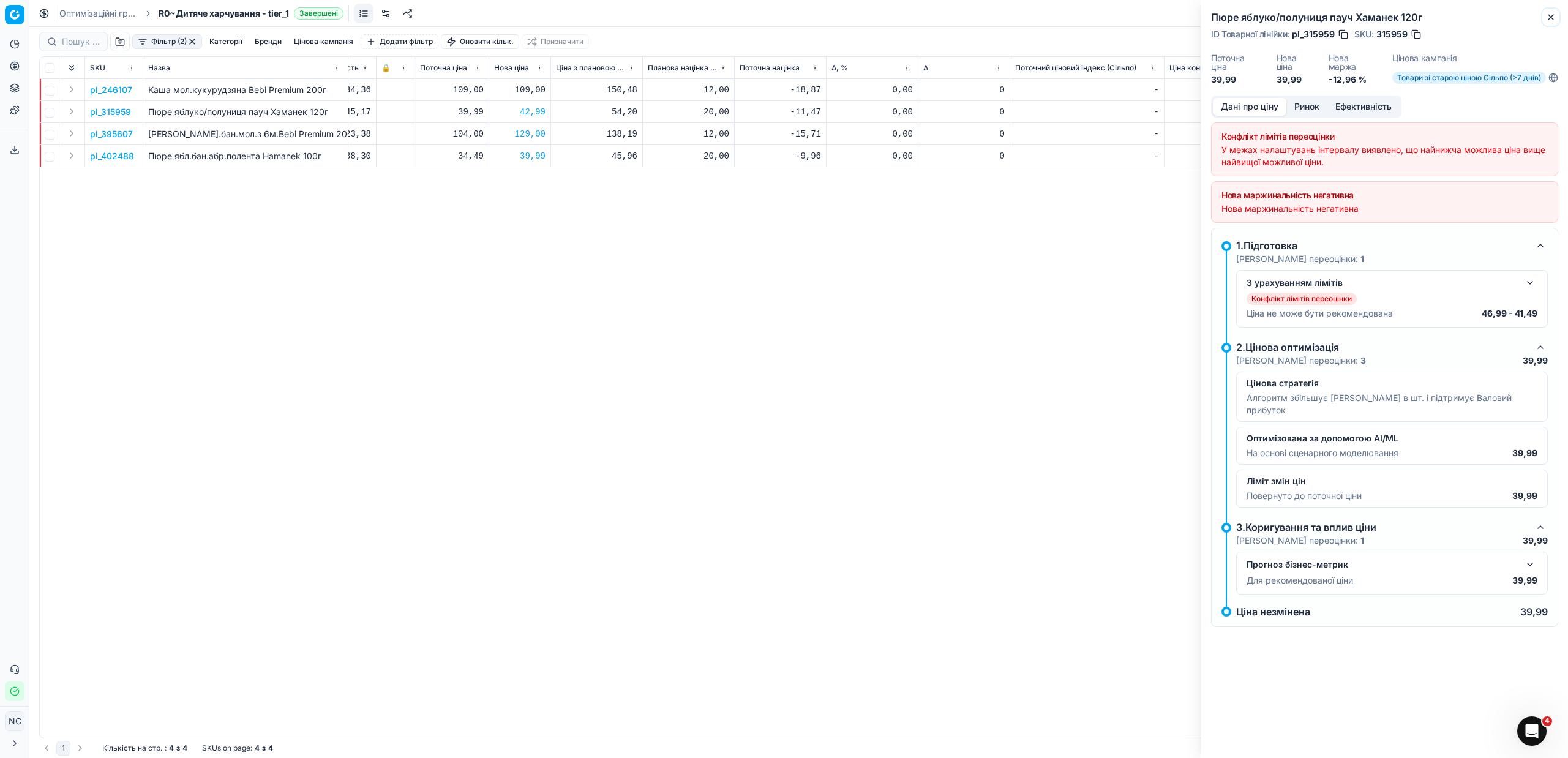
click at [1548, 16] on icon "button" at bounding box center [1550, 16] width 10 height 10
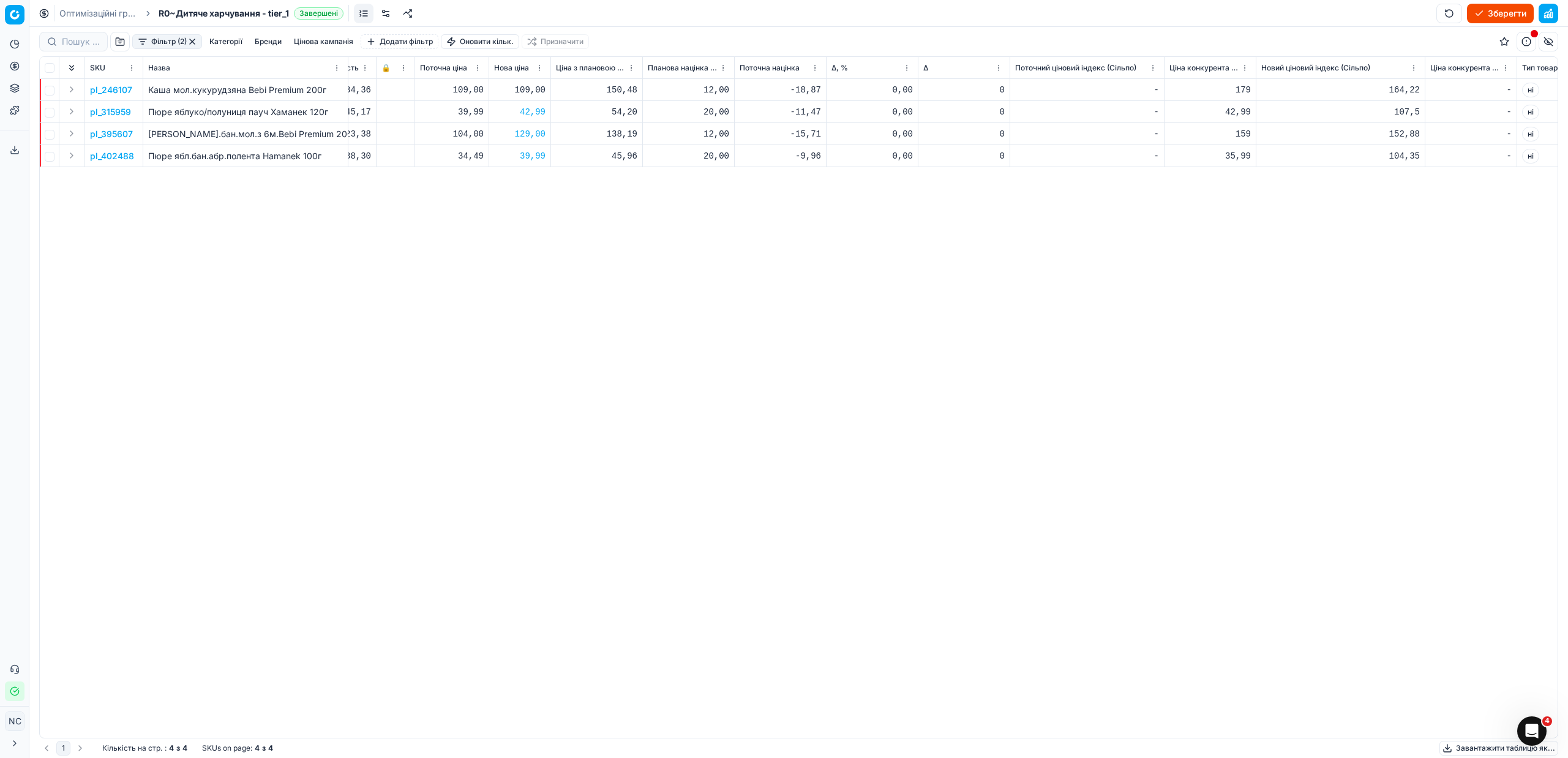
click at [115, 86] on p "pl_246107" at bounding box center [111, 89] width 42 height 12
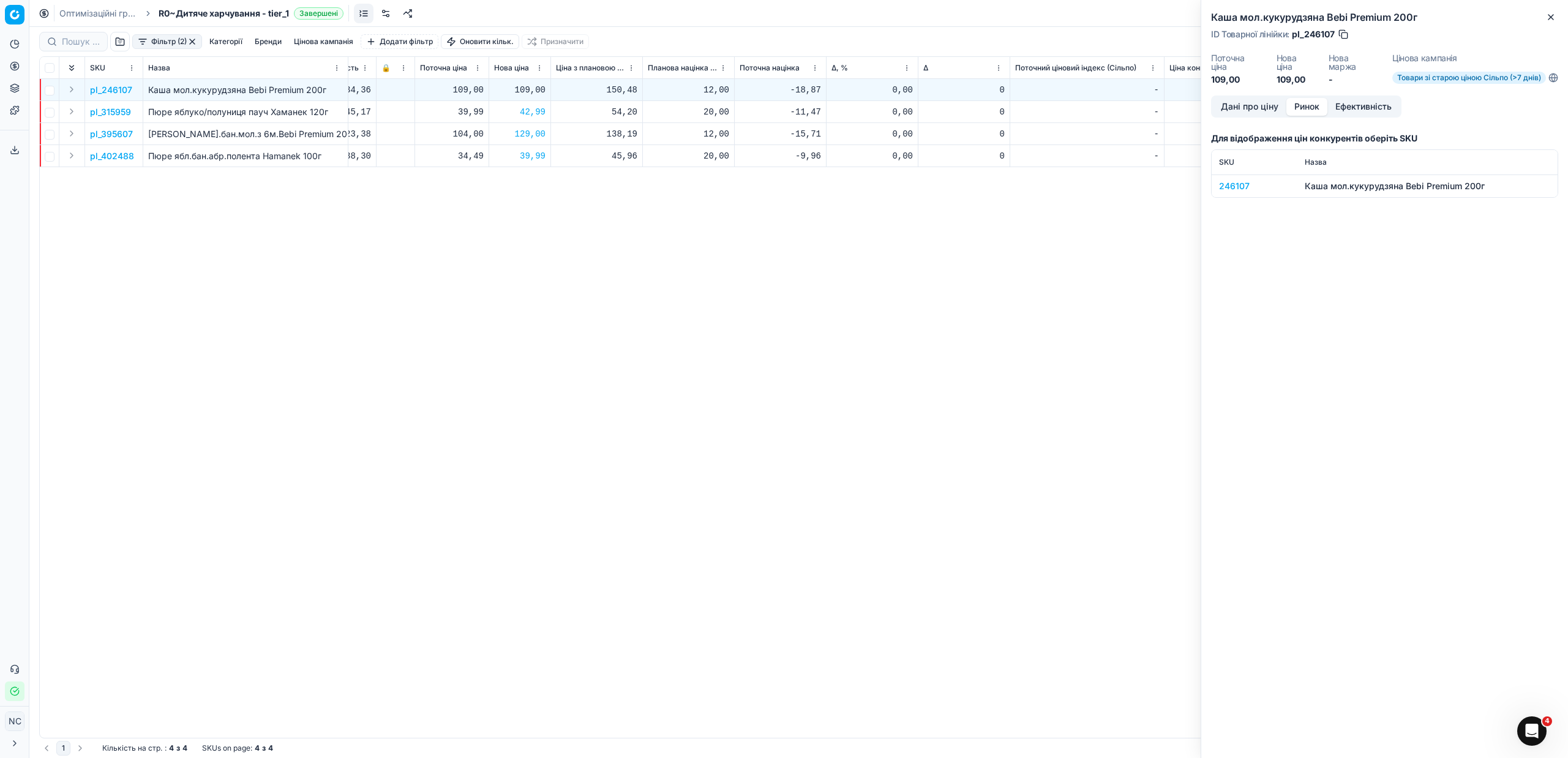
click at [1313, 104] on button "Ринок" at bounding box center [1307, 107] width 41 height 18
click at [1232, 185] on div "246107" at bounding box center [1255, 186] width 71 height 12
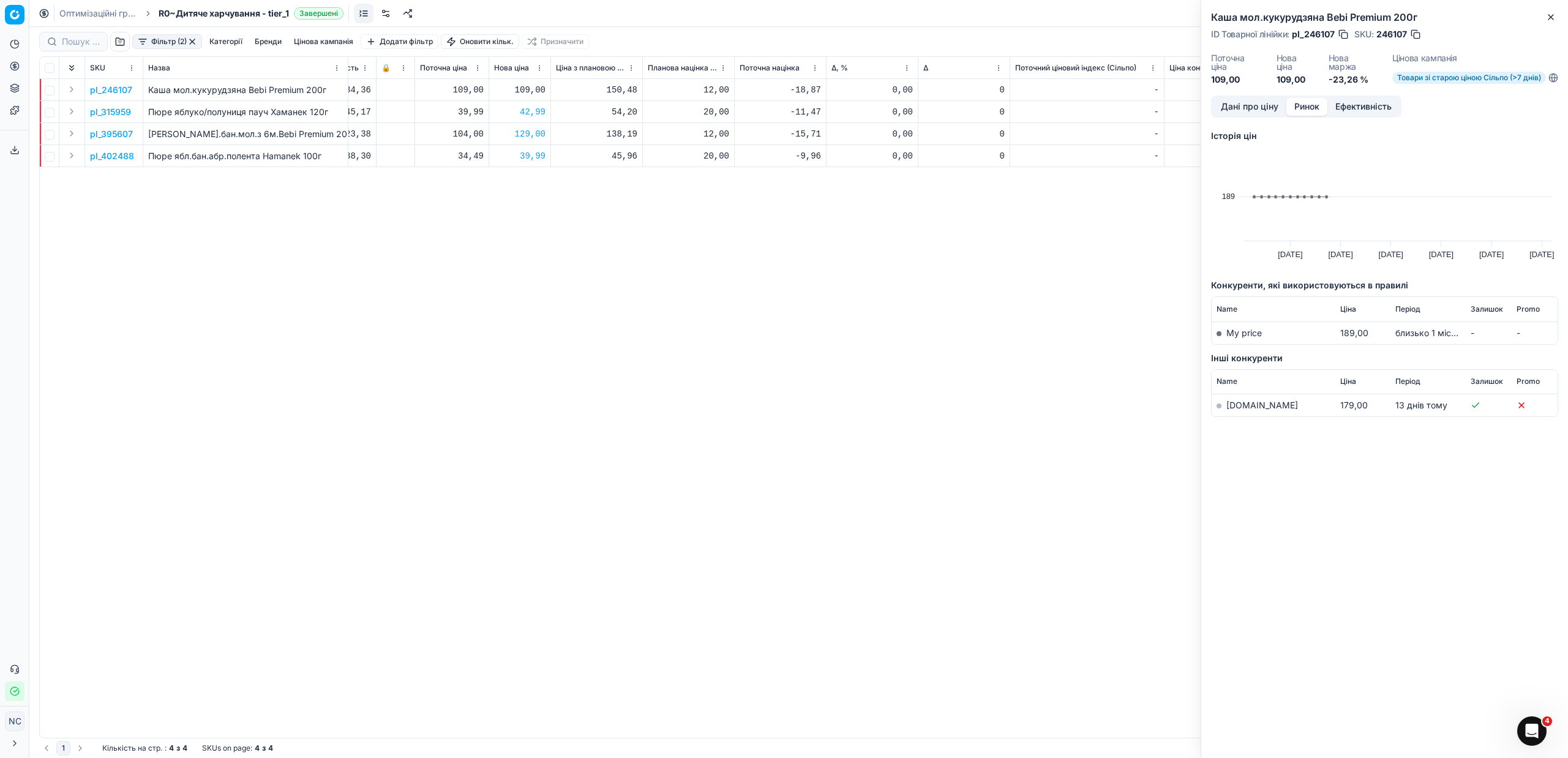
click at [1237, 412] on td "[DOMAIN_NAME]" at bounding box center [1273, 406] width 124 height 23
click at [1240, 405] on link "[DOMAIN_NAME]" at bounding box center [1262, 405] width 72 height 10
click at [1416, 36] on button "button" at bounding box center [1415, 34] width 12 height 12
click at [1550, 17] on icon "button" at bounding box center [1551, 17] width 5 height 5
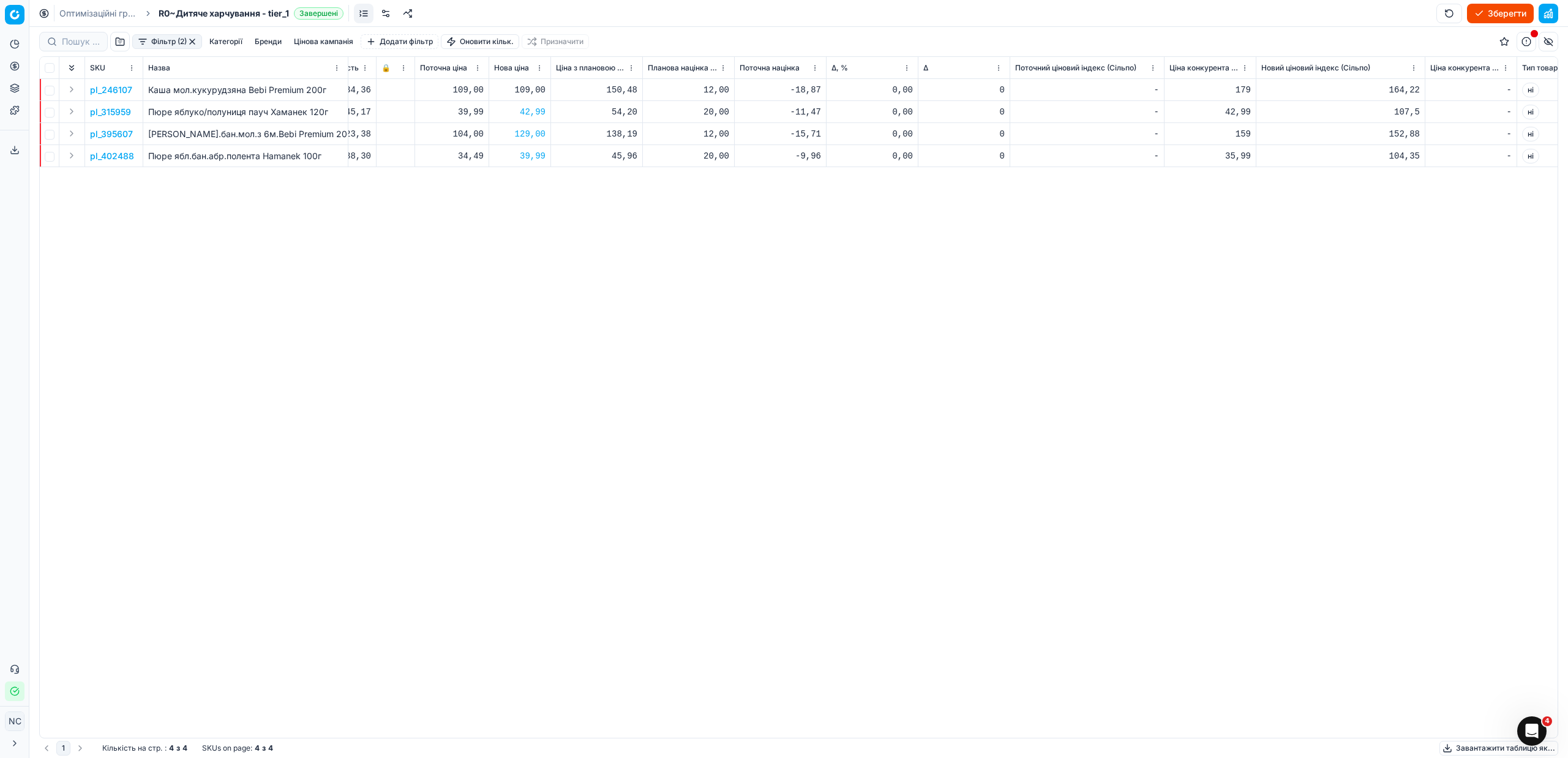
click at [194, 41] on button "button" at bounding box center [191, 41] width 10 height 10
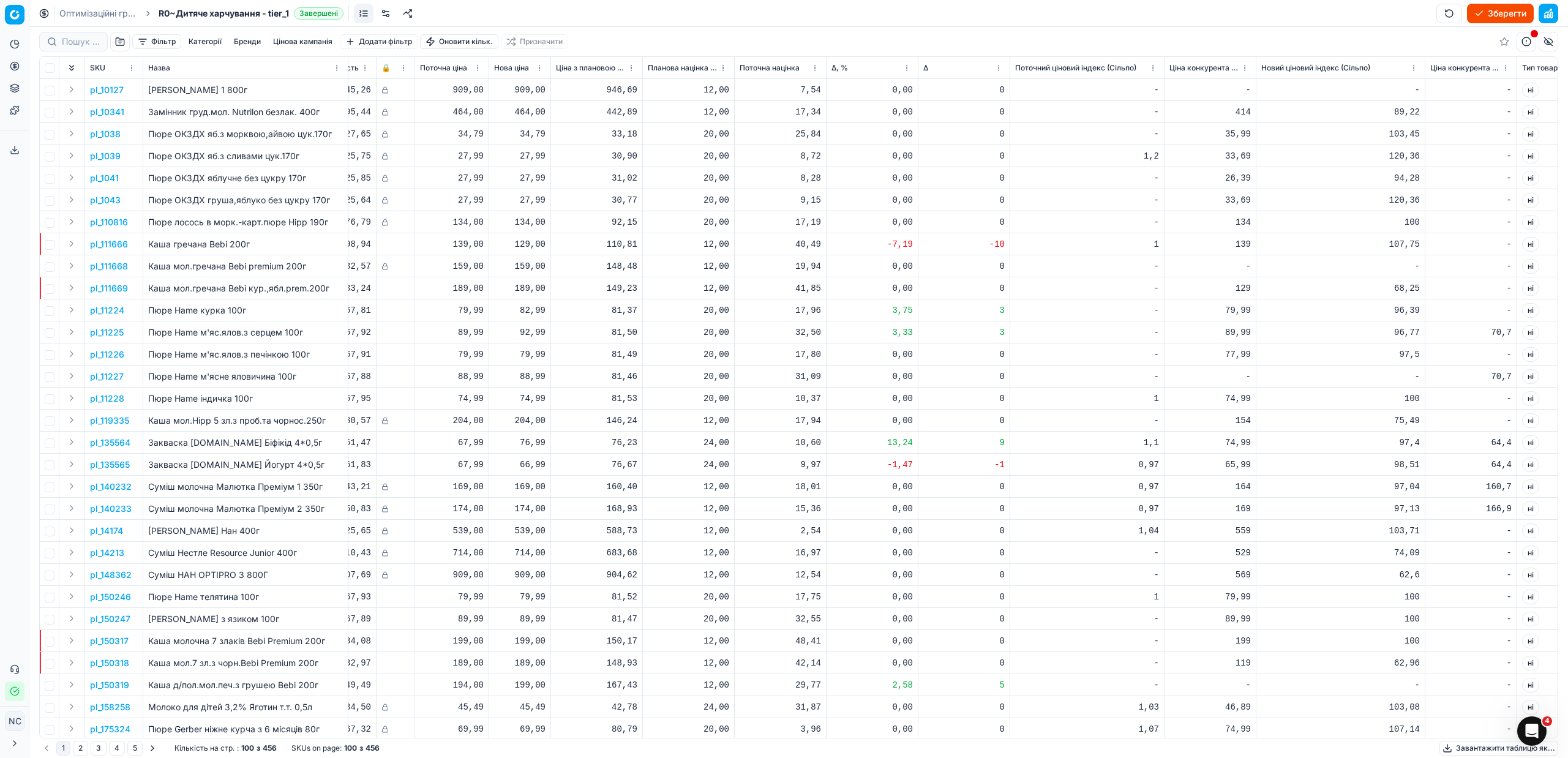
click at [1495, 13] on button "Зберегти" at bounding box center [1500, 13] width 67 height 20
click at [1479, 16] on button "Застосувати ціни" at bounding box center [1483, 13] width 101 height 20
click at [1446, 12] on button "Завантажити звіт" at bounding box center [1482, 13] width 103 height 20
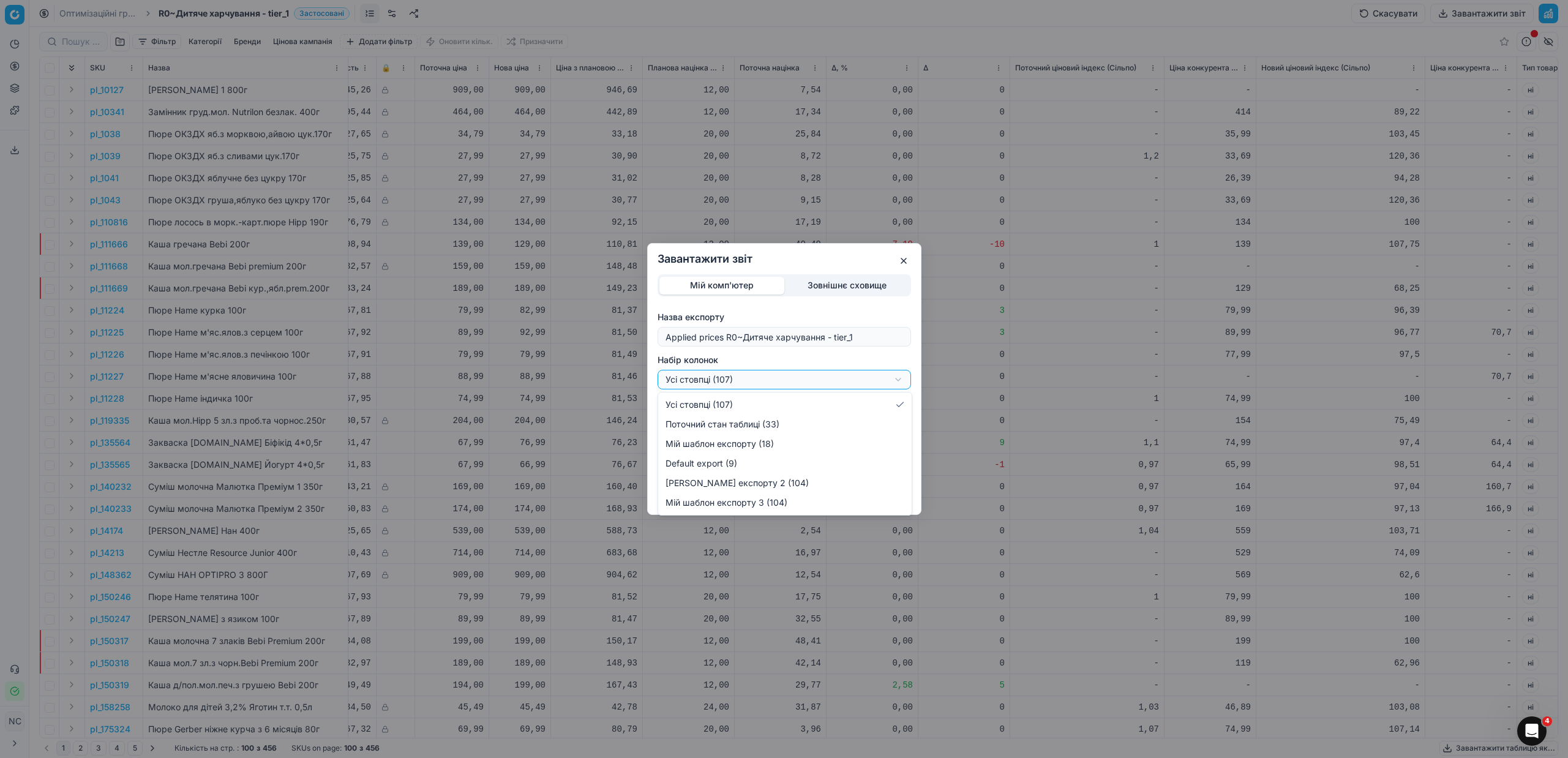
click at [895, 381] on div "Завантажити звіт Мій комп'ютер Зовнішнє сховище Назва експорту Applied prices R…" at bounding box center [784, 379] width 1568 height 758
select select "custom"
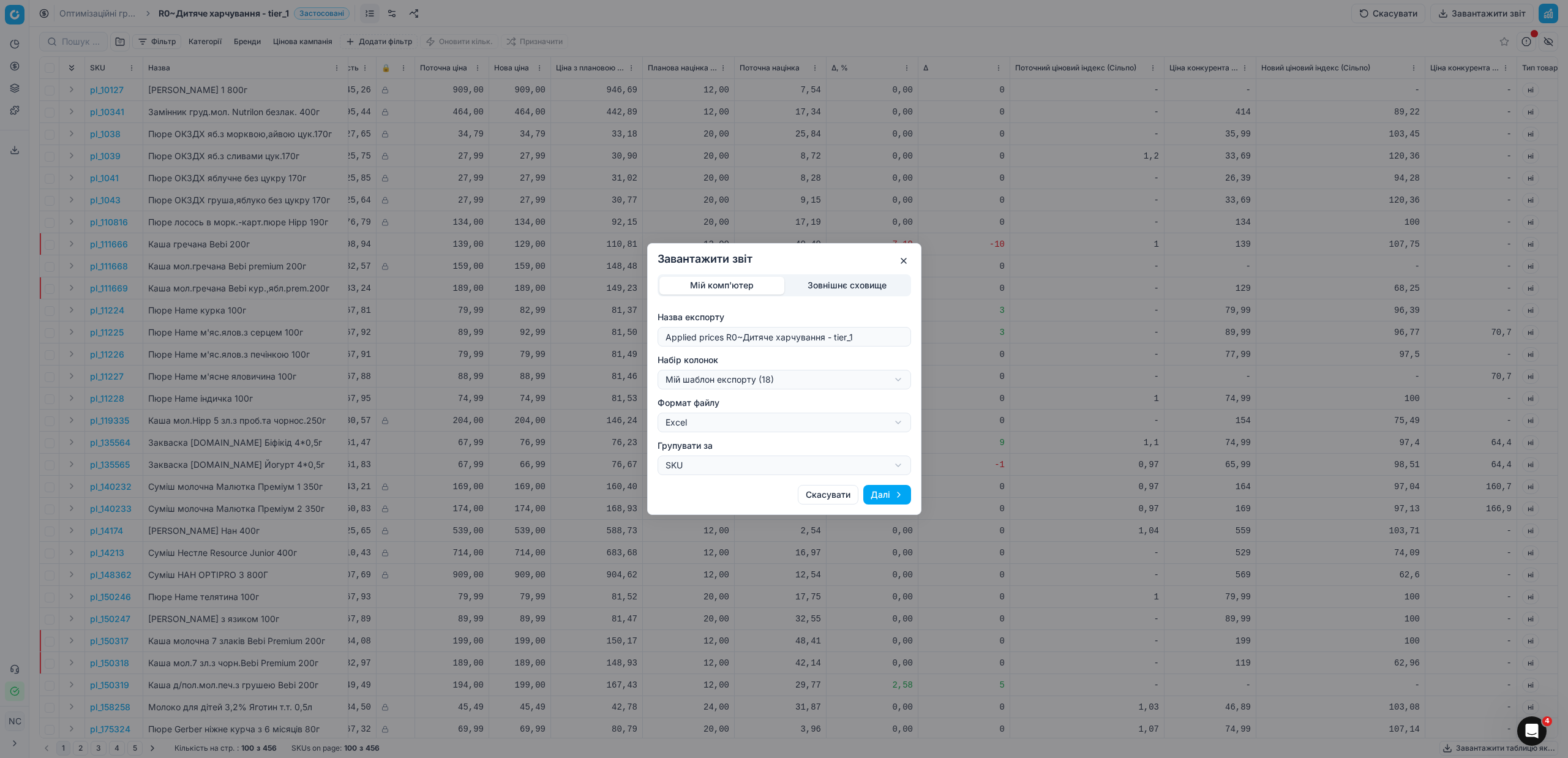
click at [878, 492] on button "Далі" at bounding box center [886, 495] width 48 height 20
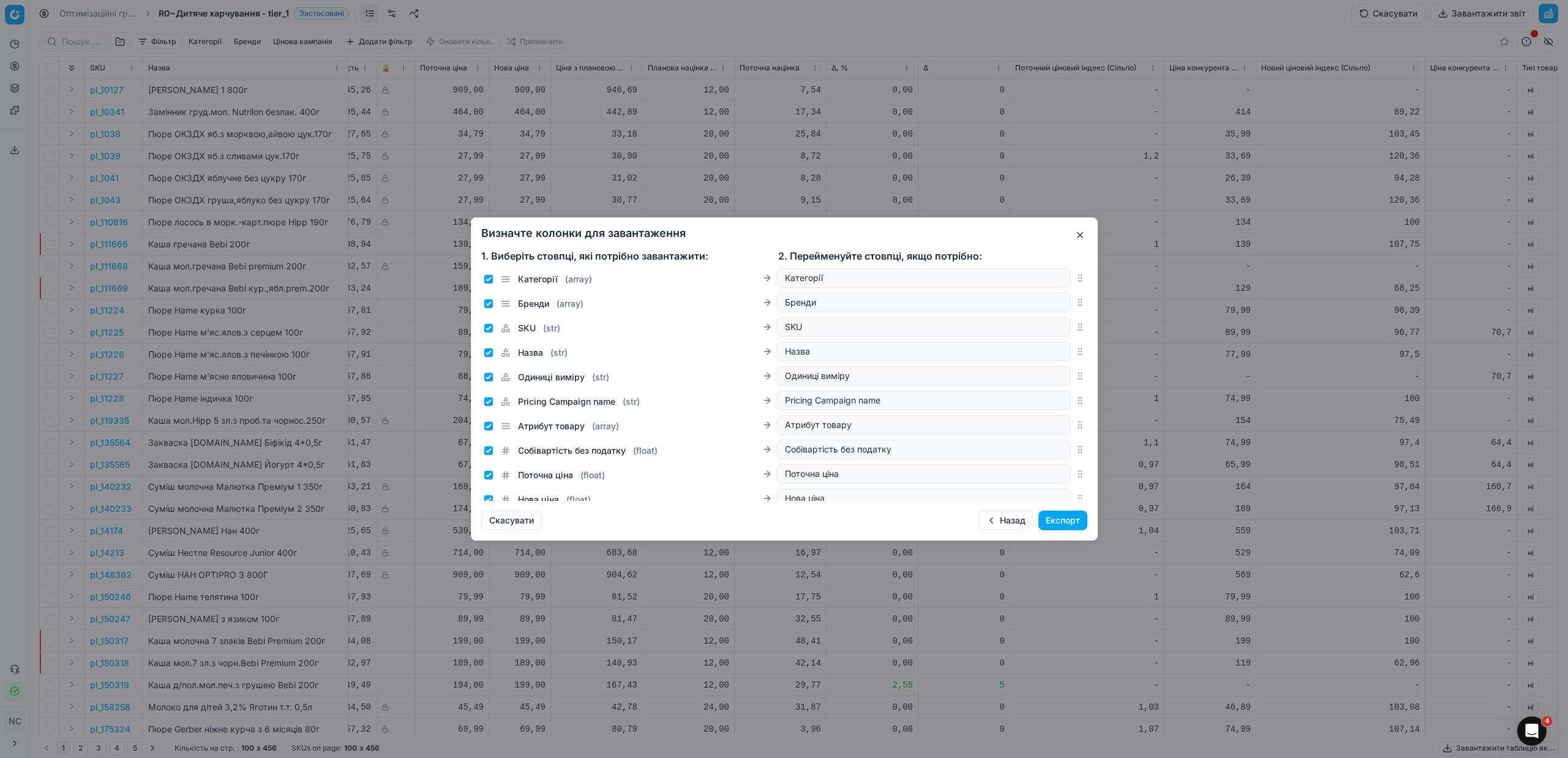
click at [1068, 520] on button "Експорт" at bounding box center [1063, 520] width 49 height 20
